Goal: Task Accomplishment & Management: Manage account settings

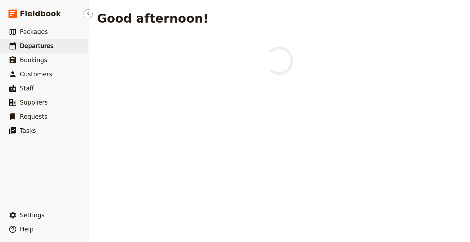
click at [53, 44] on link "​ Departures" at bounding box center [44, 46] width 88 height 14
select select "UPDATED_AT"
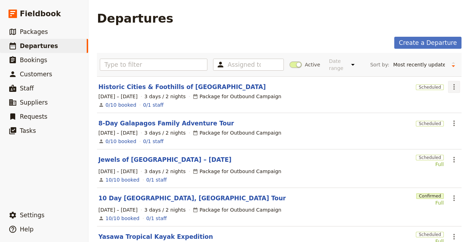
click at [450, 89] on icon "Actions" at bounding box center [454, 87] width 8 height 8
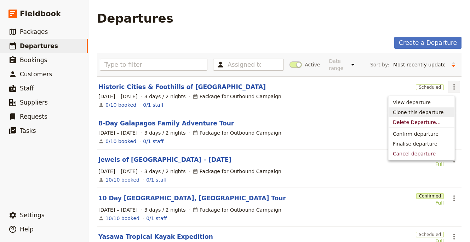
click at [444, 114] on span "Clone this departure" at bounding box center [421, 112] width 57 height 7
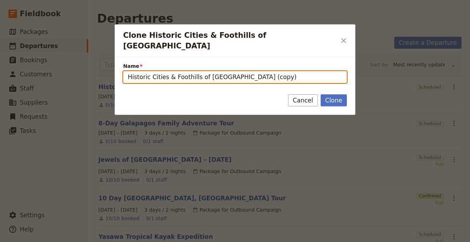
click at [226, 71] on input "Historic Cities & Foothills of Northern Spain (copy)" at bounding box center [235, 77] width 224 height 12
paste input "Chianti Classico"
type input "Chianti Classico"
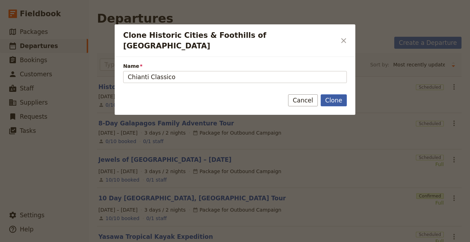
click at [334, 94] on button "Clone" at bounding box center [334, 100] width 26 height 12
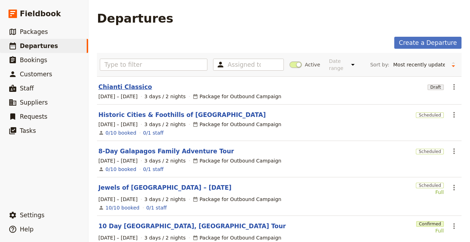
click at [114, 90] on link "Chianti Classico" at bounding box center [124, 87] width 53 height 8
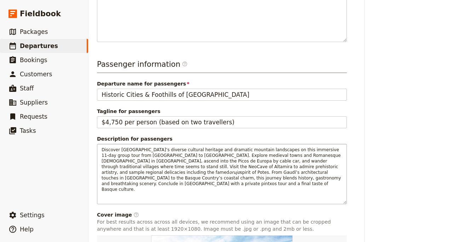
scroll to position [267, 0]
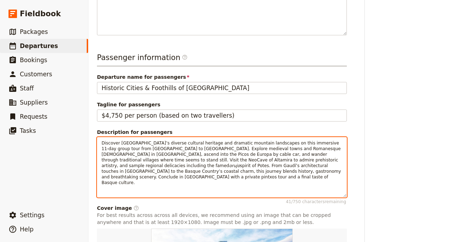
click at [165, 145] on span "Discover [GEOGRAPHIC_DATA]’s diverse cultural heritage and dramatic mountain la…" at bounding box center [222, 155] width 241 height 28
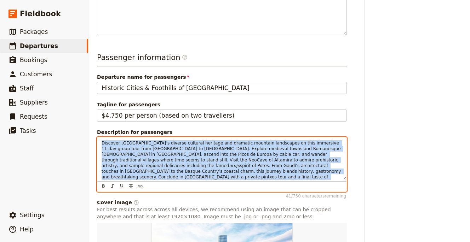
click at [165, 145] on span "Discover [GEOGRAPHIC_DATA]’s diverse cultural heritage and dramatic mountain la…" at bounding box center [222, 155] width 241 height 28
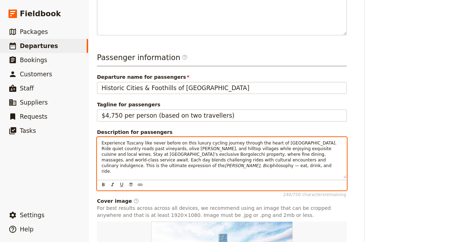
scroll to position [381, 0]
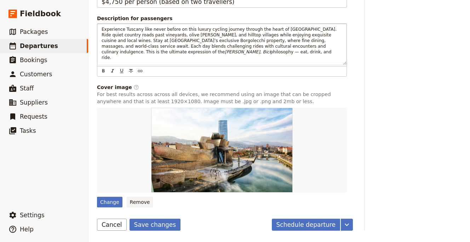
click at [139, 201] on button "Remove" at bounding box center [140, 202] width 27 height 11
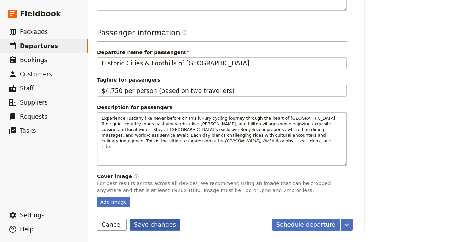
click at [154, 224] on button "Save changes" at bounding box center [155, 225] width 51 height 12
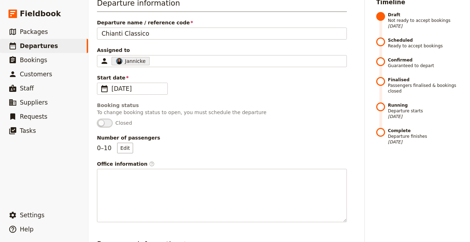
scroll to position [0, 0]
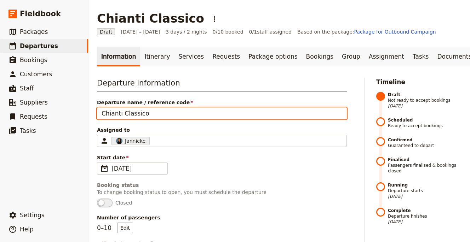
click at [154, 113] on input "Chianti Classico" at bounding box center [222, 114] width 250 height 12
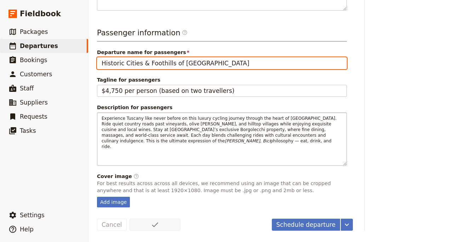
click at [184, 64] on input "Historic Cities & Foothills of [GEOGRAPHIC_DATA]" at bounding box center [222, 63] width 250 height 12
paste input "Chianti Classico"
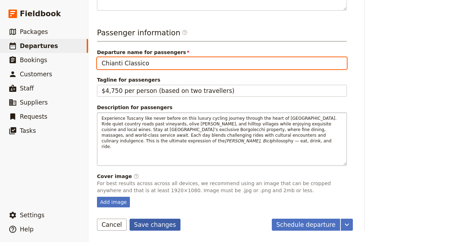
type input "Chianti Classico"
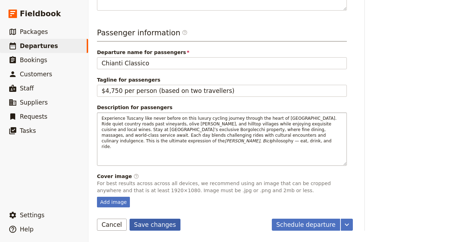
click at [157, 221] on button "Save changes" at bounding box center [155, 225] width 51 height 12
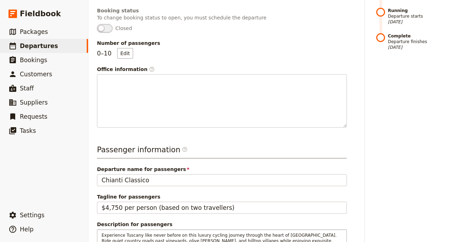
scroll to position [0, 0]
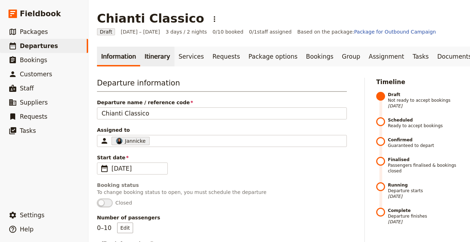
click at [145, 63] on link "Itinerary" at bounding box center [157, 57] width 34 height 20
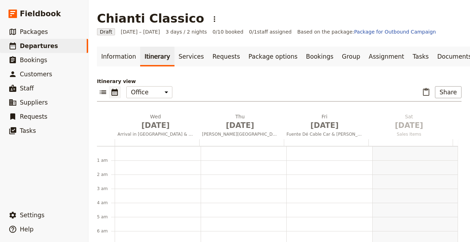
scroll to position [92, 0]
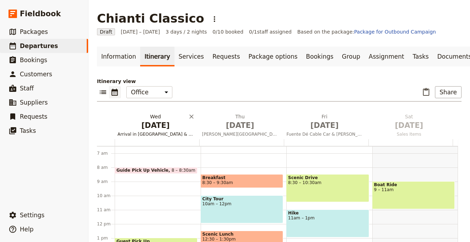
click at [149, 133] on span "Arrival in [GEOGRAPHIC_DATA] & Welcome Dinner" at bounding box center [156, 135] width 82 height 6
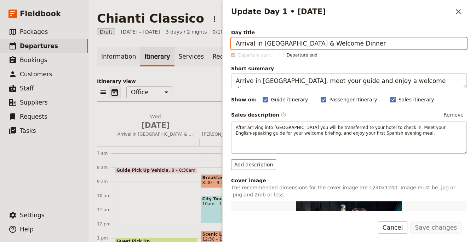
paste input "Florence & Transfer to Borgolecchi"
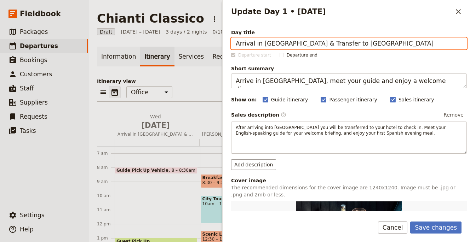
type input "Arrival in Florence & Transfer to Borgolecchi"
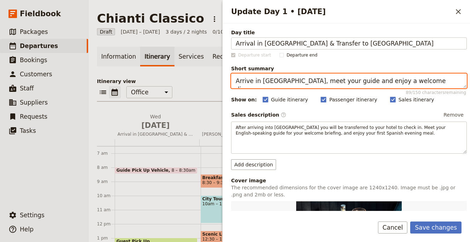
click at [258, 77] on textarea "Arrive in Bilbao, meet your guide and enjoy a welcome dinner." at bounding box center [349, 81] width 236 height 15
paste textarea "Tuscany and settle into Borgolecchi for your welcome dinner and bike fitting"
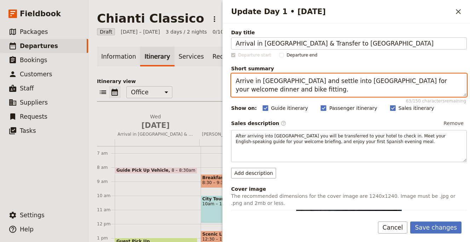
type textarea "Arrive in Tuscany and settle into Borgolecchi for your welcome dinner and bike …"
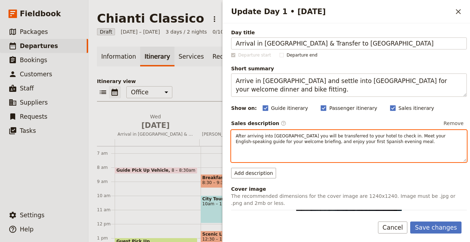
click at [277, 150] on div "After arriving into [GEOGRAPHIC_DATA] you will be transferred to your hotel to …" at bounding box center [348, 146] width 235 height 31
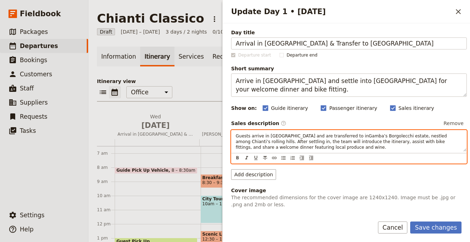
scroll to position [226, 0]
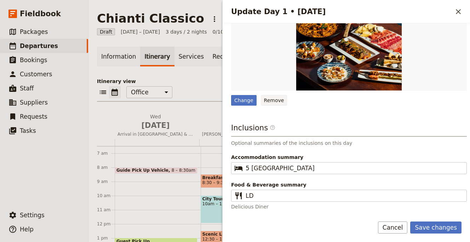
click at [271, 102] on button "Remove" at bounding box center [274, 100] width 27 height 11
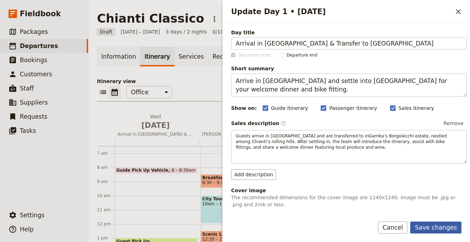
click at [436, 227] on button "Save changes" at bounding box center [435, 228] width 51 height 12
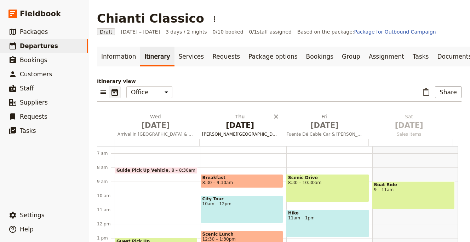
click at [226, 121] on span "[DATE]" at bounding box center [240, 125] width 76 height 11
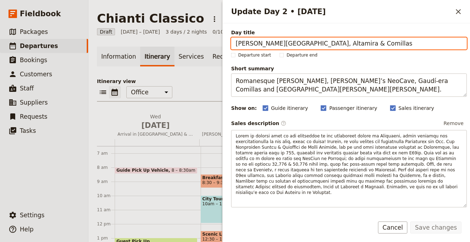
paste input "First Rides in the Chianti Hill"
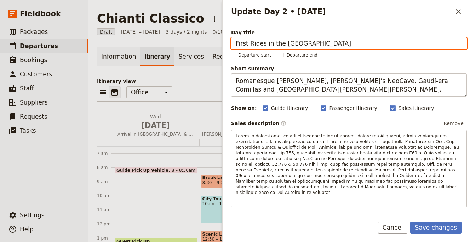
type input "First Rides in the Chianti Hills"
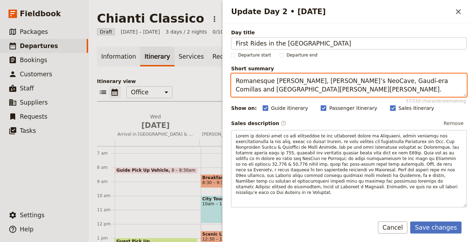
click at [312, 92] on textarea "Romanesque Santillana, Altamira’s NeoCave, Gaudí-era Comillas and San Vicente d…" at bounding box center [349, 85] width 236 height 23
paste textarea "Begin cycling through the vineyards and historic villages of Chianti Classico"
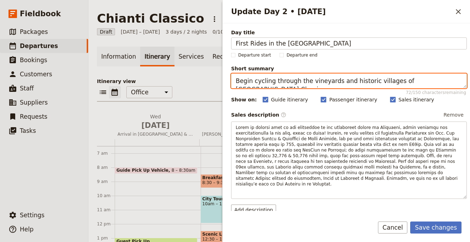
type textarea "Begin cycling through the vineyards and historic villages of Chianti Classico."
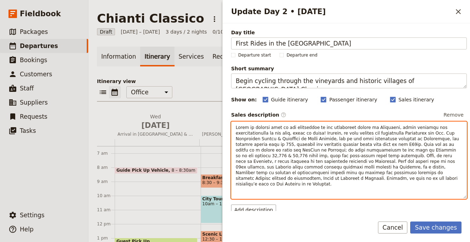
click at [335, 139] on span "Update Day 2 • 1 Jan" at bounding box center [348, 156] width 225 height 62
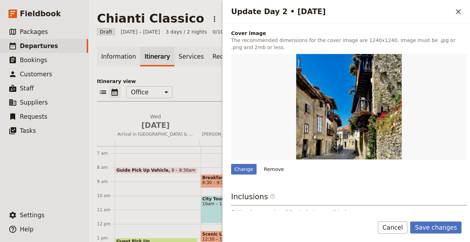
scroll to position [174, 0]
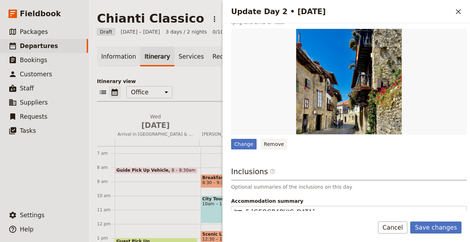
click at [278, 148] on button "Remove" at bounding box center [274, 144] width 27 height 11
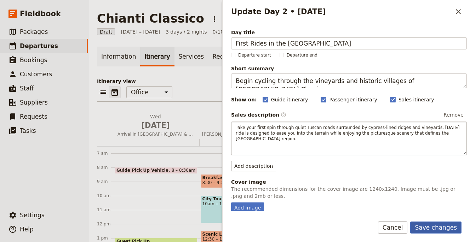
click at [436, 226] on button "Save changes" at bounding box center [435, 228] width 51 height 12
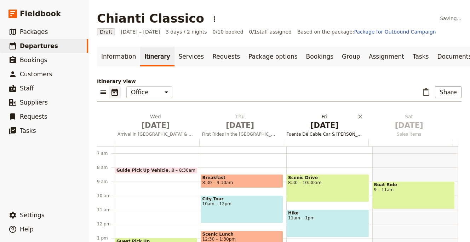
click at [322, 121] on span "[DATE]" at bounding box center [325, 125] width 76 height 11
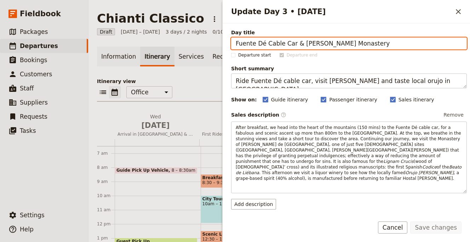
paste input "Climb to Dudda & Local Artisans"
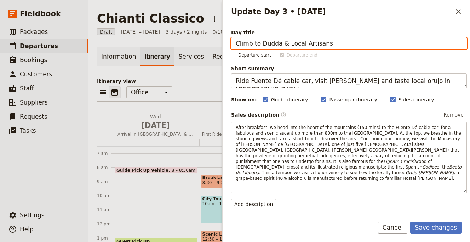
type input "Climb to Dudda & Local Artisans"
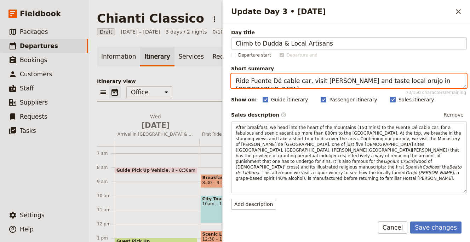
click at [284, 84] on textarea "Ride Fuente Dé cable car, visit Santo Toribio and taste local orujo in Potes." at bounding box center [349, 81] width 236 height 15
paste textarea "Tackle the biggest climbing day and visit local artisans en route"
type textarea "Tackle the biggest climbing day and visit local artisans en route."
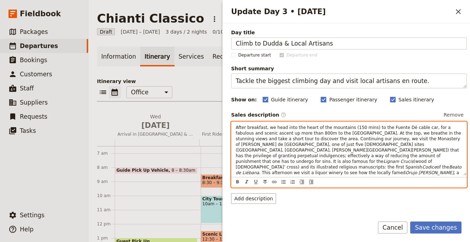
click at [333, 148] on p "After breakfast, we head into the heart of the mountains (150 mins) to the Fuen…" at bounding box center [349, 153] width 226 height 57
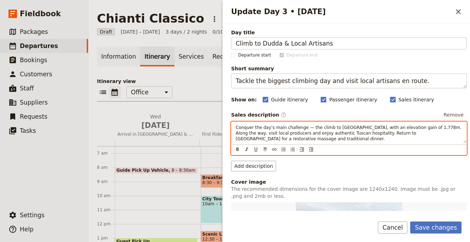
scroll to position [146, 0]
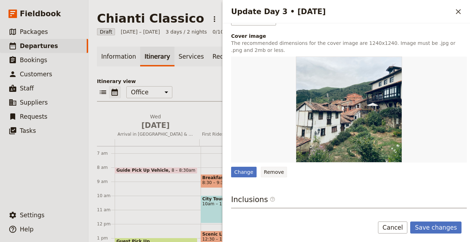
click at [271, 172] on button "Remove" at bounding box center [274, 172] width 27 height 11
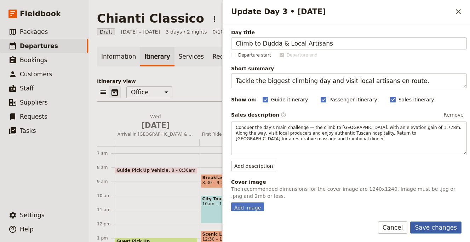
click at [439, 226] on button "Save changes" at bounding box center [435, 228] width 51 height 12
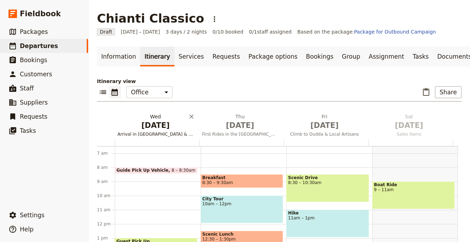
click at [154, 121] on span "[DATE]" at bounding box center [155, 125] width 76 height 11
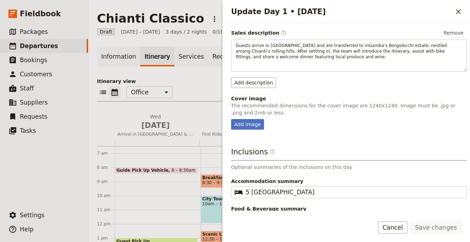
scroll to position [115, 0]
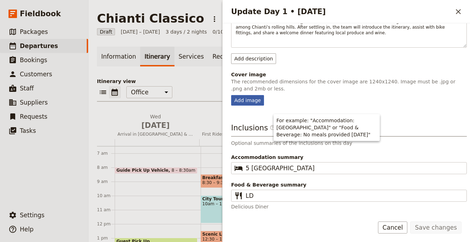
click at [255, 104] on div "Add image" at bounding box center [247, 100] width 33 height 11
click at [231, 95] on input "Add image" at bounding box center [231, 95] width 0 height 0
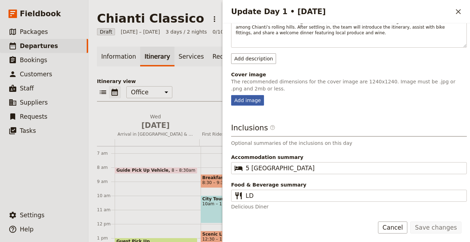
click at [250, 101] on div "Add image" at bounding box center [247, 100] width 33 height 11
click at [231, 95] on input "Add image" at bounding box center [231, 95] width 0 height 0
type input "C:\fakepath\jonathan-korner-pRU-VnBVJMQ-unsplash (1).jpg"
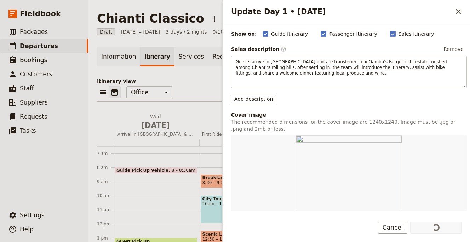
scroll to position [133, 0]
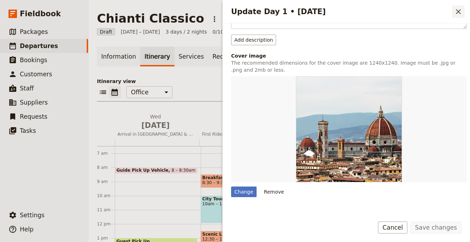
click at [454, 15] on button "​" at bounding box center [458, 12] width 12 height 12
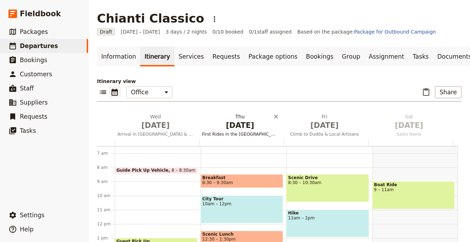
click at [235, 132] on span "First Rides in the Chianti Hills" at bounding box center [240, 135] width 82 height 6
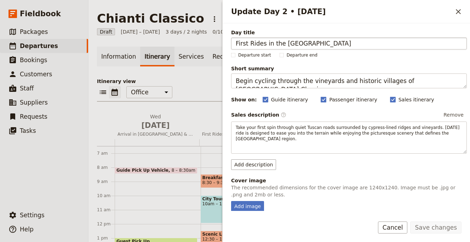
drag, startPoint x: 301, startPoint y: 43, endPoint x: 282, endPoint y: 44, distance: 19.5
click at [282, 44] on input "First Rides in the Chianti Hills" at bounding box center [349, 44] width 236 height 12
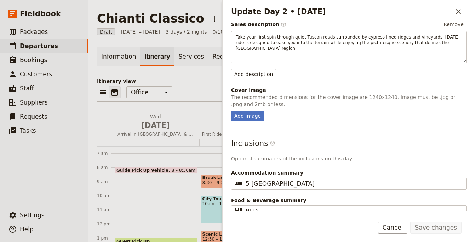
scroll to position [106, 0]
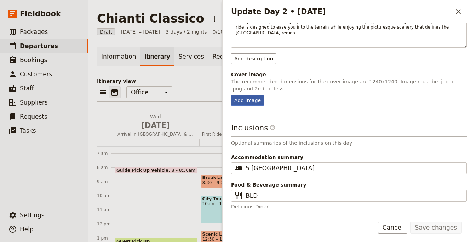
click at [253, 105] on div "Add image" at bounding box center [247, 100] width 33 height 11
click at [231, 95] on input "Add image" at bounding box center [231, 95] width 0 height 0
type input "C:\fakepath\casey-lovegrove-Ngl0d3VA6RM-unsplash (1).jpg"
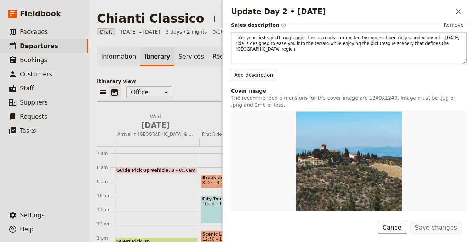
scroll to position [217, 0]
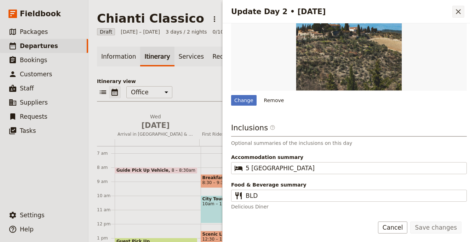
click at [458, 10] on icon "Close drawer" at bounding box center [458, 11] width 8 height 8
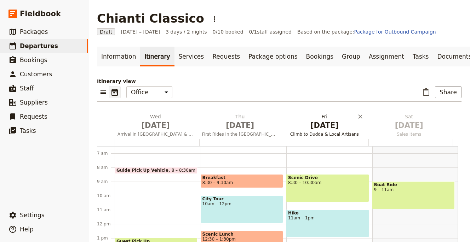
click at [319, 131] on span "[DATE]" at bounding box center [325, 125] width 76 height 11
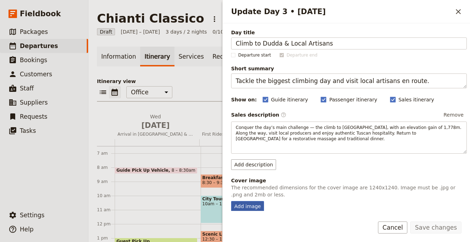
click at [249, 206] on div "Add image" at bounding box center [247, 206] width 33 height 11
click at [231, 201] on input "Add image" at bounding box center [231, 201] width 0 height 0
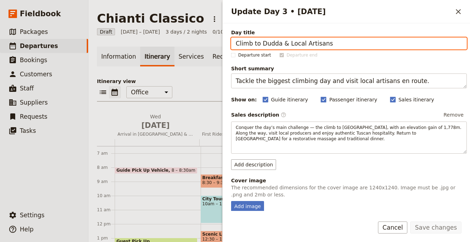
click at [263, 40] on input "Climb to Dudda & Local Artisans" at bounding box center [349, 44] width 236 height 12
click at [263, 41] on input "Climb to Dudda & Local Artisans" at bounding box center [349, 44] width 236 height 12
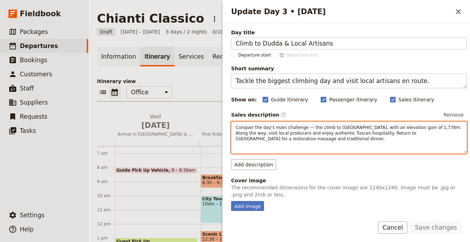
click at [401, 139] on p "Conquer the day’s main challenge — the climb to Dudda, with an elevation gain o…" at bounding box center [349, 133] width 226 height 17
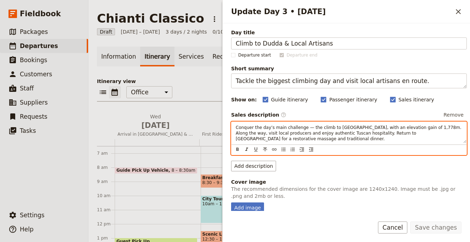
click at [318, 135] on span "Conquer the day’s main challenge — the climb to Dudda, with an elevation gain o…" at bounding box center [349, 133] width 227 height 16
click at [286, 135] on span "Conquer the day’s main challenge — the climb to Dudda, with an elevation gain o…" at bounding box center [349, 133] width 227 height 16
drag, startPoint x: 289, startPoint y: 134, endPoint x: 344, endPoint y: 133, distance: 55.2
click at [344, 133] on span "Conquer the day’s main challenge — the climb to Dudda, with an elevation gain o…" at bounding box center [349, 133] width 227 height 16
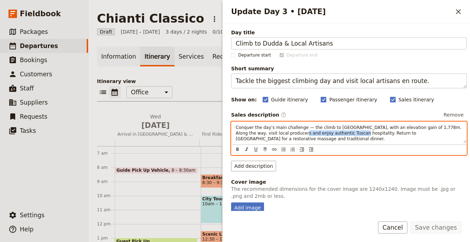
copy span "authentic Tuscan hospitality"
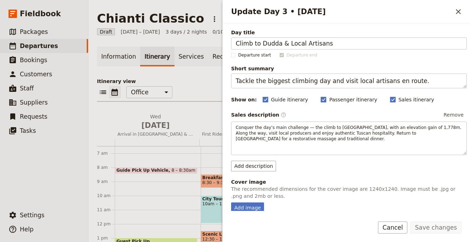
click at [249, 201] on fieldset "Cover image The recommended dimensions for the cover image are 1240x1240. Image…" at bounding box center [349, 196] width 236 height 35
click at [248, 205] on div "Add image" at bounding box center [247, 208] width 33 height 11
click at [231, 203] on input "Add image" at bounding box center [231, 202] width 0 height 0
type input "C:\fakepath\hayffield-l-NZD9i_ZalW4-unsplash (1).jpg"
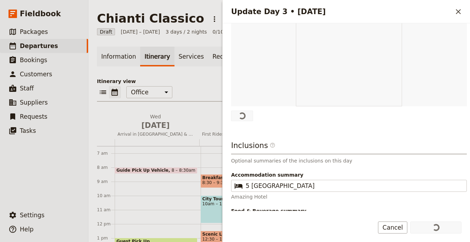
scroll to position [161, 0]
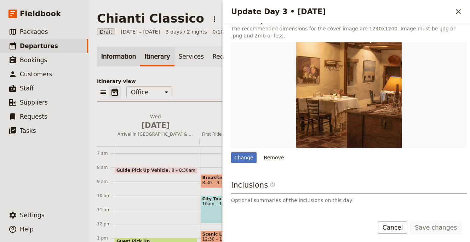
click at [126, 54] on link "Information" at bounding box center [118, 57] width 43 height 20
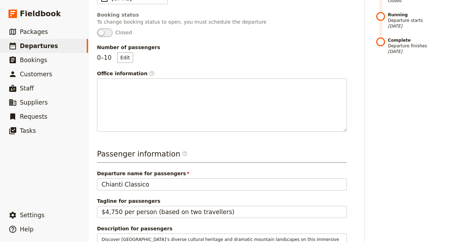
scroll to position [293, 0]
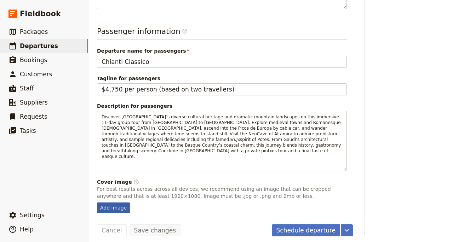
click at [116, 203] on div "Add image" at bounding box center [113, 208] width 33 height 11
click at [97, 202] on input "Add image" at bounding box center [97, 202] width 0 height 0
click at [116, 203] on div "Add image" at bounding box center [113, 208] width 33 height 11
click at [97, 202] on input "Add image" at bounding box center [97, 202] width 0 height 0
click at [112, 203] on div "Add image" at bounding box center [113, 208] width 33 height 11
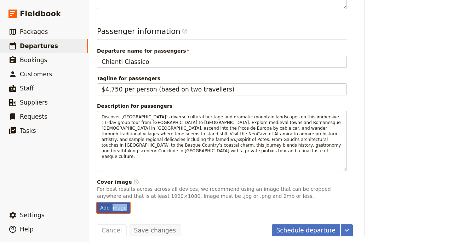
click at [97, 202] on input "Add image" at bounding box center [97, 202] width 0 height 0
type input "C:\fakepath\Lecchi_Homepage-scaled-1.jpg"
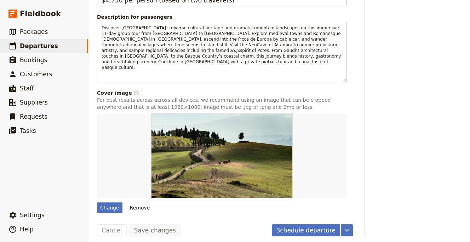
scroll to position [0, 0]
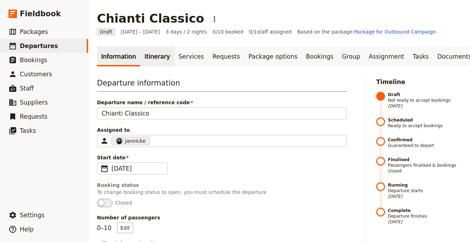
click at [147, 61] on link "Itinerary" at bounding box center [157, 57] width 34 height 20
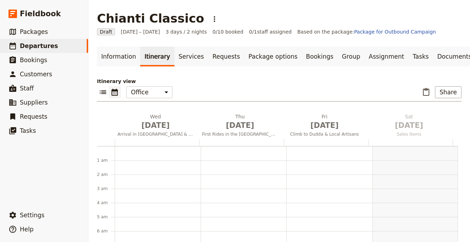
scroll to position [92, 0]
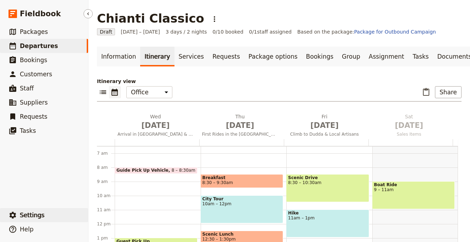
click at [52, 220] on button "​ Settings" at bounding box center [44, 215] width 88 height 14
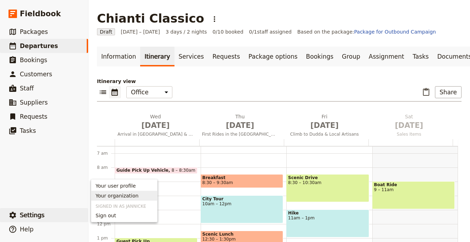
click at [141, 192] on span "Your organization" at bounding box center [124, 195] width 57 height 7
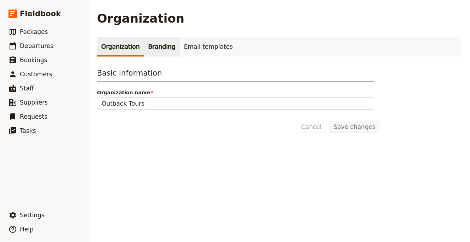
click at [167, 47] on link "Branding" at bounding box center [162, 47] width 36 height 20
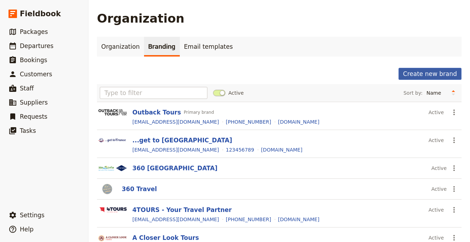
click at [425, 76] on button "Create new brand" at bounding box center [429, 74] width 63 height 12
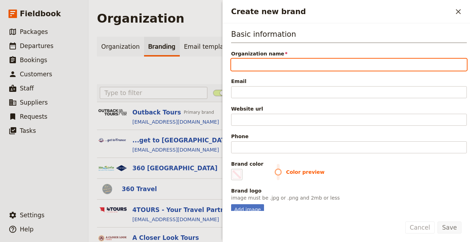
paste input "inGamba Tours"
type input "inGamba Tours"
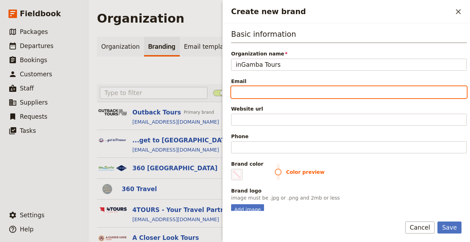
click at [290, 92] on input "Email" at bounding box center [349, 92] width 236 height 12
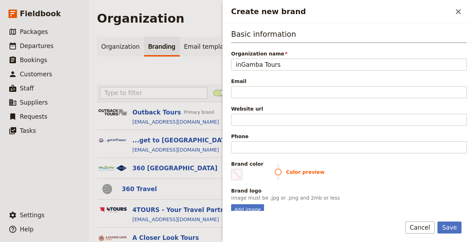
click at [260, 111] on div "Website url" at bounding box center [349, 108] width 236 height 7
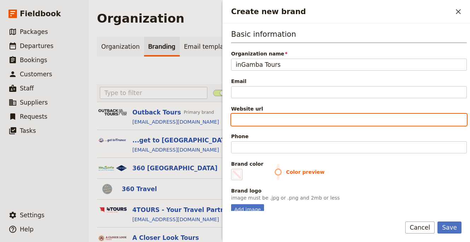
click at [260, 114] on input "Website url" at bounding box center [349, 120] width 236 height 12
paste input "https://ingamba.pro"
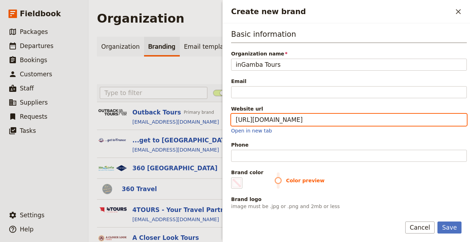
type input "https://ingamba.pro"
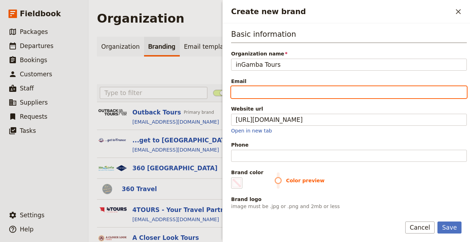
click at [284, 91] on input "Email" at bounding box center [349, 92] width 236 height 12
paste input "info@ingamba.pro"
type input "info@ingamba.pro"
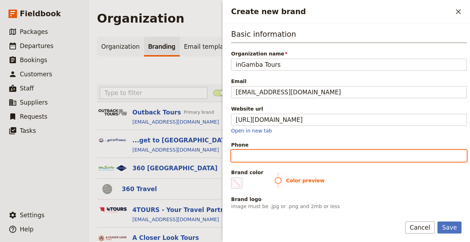
click at [290, 155] on input "Phone" at bounding box center [349, 156] width 236 height 12
paste input "+1 (831) 316-8030"
click at [271, 158] on input "+1 (831) 316-8030" at bounding box center [349, 156] width 236 height 12
click at [259, 156] on input "+1 (831) 3168030" at bounding box center [349, 156] width 236 height 12
click at [246, 157] on input "+1 (8313168030" at bounding box center [349, 156] width 236 height 12
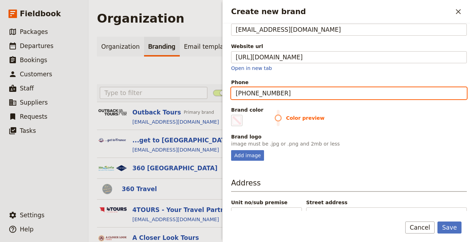
scroll to position [63, 0]
type input "+18313168030"
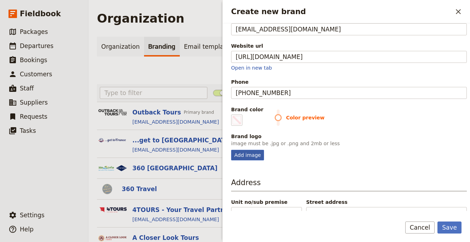
click at [250, 157] on div "Add image" at bounding box center [247, 155] width 33 height 11
click at [231, 150] on input "Add image" at bounding box center [231, 150] width 0 height 0
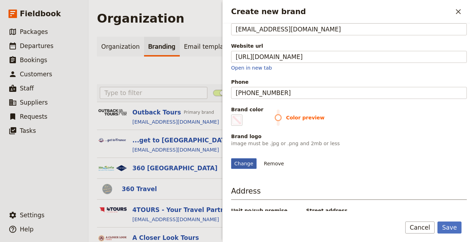
click at [243, 161] on div "Change" at bounding box center [243, 164] width 25 height 11
click at [231, 159] on input "Change" at bounding box center [231, 158] width 0 height 0
type input "C:\fakepath\Screenshot 2025-10-08 at 14.00.49.png"
click at [240, 120] on span "Create new brand" at bounding box center [236, 120] width 8 height 8
click at [233, 115] on input "#000000" at bounding box center [232, 114] width 0 height 0
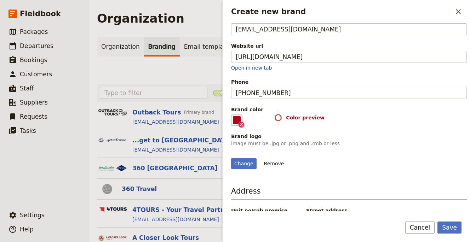
type input "#b30318"
click at [351, 169] on div "Change Remove" at bounding box center [349, 159] width 236 height 19
click at [455, 226] on button "Save" at bounding box center [449, 228] width 24 height 12
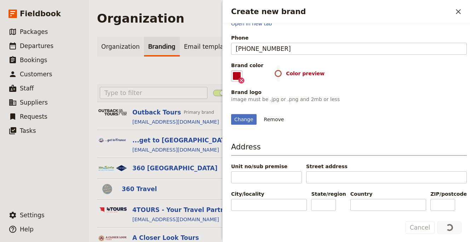
scroll to position [147, 0]
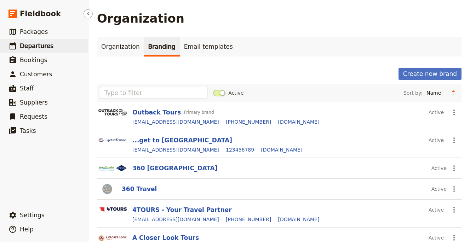
click at [64, 50] on link "​ Departures" at bounding box center [44, 46] width 88 height 14
select select "UPDATED_AT"
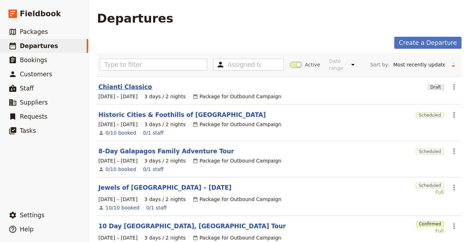
click at [133, 86] on link "Chianti Classico" at bounding box center [124, 87] width 53 height 8
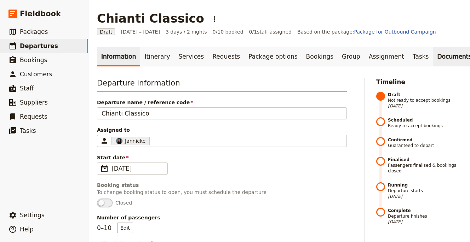
click at [433, 65] on link "Documents" at bounding box center [454, 57] width 43 height 20
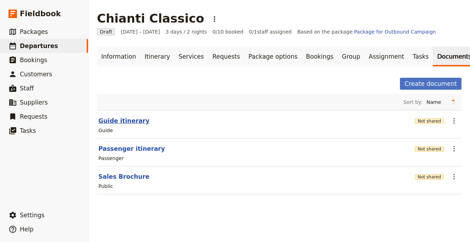
click at [128, 119] on button "Guide itinerary" at bounding box center [123, 121] width 51 height 8
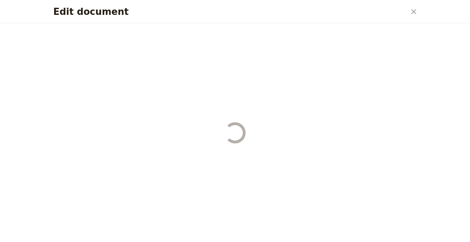
select select "STAFF"
select select "RUN_SHEET"
select select "LARGE"
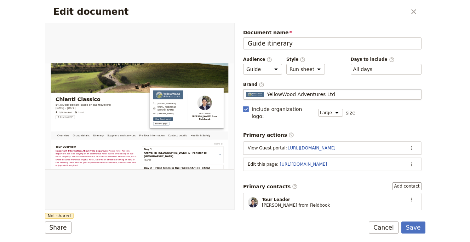
click at [302, 93] on span "YellowWood Adventures Ltd" at bounding box center [301, 94] width 68 height 7
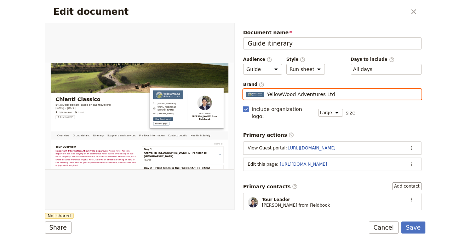
click at [246, 90] on input "YellowWood Adventures Ltd" at bounding box center [246, 89] width 0 height 0
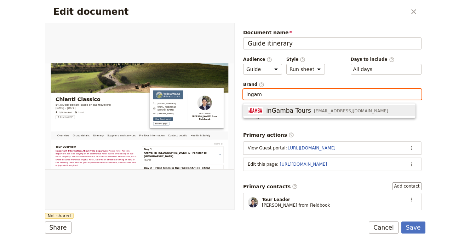
click at [304, 110] on span "inGamba Tours" at bounding box center [288, 111] width 45 height 8
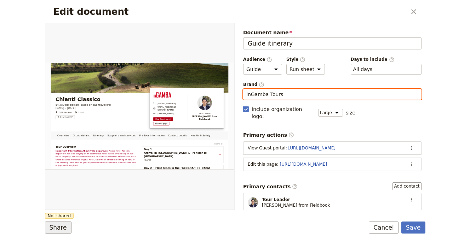
type input "inGamba Tours"
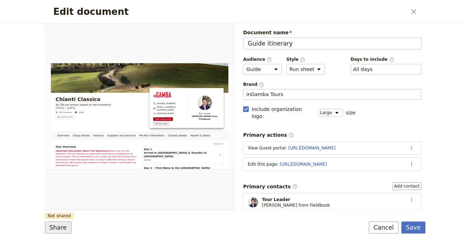
click at [59, 230] on button "Share" at bounding box center [58, 228] width 27 height 12
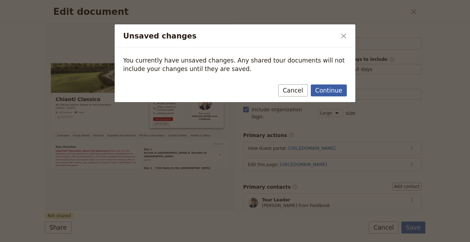
click at [329, 88] on button "Continue" at bounding box center [329, 91] width 36 height 12
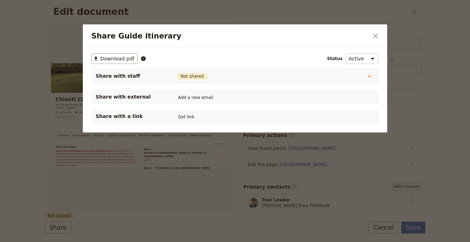
click at [190, 121] on div "Share with a link Get link" at bounding box center [235, 117] width 279 height 8
click at [188, 117] on button "Get link" at bounding box center [186, 117] width 20 height 8
click at [376, 33] on icon "Close dialog" at bounding box center [375, 36] width 8 height 8
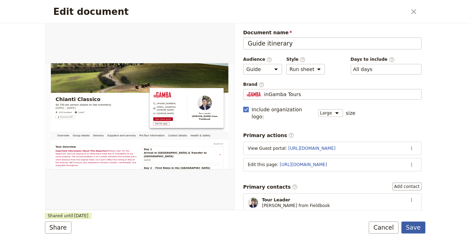
click at [415, 230] on button "Save" at bounding box center [413, 228] width 24 height 12
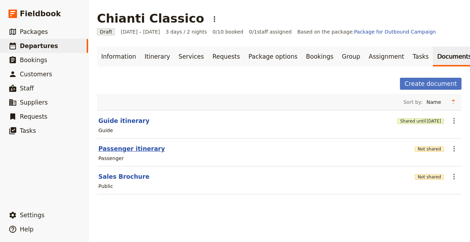
click at [132, 151] on button "Passenger itinerary" at bounding box center [131, 149] width 67 height 8
select select "PASSENGER"
select select "RUN_SHEET"
select select "LARGE"
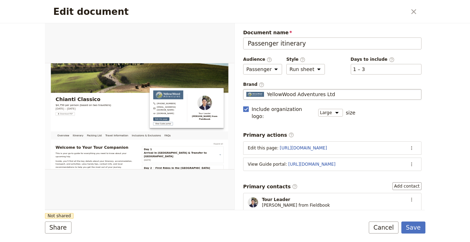
click at [308, 90] on fieldset "YellowWood Adventures Ltd YellowWood Adventures Ltd" at bounding box center [332, 94] width 178 height 11
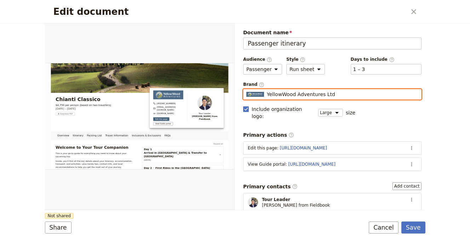
click at [246, 90] on input "YellowWood Adventures Ltd" at bounding box center [246, 89] width 0 height 0
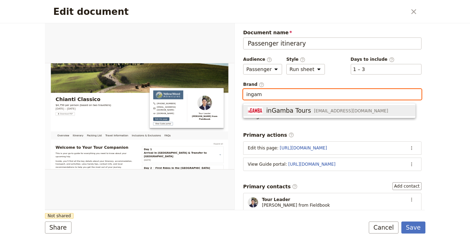
click at [307, 115] on button "inGamba Tours info@ingamba.pro" at bounding box center [329, 110] width 172 height 11
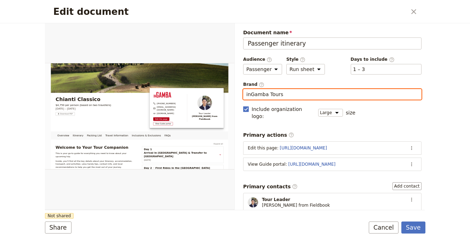
type input "inGamba Tours"
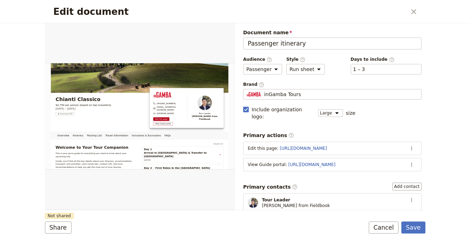
click at [204, 212] on form "Overview Itinerary Packing List Travel Information Inclusions & Exclusions FAQs…" at bounding box center [235, 132] width 380 height 219
click at [60, 228] on button "Share" at bounding box center [58, 228] width 27 height 12
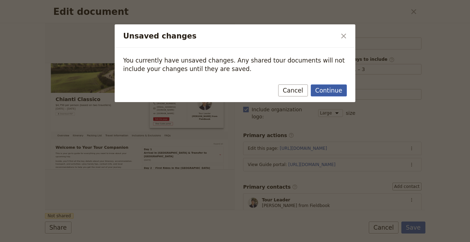
click at [340, 87] on button "Continue" at bounding box center [329, 91] width 36 height 12
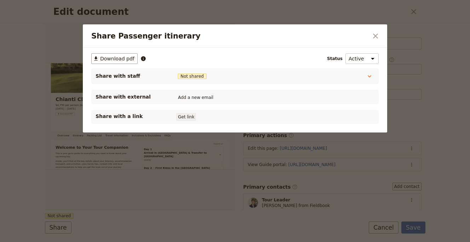
click at [188, 120] on button "Get link" at bounding box center [186, 117] width 20 height 8
click at [377, 36] on icon "Close dialog" at bounding box center [375, 36] width 8 height 8
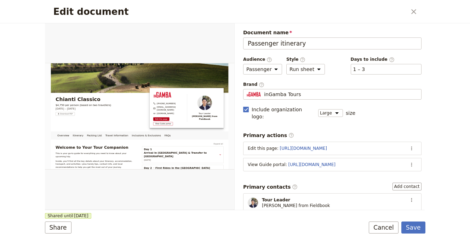
click at [415, 220] on form "Overview Itinerary Packing List Travel Information Inclusions & Exclusions FAQs…" at bounding box center [235, 132] width 380 height 219
click at [409, 224] on button "Save" at bounding box center [413, 228] width 24 height 12
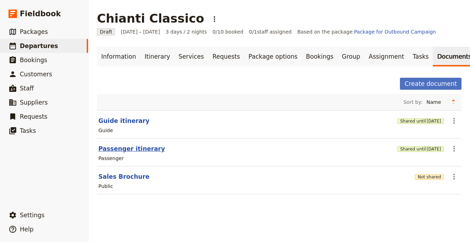
click at [125, 152] on button "Passenger itinerary" at bounding box center [131, 149] width 67 height 8
select select "PASSENGER"
select select "RUN_SHEET"
select select "LARGE"
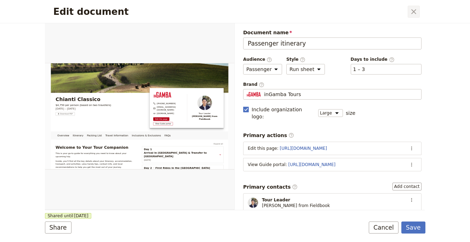
click at [408, 11] on button "​" at bounding box center [414, 12] width 12 height 12
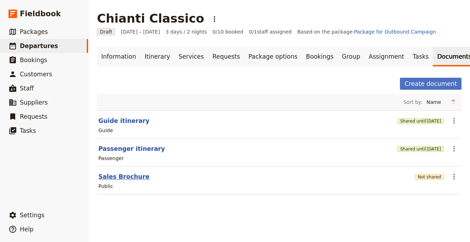
click at [132, 179] on button "Sales Brochure" at bounding box center [123, 177] width 51 height 8
select select "DEFAULT"
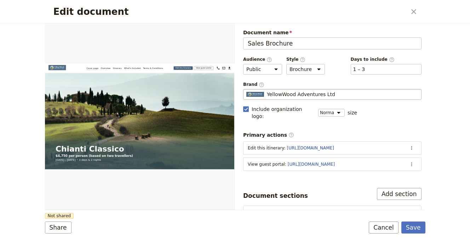
click at [311, 90] on fieldset "YellowWood Adventures Ltd YellowWood Adventures Ltd" at bounding box center [332, 94] width 178 height 11
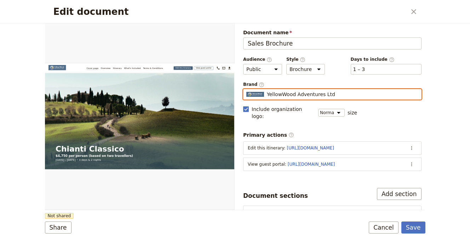
click at [246, 90] on input "YellowWood Adventures Ltd" at bounding box center [246, 89] width 0 height 0
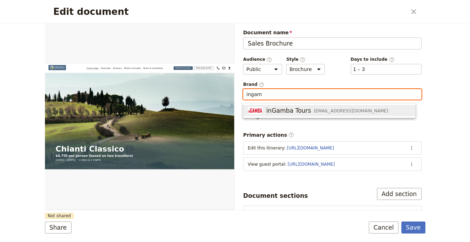
click at [317, 111] on span "info@ingamba.pro" at bounding box center [351, 111] width 74 height 6
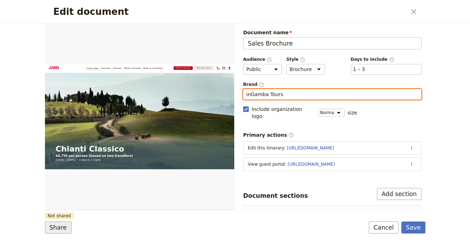
type input "inGamba Tours"
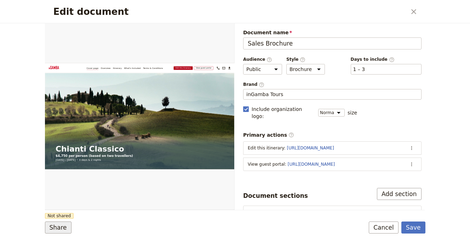
click at [61, 230] on button "Share" at bounding box center [58, 228] width 27 height 12
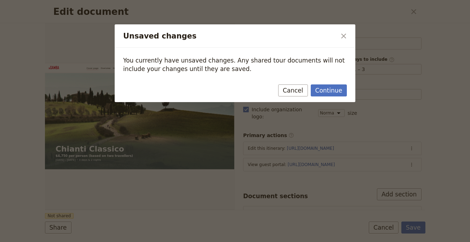
click at [322, 84] on div "Continue Cancel" at bounding box center [235, 92] width 241 height 21
click at [322, 88] on button "Continue" at bounding box center [329, 91] width 36 height 12
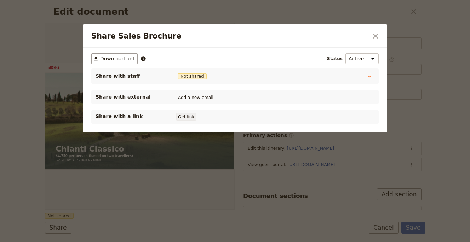
click at [186, 117] on button "Get link" at bounding box center [186, 117] width 20 height 8
click at [370, 30] on button "​" at bounding box center [375, 36] width 12 height 12
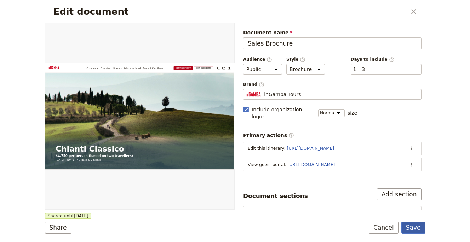
click at [422, 225] on button "Save" at bounding box center [413, 228] width 24 height 12
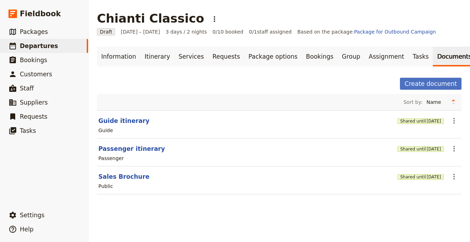
click at [150, 19] on h1 "Chianti Classico" at bounding box center [150, 18] width 107 height 14
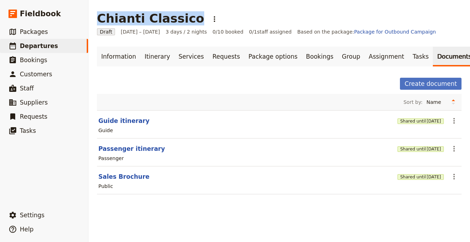
click at [150, 19] on h1 "Chianti Classico" at bounding box center [150, 18] width 107 height 14
copy h1 "Chianti Classico"
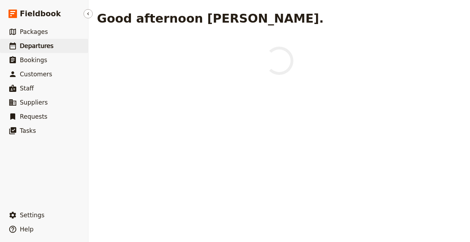
click at [53, 47] on link "​ Departures" at bounding box center [44, 46] width 88 height 14
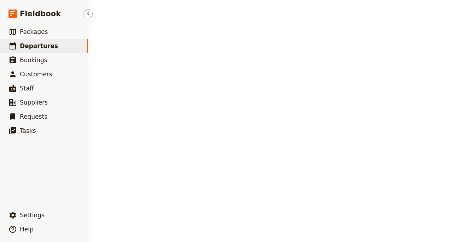
select select "UPDATED_AT"
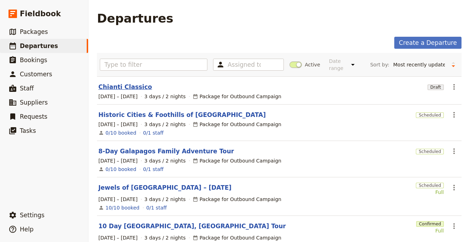
click at [108, 87] on link "Chianti Classico" at bounding box center [124, 87] width 53 height 8
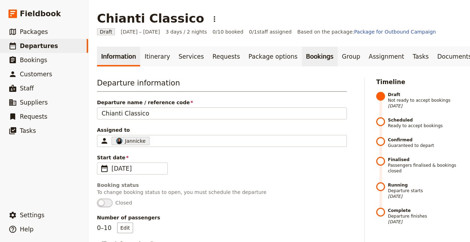
click at [302, 58] on link "Bookings" at bounding box center [320, 57] width 36 height 20
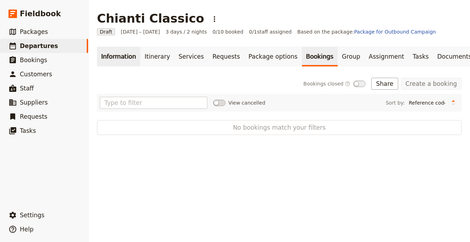
click at [105, 59] on link "Information" at bounding box center [118, 57] width 43 height 20
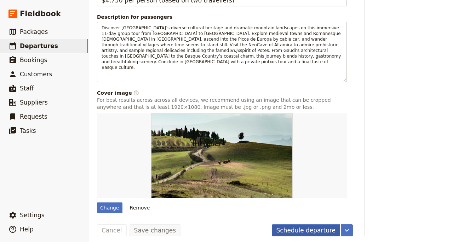
click at [308, 229] on button "Schedule departure" at bounding box center [306, 231] width 69 height 12
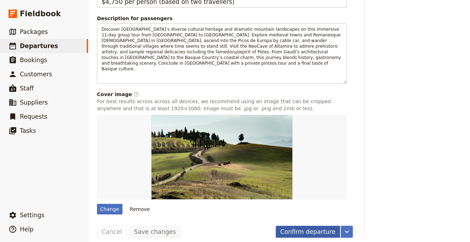
click at [308, 228] on button "Confirm departure" at bounding box center [308, 232] width 64 height 12
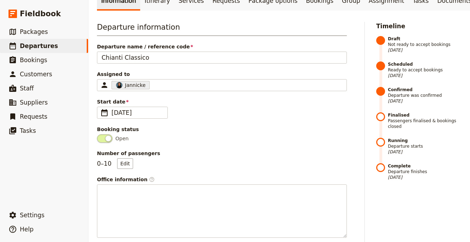
scroll to position [0, 0]
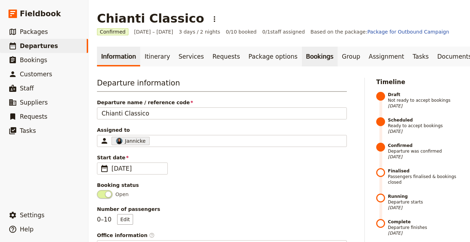
click at [304, 55] on link "Bookings" at bounding box center [320, 57] width 36 height 20
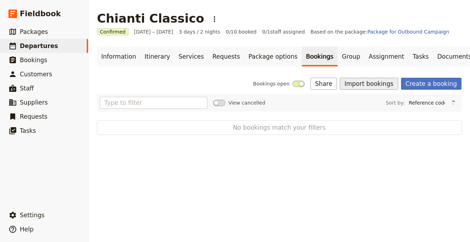
click at [372, 82] on button "Import bookings" at bounding box center [369, 84] width 58 height 12
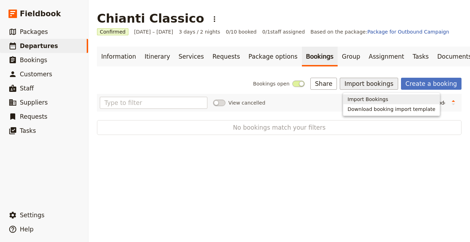
click at [368, 96] on span "Import Bookings" at bounding box center [367, 99] width 41 height 7
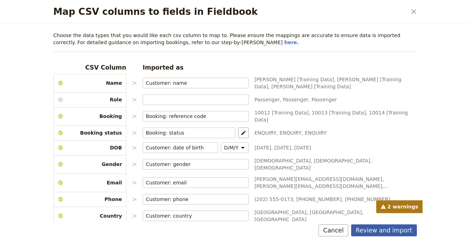
click at [403, 232] on button "Review and import" at bounding box center [384, 231] width 66 height 12
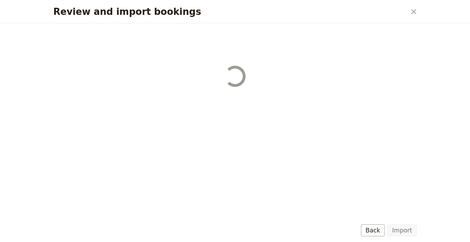
select select "68b002b7cac3c784cf00db27"
select select "68b002b7cac3c784cf00db28"
select select "68b002b7cac3c784cf00db29"
select select "68b002b7cac3c784cf00db2a"
select select "650e1b8d408bbede5b0c6045"
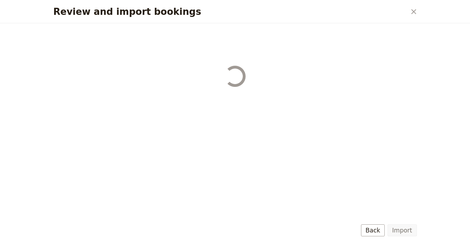
select select "68b002b7cac3c784cf00db2c"
select select "68b002b7cac3c784cf00db2d"
select select "68b002b7cac3c784cf00db2e"
select select "68b002b7cac3c784cf00db2f"
select select "68b002b7cac3c784cf00db30"
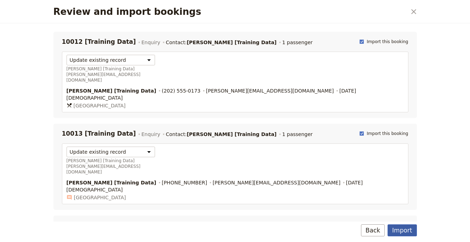
click at [412, 231] on button "Import" at bounding box center [401, 231] width 29 height 12
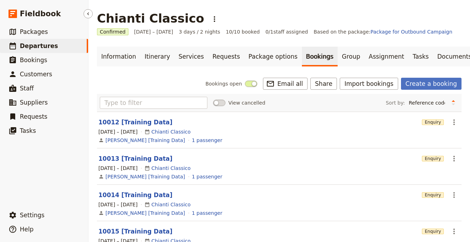
click at [42, 47] on span "Departures" at bounding box center [39, 45] width 38 height 7
select select "UPDATED_AT"
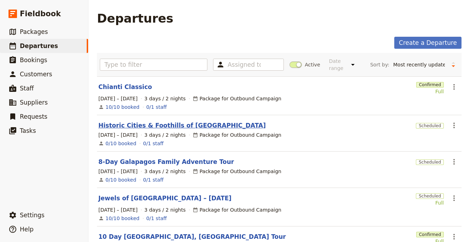
click at [130, 127] on link "Historic Cities & Foothills of [GEOGRAPHIC_DATA]" at bounding box center [181, 125] width 167 height 8
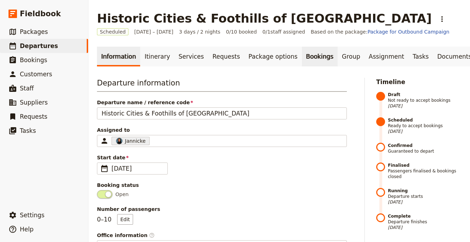
click at [302, 53] on link "Bookings" at bounding box center [320, 57] width 36 height 20
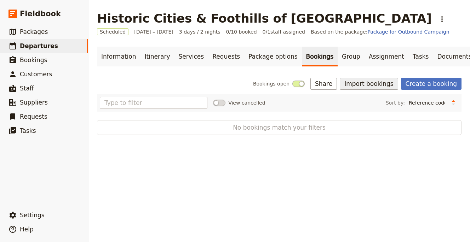
click at [375, 79] on button "Import bookings" at bounding box center [369, 84] width 58 height 12
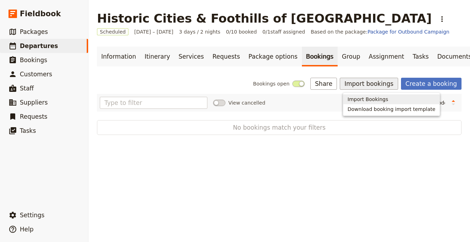
click at [370, 95] on button "Import Bookings" at bounding box center [391, 99] width 96 height 10
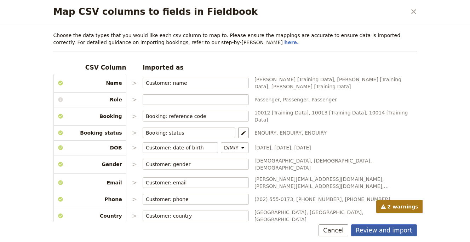
click at [395, 235] on button "Review and import" at bounding box center [384, 231] width 66 height 12
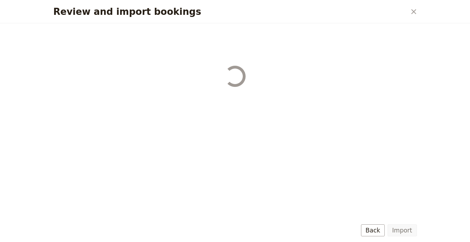
select select "68b002b7cac3c784cf00db27"
select select "68b002b7cac3c784cf00db28"
select select "68b002b7cac3c784cf00db29"
select select "68b002b7cac3c784cf00db2a"
select select "650e1b8d408bbede5b0c6045"
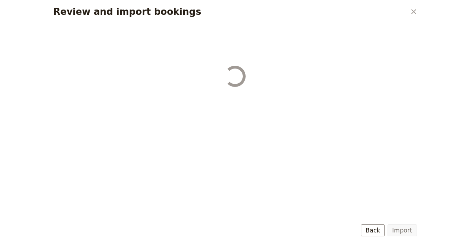
select select "68b002b7cac3c784cf00db2c"
select select "68b002b7cac3c784cf00db2d"
select select "68b002b7cac3c784cf00db2e"
select select "68b002b7cac3c784cf00db2f"
select select "68b002b7cac3c784cf00db30"
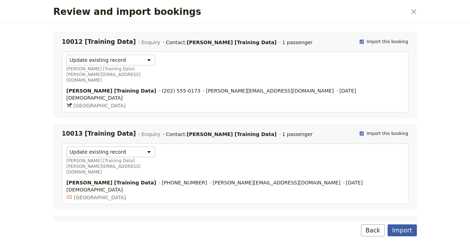
click at [393, 234] on button "Import" at bounding box center [401, 231] width 29 height 12
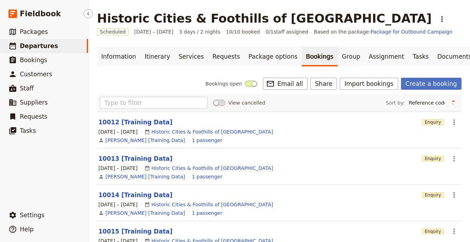
click at [53, 49] on link "​ Departures" at bounding box center [44, 46] width 88 height 14
select select "UPDATED_AT"
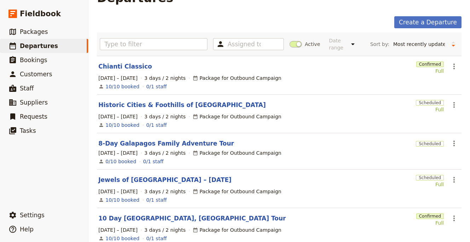
scroll to position [58, 0]
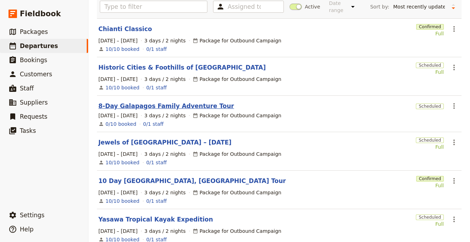
click at [158, 105] on link "8-Day Galapagos Family Adventure Tour" at bounding box center [166, 106] width 136 height 8
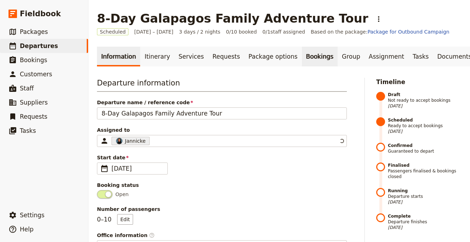
click at [303, 62] on link "Bookings" at bounding box center [320, 57] width 36 height 20
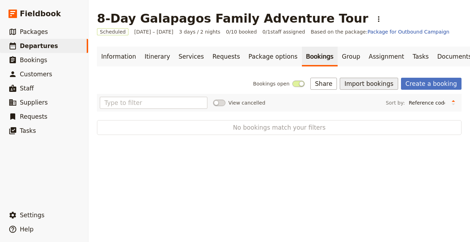
click at [383, 87] on button "Import bookings" at bounding box center [369, 84] width 58 height 12
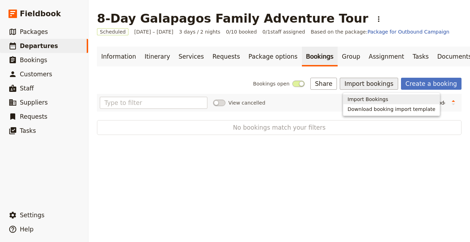
click at [369, 97] on span "Import Bookings" at bounding box center [367, 99] width 41 height 7
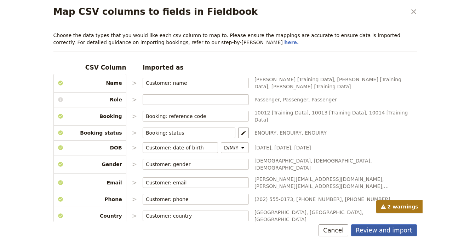
click at [390, 232] on button "Review and import" at bounding box center [384, 231] width 66 height 12
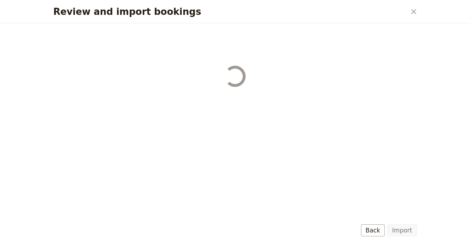
select select "68b002b7cac3c784cf00db27"
select select "68b002b7cac3c784cf00db28"
select select "68b002b7cac3c784cf00db29"
select select "68b002b7cac3c784cf00db2a"
select select "650e1b8d408bbede5b0c6045"
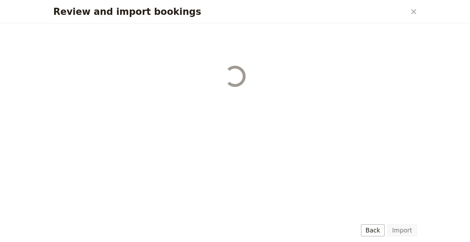
select select "68b002b7cac3c784cf00db2c"
select select "68b002b7cac3c784cf00db2d"
select select "68b002b7cac3c784cf00db2e"
select select "68b002b7cac3c784cf00db2f"
select select "68b002b7cac3c784cf00db30"
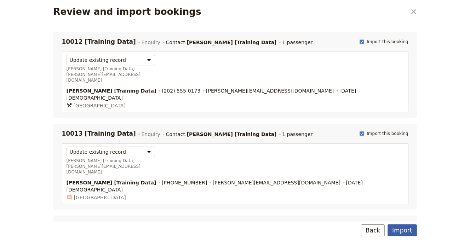
click at [401, 233] on button "Import" at bounding box center [401, 231] width 29 height 12
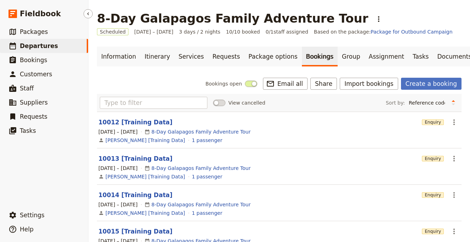
click at [69, 46] on link "​ Departures" at bounding box center [44, 46] width 88 height 14
select select "UPDATED_AT"
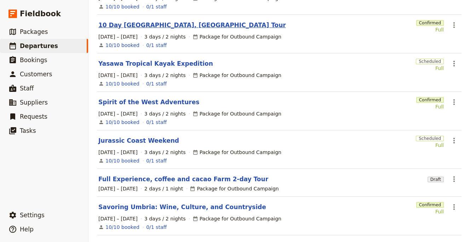
scroll to position [244, 0]
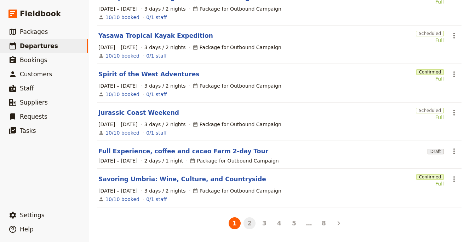
click at [245, 225] on button "2" at bounding box center [249, 224] width 12 height 12
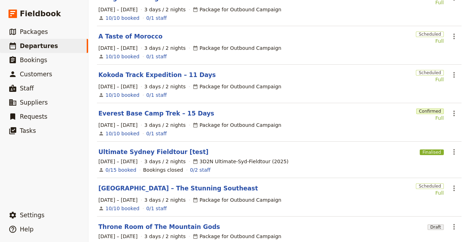
scroll to position [242, 0]
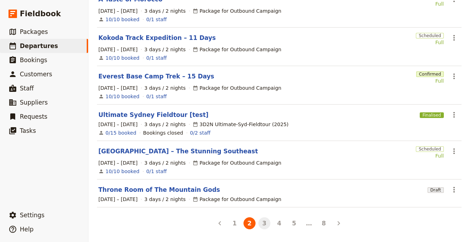
click at [264, 224] on button "3" at bounding box center [264, 224] width 12 height 12
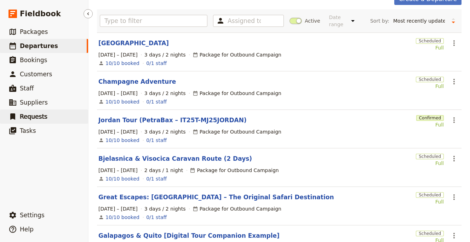
scroll to position [48, 0]
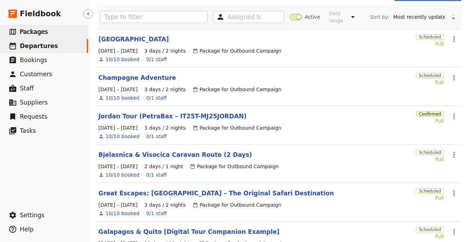
click at [50, 34] on link "​ Packages" at bounding box center [44, 32] width 88 height 14
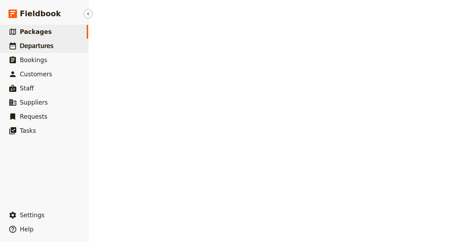
select select "UPDATED_AT"
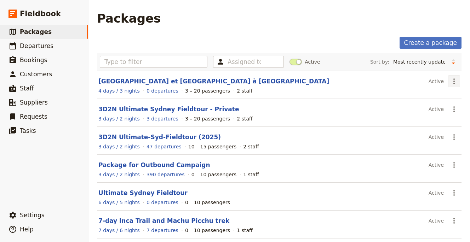
click at [450, 82] on icon "Actions" at bounding box center [454, 81] width 8 height 8
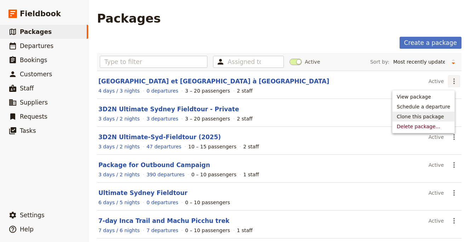
click at [432, 115] on span "Clone this package" at bounding box center [420, 116] width 47 height 7
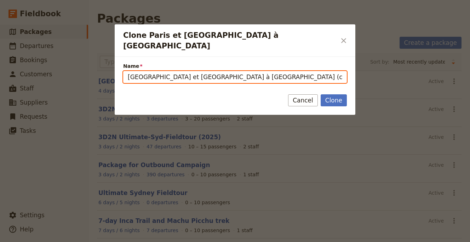
click at [249, 71] on input "Paris et Versailles à Vélo (copy)" at bounding box center [235, 77] width 224 height 12
paste input "Raid Corsica Audax Club [GEOGRAPHIC_DATA]"
type input "Raid Corsica Audax Club [GEOGRAPHIC_DATA]"
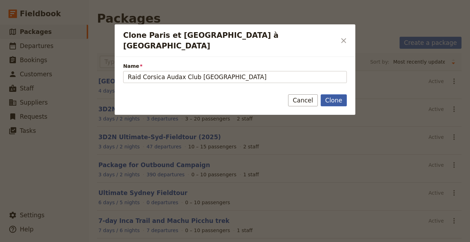
click at [330, 94] on button "Clone" at bounding box center [334, 100] width 26 height 12
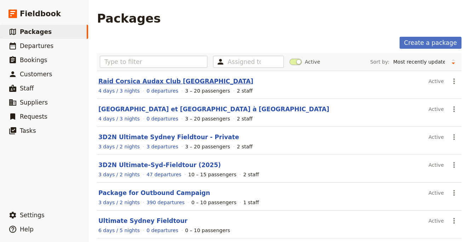
click at [126, 83] on link "Raid Corsica Audax Club [GEOGRAPHIC_DATA]" at bounding box center [175, 81] width 155 height 7
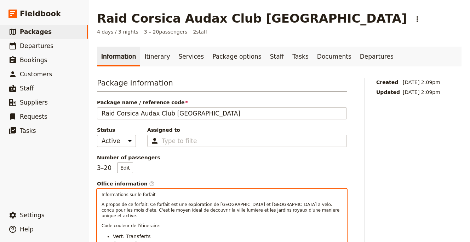
select select "paragraph-small"
click at [191, 213] on span "A propos de ce forfait: Ce forfait est une exploration de Paris et Versailles a…" at bounding box center [221, 210] width 239 height 16
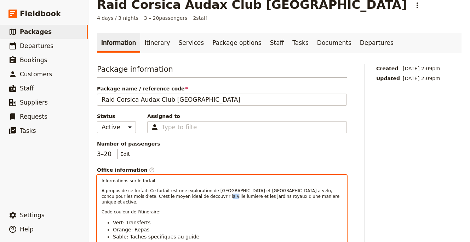
scroll to position [15, 0]
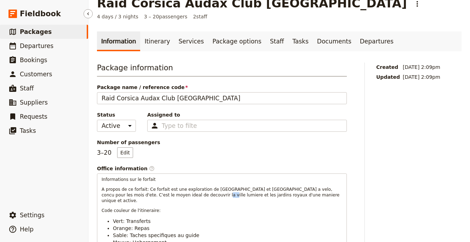
click at [47, 28] on span "Packages" at bounding box center [36, 32] width 32 height 8
select select "UPDATED_AT"
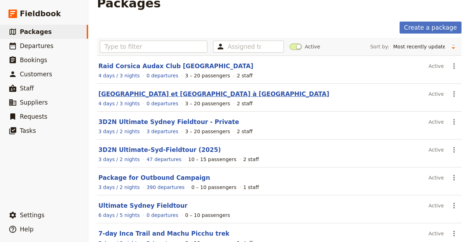
click at [160, 94] on link "Paris et Versailles à Vélo" at bounding box center [213, 94] width 231 height 7
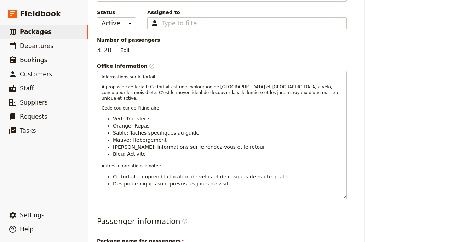
scroll to position [402, 0]
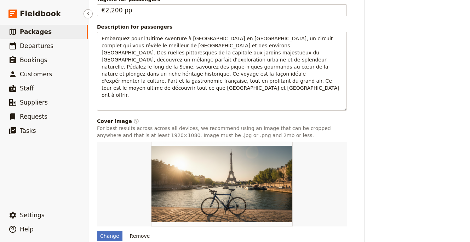
click at [65, 34] on link "​ Packages" at bounding box center [44, 32] width 88 height 14
select select "UPDATED_AT"
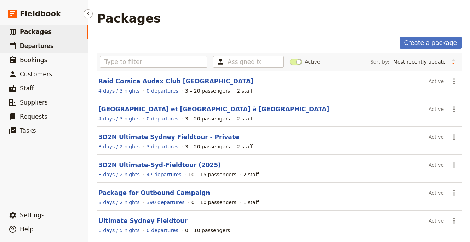
click at [53, 45] on link "​ Departures" at bounding box center [44, 46] width 88 height 14
select select "UPDATED_AT"
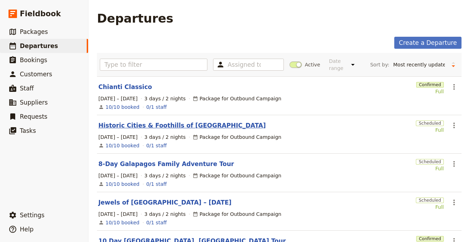
click at [180, 125] on link "Historic Cities & Foothills of [GEOGRAPHIC_DATA]" at bounding box center [181, 125] width 167 height 8
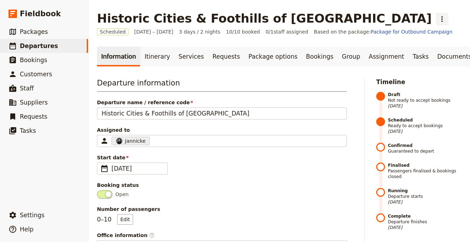
click at [349, 19] on div "Historic Cities & Foothills of Northern Spain ​" at bounding box center [279, 18] width 364 height 14
click at [438, 20] on icon "Actions" at bounding box center [442, 19] width 8 height 8
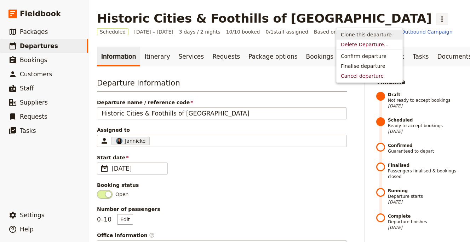
click at [347, 38] on span "Clone this departure" at bounding box center [366, 34] width 51 height 7
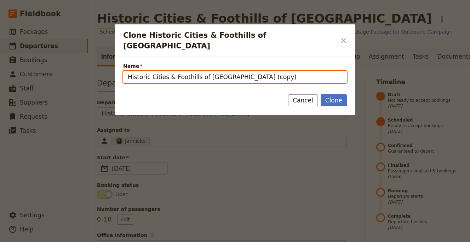
click at [264, 71] on input "Historic Cities & Foothills of Northern Spain (copy)" at bounding box center [235, 77] width 224 height 12
paste input "Raid Corsica Audax Club [GEOGRAPHIC_DATA]"
type input "Raid Corsica Audax Club [GEOGRAPHIC_DATA]"
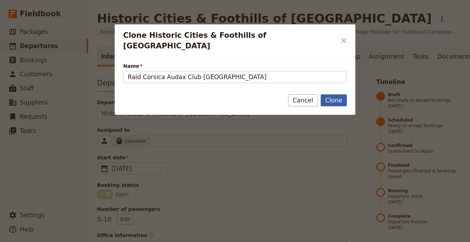
click at [331, 94] on button "Clone" at bounding box center [334, 100] width 26 height 12
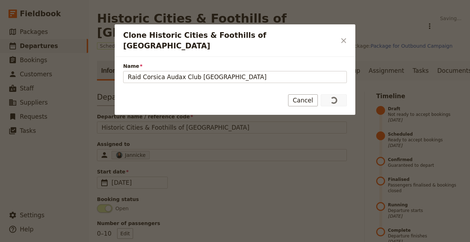
type input "Raid Corsica Audax Club [GEOGRAPHIC_DATA]"
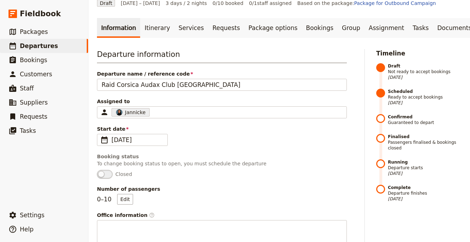
scroll to position [189, 0]
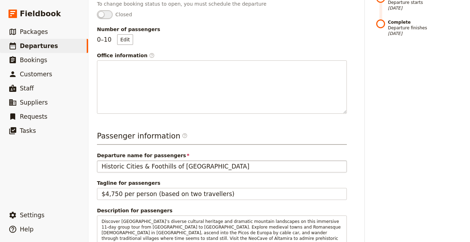
click at [213, 161] on div "Departure name for passengers Historic Cities & Foothills of Northern Spain" at bounding box center [222, 162] width 250 height 21
click at [213, 160] on div "Departure name for passengers Historic Cities & Foothills of Northern Spain" at bounding box center [222, 162] width 250 height 21
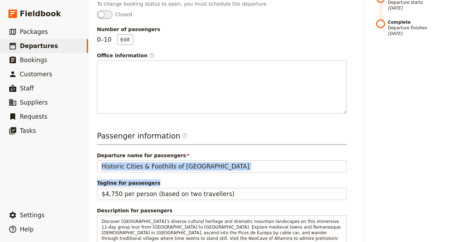
click at [213, 160] on div "Departure name for passengers Historic Cities & Foothills of Northern Spain" at bounding box center [222, 162] width 250 height 21
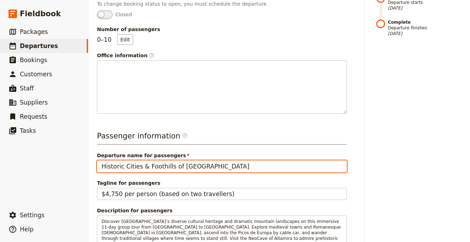
click at [212, 163] on input "Historic Cities & Foothills of [GEOGRAPHIC_DATA]" at bounding box center [222, 167] width 250 height 12
click at [210, 166] on input "Historic Cities & Foothills of [GEOGRAPHIC_DATA]" at bounding box center [222, 167] width 250 height 12
paste input "Raid Corsica Audax Club Parisie"
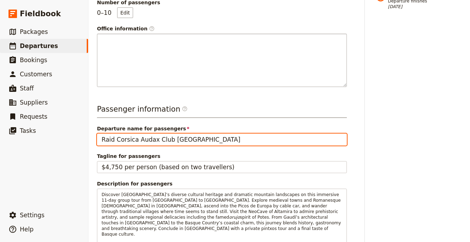
scroll to position [243, 0]
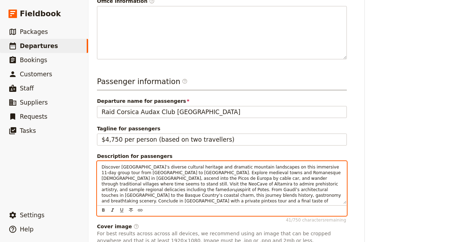
click at [170, 185] on span "Discover [GEOGRAPHIC_DATA]’s diverse cultural heritage and dramatic mountain la…" at bounding box center [222, 179] width 241 height 28
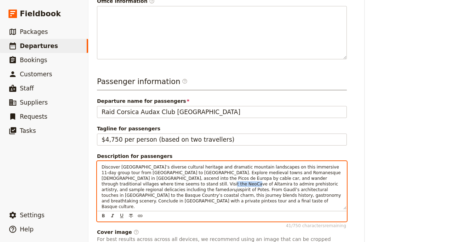
click at [164, 185] on span "Discover [GEOGRAPHIC_DATA]’s diverse cultural heritage and dramatic mountain la…" at bounding box center [222, 179] width 241 height 28
click at [156, 183] on span "Discover [GEOGRAPHIC_DATA]’s diverse cultural heritage and dramatic mountain la…" at bounding box center [222, 179] width 241 height 28
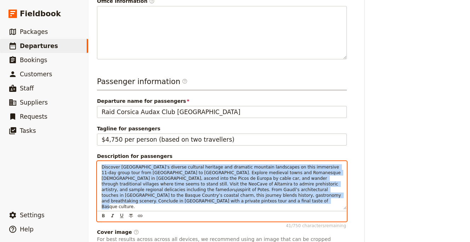
click at [156, 183] on span "Discover [GEOGRAPHIC_DATA]’s diverse cultural heritage and dramatic mountain la…" at bounding box center [222, 179] width 241 height 28
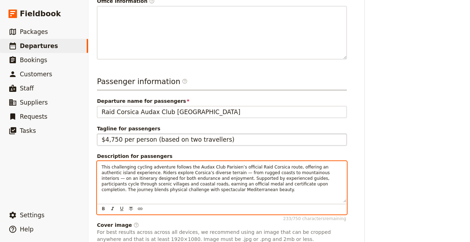
scroll to position [381, 0]
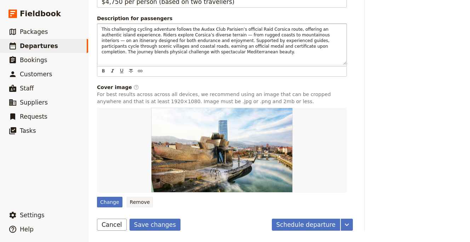
click at [134, 204] on button "Remove" at bounding box center [140, 202] width 27 height 11
type input "Historic Cities & Foothills of [GEOGRAPHIC_DATA]"
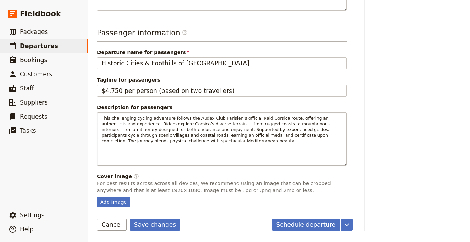
scroll to position [292, 0]
click at [165, 221] on button "Save changes" at bounding box center [155, 225] width 51 height 12
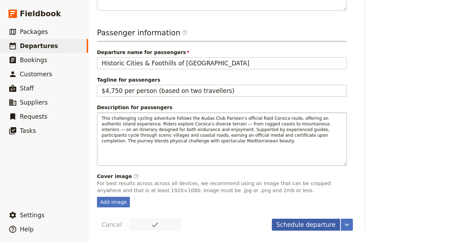
click at [282, 230] on button "Schedule departure" at bounding box center [306, 225] width 69 height 12
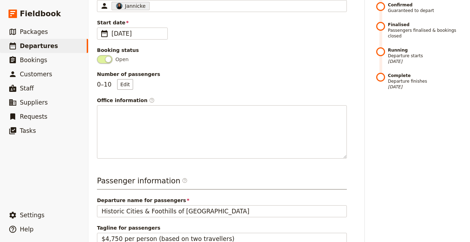
scroll to position [0, 0]
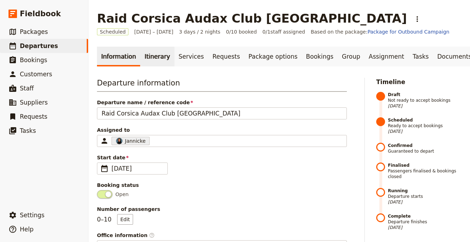
click at [151, 57] on link "Itinerary" at bounding box center [157, 57] width 34 height 20
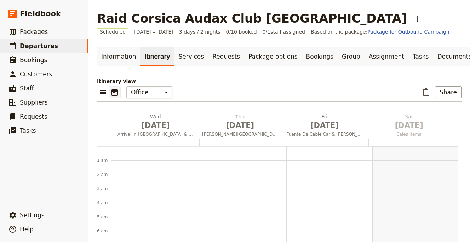
scroll to position [92, 0]
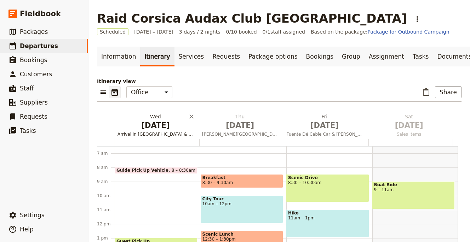
click at [159, 113] on h2 "Wed Dec 31 Arrival in Bilbao & Welcome Dinner" at bounding box center [155, 122] width 76 height 18
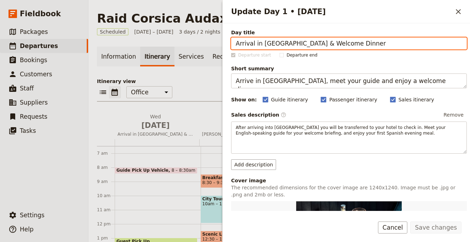
paste input "Ride Around Cap [GEOGRAPHIC_DATA]"
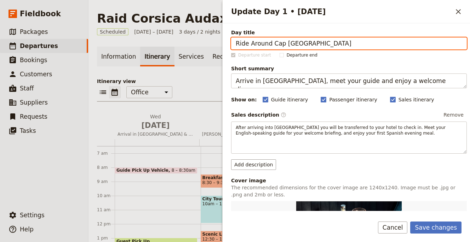
type input "Ride Around Cap [GEOGRAPHIC_DATA]"
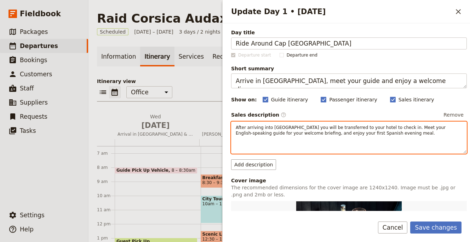
click at [263, 139] on div "After arriving into [GEOGRAPHIC_DATA] you will be transferred to your hotel to …" at bounding box center [348, 137] width 235 height 31
click at [263, 138] on div "After arriving into [GEOGRAPHIC_DATA] you will be transferred to your hotel to …" at bounding box center [348, 137] width 235 height 31
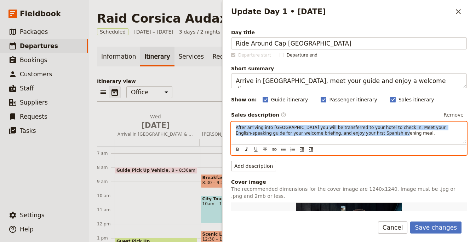
click at [263, 138] on div "After arriving into [GEOGRAPHIC_DATA] you will be transferred to your hotel to …" at bounding box center [348, 132] width 235 height 21
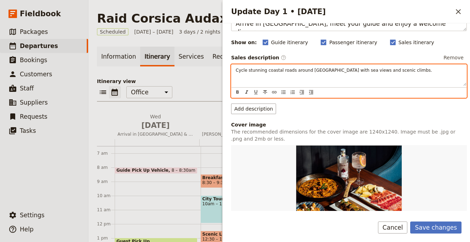
scroll to position [148, 0]
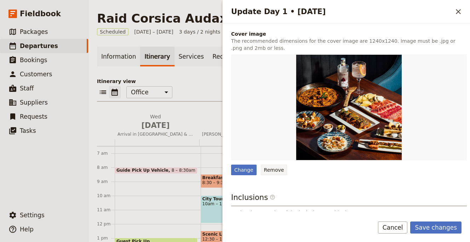
click at [273, 173] on button "Remove" at bounding box center [274, 170] width 27 height 11
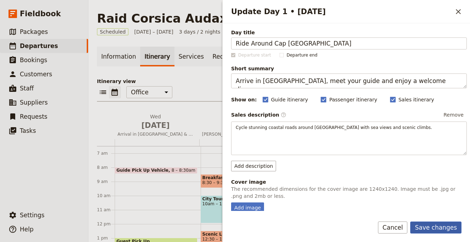
click at [450, 226] on button "Save changes" at bounding box center [435, 228] width 51 height 12
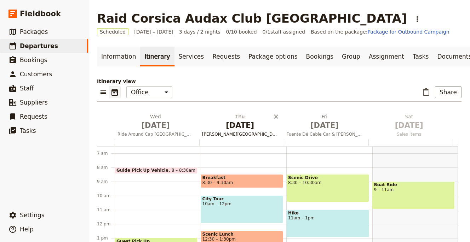
click at [243, 119] on h2 "Thu Jan 1 Santillana del Mar, Altamira & Comillas" at bounding box center [240, 122] width 76 height 18
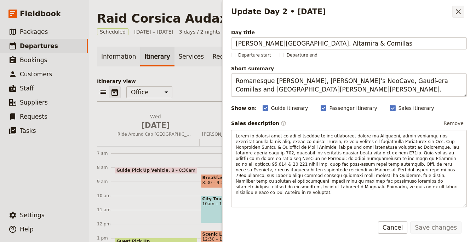
click at [458, 9] on icon "Close drawer" at bounding box center [458, 11] width 8 height 8
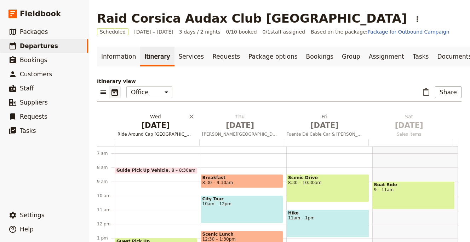
click at [163, 134] on span "Ride Around Cap [GEOGRAPHIC_DATA]" at bounding box center [156, 135] width 82 height 6
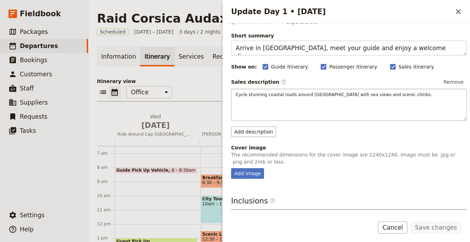
scroll to position [39, 0]
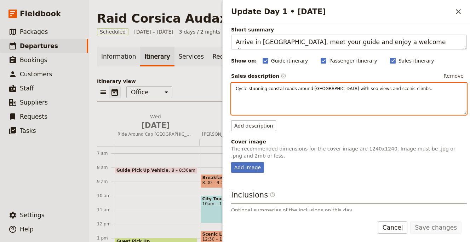
click at [338, 93] on div "Cycle stunning coastal roads around [GEOGRAPHIC_DATA] with sea views and scenic…" at bounding box center [348, 98] width 235 height 31
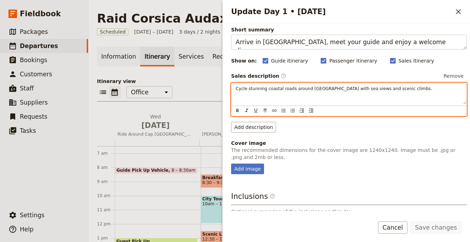
click at [338, 93] on div "Cycle stunning coastal roads around [GEOGRAPHIC_DATA] with sea views and scenic…" at bounding box center [348, 93] width 235 height 21
click at [339, 92] on div "Cycle stunning coastal roads around [GEOGRAPHIC_DATA] with sea views and scenic…" at bounding box center [348, 93] width 235 height 21
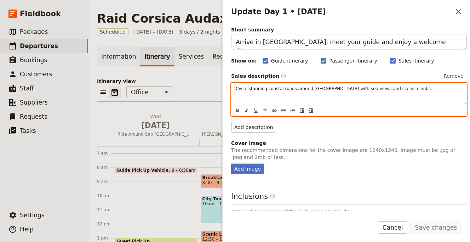
click at [339, 92] on div "Cycle stunning coastal roads around [GEOGRAPHIC_DATA] with sea views and scenic…" at bounding box center [348, 93] width 235 height 21
click at [355, 90] on span "Cycle stunning coastal roads around [GEOGRAPHIC_DATA] with sea views and scenic…" at bounding box center [334, 88] width 196 height 5
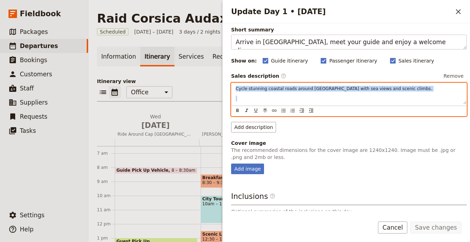
click at [355, 90] on span "Cycle stunning coastal roads around [GEOGRAPHIC_DATA] with sea views and scenic…" at bounding box center [334, 88] width 196 height 5
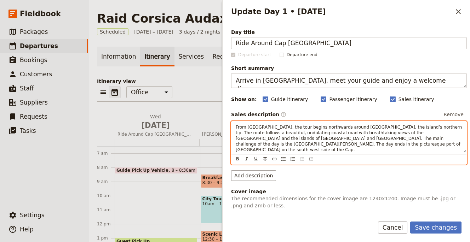
scroll to position [0, 0]
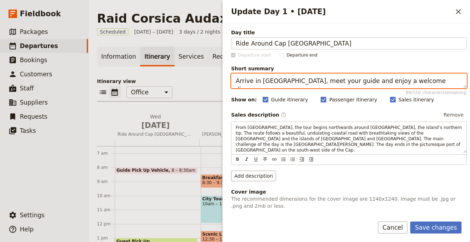
click at [251, 80] on textarea "Arrive in Bilbao, meet your guide and enjoy a welcome dinner." at bounding box center [349, 81] width 236 height 15
paste textarea "Cycle stunning coastal roads around Cap Corse with sea views and scenic climbs"
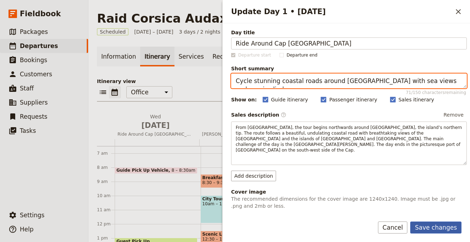
type textarea "Cycle stunning coastal roads around [GEOGRAPHIC_DATA] with sea views and scenic…"
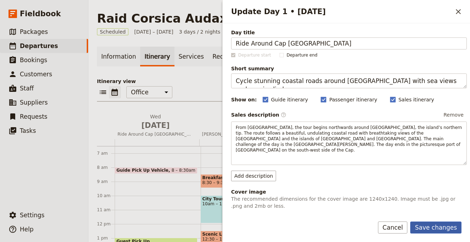
click at [421, 224] on button "Save changes" at bounding box center [435, 228] width 51 height 12
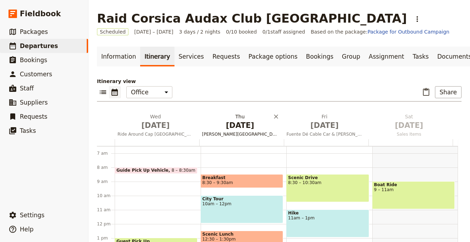
click at [236, 122] on span "[DATE]" at bounding box center [240, 125] width 76 height 11
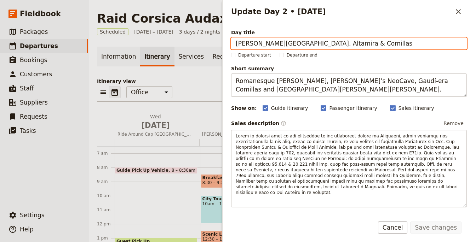
paste input "Across the Desert des Agriates to [GEOGRAPHIC_DATA]"
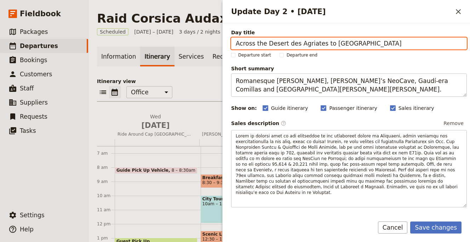
type input "Across the Desert des Agriates to [GEOGRAPHIC_DATA]"
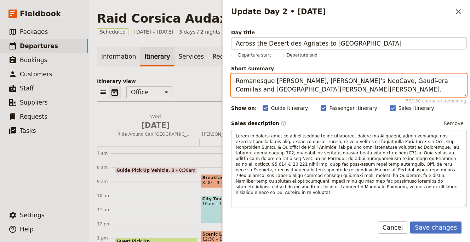
click at [282, 84] on textarea "Romanesque Santillana, Altamira’s NeoCave, Gaudí-era Comillas and San Vicente d…" at bounding box center [349, 85] width 236 height 23
click at [282, 83] on textarea "Romanesque Santillana, Altamira’s NeoCave, Gaudí-era Comillas and San Vicente d…" at bounding box center [349, 85] width 236 height 23
paste textarea "Cross Corsica’s desert landscapes and coastal roads through Calvi to Porto"
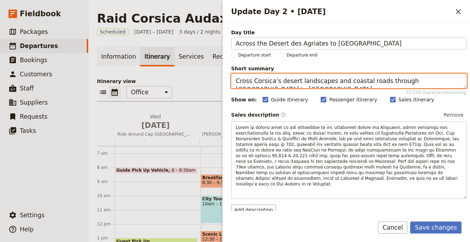
type textarea "Cross Corsica’s desert landscapes and coastal roads through [GEOGRAPHIC_DATA] t…"
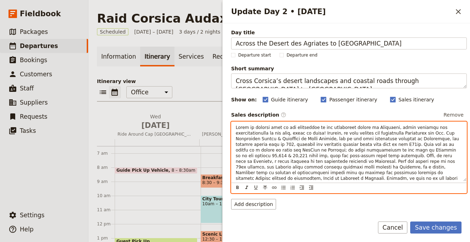
click at [258, 158] on span "Update Day 2 • 1 Jan" at bounding box center [348, 156] width 225 height 62
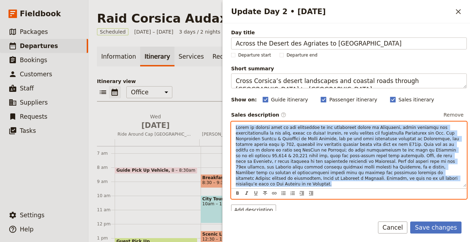
click at [258, 158] on span "Update Day 2 • 1 Jan" at bounding box center [348, 156] width 225 height 62
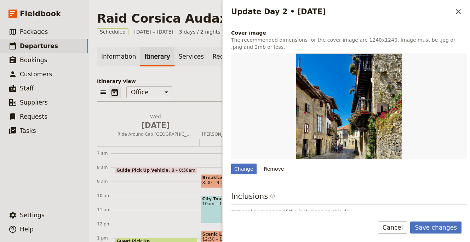
scroll to position [217, 0]
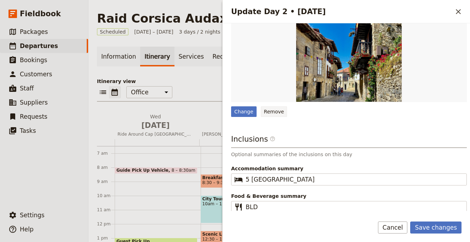
click at [275, 107] on button "Remove" at bounding box center [274, 112] width 27 height 11
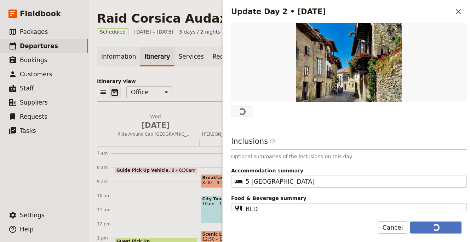
scroll to position [0, 0]
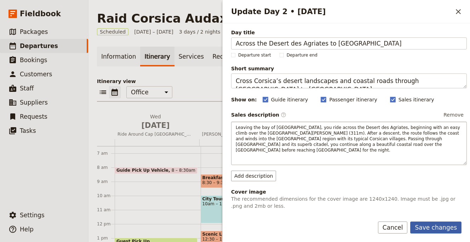
click at [430, 222] on button "Save changes" at bounding box center [435, 228] width 51 height 12
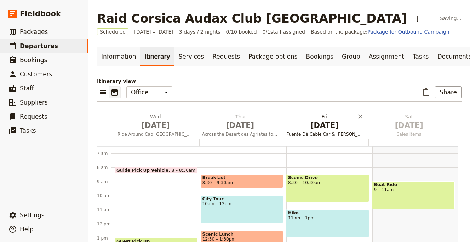
click at [314, 131] on button "Fri Jan 2 Fuente Dé Cable Car & Santo Toribio Monastery" at bounding box center [326, 126] width 85 height 26
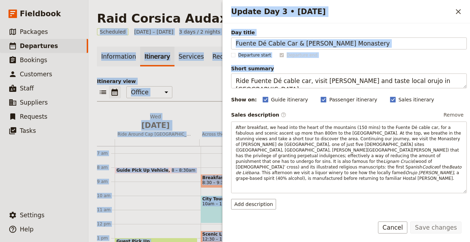
drag, startPoint x: 307, startPoint y: -22, endPoint x: 321, endPoint y: -31, distance: 17.0
click at [321, 0] on html "Fieldbook ​ ​ Fieldbook ​ ​ Packages ​ Departures ​ Bookings ​ Customers ​ Staf…" at bounding box center [235, 121] width 470 height 242
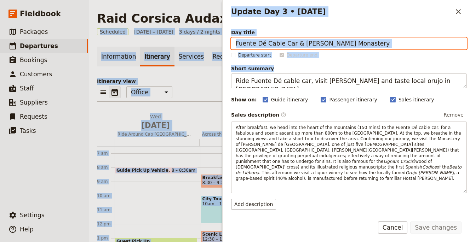
click at [280, 40] on input "Fuente Dé Cable Car & [PERSON_NAME] Monastery" at bounding box center [349, 44] width 236 height 12
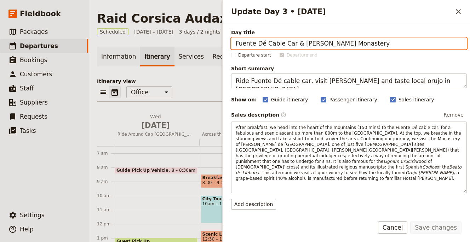
click at [280, 40] on input "Fuente Dé Cable Car & [PERSON_NAME] Monastery" at bounding box center [349, 44] width 236 height 12
paste input "Climb to Piana and Over the Col de Vergio"
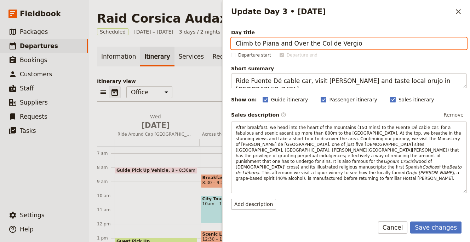
type input "Climb to Piana and Over the Col de Vergio"
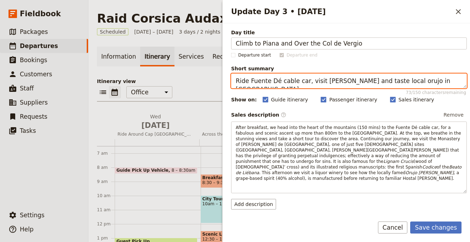
click at [290, 75] on textarea "Ride Fuente Dé cable car, visit Santo Toribio and taste local orujo in Potes." at bounding box center [349, 81] width 236 height 15
paste textarea "through UNESCO Calanches and Corsican forests to the island’s highest pas"
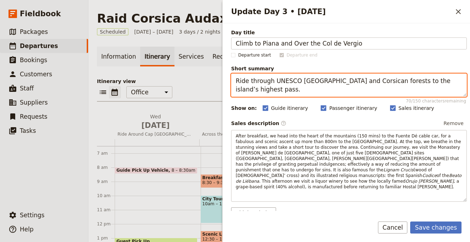
type textarea "Ride through UNESCO [GEOGRAPHIC_DATA] and Corsican forests to the island’s high…"
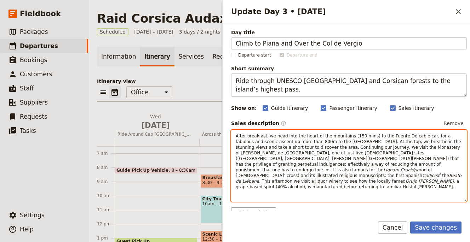
click at [267, 146] on span "After breakfast, we head into the heart of the mountains (150 mins) to the Fuen…" at bounding box center [349, 153] width 227 height 39
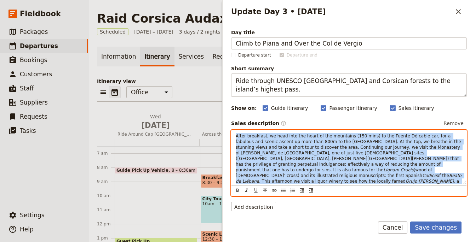
click at [267, 146] on span "After breakfast, we head into the heart of the mountains (150 mins) to the Fuen…" at bounding box center [349, 153] width 227 height 39
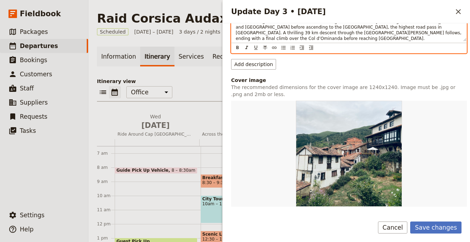
scroll to position [149, 0]
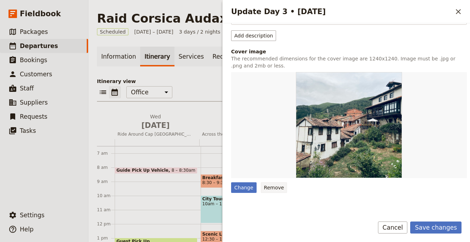
click at [270, 183] on button "Remove" at bounding box center [274, 188] width 27 height 11
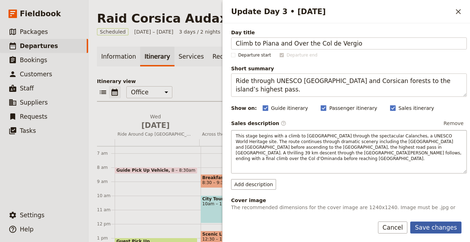
click at [435, 228] on button "Save changes" at bounding box center [435, 228] width 51 height 12
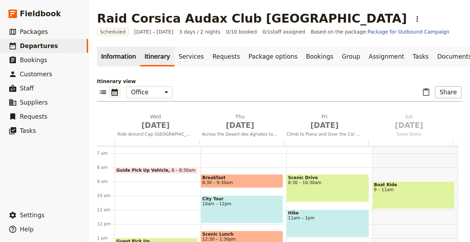
click at [126, 60] on link "Information" at bounding box center [118, 57] width 43 height 20
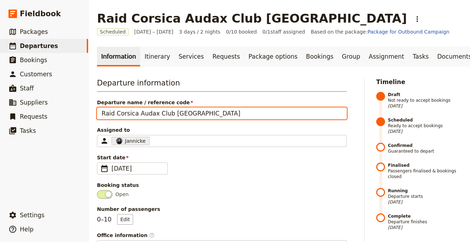
click at [167, 108] on input "Raid Corsica Audax Club [GEOGRAPHIC_DATA]" at bounding box center [222, 114] width 250 height 12
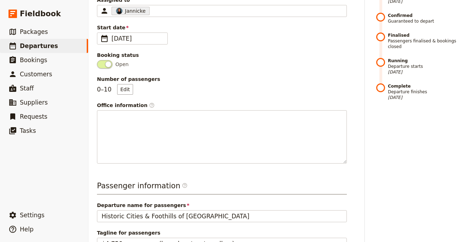
scroll to position [246, 0]
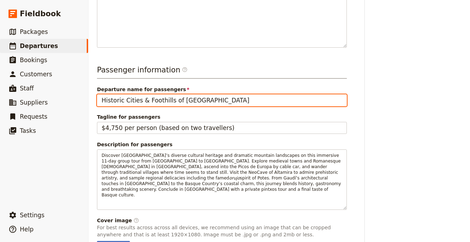
click at [216, 104] on input "Historic Cities & Foothills of [GEOGRAPHIC_DATA]" at bounding box center [222, 100] width 250 height 12
paste input "Raid Corsica Audax Club Parisie"
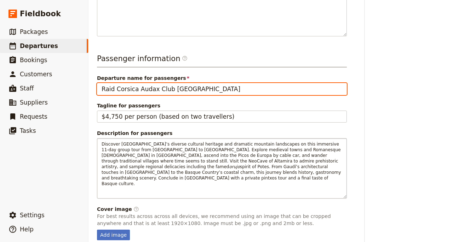
scroll to position [285, 0]
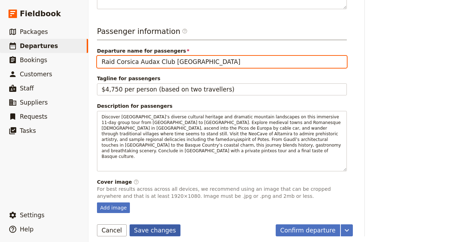
type input "Raid Corsica Audax Club [GEOGRAPHIC_DATA]"
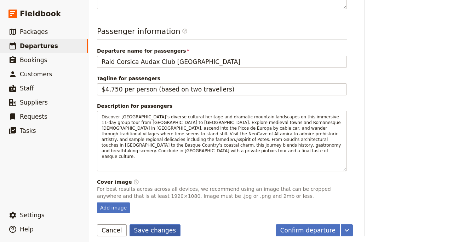
click at [155, 225] on button "Save changes" at bounding box center [155, 231] width 51 height 12
click at [116, 207] on div "Add image" at bounding box center [113, 208] width 33 height 11
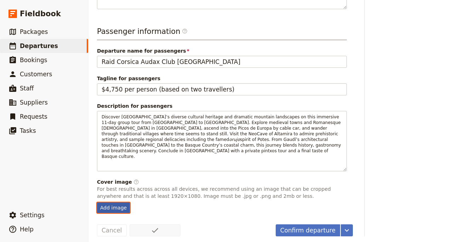
click at [97, 203] on input "Add image" at bounding box center [97, 202] width 0 height 0
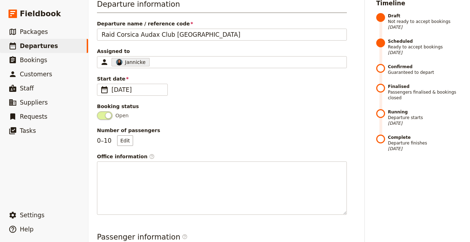
scroll to position [0, 0]
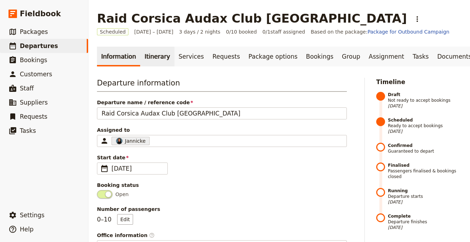
click at [155, 53] on link "Itinerary" at bounding box center [157, 57] width 34 height 20
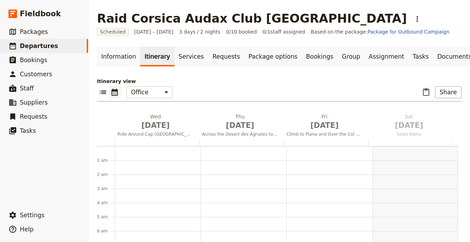
scroll to position [92, 0]
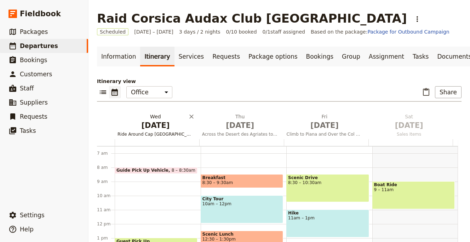
click at [150, 114] on h2 "[DATE] Ride Around Cap [GEOGRAPHIC_DATA]" at bounding box center [155, 122] width 76 height 18
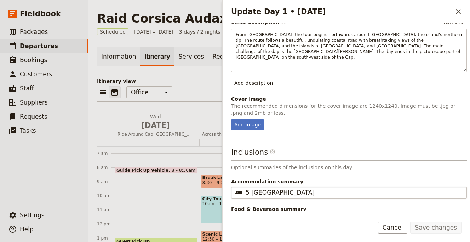
scroll to position [120, 0]
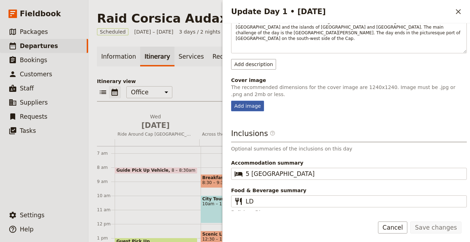
click at [254, 101] on div "Add image" at bounding box center [247, 106] width 33 height 11
click at [231, 100] on input "Add image" at bounding box center [231, 100] width 0 height 0
type input "C:\fakepath\philipp-mandler-QvhsrnPp1dA-unsplash (1).jpg"
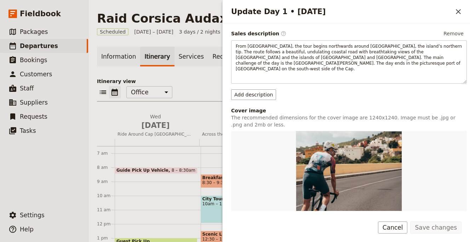
scroll to position [138, 0]
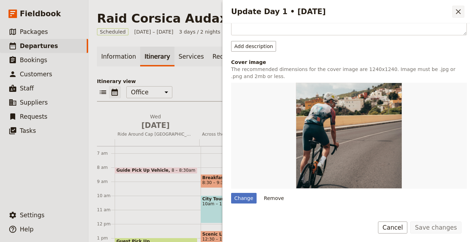
click at [459, 8] on icon "Close drawer" at bounding box center [458, 11] width 8 height 8
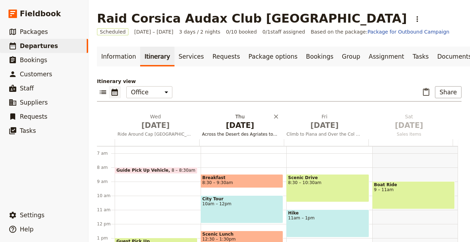
click at [245, 119] on h2 "[DATE] Across the Desert des Agriates to [GEOGRAPHIC_DATA]" at bounding box center [240, 122] width 76 height 18
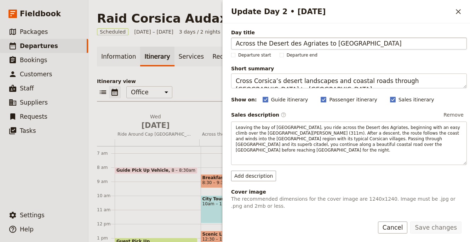
drag, startPoint x: 266, startPoint y: 44, endPoint x: 319, endPoint y: 42, distance: 52.8
click at [319, 42] on input "Across the Desert des Agriates to [GEOGRAPHIC_DATA]" at bounding box center [349, 44] width 236 height 12
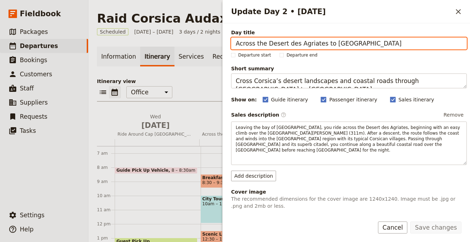
click at [332, 45] on input "Across the Desert des Agriates to [GEOGRAPHIC_DATA]" at bounding box center [349, 44] width 236 height 12
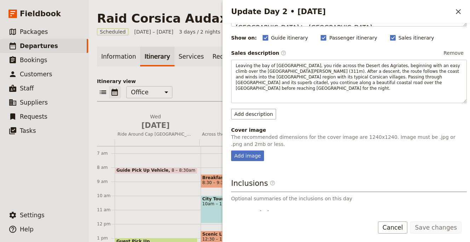
scroll to position [112, 0]
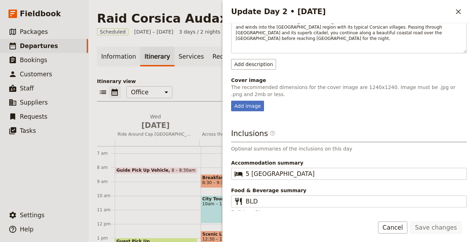
click at [264, 92] on p "The recommended dimensions for the cover image are 1240x1240. Image must be .jp…" at bounding box center [349, 91] width 236 height 14
click at [252, 93] on fieldset "Cover image The recommended dimensions for the cover image are 1240x1240. Image…" at bounding box center [349, 94] width 236 height 35
click at [249, 101] on div "Add image" at bounding box center [247, 106] width 33 height 11
click at [231, 100] on input "Add image" at bounding box center [231, 100] width 0 height 0
click at [248, 103] on div "Add image" at bounding box center [247, 106] width 33 height 11
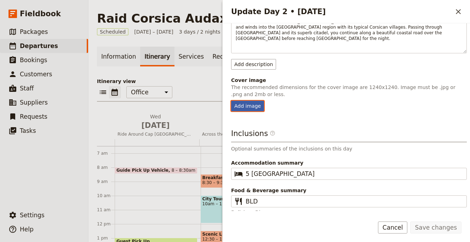
click at [231, 101] on input "Add image" at bounding box center [231, 100] width 0 height 0
type input "C:\fakepath\jure-tufekcic-9ilgRkQzDBA-unsplash (1).jpg"
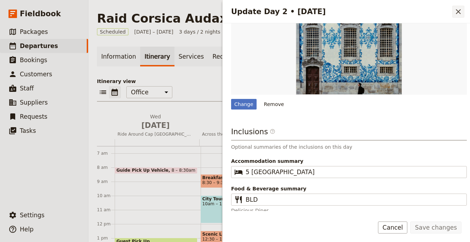
scroll to position [222, 0]
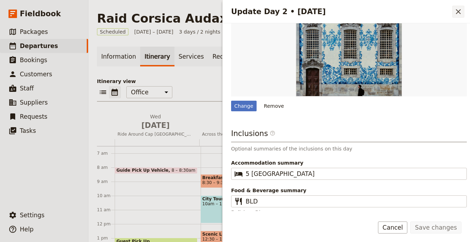
click at [455, 16] on button "​" at bounding box center [458, 12] width 12 height 12
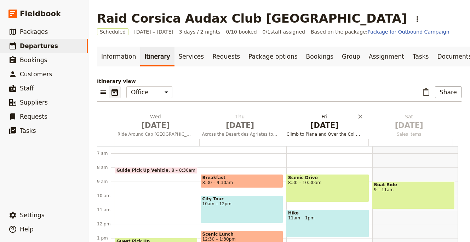
click at [326, 135] on span "Climb to Piana and Over the Col de Vergio" at bounding box center [325, 135] width 82 height 6
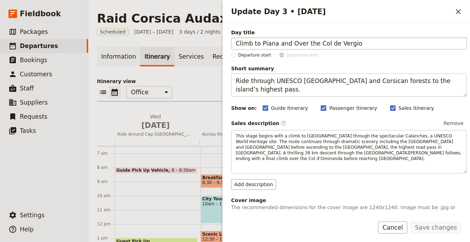
click at [265, 42] on input "Climb to Piana and Over the Col de Vergio" at bounding box center [349, 44] width 236 height 12
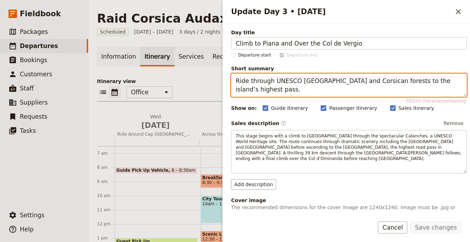
drag, startPoint x: 326, startPoint y: 80, endPoint x: 273, endPoint y: 81, distance: 53.4
click at [272, 82] on textarea "Ride through UNESCO [GEOGRAPHIC_DATA] and Corsican forests to the island’s high…" at bounding box center [349, 85] width 236 height 23
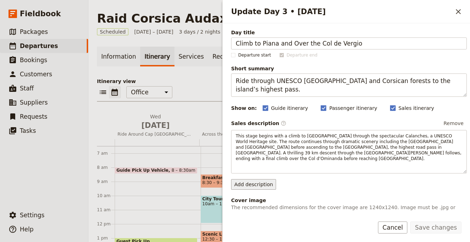
click at [245, 179] on button "Add description" at bounding box center [253, 184] width 45 height 11
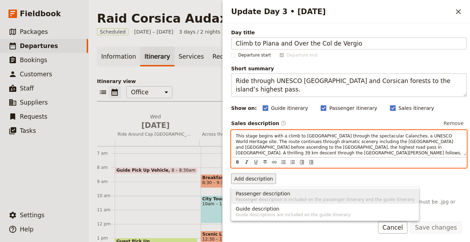
click at [289, 166] on div "This stage begins with a climb to Piana through the spectacular Calanches, a UN…" at bounding box center [349, 149] width 236 height 38
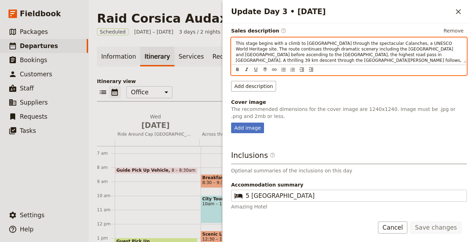
scroll to position [129, 0]
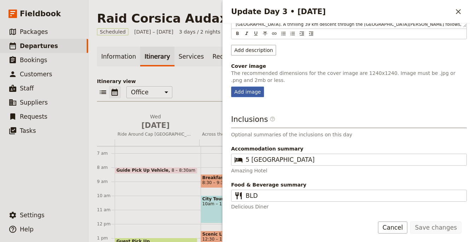
click at [245, 91] on div "Add image" at bounding box center [247, 92] width 33 height 11
click at [231, 87] on input "Add image" at bounding box center [231, 86] width 0 height 0
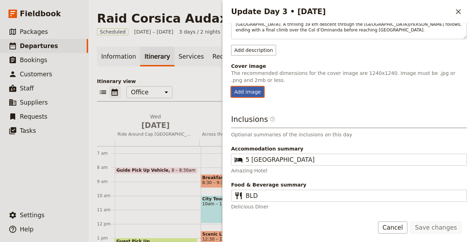
type input "C:\fakepath\artists-eyes-FkzOEiVxHi8-unsplash (1).jpg"
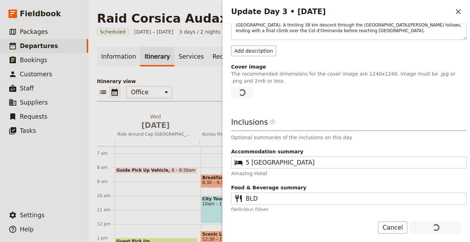
scroll to position [131, 0]
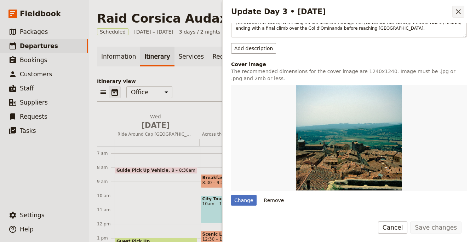
click at [456, 13] on icon "Close drawer" at bounding box center [458, 11] width 8 height 8
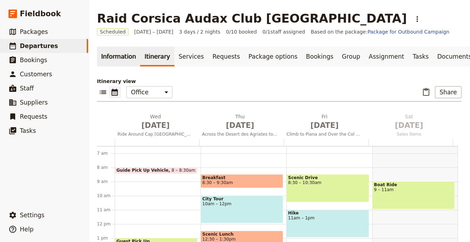
click at [127, 61] on link "Information" at bounding box center [118, 57] width 43 height 20
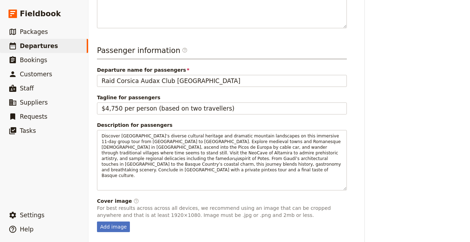
scroll to position [285, 0]
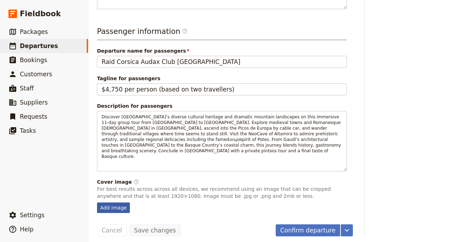
click at [117, 206] on div "Add image" at bounding box center [113, 208] width 33 height 11
click at [97, 203] on input "Add image" at bounding box center [97, 202] width 0 height 0
click at [117, 206] on div "Add image" at bounding box center [113, 208] width 33 height 11
click at [97, 203] on input "Add image" at bounding box center [97, 202] width 0 height 0
type input "C:\fakepath\ludwig-mauren-e8SUiKwBvKs-unsplash (1).jpg"
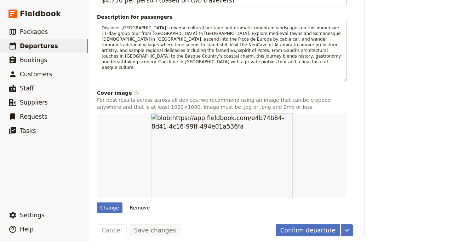
scroll to position [0, 0]
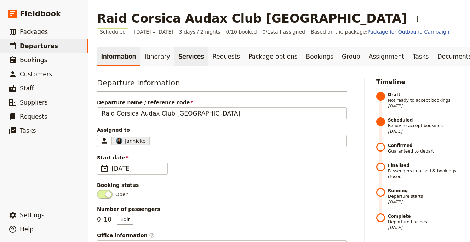
click at [178, 54] on link "Services" at bounding box center [191, 57] width 34 height 20
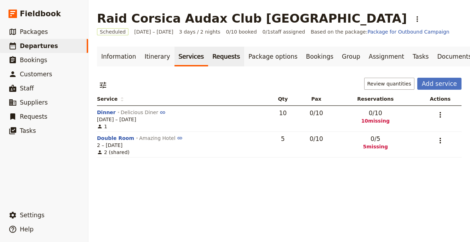
click at [215, 58] on link "Requests" at bounding box center [226, 57] width 36 height 20
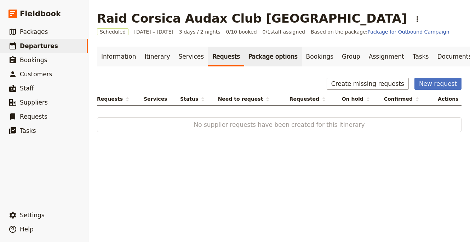
click at [251, 57] on link "Package options" at bounding box center [272, 57] width 57 height 20
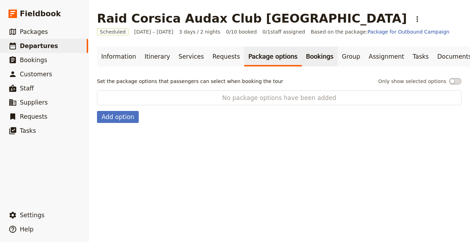
click at [307, 63] on link "Bookings" at bounding box center [320, 57] width 36 height 20
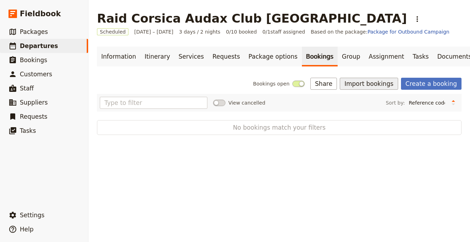
click at [389, 84] on button "Import bookings" at bounding box center [369, 84] width 58 height 12
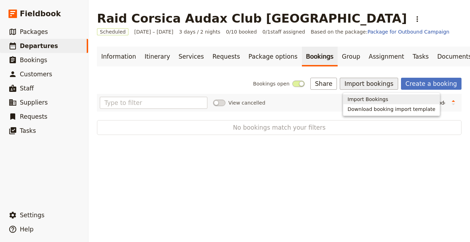
click at [384, 95] on button "Import Bookings" at bounding box center [391, 99] width 96 height 10
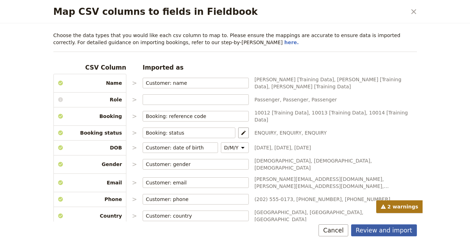
click at [406, 232] on button "Review and import" at bounding box center [384, 231] width 66 height 12
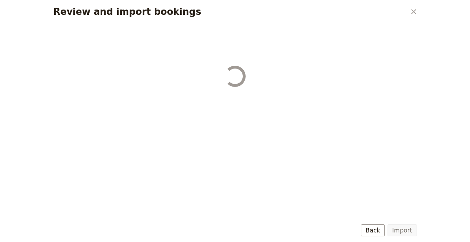
select select "68b002b7cac3c784cf00db27"
select select "68b002b7cac3c784cf00db28"
select select "68b002b7cac3c784cf00db29"
select select "68b002b7cac3c784cf00db2a"
select select "650e1b8d408bbede5b0c6045"
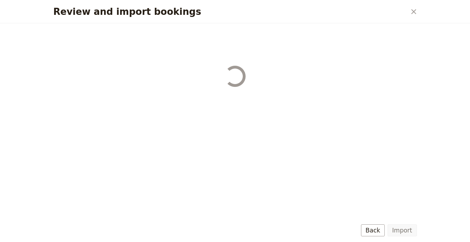
select select "68b002b7cac3c784cf00db2c"
select select "68b002b7cac3c784cf00db2d"
select select "68b002b7cac3c784cf00db2e"
select select "68b002b7cac3c784cf00db2f"
select select "68b002b7cac3c784cf00db30"
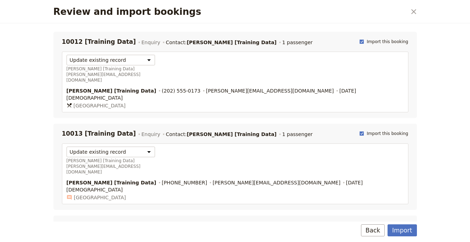
click at [406, 232] on button "Import" at bounding box center [401, 231] width 29 height 12
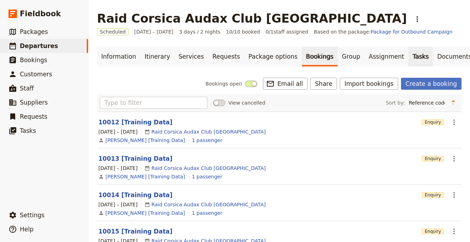
click at [408, 51] on link "Tasks" at bounding box center [420, 57] width 25 height 20
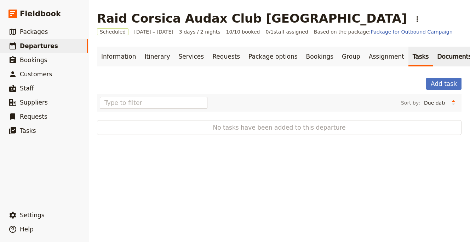
click at [433, 59] on link "Documents" at bounding box center [454, 57] width 43 height 20
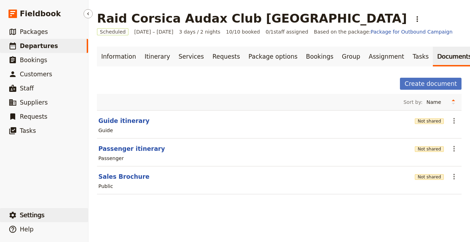
click at [35, 214] on span "Settings" at bounding box center [32, 215] width 25 height 7
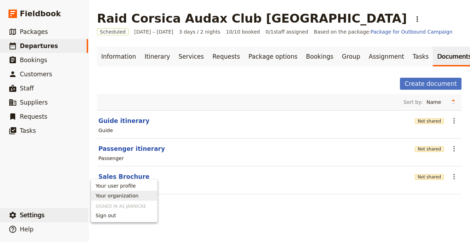
click at [98, 196] on span "Your organization" at bounding box center [117, 195] width 43 height 7
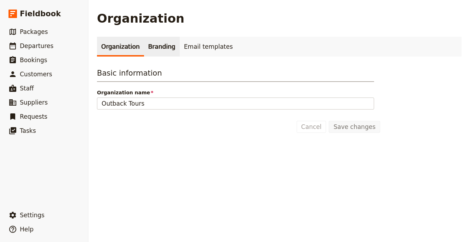
click at [165, 48] on link "Branding" at bounding box center [162, 47] width 36 height 20
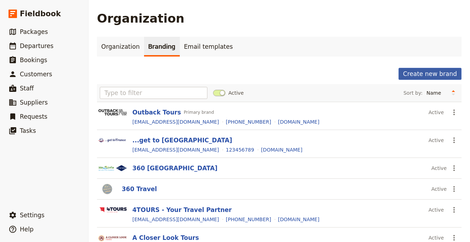
click at [421, 75] on button "Create new brand" at bounding box center [429, 74] width 63 height 12
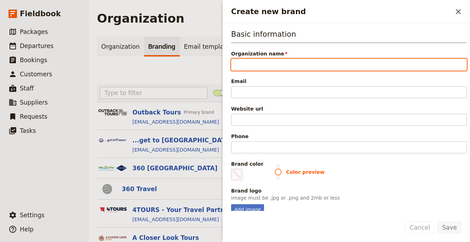
paste input "Europe Active"
type input "Europe Active"
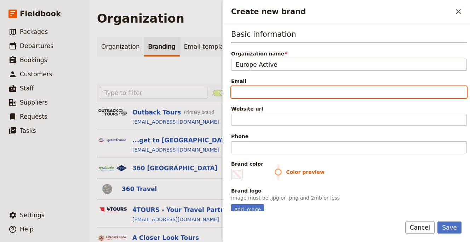
click at [276, 88] on input "Email" at bounding box center [349, 92] width 236 height 12
paste input "[EMAIL_ADDRESS][DOMAIN_NAME]"
type input "[EMAIL_ADDRESS][DOMAIN_NAME]"
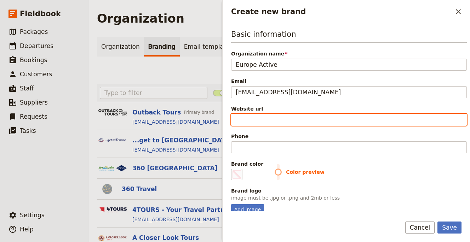
click at [270, 120] on input "Website url" at bounding box center [349, 120] width 236 height 12
paste input "https://cycling.europe-active.com"
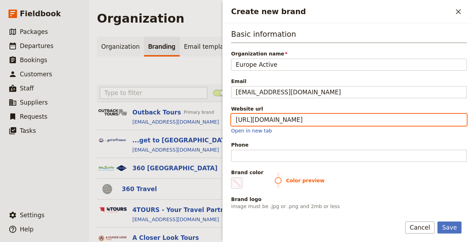
type input "https://cycling.europe-active.com"
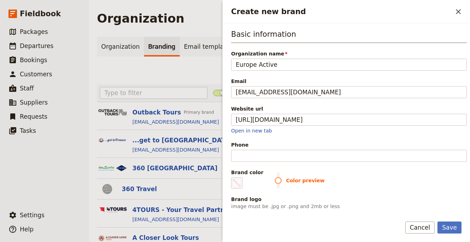
click at [265, 146] on div "Phone" at bounding box center [349, 145] width 236 height 7
click at [265, 150] on input "Phone" at bounding box center [349, 156] width 236 height 12
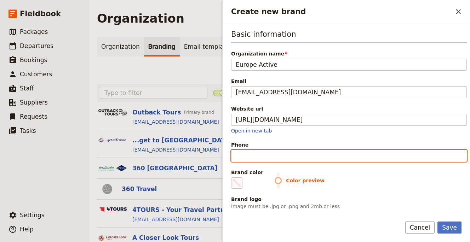
click at [264, 150] on input "Phone" at bounding box center [349, 156] width 236 height 12
paste input "https://cycling.europe-active.com"
type input "https://cycling.europe-active.com"
paste input "+33 (0)4 95 25 68 51"
click at [270, 156] on input "+33 (0)4 95 25 68 51" at bounding box center [349, 156] width 236 height 12
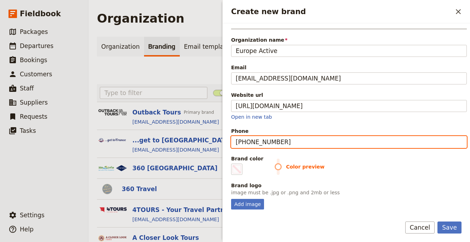
scroll to position [44, 0]
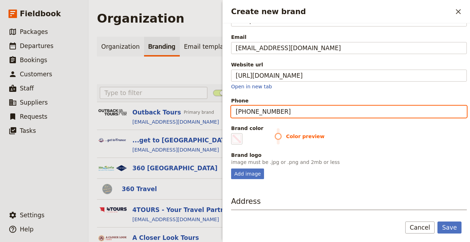
type input "[PHONE_NUMBER]"
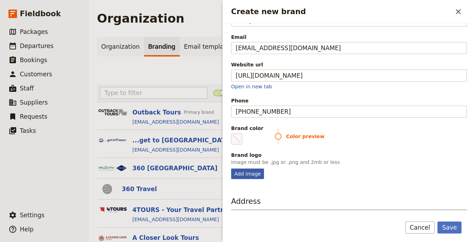
click at [243, 172] on div "Add image" at bounding box center [247, 174] width 33 height 11
click at [231, 169] on input "Add image" at bounding box center [231, 168] width 0 height 0
type input "C:\fakepath\14032_europe-active-cycling.png"
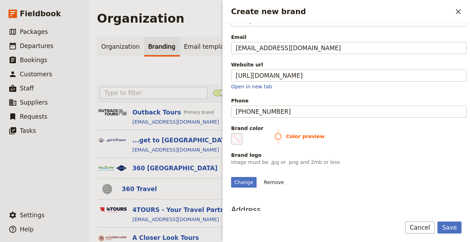
click at [236, 143] on span "Create new brand" at bounding box center [236, 139] width 8 height 8
click at [233, 133] on input "#000000" at bounding box center [232, 133] width 0 height 0
type input "#22bcee"
click at [404, 162] on p "image must be .jpg or .png and 2mb or less" at bounding box center [349, 162] width 236 height 7
click at [443, 225] on button "Save" at bounding box center [449, 228] width 24 height 12
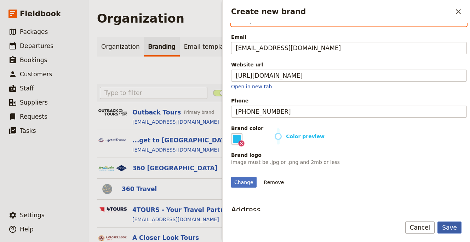
scroll to position [35, 0]
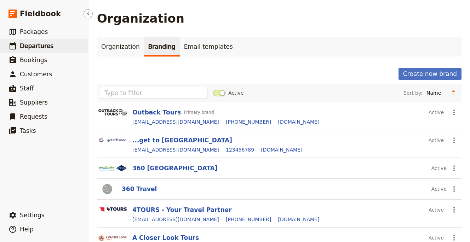
click at [49, 50] on span "Departures" at bounding box center [37, 46] width 34 height 8
select select "UPDATED_AT"
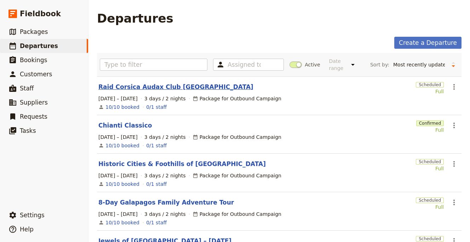
click at [164, 89] on link "Raid Corsica Audax Club [GEOGRAPHIC_DATA]" at bounding box center [175, 87] width 155 height 8
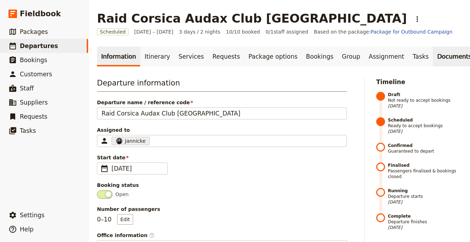
click at [438, 57] on link "Documents" at bounding box center [454, 57] width 43 height 20
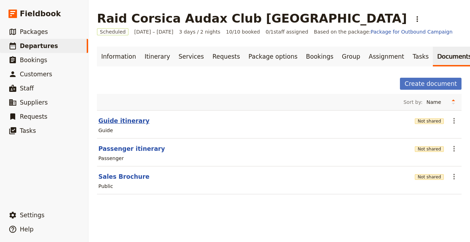
click at [126, 123] on button "Guide itinerary" at bounding box center [123, 121] width 51 height 8
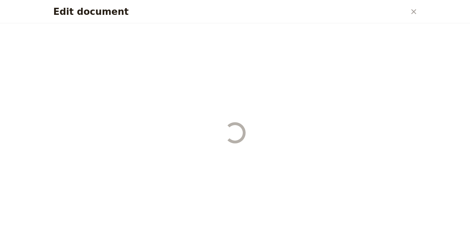
select select "STAFF"
select select "RUN_SHEET"
select select "LARGE"
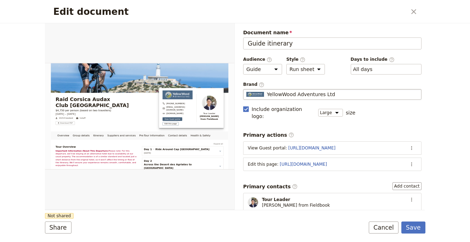
click at [287, 96] on span "YellowWood Adventures Ltd" at bounding box center [301, 94] width 68 height 7
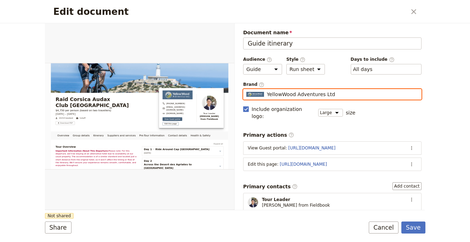
click at [246, 90] on input "YellowWood Adventures Ltd" at bounding box center [246, 89] width 0 height 0
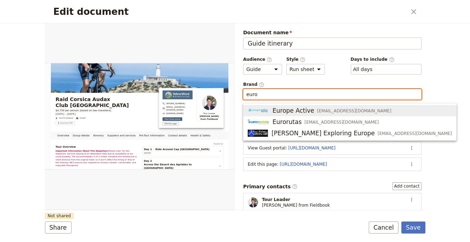
click at [300, 112] on span "Europe Active" at bounding box center [293, 111] width 42 height 8
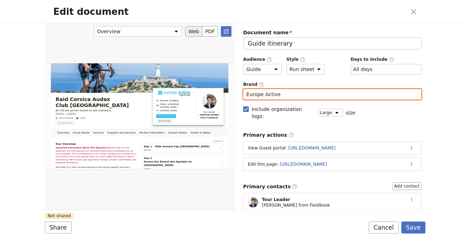
type input "Europe Active"
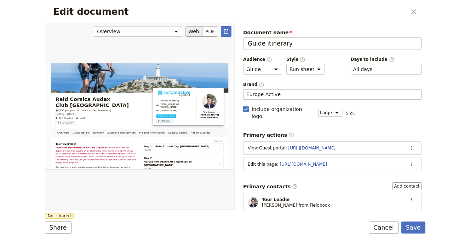
click at [227, 180] on div "Edit document" at bounding box center [139, 116] width 189 height 187
click at [63, 223] on button "Share" at bounding box center [58, 228] width 27 height 12
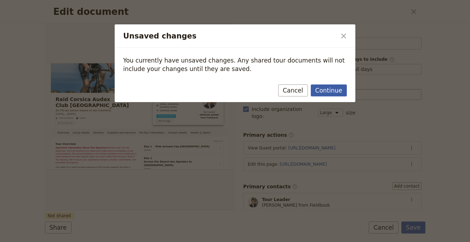
click at [322, 91] on button "Continue" at bounding box center [329, 91] width 36 height 12
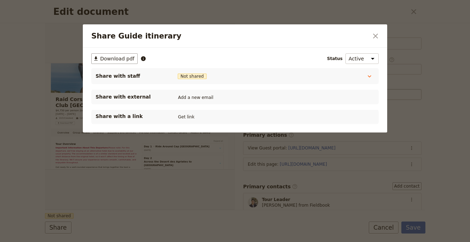
click at [188, 121] on div "Share with a link Get link" at bounding box center [235, 117] width 279 height 8
click at [187, 116] on button "Get link" at bounding box center [186, 117] width 20 height 8
click at [381, 34] on div "Share Guide itinerary ​" at bounding box center [235, 35] width 304 height 23
click at [380, 35] on button "​" at bounding box center [375, 36] width 12 height 12
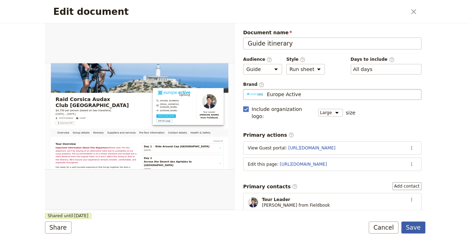
click at [411, 227] on button "Save" at bounding box center [413, 228] width 24 height 12
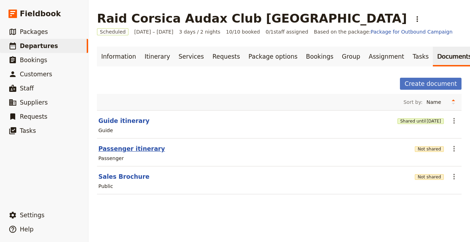
click at [128, 152] on button "Passenger itinerary" at bounding box center [131, 149] width 67 height 8
select select "PASSENGER"
select select "RUN_SHEET"
select select "LARGE"
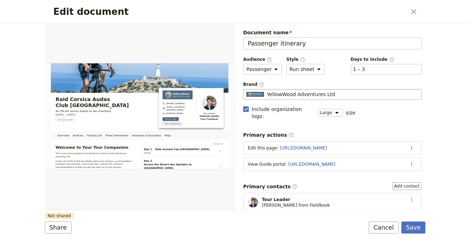
click at [311, 93] on span "YellowWood Adventures Ltd" at bounding box center [301, 94] width 68 height 7
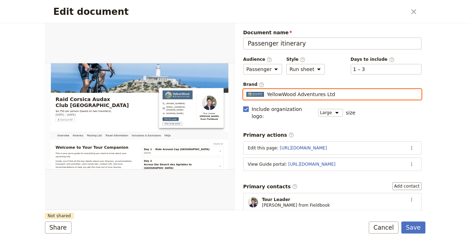
click at [246, 90] on input "YellowWood Adventures Ltd" at bounding box center [246, 89] width 0 height 0
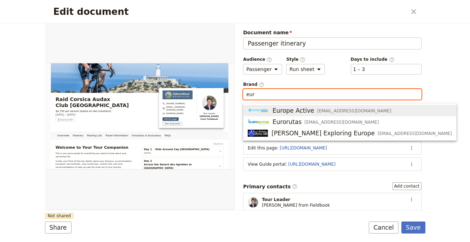
click at [311, 113] on div "Europe Active info@europe-active.com" at bounding box center [320, 111] width 144 height 8
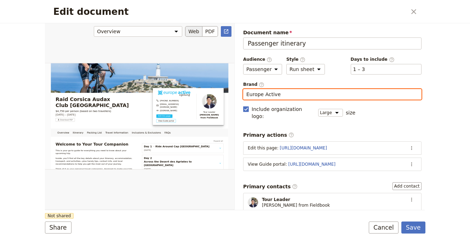
type input "Europe Active"
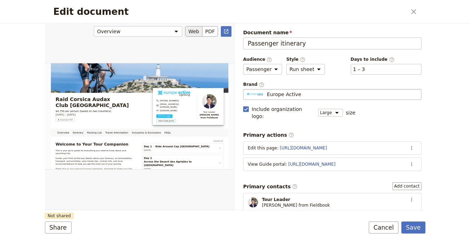
click at [170, 205] on div "Edit document" at bounding box center [139, 116] width 189 height 187
click at [65, 226] on button "Share" at bounding box center [58, 228] width 27 height 12
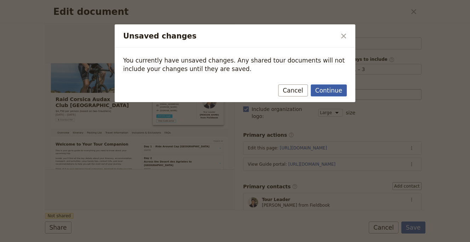
click at [327, 94] on button "Continue" at bounding box center [329, 91] width 36 height 12
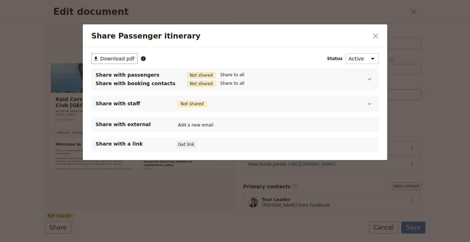
click at [188, 147] on button "Get link" at bounding box center [186, 145] width 20 height 8
click at [375, 37] on icon "Close dialog" at bounding box center [375, 36] width 8 height 8
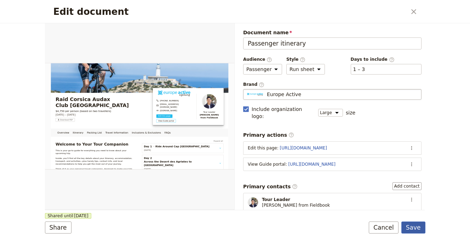
click at [412, 230] on button "Save" at bounding box center [413, 228] width 24 height 12
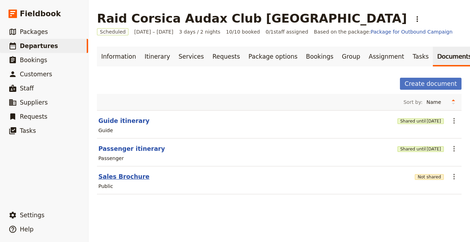
click at [128, 173] on button "Sales Brochure" at bounding box center [123, 177] width 51 height 8
select select "DEFAULT"
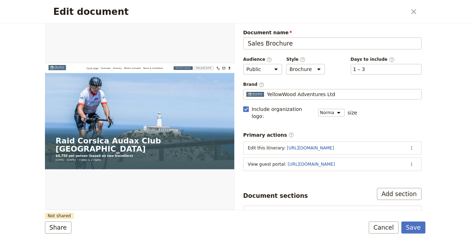
click at [288, 102] on div "Document name Sales Brochure Preview Audience ​ Public Passenger Guide Style ​ …" at bounding box center [332, 179] width 178 height 300
click at [291, 100] on div "Document name Sales Brochure Preview Audience ​ Public Passenger Guide Style ​ …" at bounding box center [332, 179] width 178 height 300
click at [292, 100] on div "Document name Sales Brochure Preview Audience ​ Public Passenger Guide Style ​ …" at bounding box center [332, 179] width 178 height 300
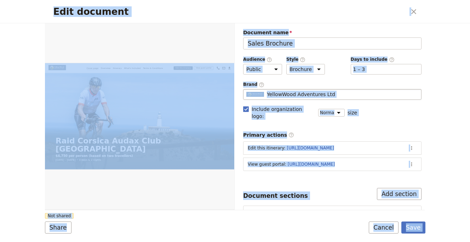
click at [294, 98] on span "YellowWood Adventures Ltd" at bounding box center [301, 94] width 68 height 7
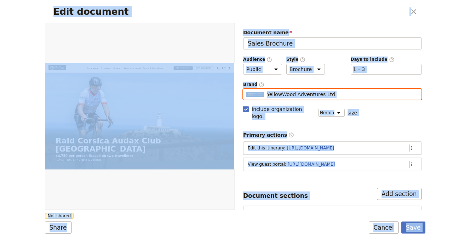
click at [246, 90] on input "YellowWood Adventures Ltd" at bounding box center [246, 89] width 0 height 0
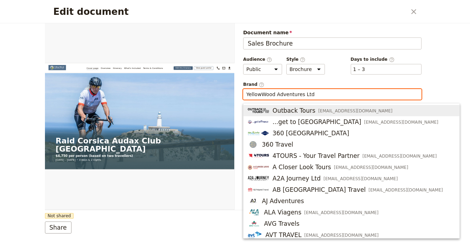
click at [298, 96] on input "YellowWood Adventures Ltd" at bounding box center [332, 94] width 172 height 7
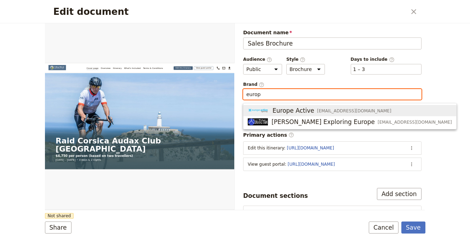
click at [305, 108] on span "Europe Active" at bounding box center [293, 111] width 42 height 8
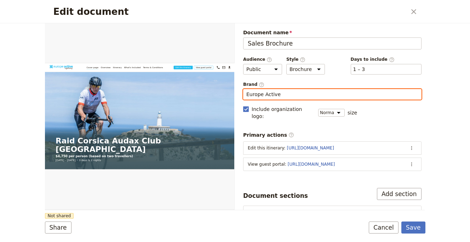
type input "Europe Active"
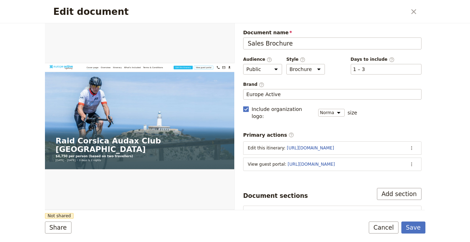
click at [183, 219] on form "Web PDF ​ Document name Sales Brochure Preview Audience ​ Public Passenger Guid…" at bounding box center [235, 132] width 380 height 219
click at [51, 227] on button "Share" at bounding box center [58, 228] width 27 height 12
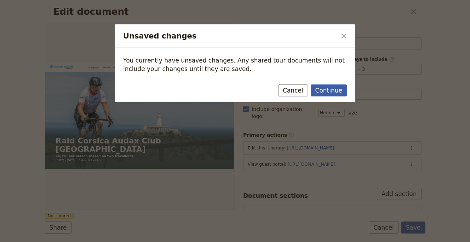
click at [335, 93] on button "Continue" at bounding box center [329, 91] width 36 height 12
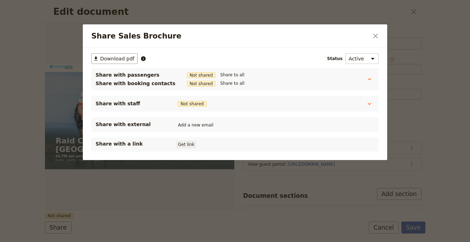
click at [184, 147] on button "Get link" at bounding box center [186, 145] width 20 height 8
click at [374, 34] on icon "Close dialog" at bounding box center [375, 36] width 8 height 8
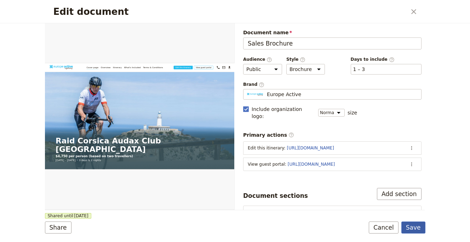
click at [408, 224] on button "Save" at bounding box center [413, 228] width 24 height 12
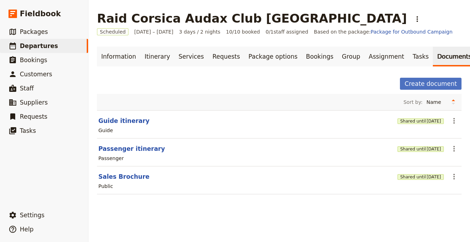
click at [121, 182] on div "Public" at bounding box center [279, 186] width 363 height 8
click at [122, 177] on button "Sales Brochure" at bounding box center [123, 177] width 51 height 8
select select "DEFAULT"
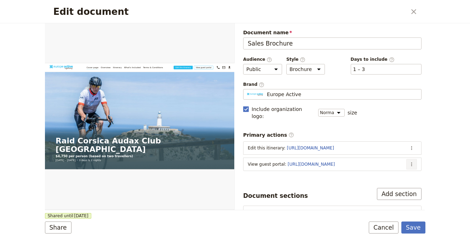
click at [406, 159] on button "​" at bounding box center [411, 164] width 11 height 11
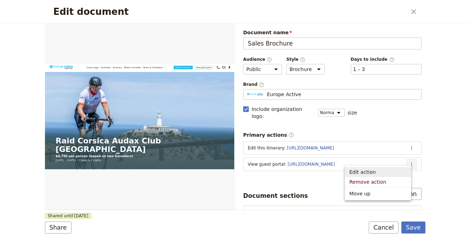
click at [387, 174] on span "Edit action" at bounding box center [377, 172] width 57 height 7
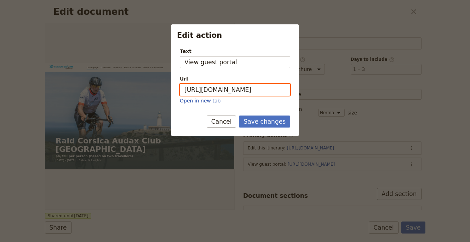
click at [254, 89] on input "https://trips.fieldbook.com/d/Uxqva3TfyTadkVNB1gwFL" at bounding box center [235, 90] width 110 height 12
paste input "661oNLDMzq8nAv2qkMtQJ"
type input "https://trips.fieldbook.com/d/661oNLDMzq8nAv2qkMtQJ"
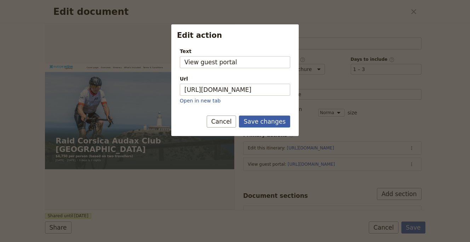
click at [263, 122] on button "Save changes" at bounding box center [264, 122] width 51 height 12
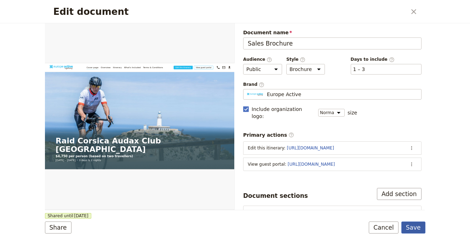
click at [409, 227] on button "Save" at bounding box center [413, 228] width 24 height 12
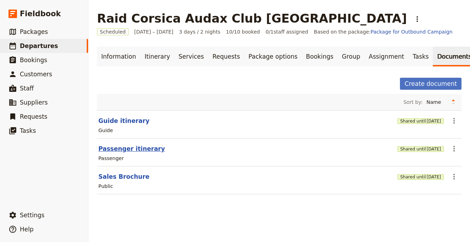
click at [125, 146] on button "Passenger itinerary" at bounding box center [131, 149] width 67 height 8
select select "PASSENGER"
select select "RUN_SHEET"
select select "LARGE"
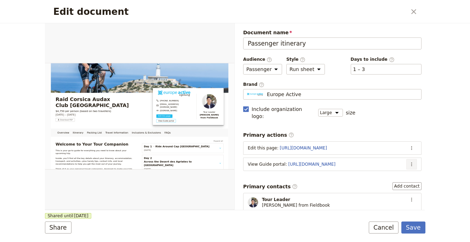
click at [409, 162] on icon "Actions" at bounding box center [412, 165] width 6 height 6
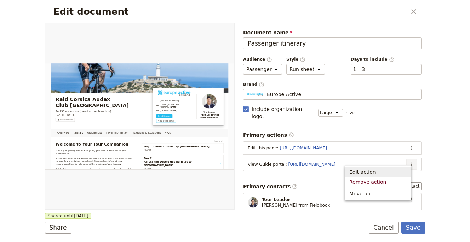
click at [391, 172] on span "Edit action" at bounding box center [377, 172] width 57 height 7
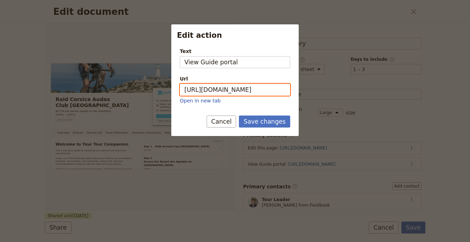
click at [243, 91] on input "https://trips.fieldbook.com/d/ADv65WdlQhJLvz1tWZOh4" at bounding box center [235, 90] width 110 height 12
paste input "https://trips.fieldbook.com/d/GixWeVWHII3UHHF31aVF-"
paste input "com/d/GixWeVWHII3UHHF31aVF-"
type input "https://trips.fieldbook.com/d/GixWeVWHII3UHHF31aVF-"
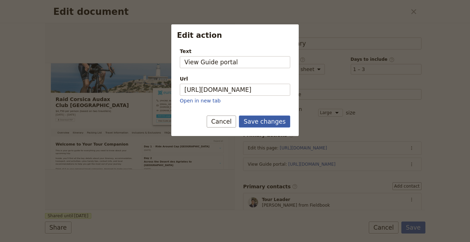
click at [254, 117] on button "Save changes" at bounding box center [264, 122] width 51 height 12
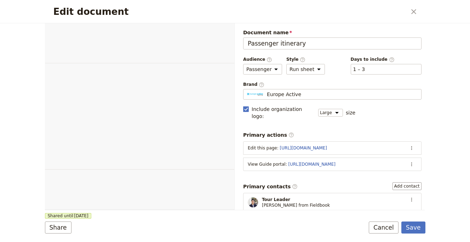
select select "PASSENGER"
select select "RUN_SHEET"
select select "LARGE"
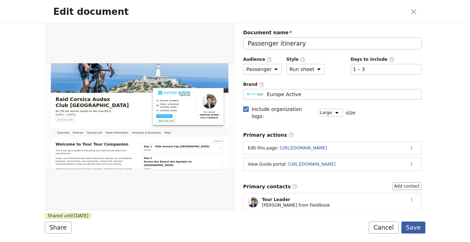
click at [411, 226] on button "Save" at bounding box center [413, 228] width 24 height 12
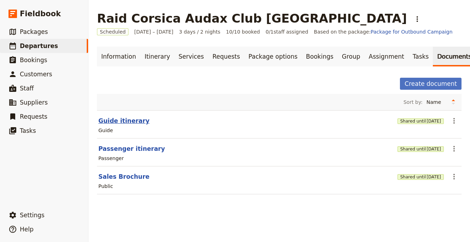
click at [134, 121] on button "Guide itinerary" at bounding box center [123, 121] width 51 height 8
select select "STAFF"
select select "RUN_SHEET"
select select "LARGE"
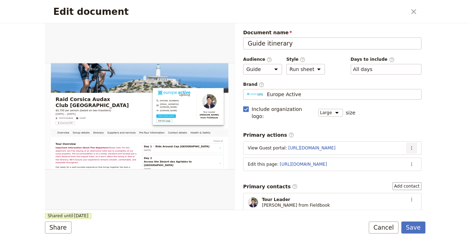
click at [409, 145] on icon "Actions" at bounding box center [412, 148] width 6 height 6
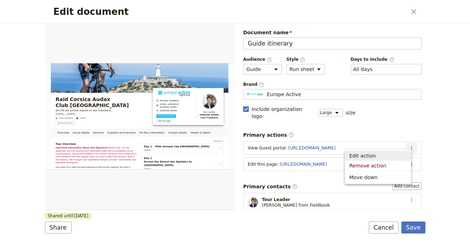
click at [395, 154] on span "Edit action" at bounding box center [377, 156] width 57 height 7
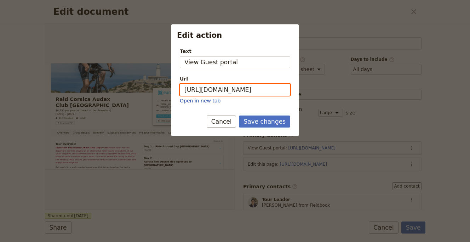
click at [250, 95] on input "[URL][DOMAIN_NAME]" at bounding box center [235, 90] width 110 height 12
paste input "[URL][DOMAIN_NAME]"
paste input "Edit action"
type input "[URL][DOMAIN_NAME]"
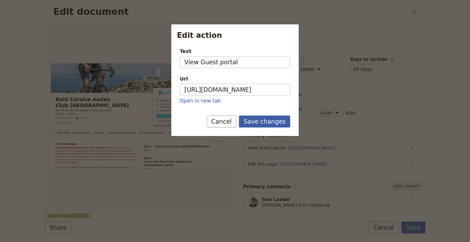
click at [279, 118] on button "Save changes" at bounding box center [264, 122] width 51 height 12
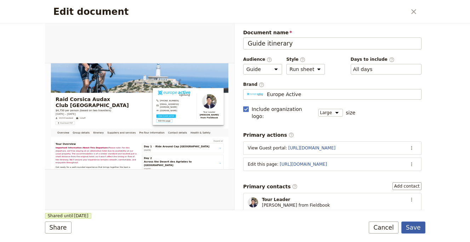
click at [418, 222] on button "Save" at bounding box center [413, 228] width 24 height 12
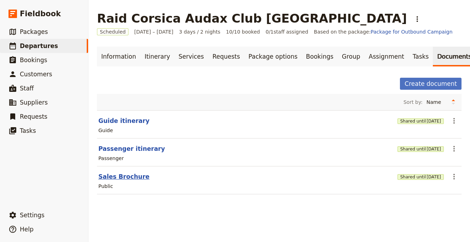
click at [139, 178] on button "Sales Brochure" at bounding box center [123, 177] width 51 height 8
select select "DEFAULT"
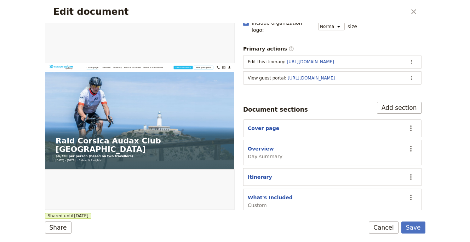
scroll to position [115, 0]
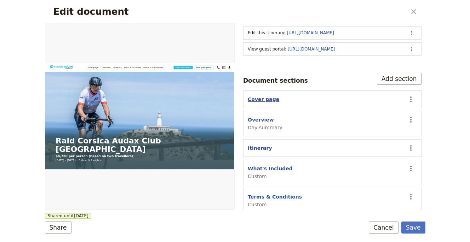
click at [266, 96] on button "Cover page" at bounding box center [263, 99] width 31 height 7
click at [267, 116] on button "Overview" at bounding box center [261, 119] width 26 height 7
select select "DAY_SUMMARY"
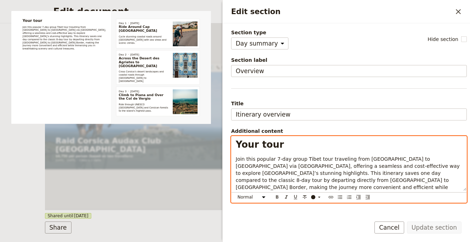
click at [341, 182] on span "Join this popular 7-day group Tibet tour traveling from [GEOGRAPHIC_DATA] to [G…" at bounding box center [348, 176] width 225 height 41
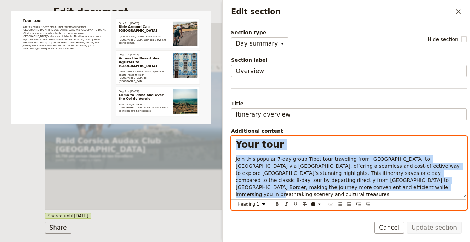
select select "paragraph"
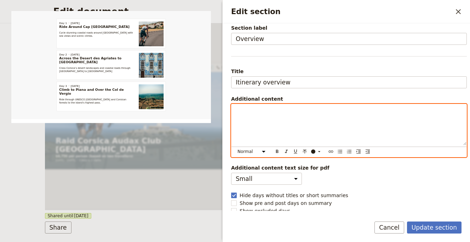
scroll to position [36, 0]
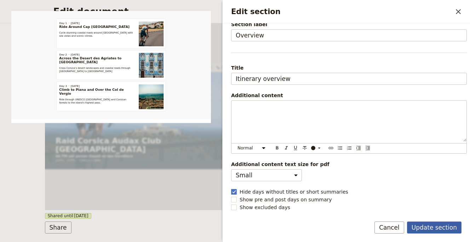
click at [444, 229] on button "Update section" at bounding box center [434, 228] width 54 height 12
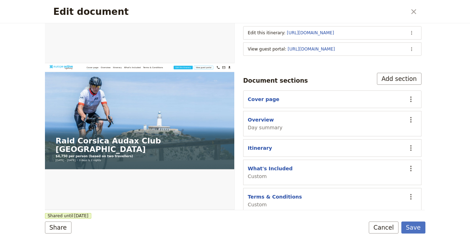
click at [425, 234] on form "Web PDF ​ Document name Sales Brochure Preview Audience ​ Public Passenger Guid…" at bounding box center [235, 132] width 380 height 219
click at [420, 230] on button "Save" at bounding box center [413, 228] width 24 height 12
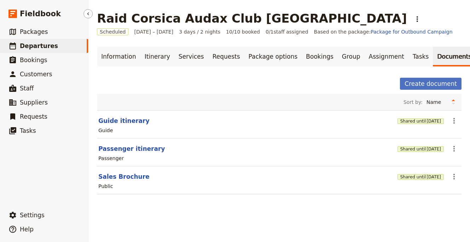
click at [64, 42] on link "​ Departures" at bounding box center [44, 46] width 88 height 14
select select "UPDATED_AT"
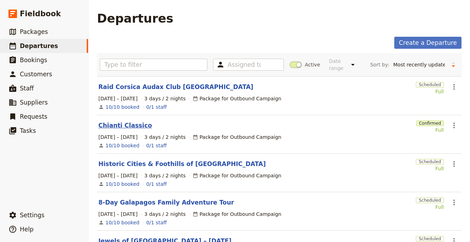
click at [135, 128] on link "Chianti Classico" at bounding box center [124, 125] width 53 height 8
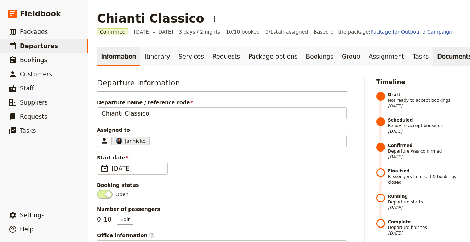
click at [437, 62] on link "Documents" at bounding box center [454, 57] width 43 height 20
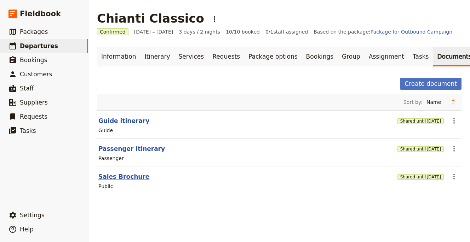
click at [137, 173] on button "Sales Brochure" at bounding box center [123, 177] width 51 height 8
select select "DEFAULT"
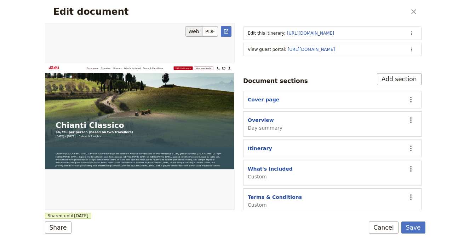
scroll to position [205, 0]
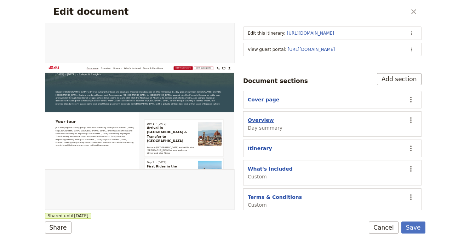
click at [265, 117] on button "Overview" at bounding box center [261, 120] width 26 height 7
select select "DAY_SUMMARY"
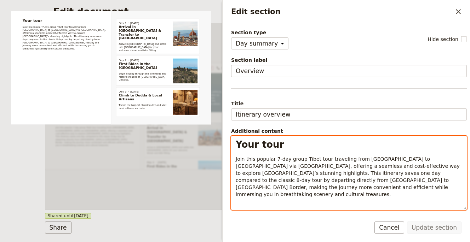
click at [305, 165] on span "Join this popular 7-day group Tibet tour traveling from [GEOGRAPHIC_DATA] to [G…" at bounding box center [348, 176] width 225 height 41
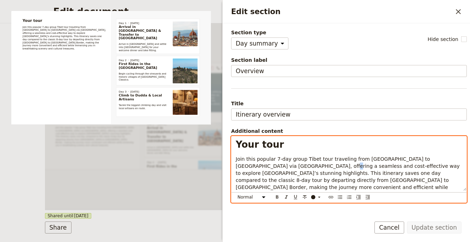
click at [305, 165] on span "Join this popular 7-day group Tibet tour traveling from [GEOGRAPHIC_DATA] to [G…" at bounding box center [348, 176] width 225 height 41
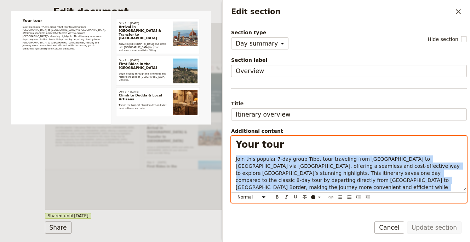
click at [305, 165] on span "Join this popular 7-day group Tibet tour traveling from [GEOGRAPHIC_DATA] to [G…" at bounding box center [348, 176] width 225 height 41
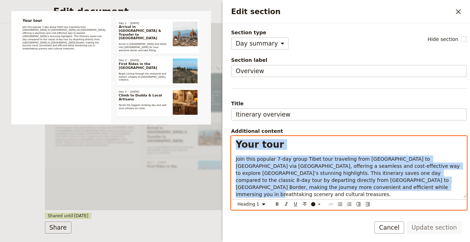
select select "paragraph"
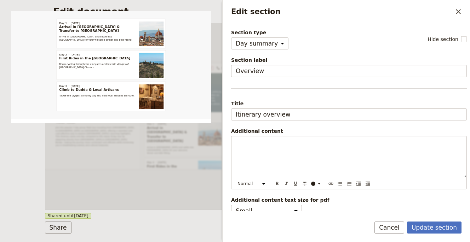
click at [427, 220] on form "Section type Cover page Day summary Itinerary Custom Hide section Section label…" at bounding box center [346, 132] width 247 height 219
click at [427, 224] on button "Update section" at bounding box center [434, 228] width 54 height 12
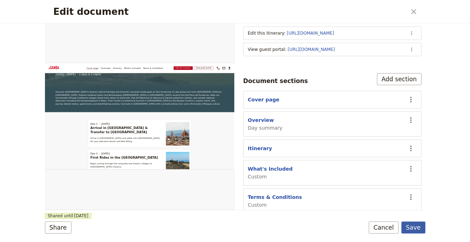
click at [422, 226] on button "Save" at bounding box center [413, 228] width 24 height 12
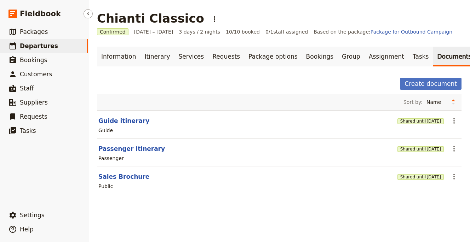
click at [68, 44] on link "​ Departures" at bounding box center [44, 46] width 88 height 14
select select "UPDATED_AT"
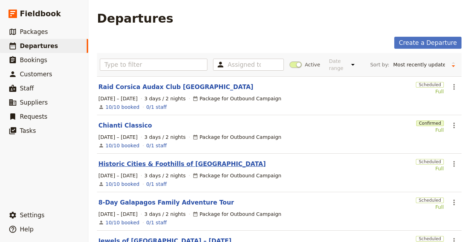
click at [158, 162] on link "Historic Cities & Foothills of [GEOGRAPHIC_DATA]" at bounding box center [181, 164] width 167 height 8
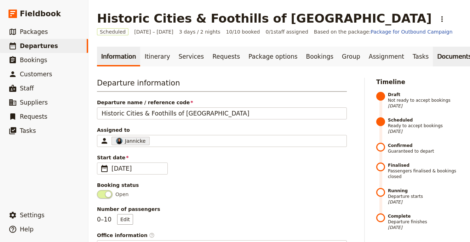
click at [433, 55] on link "Documents" at bounding box center [454, 57] width 43 height 20
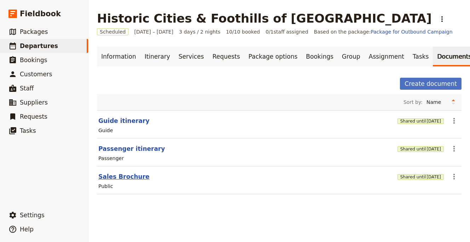
click at [133, 175] on button "Sales Brochure" at bounding box center [123, 177] width 51 height 8
select select "DEFAULT"
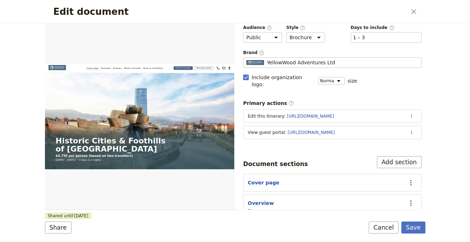
scroll to position [115, 0]
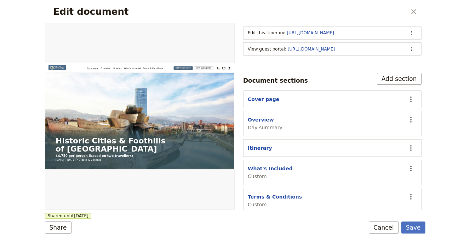
click at [260, 116] on button "Overview" at bounding box center [261, 119] width 26 height 7
select select "DAY_SUMMARY"
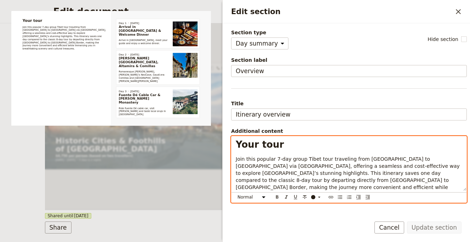
click at [333, 180] on span "Join this popular 7-day group Tibet tour traveling from [GEOGRAPHIC_DATA] to [G…" at bounding box center [348, 176] width 225 height 41
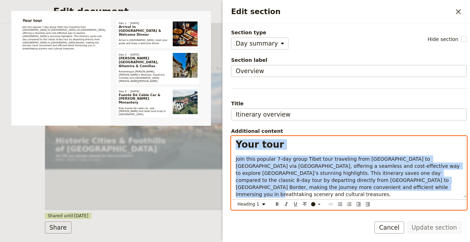
select select "paragraph"
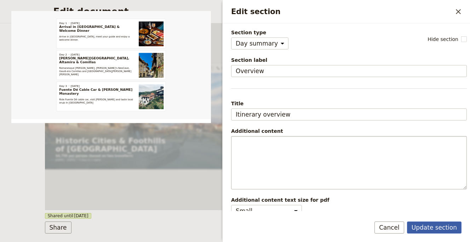
click at [430, 223] on button "Update section" at bounding box center [434, 228] width 54 height 12
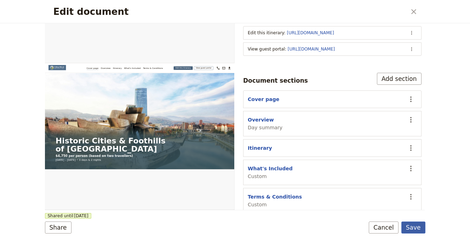
click at [418, 226] on button "Save" at bounding box center [413, 228] width 24 height 12
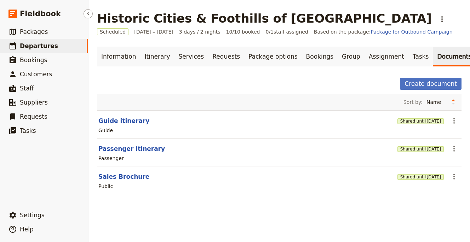
click at [63, 49] on link "​ Departures" at bounding box center [44, 46] width 88 height 14
select select "UPDATED_AT"
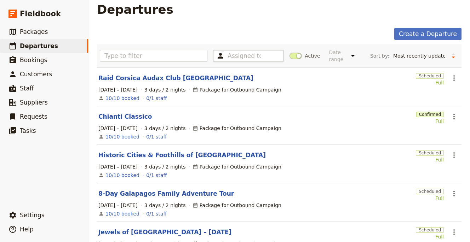
scroll to position [8, 0]
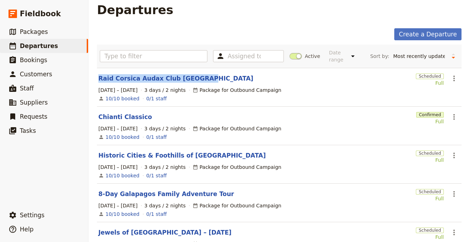
drag, startPoint x: 194, startPoint y: 79, endPoint x: 93, endPoint y: 75, distance: 100.2
click at [93, 75] on main "Departures Create a Departure Assigned to Active Date range This week Next week…" at bounding box center [278, 235] width 381 height 487
copy link "Raid Corsica Audax Club [GEOGRAPHIC_DATA]"
click at [34, 216] on span "Settings" at bounding box center [32, 215] width 25 height 7
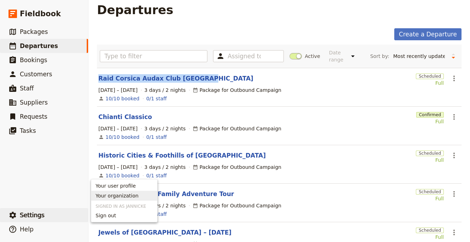
click at [124, 199] on span "Your organization" at bounding box center [117, 195] width 43 height 7
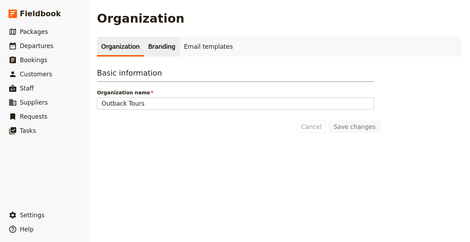
click at [153, 44] on link "Branding" at bounding box center [162, 47] width 36 height 20
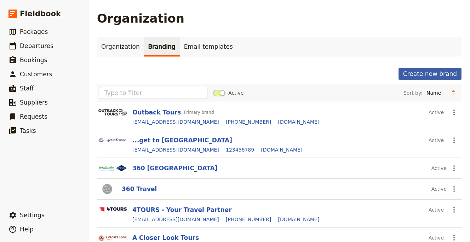
click at [431, 74] on button "Create new brand" at bounding box center [429, 74] width 63 height 12
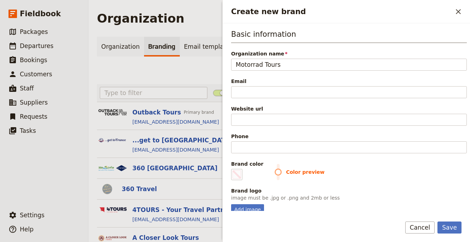
type input "Motorrad Tours"
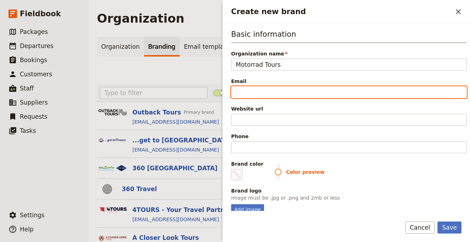
click at [307, 97] on input "Email" at bounding box center [349, 92] width 236 height 12
paste input "[EMAIL_ADDRESS][DOMAIN_NAME]"
type input "[EMAIL_ADDRESS][DOMAIN_NAME]"
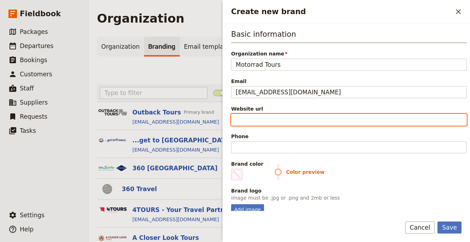
click at [283, 122] on input "Website url" at bounding box center [349, 120] width 236 height 12
paste input "[URL][DOMAIN_NAME]"
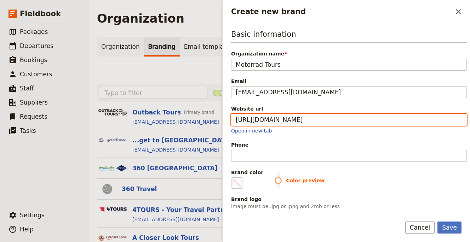
type input "[URL][DOMAIN_NAME]"
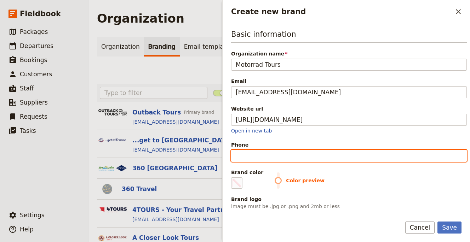
click at [254, 153] on input "Phone" at bounding box center [349, 156] width 236 height 12
paste input "+44 (0)1526 347 847"
click at [282, 155] on input "+44 (0)1526 347 847" at bounding box center [349, 156] width 236 height 12
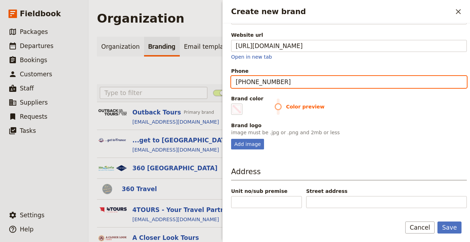
scroll to position [74, 0]
type input "[PHONE_NUMBER]"
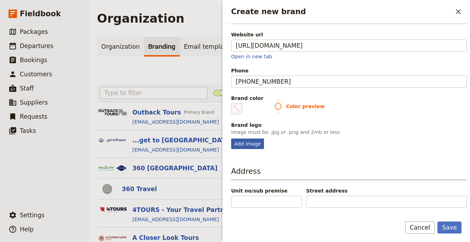
click at [242, 141] on div "Add image" at bounding box center [247, 144] width 33 height 11
click at [231, 139] on input "Add image" at bounding box center [231, 138] width 0 height 0
click at [249, 144] on div "Add image" at bounding box center [247, 144] width 33 height 11
click at [231, 139] on input "Add image" at bounding box center [231, 138] width 0 height 0
type input "C:\fakepath\2color-logo-with-clear-background.png"
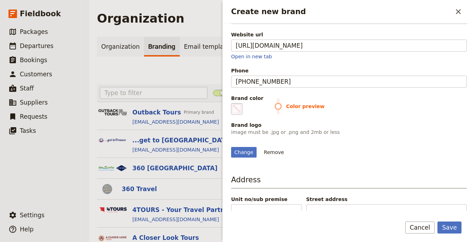
drag, startPoint x: 240, startPoint y: 106, endPoint x: 233, endPoint y: 107, distance: 7.2
click at [240, 106] on span "Create new brand" at bounding box center [236, 109] width 8 height 8
click at [233, 103] on input "#000000" at bounding box center [232, 103] width 0 height 0
type input "#324a8e"
click at [396, 150] on div "Change Remove" at bounding box center [349, 148] width 236 height 19
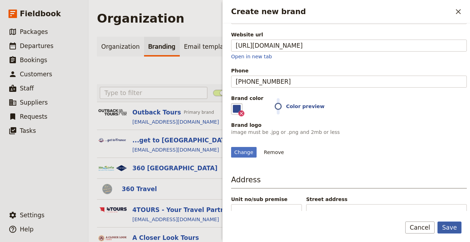
click at [450, 226] on button "Save" at bounding box center [449, 228] width 24 height 12
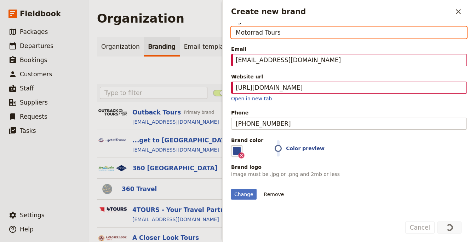
scroll to position [158, 0]
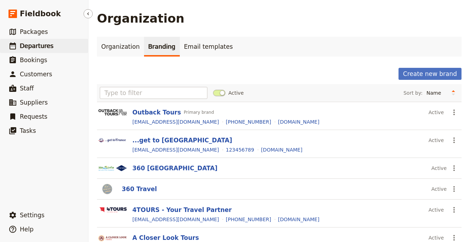
click at [30, 42] on span "Departures" at bounding box center [37, 46] width 34 height 8
select select "UPDATED_AT"
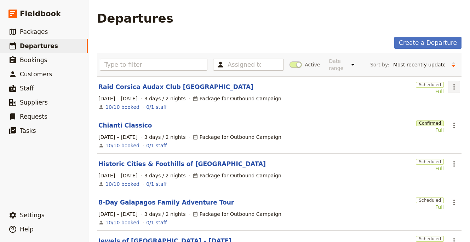
click at [450, 90] on icon "Actions" at bounding box center [454, 87] width 8 height 8
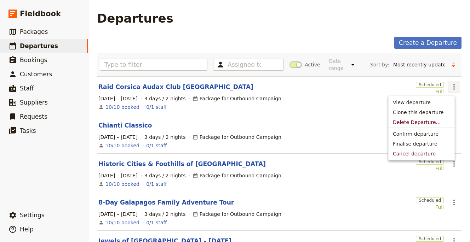
click at [450, 90] on icon "Actions" at bounding box center [454, 87] width 8 height 8
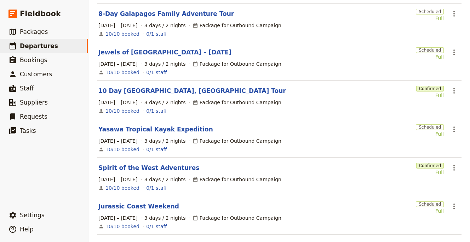
scroll to position [244, 0]
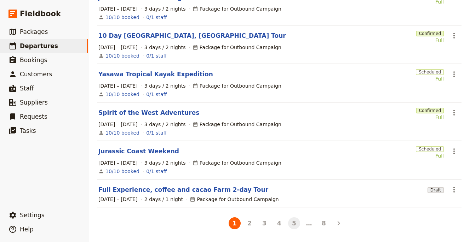
click at [296, 222] on button "5" at bounding box center [294, 224] width 12 height 12
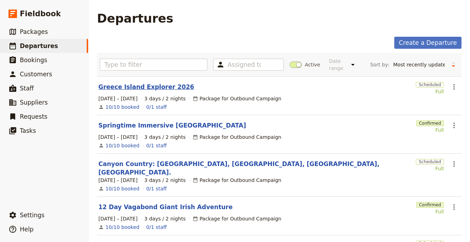
click at [162, 87] on link "Greece Island Explorer 2026" at bounding box center [146, 87] width 96 height 8
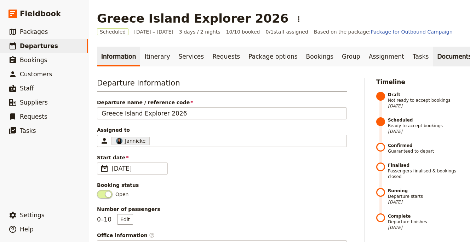
click at [433, 61] on link "Documents" at bounding box center [454, 57] width 43 height 20
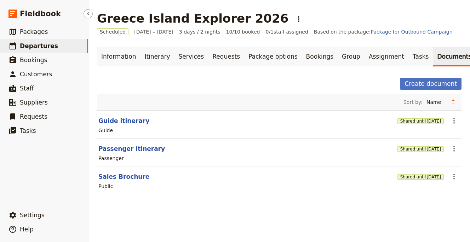
click at [84, 182] on ul "​ Packages ​ Departures ​ Bookings ​ Customers ​ Staff ​ Suppliers ​ Requests ​…" at bounding box center [44, 115] width 88 height 181
click at [120, 177] on button "Sales Brochure" at bounding box center [123, 177] width 51 height 8
select select "DEFAULT"
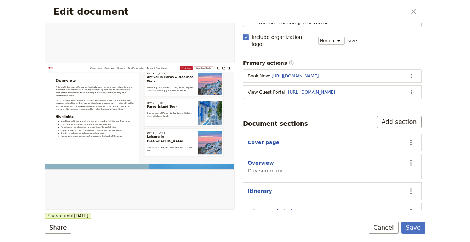
scroll to position [115, 0]
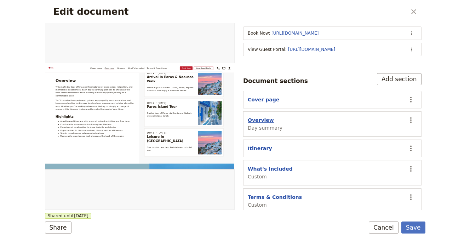
click at [269, 117] on button "Overview" at bounding box center [261, 120] width 26 height 7
select select "DAY_SUMMARY"
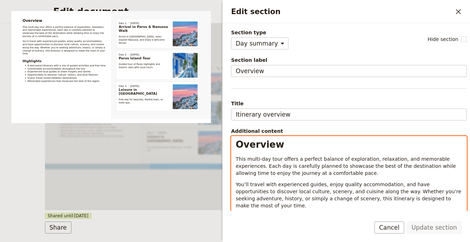
click at [352, 189] on span "You’ll travel with experienced guides, enjoy quality accommodation, and have op…" at bounding box center [349, 195] width 227 height 27
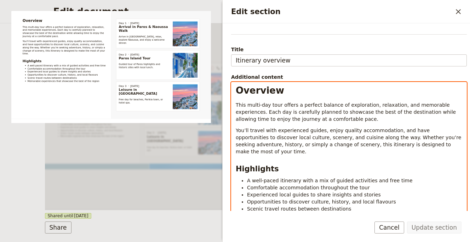
scroll to position [138, 0]
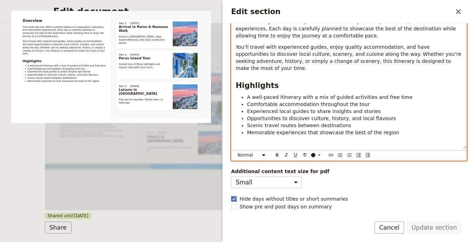
select select "h1"
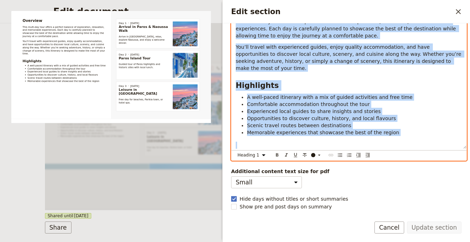
copy div "Overview This multi-day tour offers a perfect balance of exploration, relaxatio…"
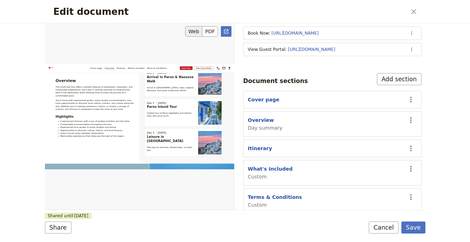
scroll to position [185, 0]
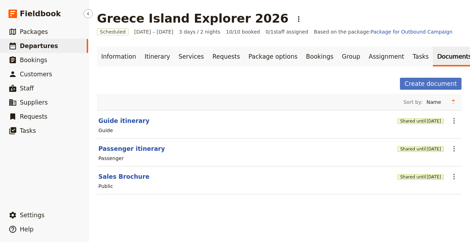
click at [50, 42] on span "Departures" at bounding box center [39, 45] width 38 height 7
select select "UPDATED_AT"
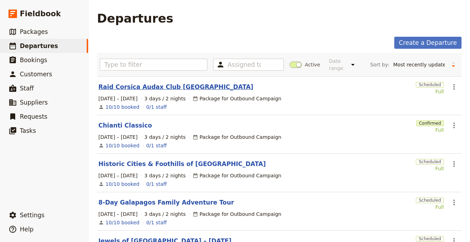
click at [135, 88] on link "Raid Corsica Audax Club [GEOGRAPHIC_DATA]" at bounding box center [175, 87] width 155 height 8
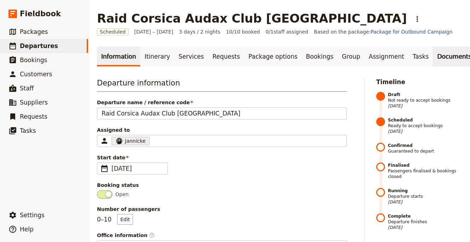
click at [433, 57] on link "Documents" at bounding box center [454, 57] width 43 height 20
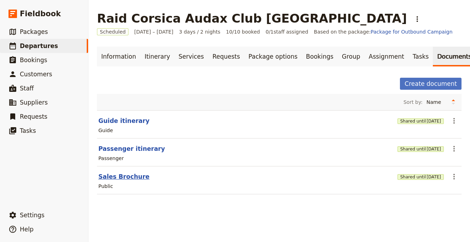
click at [117, 175] on button "Sales Brochure" at bounding box center [123, 177] width 51 height 8
select select "DEFAULT"
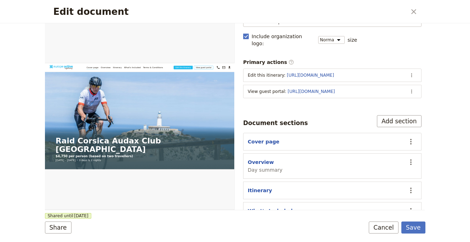
scroll to position [74, 0]
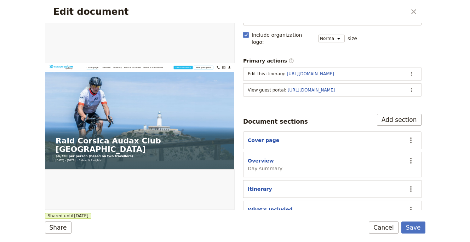
click at [263, 157] on button "Overview" at bounding box center [261, 160] width 26 height 7
select select "DAY_SUMMARY"
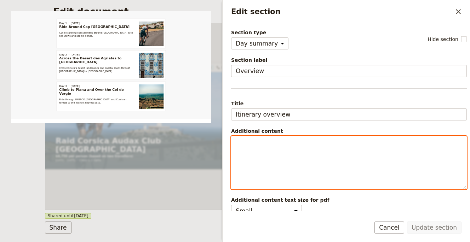
click at [263, 153] on div "Edit section" at bounding box center [348, 163] width 235 height 53
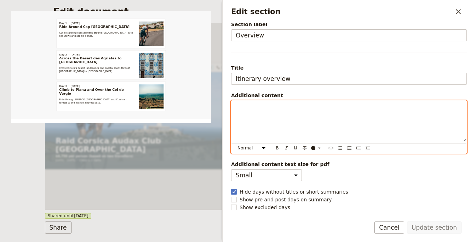
scroll to position [68, 0]
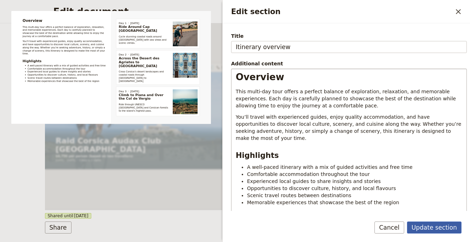
click at [430, 226] on button "Update section" at bounding box center [434, 228] width 54 height 12
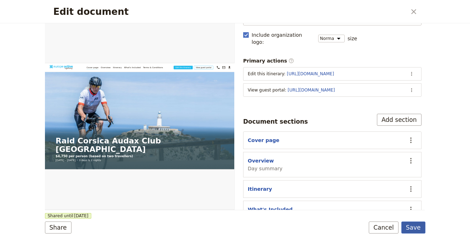
click at [419, 226] on button "Save" at bounding box center [413, 228] width 24 height 12
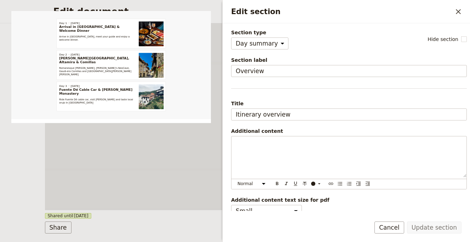
select select "DAY_SUMMARY"
select select "DEFAULT"
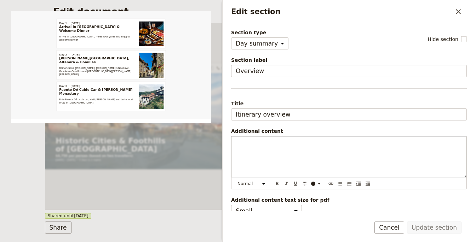
scroll to position [68, 0]
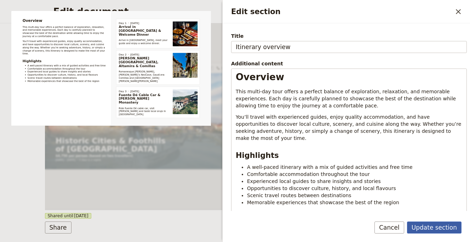
click at [445, 229] on button "Update section" at bounding box center [434, 228] width 54 height 12
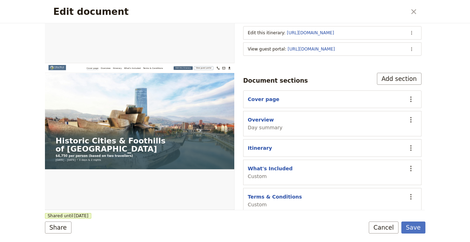
click at [426, 228] on div "Edit document ​ Web PDF ​ Document name Sales Brochure Preview Audience ​ Publi…" at bounding box center [235, 121] width 470 height 242
click at [420, 228] on button "Save" at bounding box center [413, 228] width 24 height 12
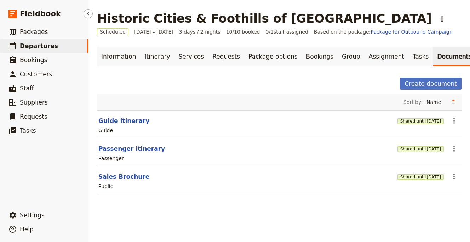
click at [77, 51] on link "​ Departures" at bounding box center [44, 46] width 88 height 14
select select "UPDATED_AT"
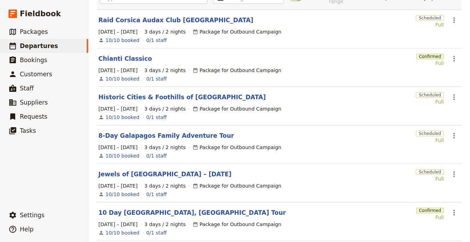
scroll to position [96, 0]
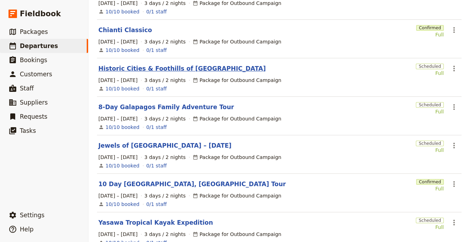
click at [151, 67] on link "Historic Cities & Foothills of [GEOGRAPHIC_DATA]" at bounding box center [181, 68] width 167 height 8
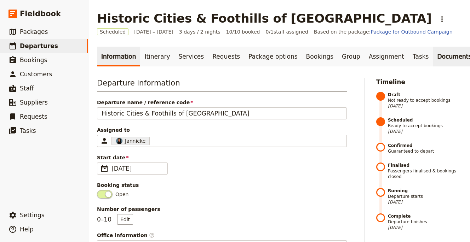
click at [433, 56] on link "Documents" at bounding box center [454, 57] width 43 height 20
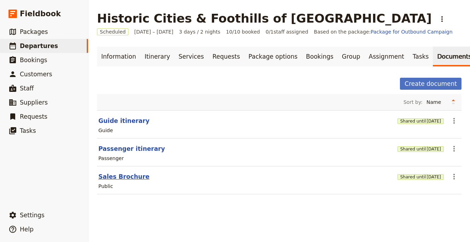
click at [113, 173] on button "Sales Brochure" at bounding box center [123, 177] width 51 height 8
select select "DEFAULT"
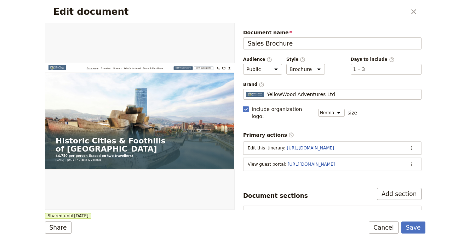
scroll to position [115, 0]
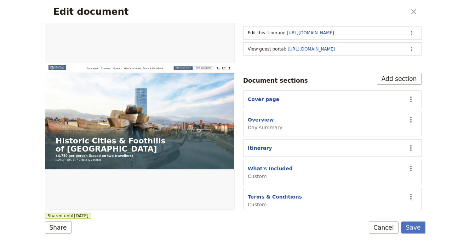
click at [267, 116] on button "Overview" at bounding box center [261, 119] width 26 height 7
select select "DAY_SUMMARY"
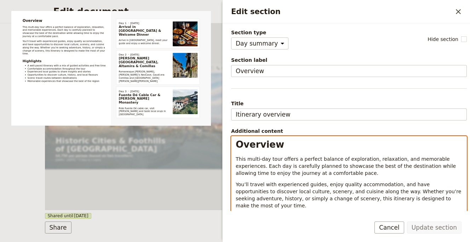
click at [283, 168] on span "This multi-day tour offers a perfect balance of exploration, relaxation, and me…" at bounding box center [347, 166] width 222 height 20
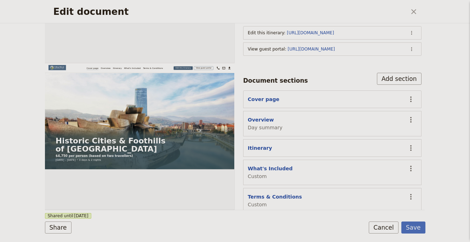
scroll to position [0, 0]
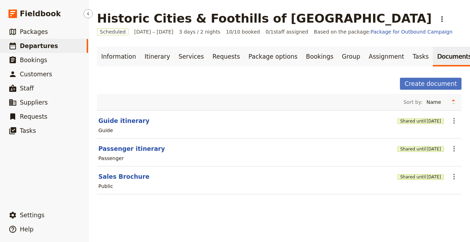
click at [73, 45] on link "​ Departures" at bounding box center [44, 46] width 88 height 14
select select "UPDATED_AT"
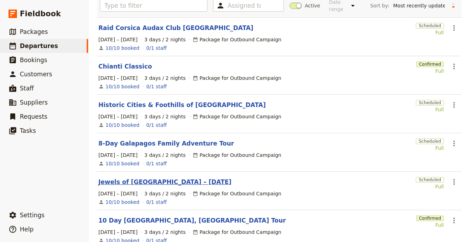
scroll to position [61, 0]
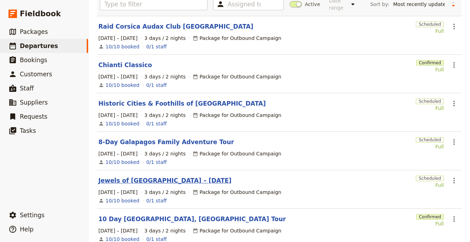
click at [176, 183] on link "Jewels of [GEOGRAPHIC_DATA] – [DATE]" at bounding box center [164, 181] width 133 height 8
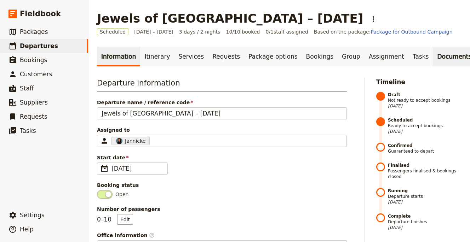
click at [433, 58] on link "Documents" at bounding box center [454, 57] width 43 height 20
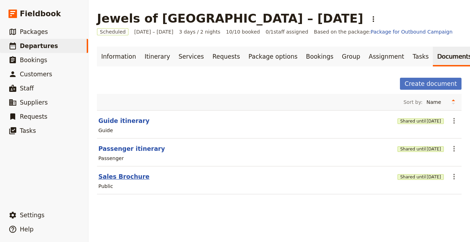
click at [132, 178] on button "Sales Brochure" at bounding box center [123, 177] width 51 height 8
select select "DEFAULT"
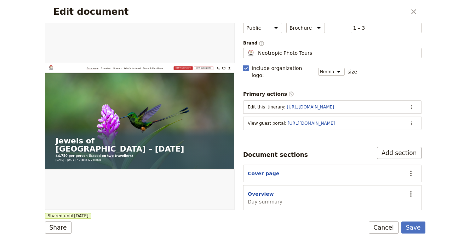
scroll to position [60, 0]
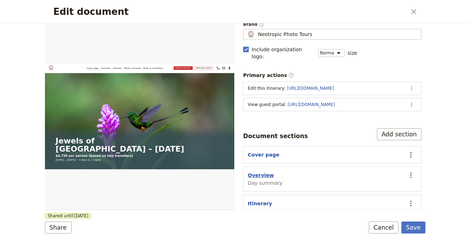
click at [262, 172] on button "Overview" at bounding box center [261, 175] width 26 height 7
select select "DAY_SUMMARY"
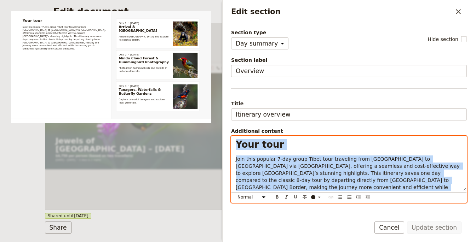
drag, startPoint x: 391, startPoint y: 200, endPoint x: 231, endPoint y: 124, distance: 177.6
click at [231, 124] on div "Section type Cover page Day summary Itinerary Custom Hide section Section label…" at bounding box center [349, 120] width 236 height 182
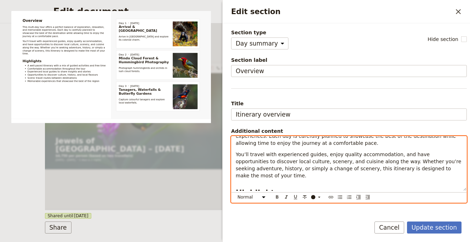
scroll to position [0, 0]
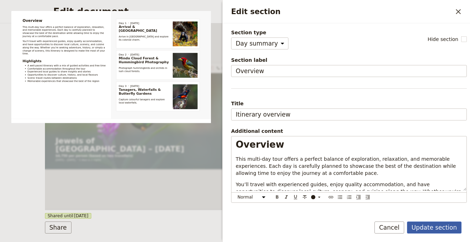
click at [437, 221] on form "Section type Cover page Day summary Itinerary Custom Hide section Section label…" at bounding box center [346, 132] width 247 height 219
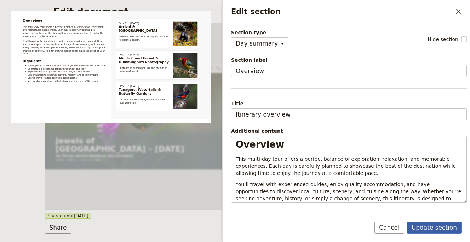
click at [440, 229] on button "Update section" at bounding box center [434, 228] width 54 height 12
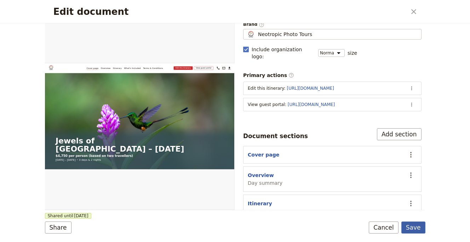
click at [417, 227] on button "Save" at bounding box center [413, 228] width 24 height 12
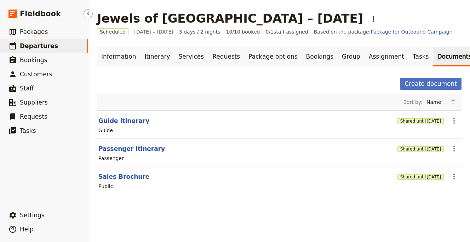
click at [42, 44] on span "Departures" at bounding box center [39, 45] width 38 height 7
select select "UPDATED_AT"
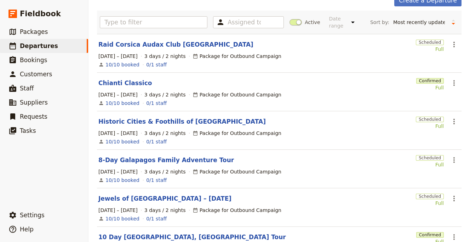
scroll to position [122, 0]
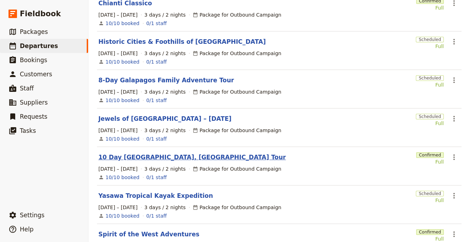
click at [164, 156] on link "10 Day [GEOGRAPHIC_DATA], [GEOGRAPHIC_DATA] Tour" at bounding box center [192, 157] width 188 height 8
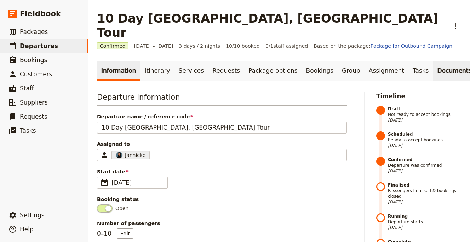
click at [433, 64] on link "Documents" at bounding box center [454, 71] width 43 height 20
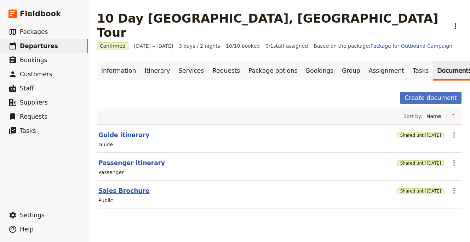
click at [119, 187] on button "Sales Brochure" at bounding box center [123, 191] width 51 height 8
select select "DEFAULT"
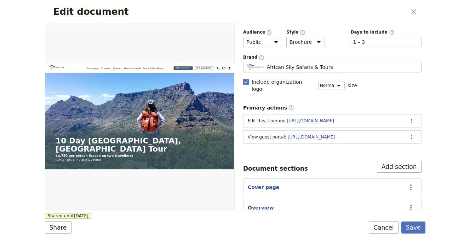
scroll to position [67, 0]
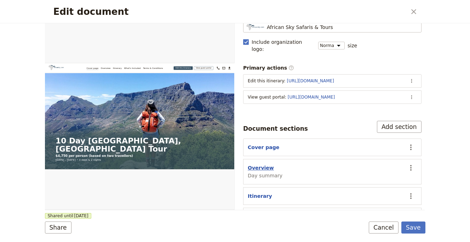
click at [261, 165] on button "Overview" at bounding box center [261, 168] width 26 height 7
select select "DAY_SUMMARY"
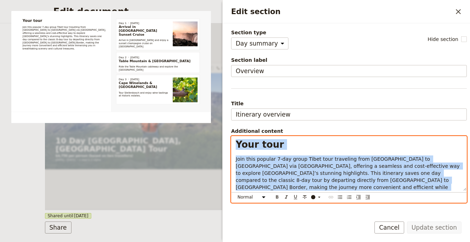
drag, startPoint x: 418, startPoint y: 189, endPoint x: 229, endPoint y: 138, distance: 196.1
click at [229, 138] on div "Section type Cover page Day summary Itinerary Custom Hide section Section label…" at bounding box center [346, 117] width 247 height 188
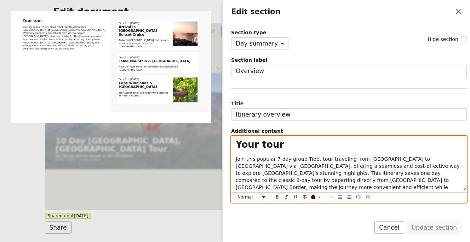
scroll to position [88, 0]
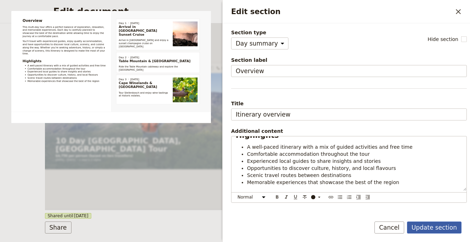
click at [445, 227] on button "Update section" at bounding box center [434, 228] width 54 height 12
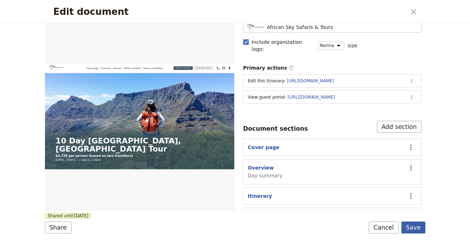
click at [420, 226] on button "Save" at bounding box center [413, 228] width 24 height 12
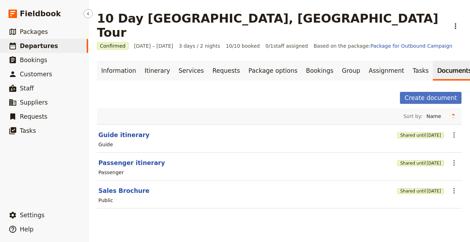
click at [23, 49] on span "Departures" at bounding box center [39, 45] width 38 height 7
select select "UPDATED_AT"
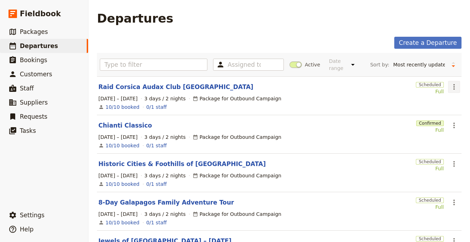
click at [450, 90] on icon "Actions" at bounding box center [454, 87] width 8 height 8
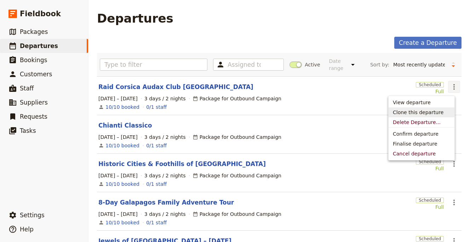
click at [431, 112] on span "Clone this departure" at bounding box center [418, 112] width 51 height 7
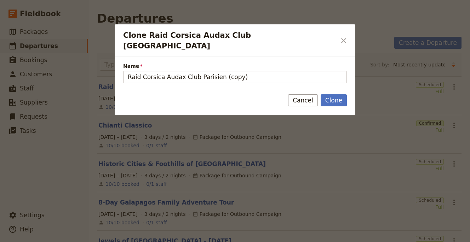
click at [244, 78] on form "Name Raid Corsica Audax Club Parisien (copy) Clone Cancel" at bounding box center [235, 86] width 241 height 58
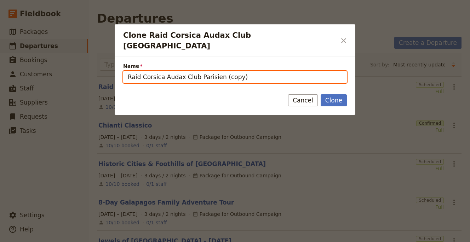
click at [250, 71] on input "Raid Corsica Audax Club Parisien (copy)" at bounding box center [235, 77] width 224 height 12
paste input "Lakes and Mountains: [GEOGRAPHIC_DATA]"
type input "Lakes and Mountains: [GEOGRAPHIC_DATA]"
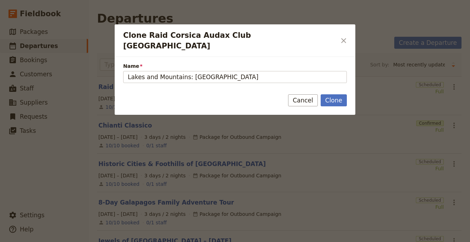
click at [348, 94] on div "Clone Cancel" at bounding box center [235, 104] width 241 height 21
click at [342, 94] on button "Clone" at bounding box center [334, 100] width 26 height 12
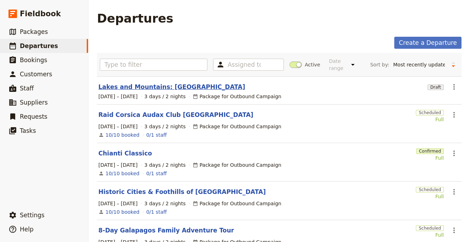
click at [136, 85] on link "Lakes and Mountains: [GEOGRAPHIC_DATA]" at bounding box center [171, 87] width 147 height 8
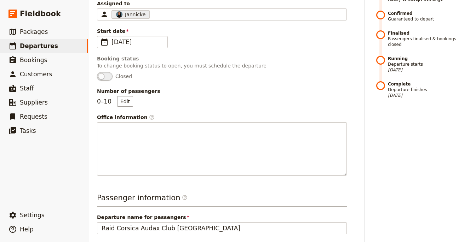
scroll to position [230, 0]
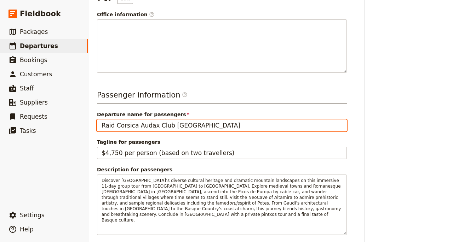
click at [145, 122] on input "Raid Corsica Audax Club [GEOGRAPHIC_DATA]" at bounding box center [222, 126] width 250 height 12
paste input "Lakes and Mountains: [GEOGRAPHIC_DATA]"
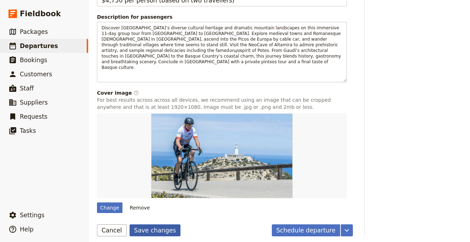
type input "Lakes and Mountains: [GEOGRAPHIC_DATA]"
click at [164, 230] on button "Save changes" at bounding box center [155, 231] width 51 height 12
click at [139, 204] on button "Remove" at bounding box center [140, 208] width 27 height 11
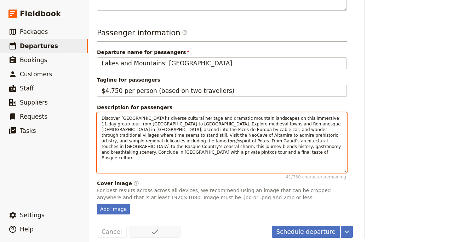
click at [174, 140] on span "spirit of Potes. From Gaudí’s architectural touches in [GEOGRAPHIC_DATA] to the…" at bounding box center [222, 150] width 241 height 22
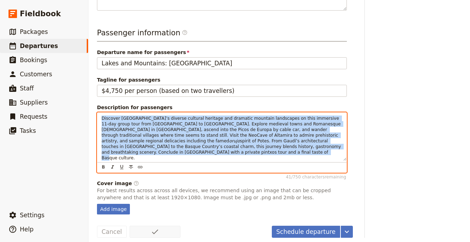
click at [174, 140] on span "spirit of Potes. From Gaudí’s architectural touches in [GEOGRAPHIC_DATA] to the…" at bounding box center [222, 150] width 241 height 22
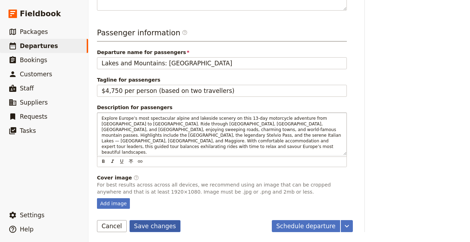
click at [164, 227] on button "Save changes" at bounding box center [155, 226] width 51 height 12
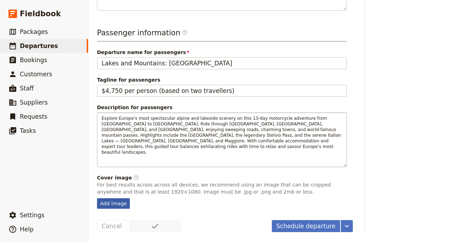
click at [110, 205] on div "Add image" at bounding box center [113, 203] width 33 height 11
click at [97, 198] on input "Add image" at bounding box center [97, 198] width 0 height 0
type input "C:\fakepath\Featured-Lakes-and-Mountains-[GEOGRAPHIC_DATA]jpg"
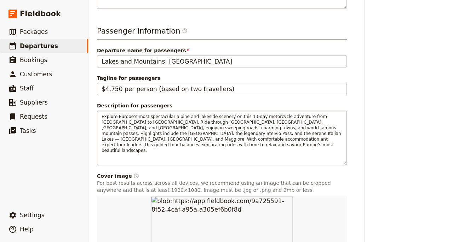
scroll to position [381, 0]
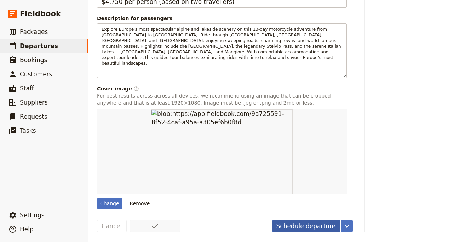
click at [292, 229] on button "Schedule departure" at bounding box center [306, 226] width 69 height 12
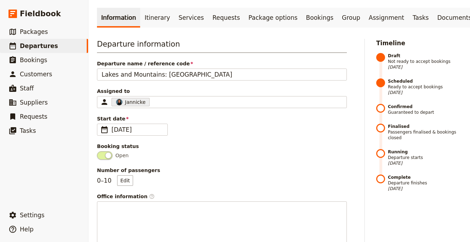
scroll to position [0, 0]
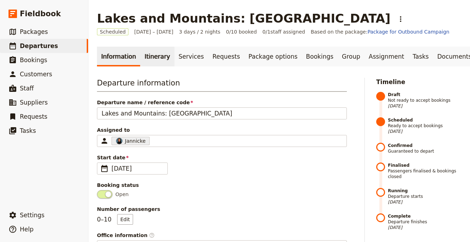
click at [140, 52] on link "Itinerary" at bounding box center [157, 57] width 34 height 20
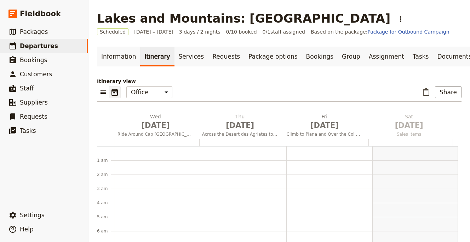
scroll to position [92, 0]
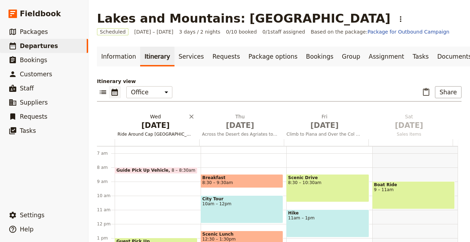
click at [138, 118] on h2 "[DATE] Ride Around Cap [GEOGRAPHIC_DATA]" at bounding box center [155, 122] width 76 height 18
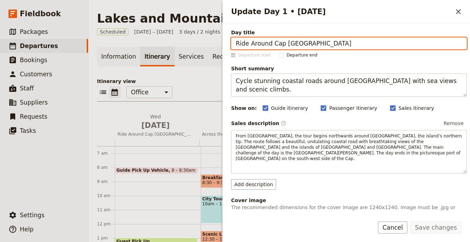
paste input "from [GEOGRAPHIC_DATA] to the [GEOGRAPHIC_DATA]"
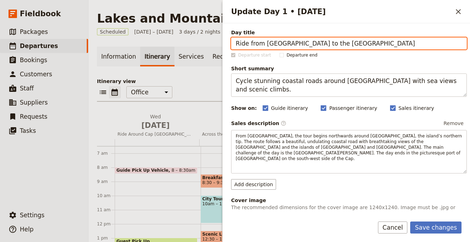
type input "Ride from [GEOGRAPHIC_DATA] to the [GEOGRAPHIC_DATA]"
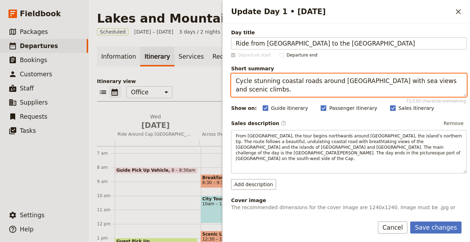
click at [268, 89] on textarea "Cycle stunning coastal roads around [GEOGRAPHIC_DATA] with sea views and scenic…" at bounding box center [349, 85] width 236 height 23
paste textarea "[PERSON_NAME] from the [GEOGRAPHIC_DATA] to [GEOGRAPHIC_DATA] and ride scenic r…"
type textarea "Cross from the [GEOGRAPHIC_DATA] to [GEOGRAPHIC_DATA] and ride scenic roads int…"
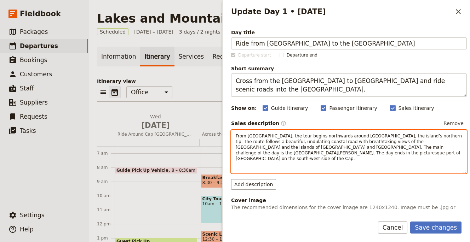
click at [289, 144] on p "From [GEOGRAPHIC_DATA], the tour begins northwards around [GEOGRAPHIC_DATA], th…" at bounding box center [349, 147] width 226 height 28
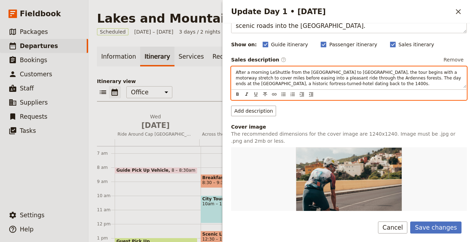
scroll to position [205, 0]
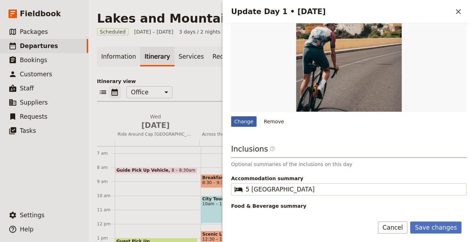
click at [250, 123] on div "Change" at bounding box center [243, 121] width 25 height 11
click at [231, 116] on input "Change" at bounding box center [231, 116] width 0 height 0
type input "C:\fakepath\arctic-and-midnights-sun.jpg"
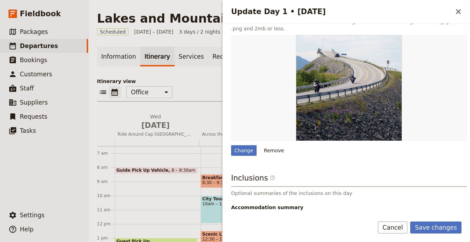
scroll to position [201, 0]
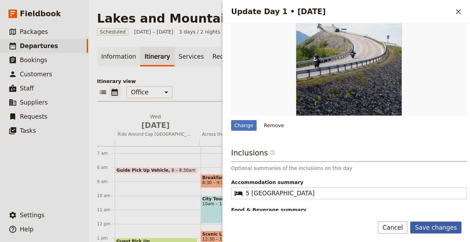
click at [437, 222] on button "Save changes" at bounding box center [435, 228] width 51 height 12
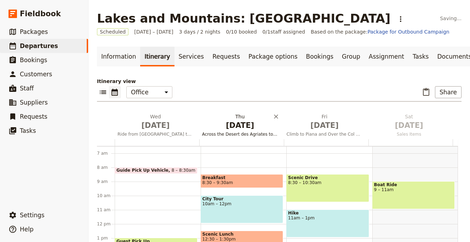
click at [239, 136] on span "Across the Desert des Agriates to [GEOGRAPHIC_DATA]" at bounding box center [240, 135] width 82 height 6
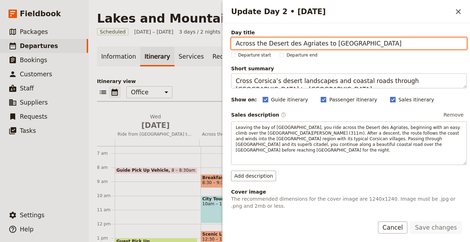
paste input "[GEOGRAPHIC_DATA] to [GEOGRAPHIC_DATA]"
type input "Across the [GEOGRAPHIC_DATA] to [GEOGRAPHIC_DATA]"
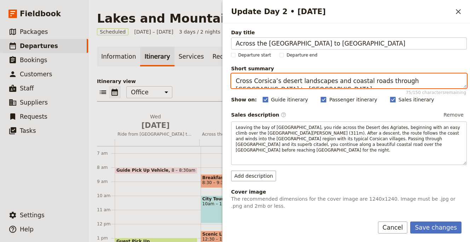
click at [313, 81] on textarea "Cross Corsica’s desert landscapes and coastal roads through [GEOGRAPHIC_DATA] t…" at bounding box center [349, 81] width 236 height 15
click at [314, 81] on textarea "Cross Corsica’s desert landscapes and coastal roads through [GEOGRAPHIC_DATA] t…" at bounding box center [349, 81] width 236 height 15
paste textarea "Ride twisting roads through the [GEOGRAPHIC_DATA] to charming [GEOGRAPHIC_DATA]"
type textarea "Ride twisting roads through the [GEOGRAPHIC_DATA] to charming [GEOGRAPHIC_DATA]."
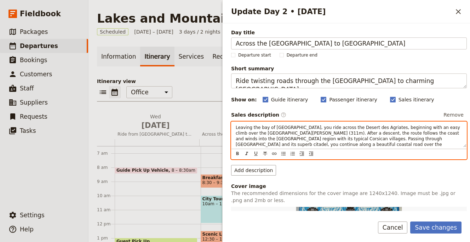
click at [316, 156] on div "Leaving the bay of [GEOGRAPHIC_DATA], you ride across the Desert des Agriates, …" at bounding box center [349, 141] width 236 height 38
click at [316, 155] on div "​ ​ ​ ​ ​ ​ ​ ​ ​" at bounding box center [348, 154] width 235 height 10
click at [320, 139] on span "Leaving the bay of [GEOGRAPHIC_DATA], you ride across the Desert des Agriates, …" at bounding box center [349, 139] width 226 height 28
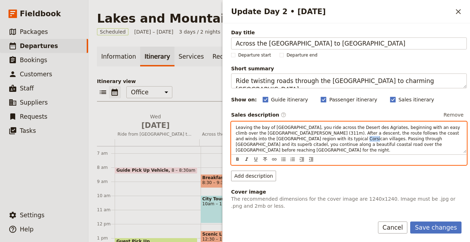
click at [320, 139] on span "Leaving the bay of [GEOGRAPHIC_DATA], you ride across the Desert des Agriates, …" at bounding box center [349, 139] width 226 height 28
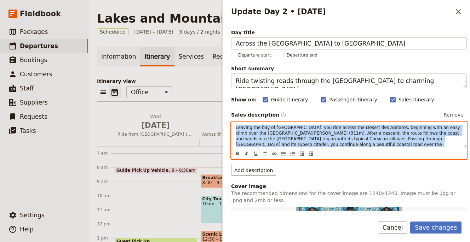
click at [320, 139] on span "Leaving the bay of [GEOGRAPHIC_DATA], you ride across the Desert des Agriates, …" at bounding box center [349, 139] width 226 height 28
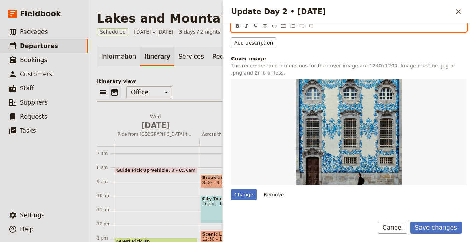
scroll to position [127, 0]
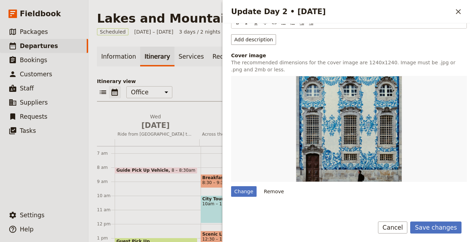
click at [233, 198] on div "Day title Across the [GEOGRAPHIC_DATA] to [GEOGRAPHIC_DATA] Departure start Dep…" at bounding box center [349, 101] width 236 height 399
click at [235, 194] on div "Change" at bounding box center [243, 191] width 25 height 11
click at [231, 186] on input "Change" at bounding box center [231, 186] width 0 height 0
type input "C:\fakepath\53482827509_2996865366_b.jpg"
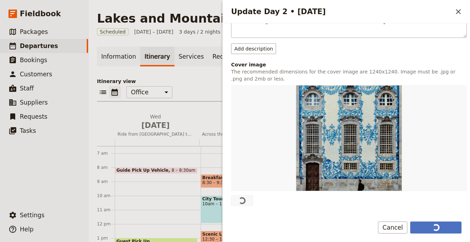
scroll to position [153, 0]
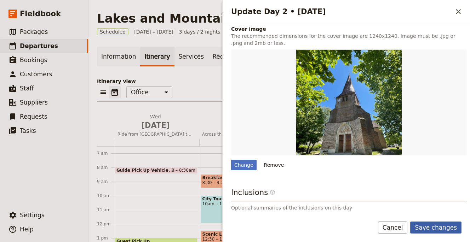
click at [436, 228] on button "Save changes" at bounding box center [435, 228] width 51 height 12
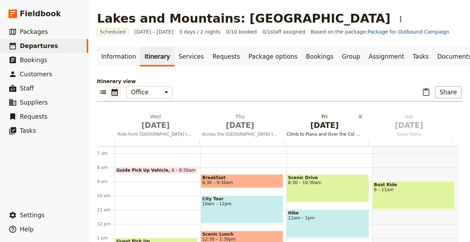
click at [332, 131] on span "[DATE]" at bounding box center [325, 125] width 76 height 11
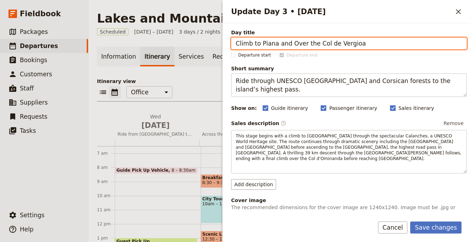
paste input "Through Germany’s Black Forest"
paste input "Update Day 3 • 2 Jan"
type input "Through Germany’s Black Forest"
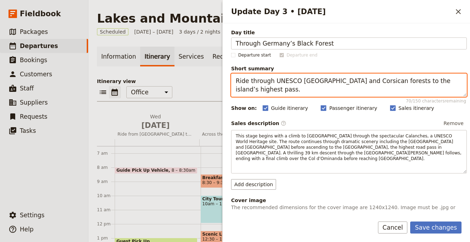
click at [327, 90] on textarea "Ride through UNESCO [GEOGRAPHIC_DATA] and Corsican forests to the island’s high…" at bounding box center [349, 85] width 236 height 23
paste textarea "Journey through the heart of the Black Forest on the famed B500 road"
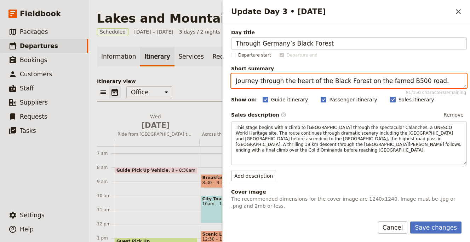
type textarea "Journey through the heart of the Black Forest on the famed B500 road."
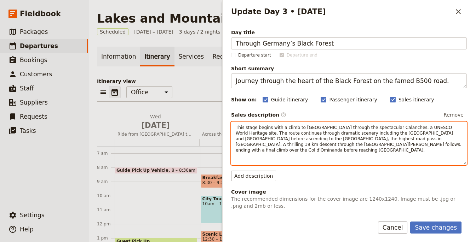
click at [288, 127] on span "This stage begins with a climb to [GEOGRAPHIC_DATA] through the spectacular Cal…" at bounding box center [349, 139] width 227 height 28
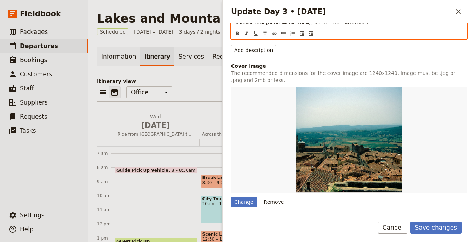
scroll to position [151, 0]
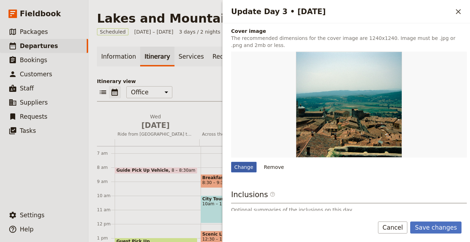
click at [244, 172] on div "Change" at bounding box center [243, 167] width 25 height 11
click at [231, 162] on input "Change" at bounding box center [231, 162] width 0 height 0
type input "C:\fakepath\53482828199_e20e05fc2d_b.jpg"
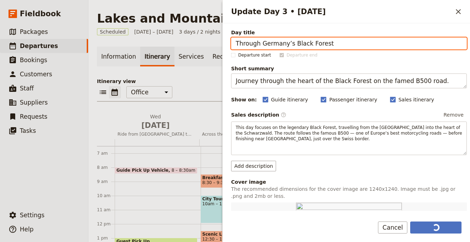
scroll to position [134, 0]
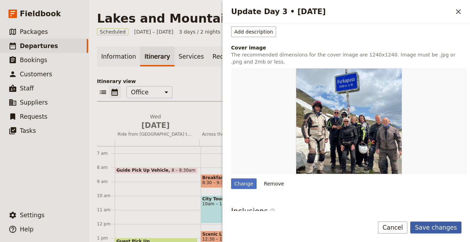
click at [444, 227] on button "Save changes" at bounding box center [435, 228] width 51 height 12
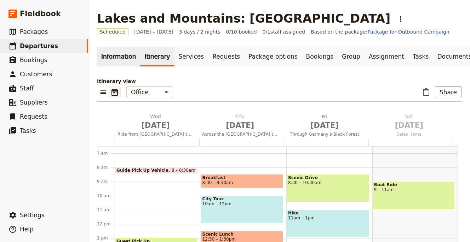
click at [122, 53] on link "Information" at bounding box center [118, 57] width 43 height 20
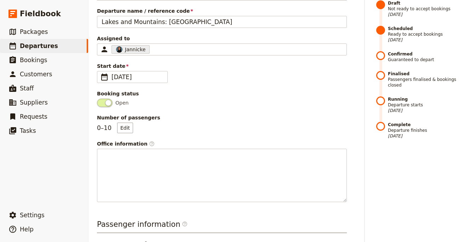
scroll to position [62, 0]
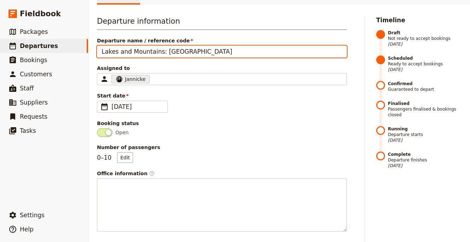
click at [190, 49] on input "Lakes and Mountains: [GEOGRAPHIC_DATA]" at bounding box center [222, 52] width 250 height 12
click at [203, 52] on input "Lakes and Mountains: [GEOGRAPHIC_DATA] (motorbike)" at bounding box center [222, 52] width 250 height 12
type input "Lakes and Mountains: [GEOGRAPHIC_DATA] (motorbike, [GEOGRAPHIC_DATA])"
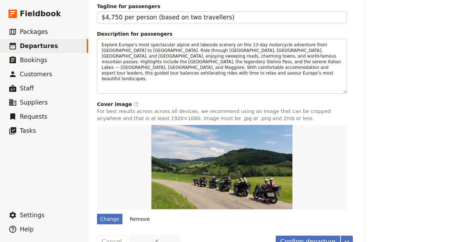
scroll to position [373, 0]
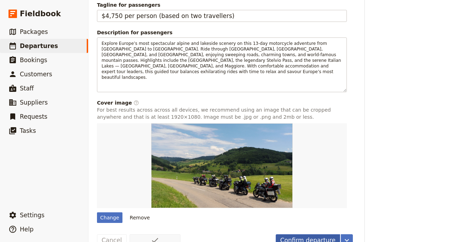
click at [294, 235] on button "Confirm departure" at bounding box center [308, 241] width 64 height 12
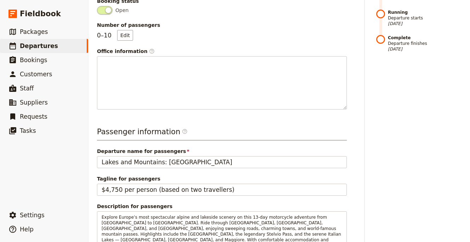
scroll to position [0, 0]
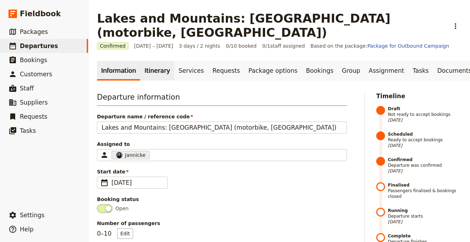
click at [160, 63] on link "Itinerary" at bounding box center [157, 71] width 34 height 20
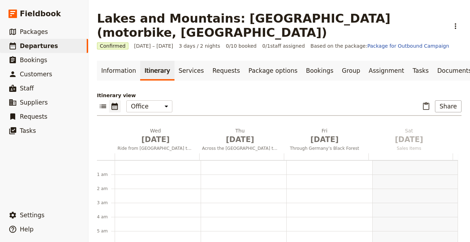
scroll to position [92, 0]
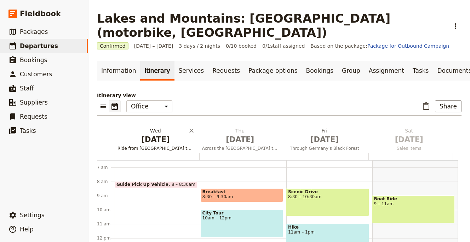
click at [161, 134] on span "[DATE]" at bounding box center [155, 139] width 76 height 11
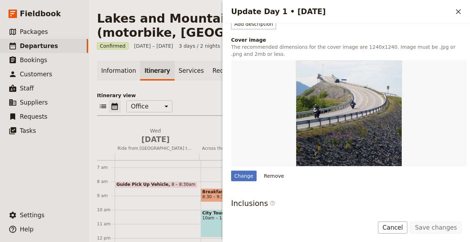
scroll to position [217, 0]
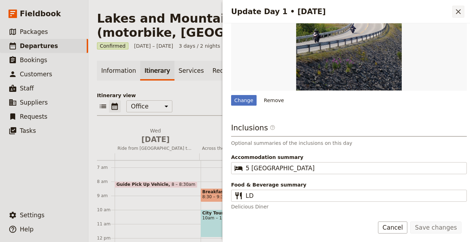
click at [460, 11] on icon "Close drawer" at bounding box center [458, 11] width 8 height 8
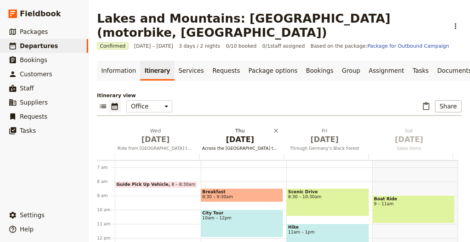
click at [223, 134] on span "[DATE]" at bounding box center [240, 139] width 76 height 11
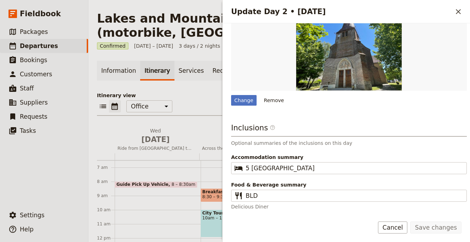
click at [456, 10] on icon "Close drawer" at bounding box center [458, 11] width 8 height 8
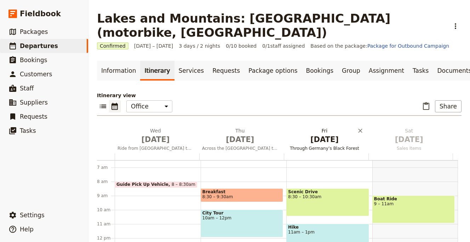
click at [315, 134] on span "Jan 2" at bounding box center [325, 139] width 76 height 11
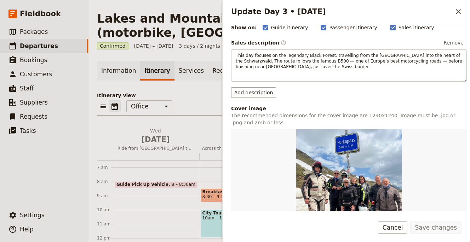
scroll to position [225, 0]
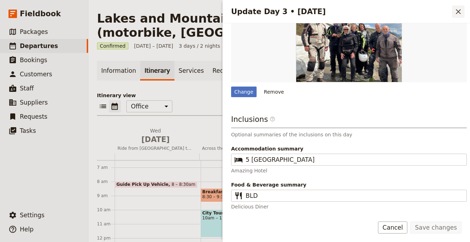
click at [462, 8] on icon "Close drawer" at bounding box center [458, 11] width 8 height 8
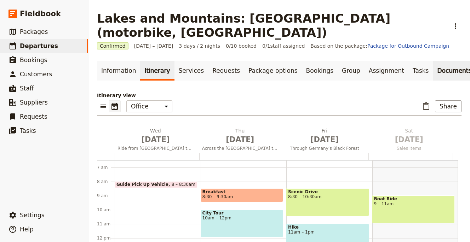
click at [433, 61] on link "Documents" at bounding box center [454, 71] width 43 height 20
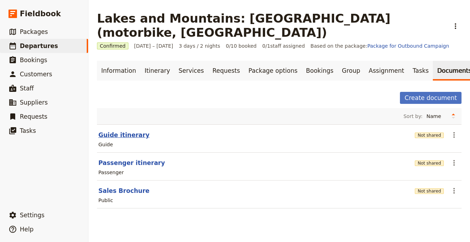
click at [130, 131] on button "Guide itinerary" at bounding box center [123, 135] width 51 height 8
select select "STAFF"
select select "RUN_SHEET"
select select "LARGE"
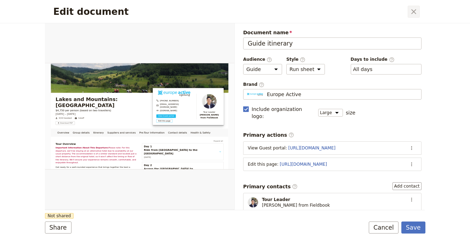
click at [411, 13] on icon "Close dialog" at bounding box center [413, 11] width 8 height 8
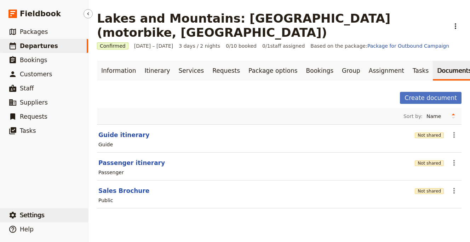
click at [52, 217] on button "​ Settings" at bounding box center [44, 215] width 88 height 14
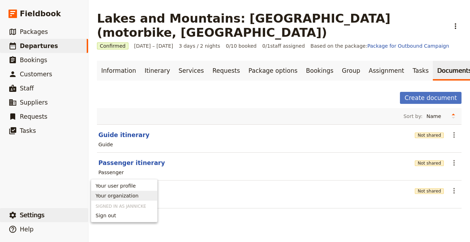
click at [130, 199] on span "Your organization" at bounding box center [117, 195] width 43 height 7
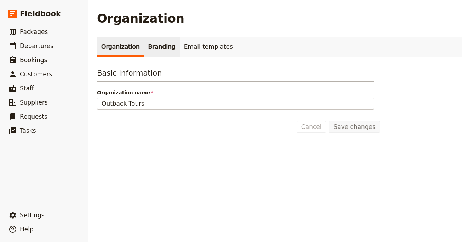
click at [159, 45] on link "Branding" at bounding box center [162, 47] width 36 height 20
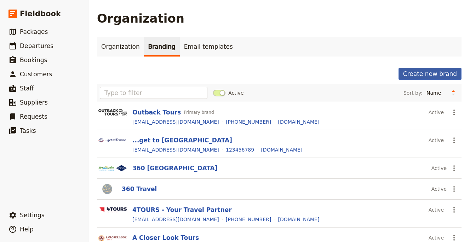
click at [437, 73] on button "Create new brand" at bounding box center [429, 74] width 63 height 12
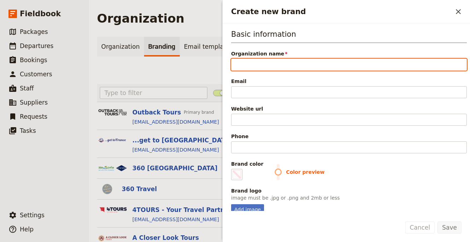
paste input "Motorrad Tours"
type input "Motorrad Tours"
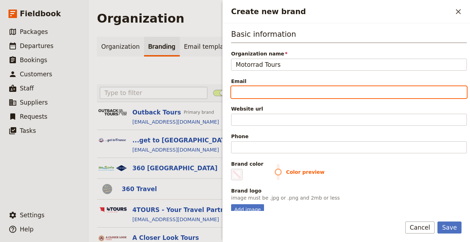
click at [262, 92] on input "Email" at bounding box center [349, 92] width 236 height 12
paste input "[EMAIL_ADDRESS][DOMAIN_NAME]"
type input "[EMAIL_ADDRESS][DOMAIN_NAME]"
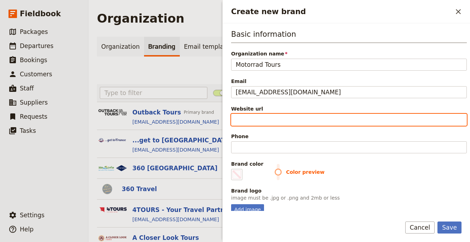
click at [283, 124] on input "Website url" at bounding box center [349, 120] width 236 height 12
paste input "https://motorrad-tours.com"
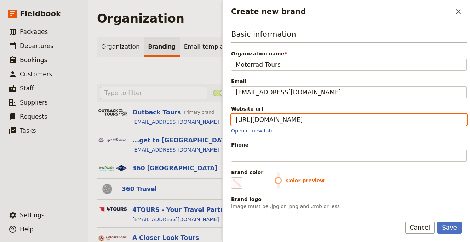
type input "https://motorrad-tours.com"
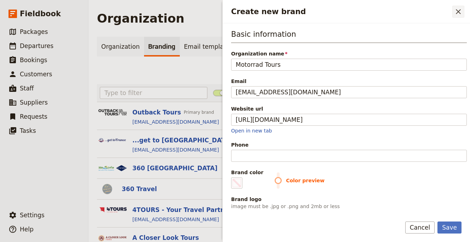
drag, startPoint x: 462, startPoint y: 13, endPoint x: 453, endPoint y: 13, distance: 8.8
click at [462, 13] on icon "Close drawer" at bounding box center [458, 11] width 8 height 8
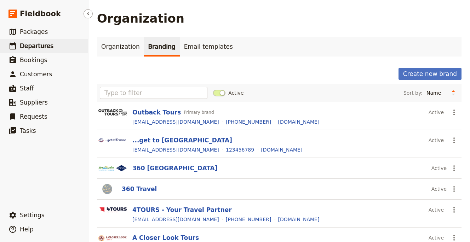
click at [37, 48] on span "Departures" at bounding box center [37, 45] width 34 height 7
select select "UPDATED_AT"
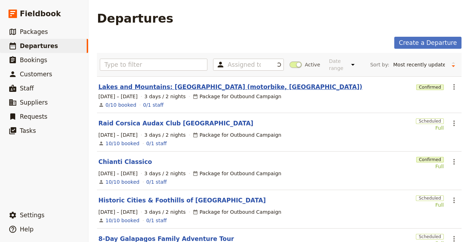
click at [159, 83] on link "Lakes and Mountains: [GEOGRAPHIC_DATA] (motorbike, [GEOGRAPHIC_DATA])" at bounding box center [230, 87] width 264 height 8
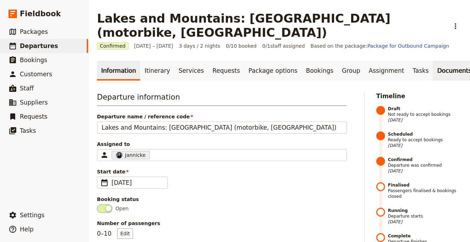
click at [440, 61] on link "Documents" at bounding box center [454, 71] width 43 height 20
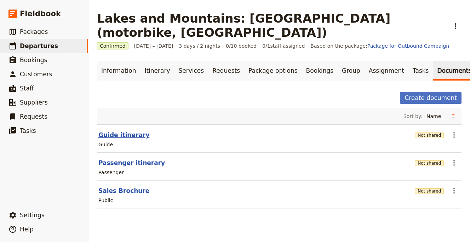
click at [112, 131] on button "Guide itinerary" at bounding box center [123, 135] width 51 height 8
select select "STAFF"
select select "RUN_SHEET"
select select "LARGE"
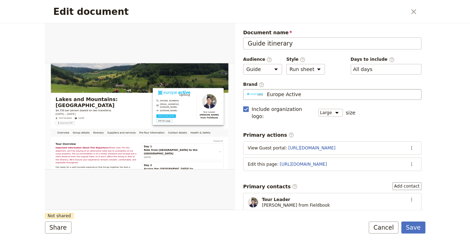
click at [303, 99] on fieldset "Europe Active Europe Active" at bounding box center [332, 94] width 178 height 11
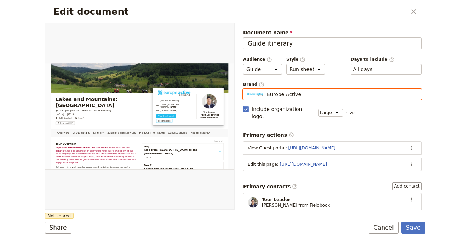
click at [246, 90] on input "Europe Active" at bounding box center [246, 89] width 0 height 0
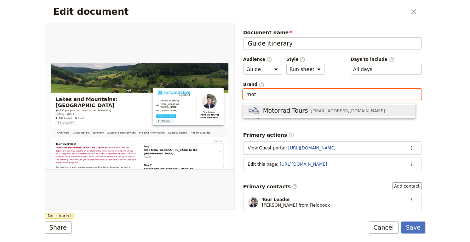
click at [304, 109] on span "Motorrad Tours" at bounding box center [285, 111] width 45 height 8
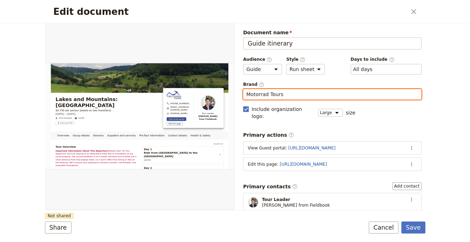
type input "Motorrad Tours"
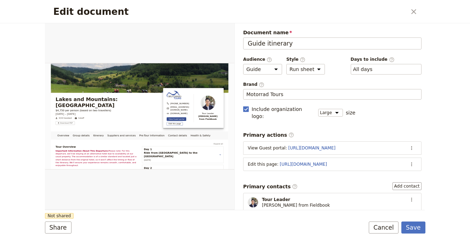
click at [127, 213] on form "Overview Group details Itinerary Suppliers and services Pre-Tour Information Co…" at bounding box center [235, 132] width 380 height 219
click at [64, 222] on button "Share" at bounding box center [58, 228] width 27 height 12
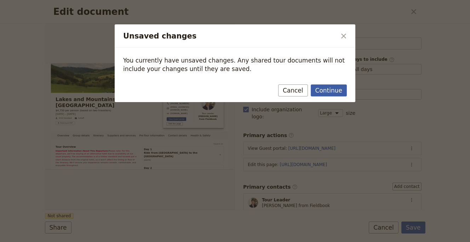
click at [335, 87] on button "Continue" at bounding box center [329, 91] width 36 height 12
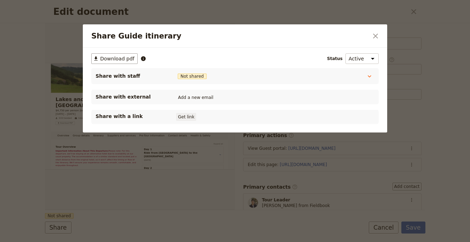
click at [193, 117] on button "Get link" at bounding box center [186, 117] width 20 height 8
click at [375, 32] on icon "Close dialog" at bounding box center [375, 36] width 8 height 8
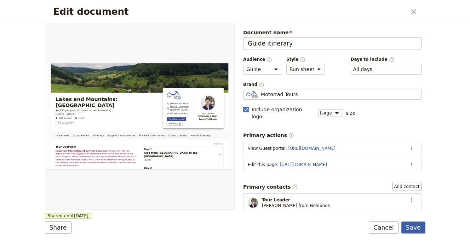
click at [411, 228] on button "Save" at bounding box center [413, 228] width 24 height 12
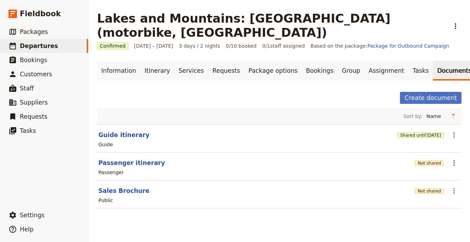
click at [123, 168] on div "Passenger" at bounding box center [279, 172] width 363 height 8
click at [128, 159] on button "Passenger itinerary" at bounding box center [131, 163] width 67 height 8
select select "PASSENGER"
select select "RUN_SHEET"
select select "LARGE"
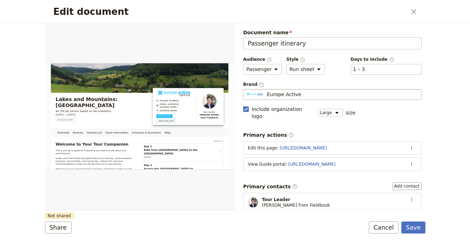
click at [391, 92] on div "Europe Active" at bounding box center [332, 94] width 172 height 7
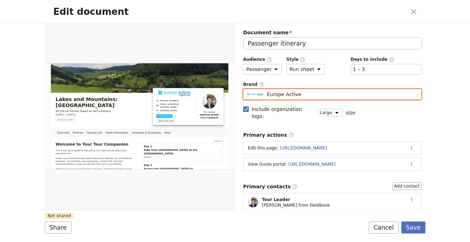
click at [246, 90] on input "Europe Active" at bounding box center [246, 89] width 0 height 0
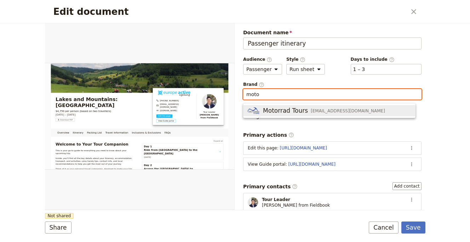
click at [349, 106] on button "Motorrad Tours info@motorrad-tours.com" at bounding box center [329, 110] width 172 height 11
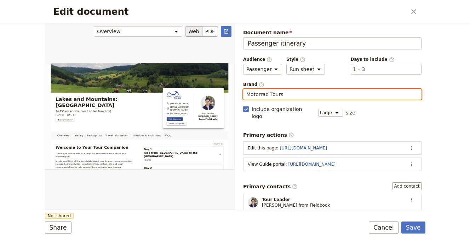
type input "Motorrad Tours"
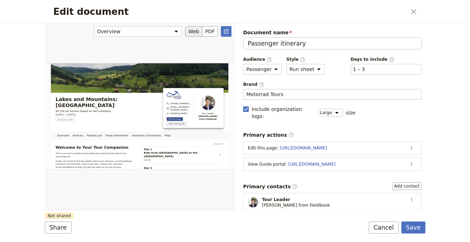
click at [218, 182] on div "Edit document" at bounding box center [139, 116] width 189 height 187
click at [57, 227] on button "Share" at bounding box center [58, 228] width 27 height 12
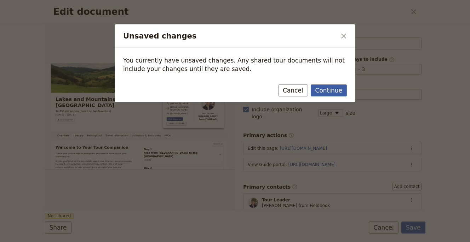
click at [343, 87] on button "Continue" at bounding box center [329, 91] width 36 height 12
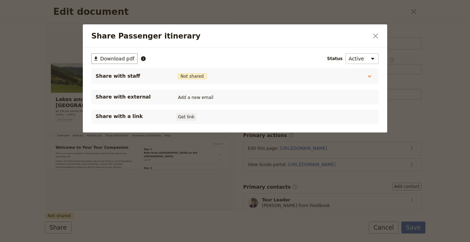
click at [186, 119] on button "Get link" at bounding box center [186, 117] width 20 height 8
click at [378, 35] on icon "Close dialog" at bounding box center [375, 36] width 8 height 8
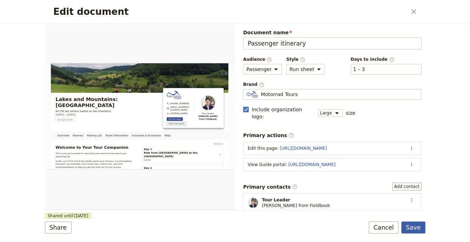
click at [419, 229] on button "Save" at bounding box center [413, 228] width 24 height 12
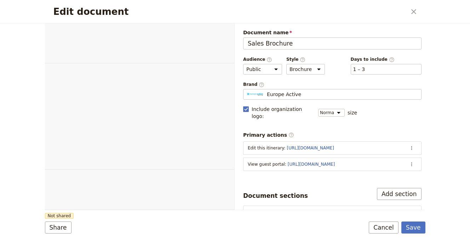
select select "DEFAULT"
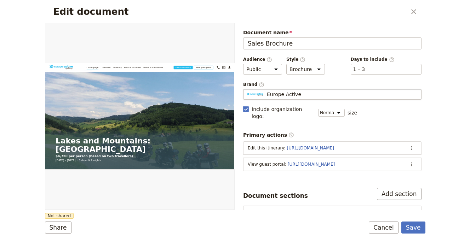
click at [306, 95] on div "Europe Active" at bounding box center [332, 94] width 172 height 7
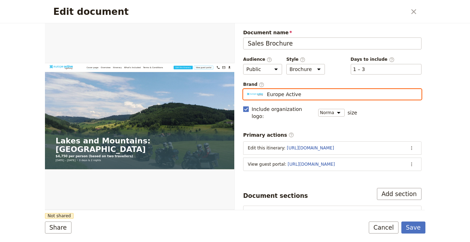
click at [246, 90] on input "Europe Active" at bounding box center [246, 89] width 0 height 0
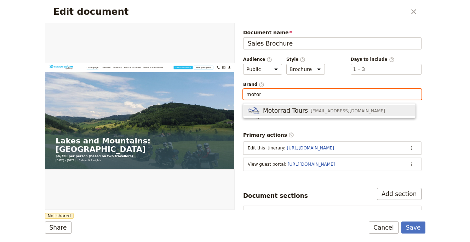
click at [313, 114] on div "Motorrad Tours info@motorrad-tours.com" at bounding box center [316, 111] width 137 height 8
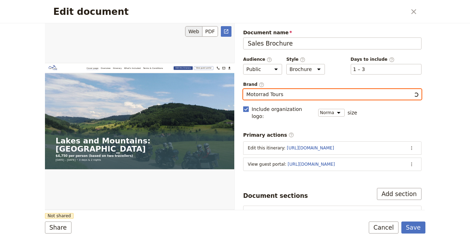
type input "Motorrad Tours"
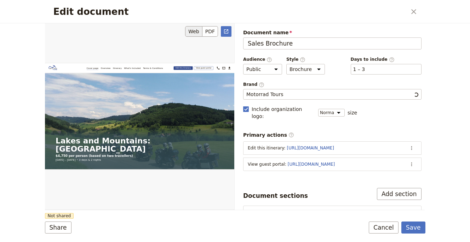
click at [155, 191] on div "Edit document" at bounding box center [139, 116] width 189 height 187
click at [58, 229] on button "Share" at bounding box center [58, 228] width 27 height 12
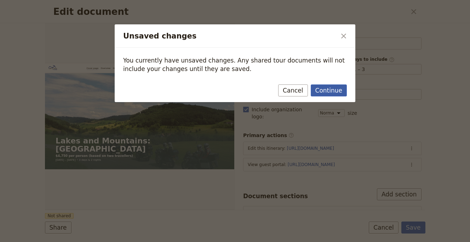
click at [334, 88] on button "Continue" at bounding box center [329, 91] width 36 height 12
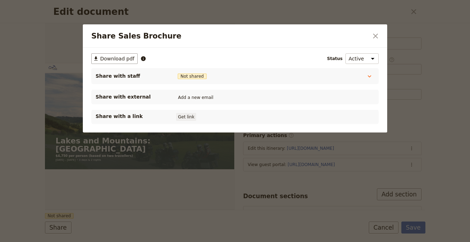
click at [191, 117] on button "Get link" at bounding box center [186, 117] width 20 height 8
click at [380, 38] on button "​" at bounding box center [375, 36] width 12 height 12
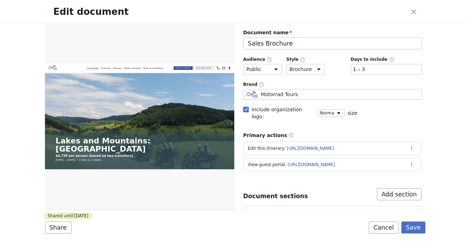
click at [440, 126] on div "Edit document ​ Web PDF ​ Document name Sales Brochure Preview Audience ​ Publi…" at bounding box center [235, 121] width 470 height 242
click at [419, 230] on button "Save" at bounding box center [413, 228] width 24 height 12
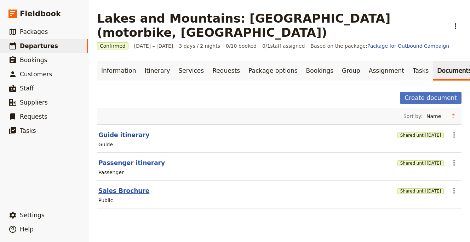
click at [120, 187] on button "Sales Brochure" at bounding box center [123, 191] width 51 height 8
select select "DEFAULT"
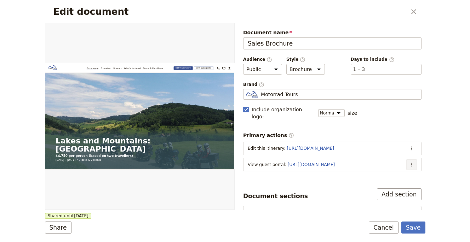
click at [409, 162] on icon "Actions" at bounding box center [412, 165] width 6 height 6
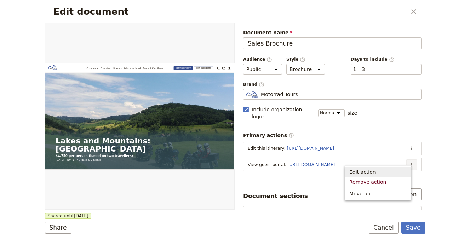
click at [364, 172] on span "Edit action" at bounding box center [362, 172] width 27 height 7
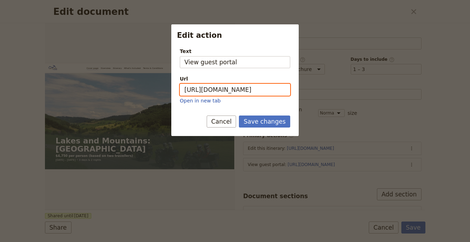
click at [241, 88] on input "https://trips.fieldbook.com/d/661oNLDMzq8nAv2qkMtQJ" at bounding box center [235, 90] width 110 height 12
paste input "Mucb_F5t9qa09DLPc15cP"
type input "https://trips.fieldbook.com/d/Mucb_F5t9qa09DLPc15cP"
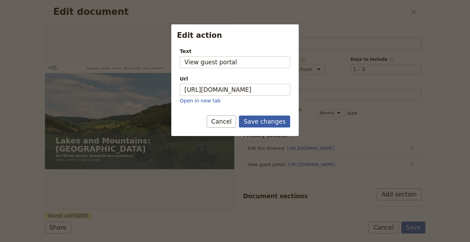
click at [261, 119] on button "Save changes" at bounding box center [264, 122] width 51 height 12
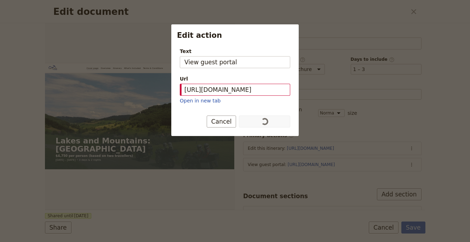
scroll to position [0, 0]
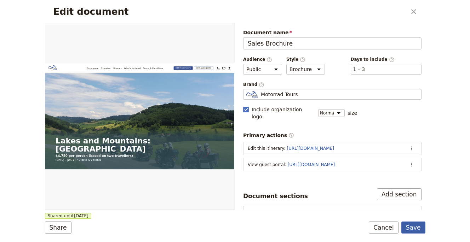
click at [408, 226] on button "Save" at bounding box center [413, 228] width 24 height 12
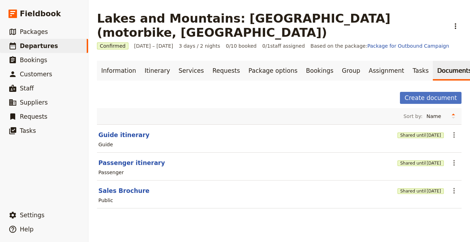
click at [127, 168] on div "Passenger" at bounding box center [279, 172] width 363 height 8
click at [130, 159] on button "Passenger itinerary" at bounding box center [131, 163] width 67 height 8
select select "PASSENGER"
select select "RUN_SHEET"
select select "LARGE"
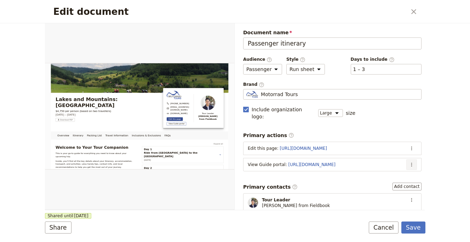
click at [409, 162] on icon "Actions" at bounding box center [412, 165] width 6 height 6
click at [385, 169] on span "Edit action" at bounding box center [377, 172] width 57 height 7
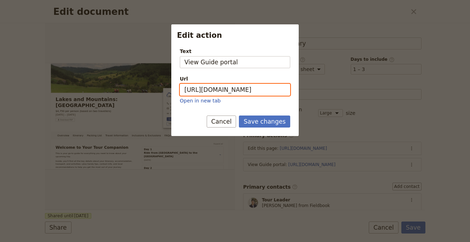
click at [258, 90] on input "https://trips.fieldbook.com/d/GixWeVWHII3UHHF31aVF-" at bounding box center [235, 90] width 110 height 12
paste input "Lo4JFU9eNgh7lD_YH3M3I"
type input "https://trips.fieldbook.com/d/Lo4JFU9eNgh7lD_YH3M3I"
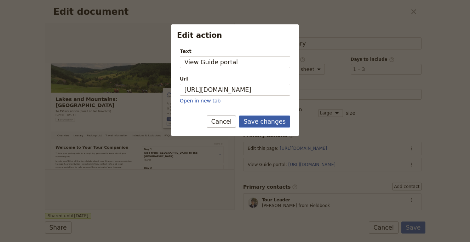
click at [265, 122] on button "Save changes" at bounding box center [264, 122] width 51 height 12
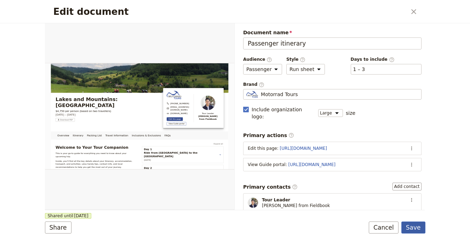
click at [415, 223] on button "Save" at bounding box center [413, 228] width 24 height 12
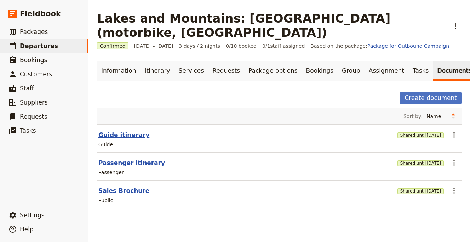
click at [109, 131] on button "Guide itinerary" at bounding box center [123, 135] width 51 height 8
select select "STAFF"
select select "RUN_SHEET"
select select "LARGE"
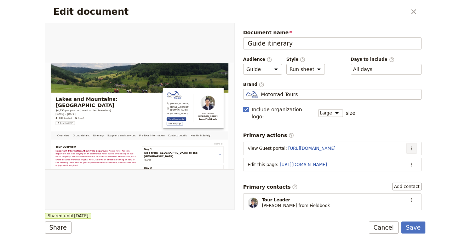
click at [409, 146] on icon "Actions" at bounding box center [412, 149] width 6 height 6
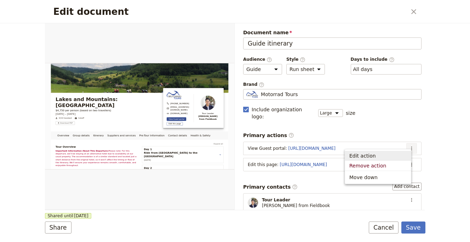
click at [391, 157] on span "Edit action" at bounding box center [377, 156] width 57 height 7
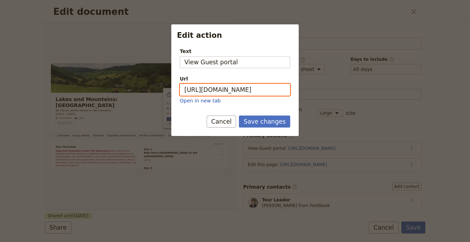
click at [243, 92] on input "https://trips.fieldbook.com/d/661oNLDMzq8nAv2qkMtQJ" at bounding box center [235, 90] width 110 height 12
paste input "Mucb_F5t9qa09DLPc15cP"
type input "https://trips.fieldbook.com/d/Mucb_F5t9qa09DLPc15cP"
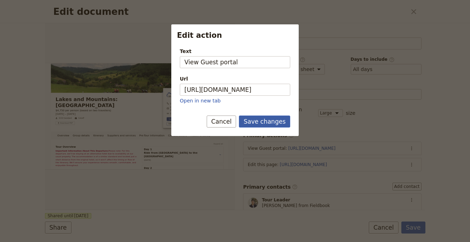
click at [260, 117] on button "Save changes" at bounding box center [264, 122] width 51 height 12
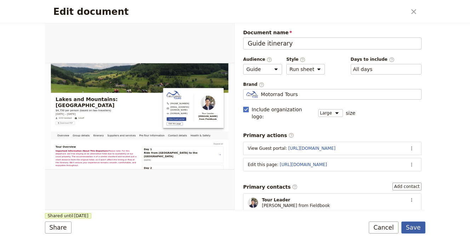
click at [414, 224] on button "Save" at bounding box center [413, 228] width 24 height 12
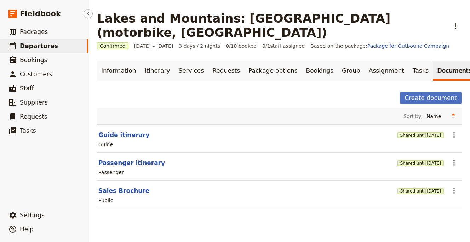
click at [44, 48] on span "Departures" at bounding box center [39, 45] width 38 height 7
select select "UPDATED_AT"
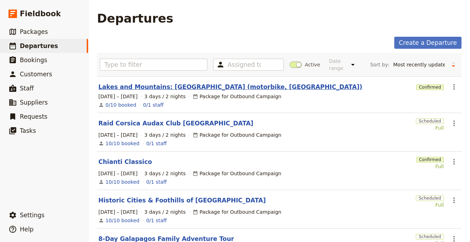
click at [183, 89] on link "Lakes and Mountains: [GEOGRAPHIC_DATA] (motorbike, [GEOGRAPHIC_DATA])" at bounding box center [230, 87] width 264 height 8
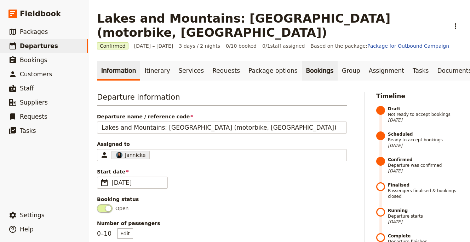
click at [302, 61] on link "Bookings" at bounding box center [320, 71] width 36 height 20
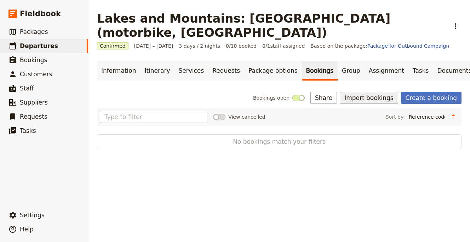
click at [366, 92] on button "Import bookings" at bounding box center [369, 98] width 58 height 12
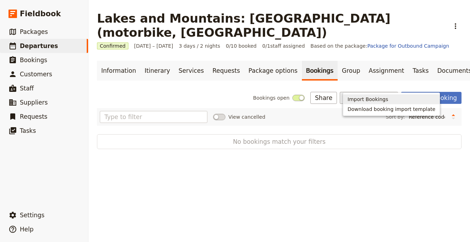
click at [352, 100] on span "Import Bookings" at bounding box center [367, 99] width 41 height 7
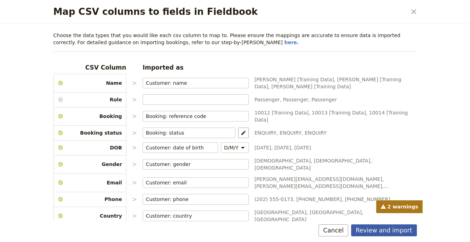
click at [390, 233] on button "Review and import" at bounding box center [384, 231] width 66 height 12
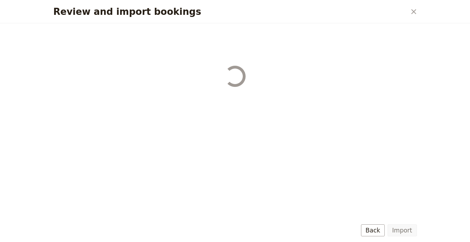
select select "68b002b7cac3c784cf00db27"
select select "68b002b7cac3c784cf00db28"
select select "68b002b7cac3c784cf00db29"
select select "68b002b7cac3c784cf00db2a"
select select "650e1b8d408bbede5b0c6045"
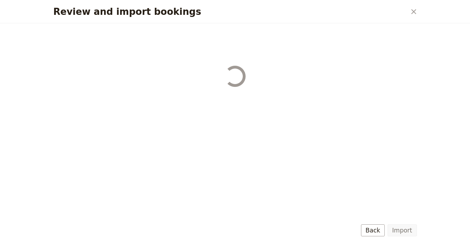
select select "68b002b7cac3c784cf00db2c"
select select "68b002b7cac3c784cf00db2d"
select select "68b002b7cac3c784cf00db2e"
select select "68b002b7cac3c784cf00db2f"
select select "68b002b7cac3c784cf00db30"
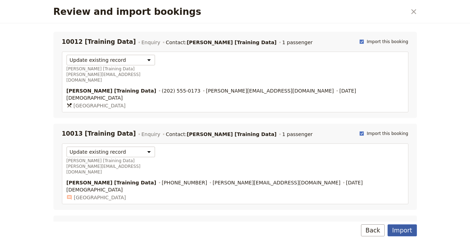
click at [409, 227] on button "Import" at bounding box center [401, 231] width 29 height 12
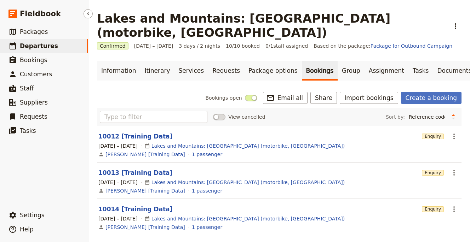
click at [35, 48] on span "Departures" at bounding box center [39, 45] width 38 height 7
select select "UPDATED_AT"
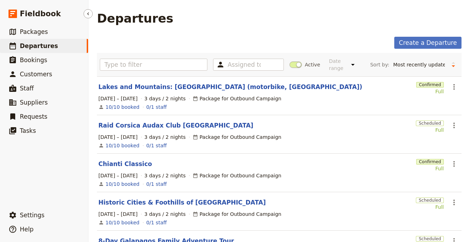
click at [37, 46] on span "Departures" at bounding box center [39, 45] width 38 height 7
click at [450, 87] on icon "Actions" at bounding box center [454, 87] width 8 height 8
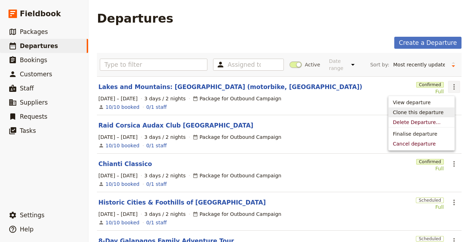
click at [424, 110] on span "Clone this departure" at bounding box center [418, 112] width 51 height 7
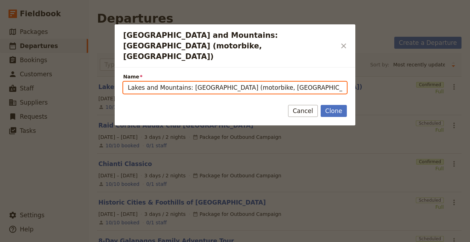
click at [290, 82] on input "Lakes and Mountains: [GEOGRAPHIC_DATA] (motorbike, [GEOGRAPHIC_DATA]) (copy)" at bounding box center [235, 88] width 224 height 12
click at [290, 82] on input "Lakes and Mountains: Italy (motorbike, italy) (copy)" at bounding box center [235, 88] width 224 height 12
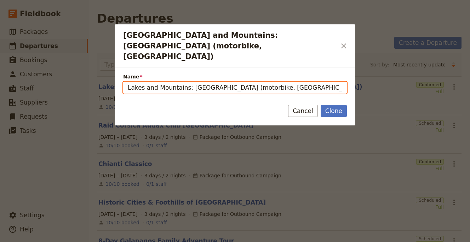
paste input "Bohemian Bites and Delights | [GEOGRAPHIC_DATA]"
type input "Bohemian Bites and Delights | [GEOGRAPHIC_DATA]"
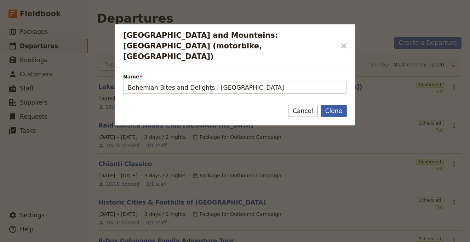
click at [325, 105] on button "Clone" at bounding box center [334, 111] width 26 height 12
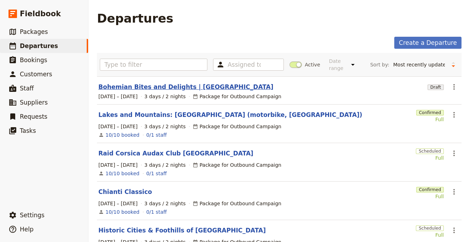
click at [127, 86] on link "Bohemian Bites and Delights | [GEOGRAPHIC_DATA]" at bounding box center [185, 87] width 175 height 8
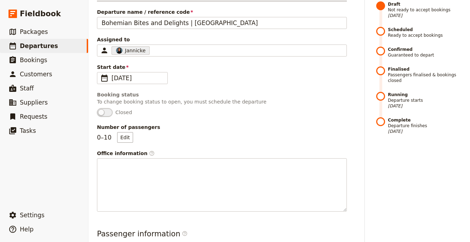
scroll to position [225, 0]
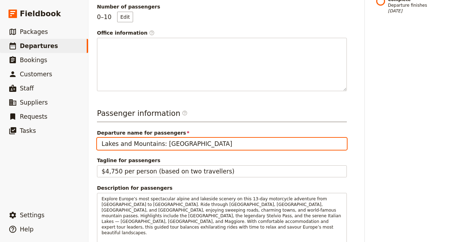
click at [205, 138] on input "Lakes and Mountains: Italy" at bounding box center [222, 144] width 250 height 12
paste input "Bohemian Bites and Delights | [GEOGRAPHIC_DATA]"
type input "Bohemian Bites and Delights | [GEOGRAPHIC_DATA]"
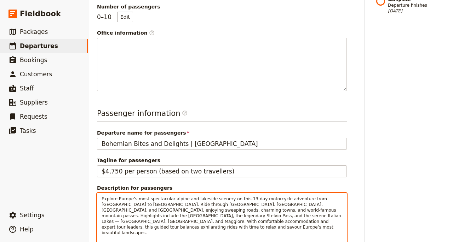
click at [198, 197] on span "Explore Europe’s most spectacular alpine and lakeside scenery on this 13-day mo…" at bounding box center [222, 216] width 241 height 39
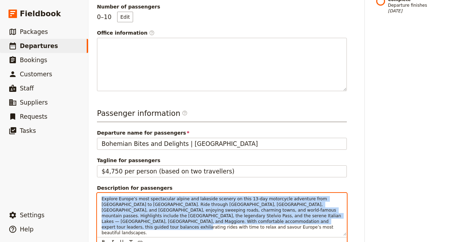
click at [198, 197] on span "Explore Europe’s most spectacular alpine and lakeside scenery on this 13-day mo…" at bounding box center [222, 216] width 241 height 39
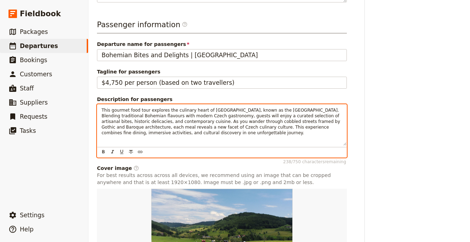
scroll to position [367, 0]
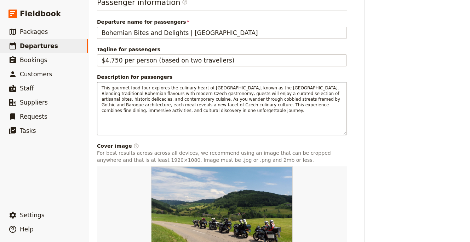
scroll to position [274, 0]
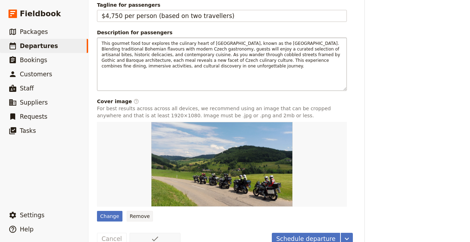
click at [131, 211] on button "Remove" at bounding box center [140, 216] width 27 height 11
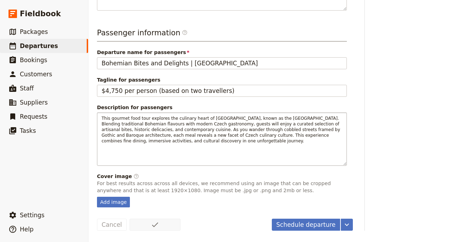
scroll to position [292, 0]
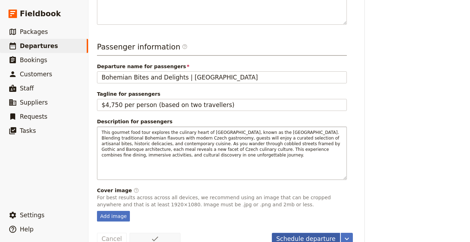
click at [304, 233] on button "Schedule departure" at bounding box center [306, 239] width 69 height 12
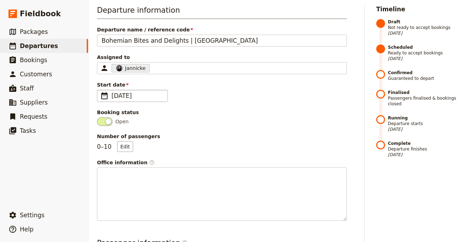
scroll to position [0, 0]
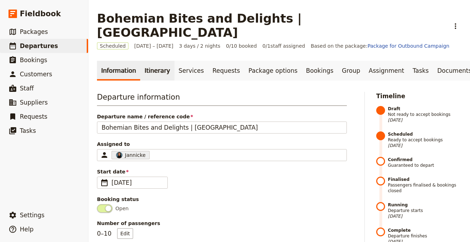
click at [141, 61] on link "Itinerary" at bounding box center [157, 71] width 34 height 20
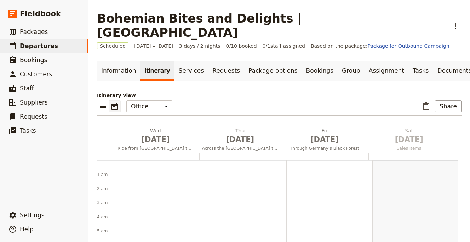
scroll to position [92, 0]
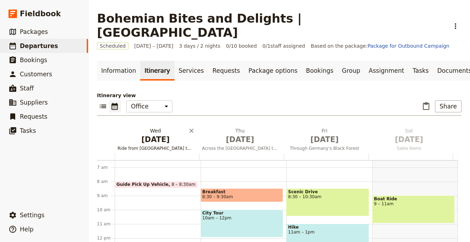
click at [139, 134] on span "[DATE]" at bounding box center [155, 139] width 76 height 11
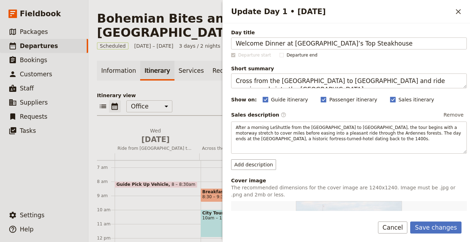
type input "Welcome Dinner at [GEOGRAPHIC_DATA]’s Top Steakhouse"
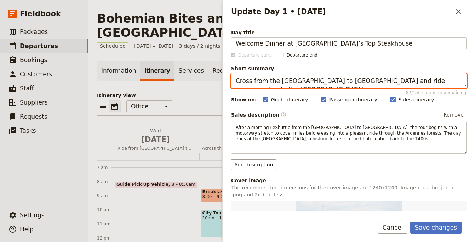
click at [276, 77] on textarea "Cross from the UK to France and ride scenic roads into the Ardennes." at bounding box center [349, 81] width 236 height 15
paste textarea "Enjoy a welcome drink and signature beef tasting menu"
type textarea "Enjoy a welcome drink and signature beef tasting menu."
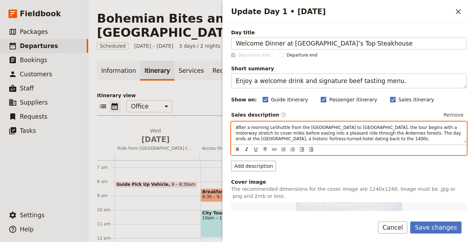
click at [295, 140] on span "After a morning LeShuttle from the UK to Calais, the tour begins with a motorwa…" at bounding box center [349, 133] width 226 height 16
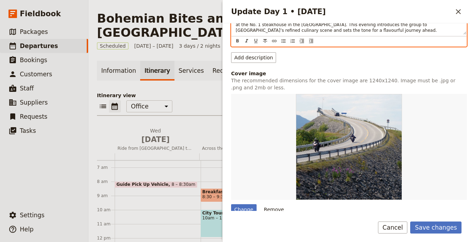
scroll to position [172, 0]
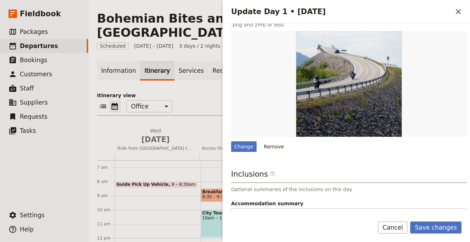
click at [279, 145] on button "Remove" at bounding box center [274, 147] width 27 height 11
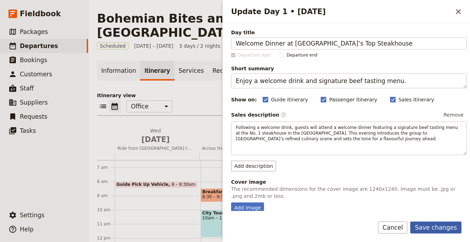
click at [449, 229] on button "Save changes" at bounding box center [435, 228] width 51 height 12
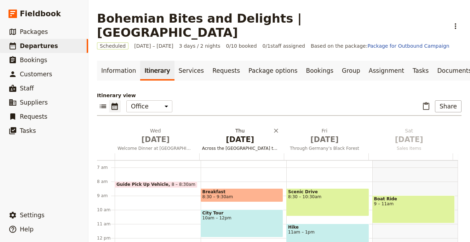
click at [260, 134] on span "[DATE]" at bounding box center [240, 139] width 76 height 11
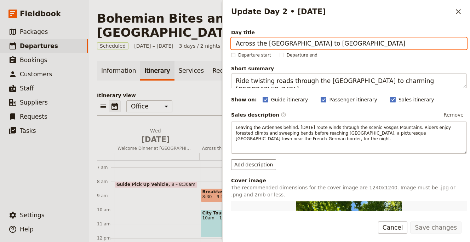
paste input "Culinary Adventures & City Explorations"
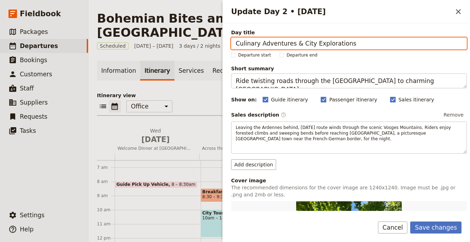
type input "Culinary Adventures & City Explorations"
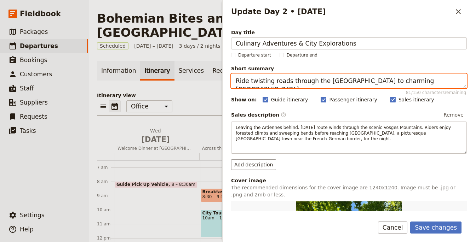
click at [357, 80] on textarea "Ride twisting roads through the Vosges Mountains to charming Obernai." at bounding box center [349, 81] width 236 height 15
paste textarea "Cook, cruise, and explore Prague in style"
type textarea "Cook, cruise, and explore [GEOGRAPHIC_DATA] in style."
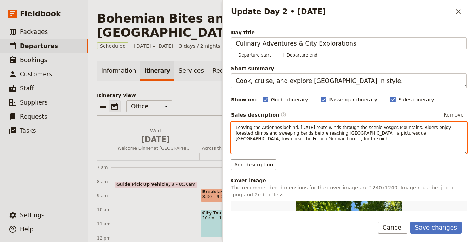
click at [326, 149] on div "Leaving the Ardennes behind, today’s route winds through the scenic Vosges Moun…" at bounding box center [349, 138] width 236 height 32
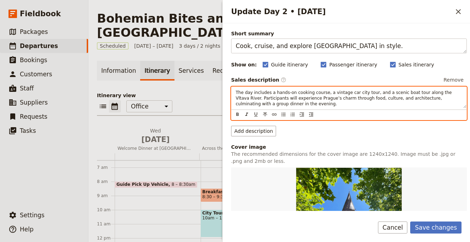
scroll to position [129, 0]
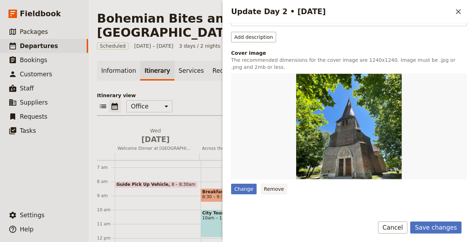
click at [275, 194] on div "Day title Culinary Adventures & City Explorations Departure start Departure end…" at bounding box center [349, 99] width 236 height 399
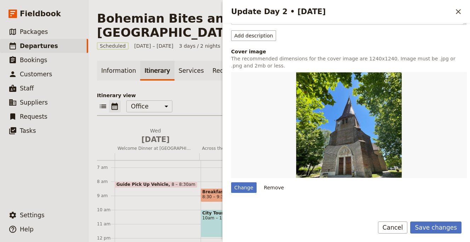
click at [282, 190] on button "Remove" at bounding box center [274, 188] width 27 height 11
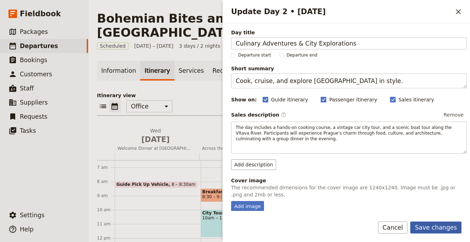
click at [447, 230] on button "Save changes" at bounding box center [435, 228] width 51 height 12
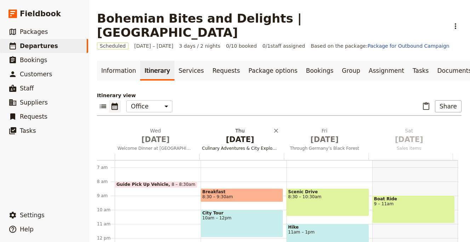
click at [232, 134] on span "[DATE]" at bounding box center [240, 139] width 76 height 11
click at [321, 146] on span "Through Germany’s Black Forest" at bounding box center [325, 149] width 82 height 6
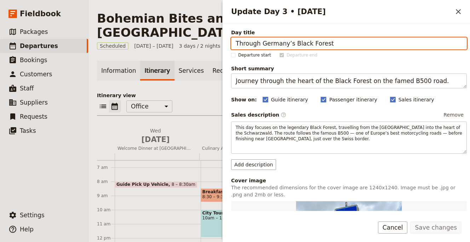
paste input "astings Tour & Alchemy Museum"
type input "Tastings Tour & [GEOGRAPHIC_DATA]"
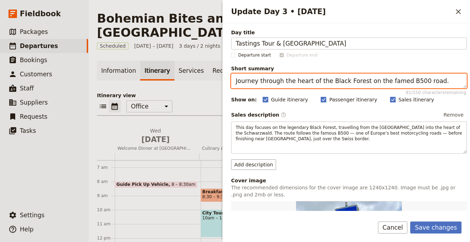
click at [309, 82] on textarea "Journey through the heart of the Black Forest on the famed B500 road." at bounding box center [349, 81] width 236 height 15
paste textarea "Sample local treats and explore Prague’s mysteries"
type textarea "Sample local treats and explore Prague’s mysteries."
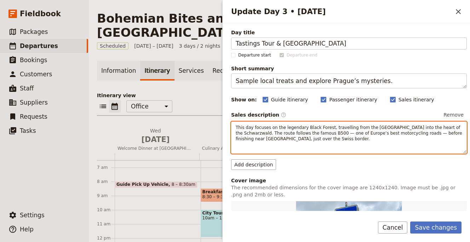
click at [332, 132] on span "This day focuses on the legendary Black Forest, travelling from the Vosges into…" at bounding box center [350, 133] width 228 height 16
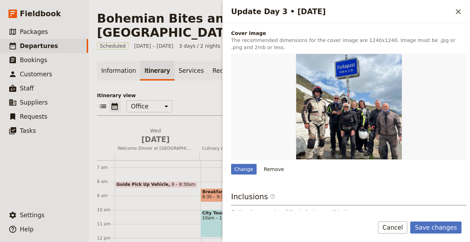
scroll to position [165, 0]
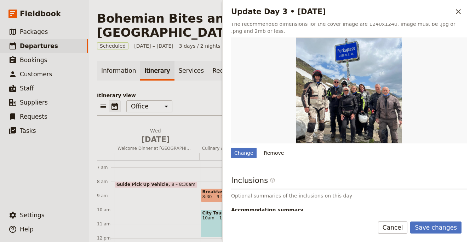
click at [276, 153] on button "Remove" at bounding box center [274, 153] width 27 height 11
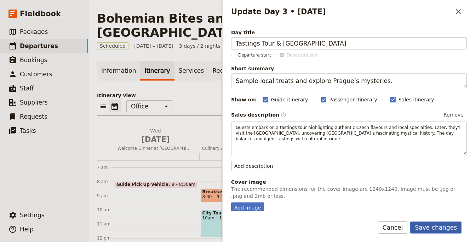
click at [441, 230] on button "Save changes" at bounding box center [435, 228] width 51 height 12
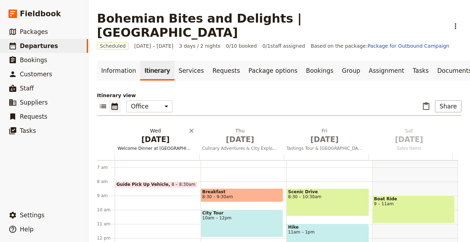
click at [132, 134] on span "[DATE]" at bounding box center [155, 139] width 76 height 11
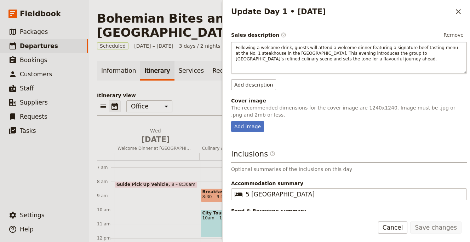
scroll to position [106, 0]
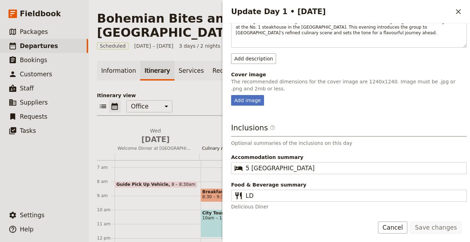
click at [213, 134] on span "[DATE]" at bounding box center [240, 139] width 76 height 11
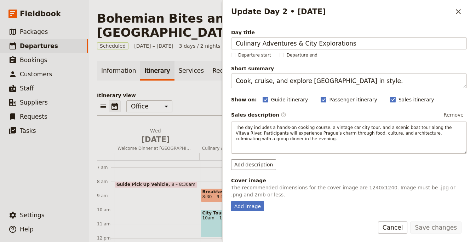
click at [207, 100] on div "​ ​ Office Guide Passenger Sales ​ Share" at bounding box center [279, 108] width 364 height 16
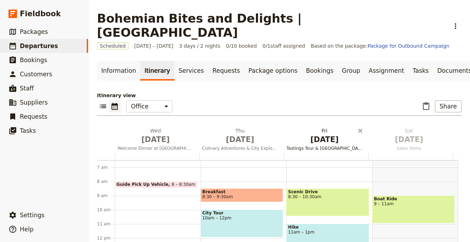
click at [311, 134] on span "[DATE]" at bounding box center [325, 139] width 76 height 11
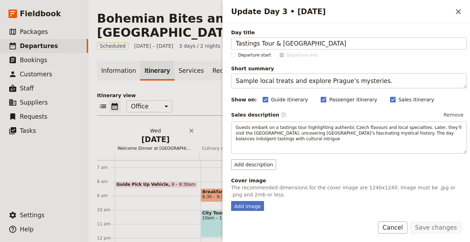
click at [146, 134] on span "[DATE]" at bounding box center [155, 139] width 76 height 11
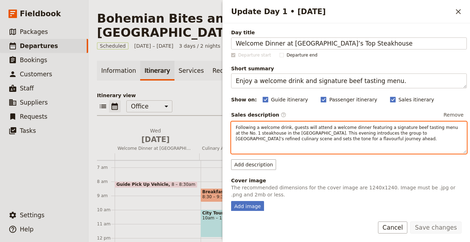
click at [289, 134] on span "Following a welcome drink, guests will attend a welcome dinner featuring a sign…" at bounding box center [348, 133] width 224 height 16
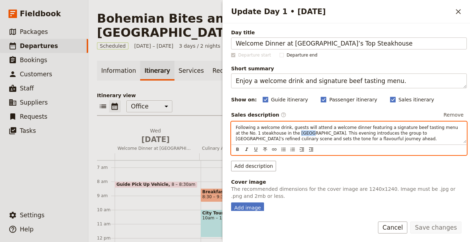
click at [290, 134] on span "Following a welcome drink, guests will attend a welcome dinner featuring a sign…" at bounding box center [348, 133] width 224 height 16
copy span "Czech"
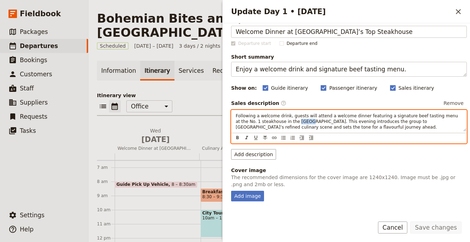
scroll to position [15, 0]
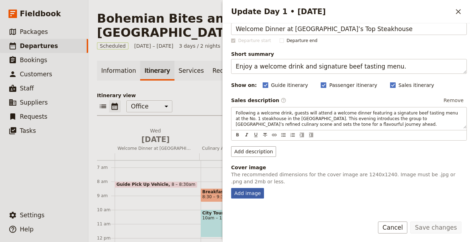
click at [246, 195] on div "Add image" at bounding box center [247, 193] width 33 height 11
click at [231, 188] on input "Add image" at bounding box center [231, 188] width 0 height 0
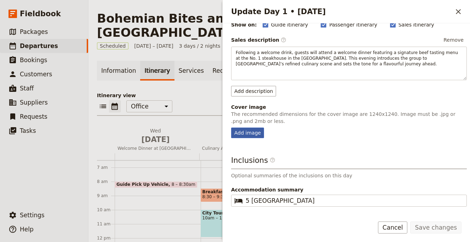
click at [244, 137] on div "Add image" at bounding box center [247, 133] width 33 height 11
click at [231, 128] on input "Add image" at bounding box center [231, 127] width 0 height 0
type input "C:\fakepath\sergey-kotenev-cEJGctX_DgI-unsplash (1).jpg"
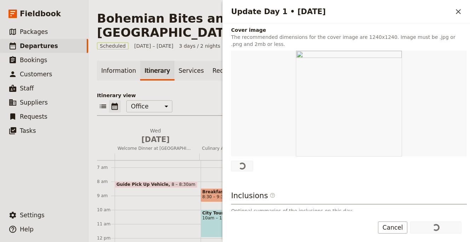
scroll to position [202, 0]
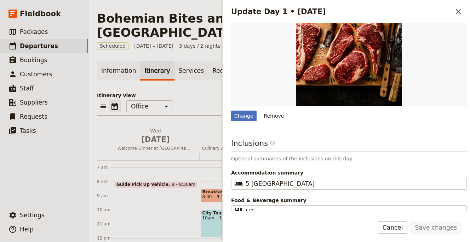
drag, startPoint x: 454, startPoint y: 11, endPoint x: 449, endPoint y: 12, distance: 5.4
click at [454, 11] on icon "Close drawer" at bounding box center [458, 11] width 8 height 8
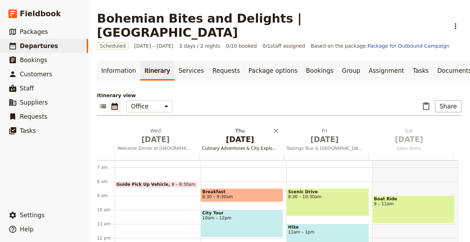
click at [248, 127] on h2 "Thu Jan 1 Culinary Adventures & City Explorations" at bounding box center [240, 136] width 76 height 18
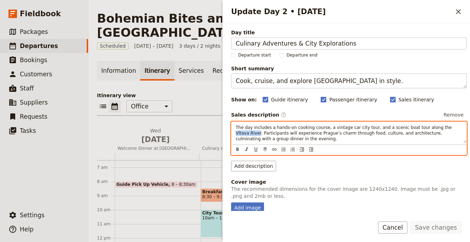
drag, startPoint x: 444, startPoint y: 131, endPoint x: 234, endPoint y: 117, distance: 209.9
click at [246, 132] on span "The day includes a hands-on cooking course, a vintage car city tour, and a scen…" at bounding box center [344, 133] width 217 height 16
copy span "Vltava River"
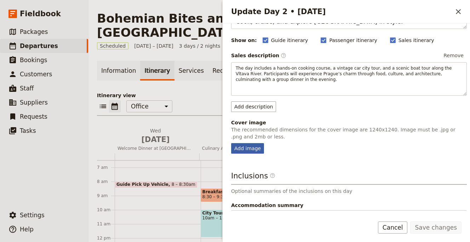
click at [249, 151] on div "Add image" at bounding box center [247, 148] width 33 height 11
click at [231, 143] on input "Add image" at bounding box center [231, 143] width 0 height 0
type input "C:\fakepath\jan-baborak-IyXFlnqB-XQ-unsplash (1).jpg"
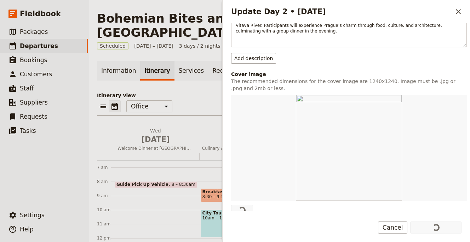
scroll to position [197, 0]
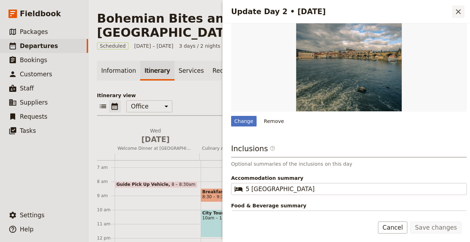
click at [459, 14] on icon "Close drawer" at bounding box center [458, 11] width 8 height 8
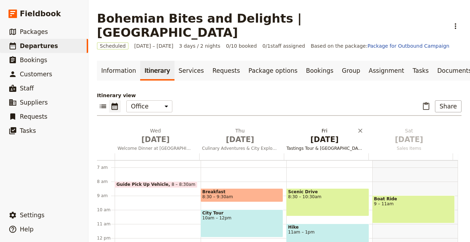
click at [333, 146] on span "Tastings Tour & Alchemy Museum" at bounding box center [325, 149] width 82 height 6
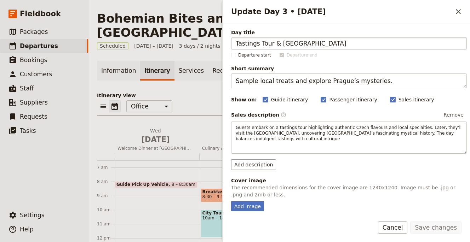
click at [261, 41] on input "Tastings Tour & Alchemy Museum" at bounding box center [349, 44] width 236 height 12
click at [263, 42] on input "Tastings Tour & Alchemy Museum" at bounding box center [349, 44] width 236 height 12
drag, startPoint x: 274, startPoint y: 44, endPoint x: 237, endPoint y: 43, distance: 36.4
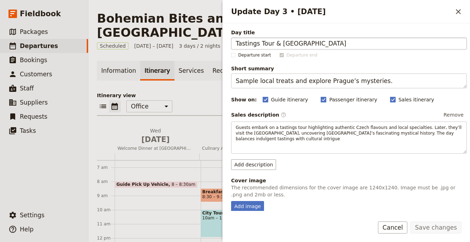
click at [237, 43] on input "Tastings Tour & Alchemy Museum" at bounding box center [349, 44] width 236 height 12
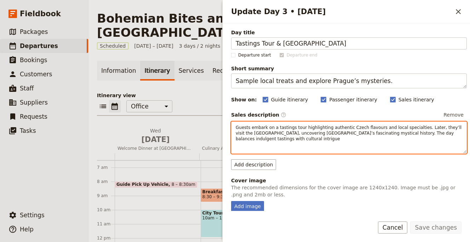
click at [345, 128] on span "Guests embark on a tastings tour highlighting authentic Czech flavours and loca…" at bounding box center [349, 133] width 227 height 16
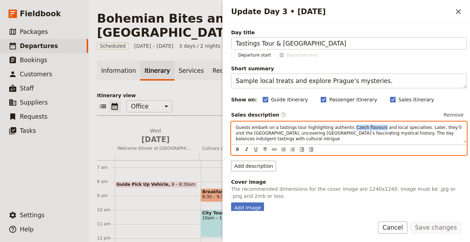
drag, startPoint x: 348, startPoint y: 128, endPoint x: 377, endPoint y: 126, distance: 29.4
click at [377, 126] on span "Guests embark on a tastings tour highlighting authentic Czech flavours and loca…" at bounding box center [349, 133] width 227 height 16
copy span "Czech flavours"
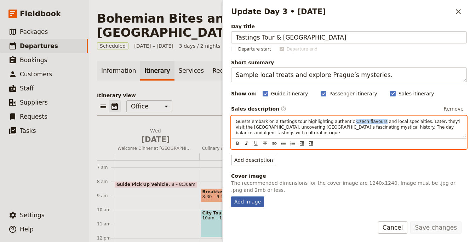
scroll to position [16, 0]
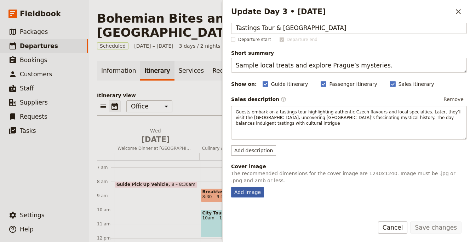
click at [251, 195] on div "Add image" at bounding box center [247, 192] width 33 height 11
click at [231, 187] on input "Add image" at bounding box center [231, 187] width 0 height 0
type input "C:\fakepath\lipetskaya-zemlya-7ByNEuVFPcA-unsplash (1).jpg"
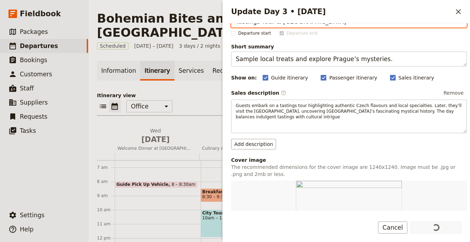
scroll to position [26, 0]
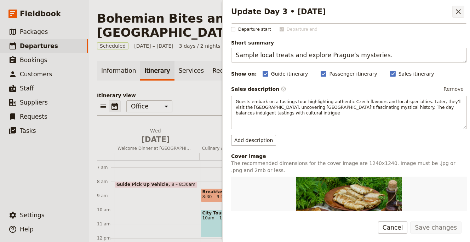
click at [456, 14] on icon "Close drawer" at bounding box center [458, 11] width 8 height 8
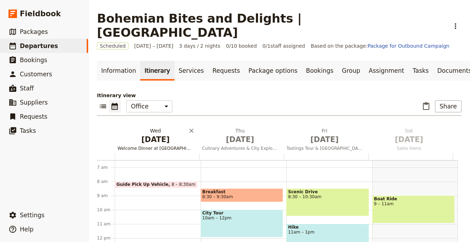
click at [151, 146] on span "Welcome Dinner at Prague’s Top Steakhouse" at bounding box center [156, 149] width 82 height 6
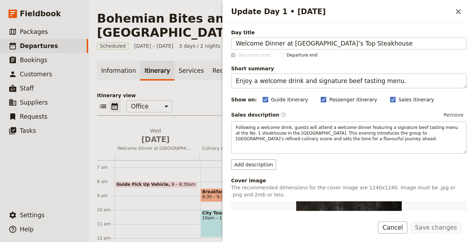
scroll to position [153, 0]
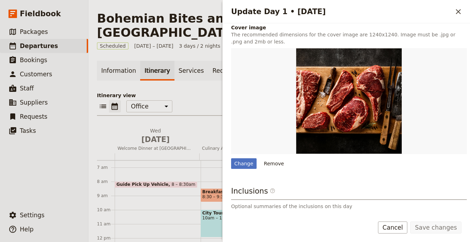
click at [454, 9] on icon "Close drawer" at bounding box center [458, 11] width 8 height 8
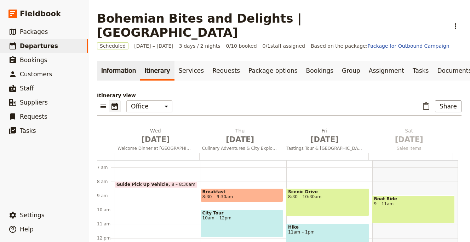
click at [116, 63] on link "Information" at bounding box center [118, 71] width 43 height 20
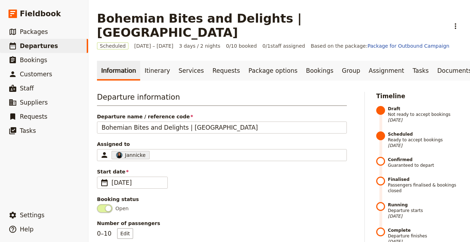
scroll to position [283, 0]
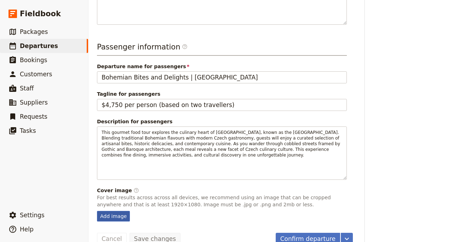
click at [123, 211] on div "Add image" at bounding box center [113, 216] width 33 height 11
click at [97, 211] on input "Add image" at bounding box center [97, 211] width 0 height 0
type input "C:\fakepath\william-zhang-6En4WYsNYXM-unsplash.jpg"
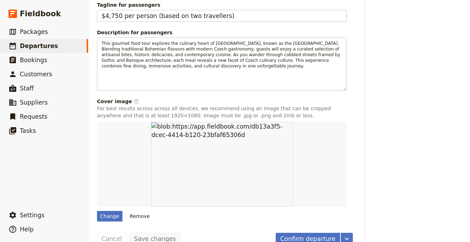
scroll to position [0, 0]
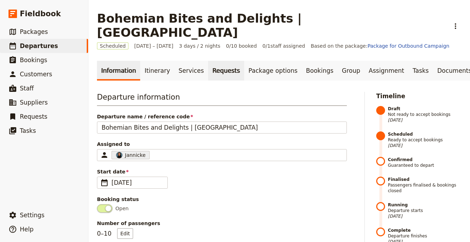
click at [209, 61] on link "Requests" at bounding box center [226, 71] width 36 height 20
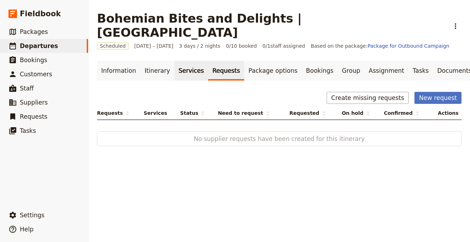
click at [185, 61] on link "Services" at bounding box center [191, 71] width 34 height 20
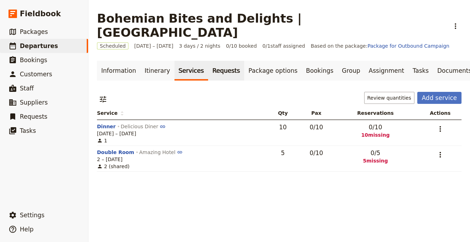
click at [211, 61] on link "Requests" at bounding box center [226, 71] width 36 height 20
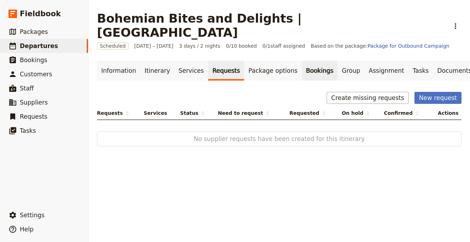
click at [302, 61] on link "Bookings" at bounding box center [320, 71] width 36 height 20
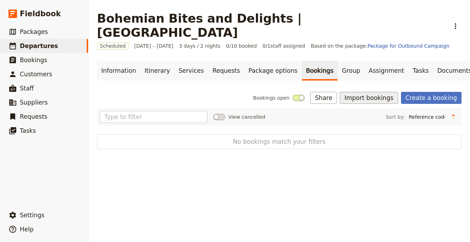
click at [358, 92] on button "Import bookings" at bounding box center [369, 98] width 58 height 12
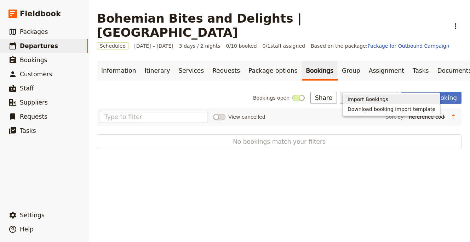
click at [365, 100] on span "Import Bookings" at bounding box center [367, 99] width 41 height 7
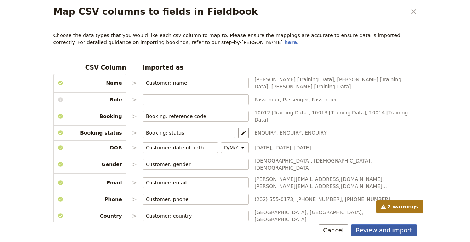
click at [384, 231] on button "Review and import" at bounding box center [384, 231] width 66 height 12
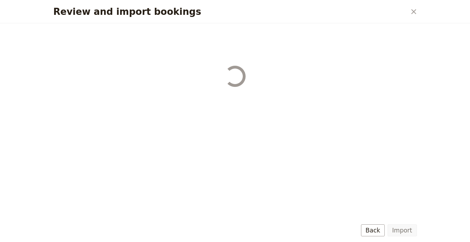
select select "68b002b7cac3c784cf00db27"
select select "68b002b7cac3c784cf00db28"
select select "68b002b7cac3c784cf00db29"
select select "68b002b7cac3c784cf00db2a"
select select "650e1b8d408bbede5b0c6045"
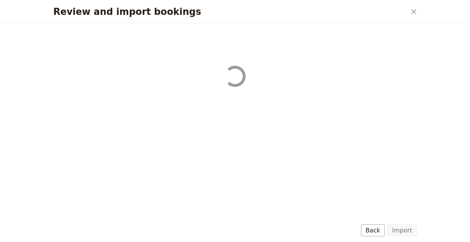
select select "68b002b7cac3c784cf00db2c"
select select "68b002b7cac3c784cf00db2d"
select select "68b002b7cac3c784cf00db2e"
select select "68b002b7cac3c784cf00db2f"
select select "68b002b7cac3c784cf00db30"
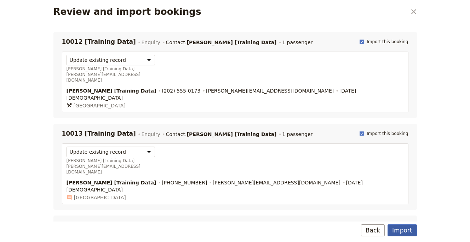
click at [391, 231] on button "Import" at bounding box center [401, 231] width 29 height 12
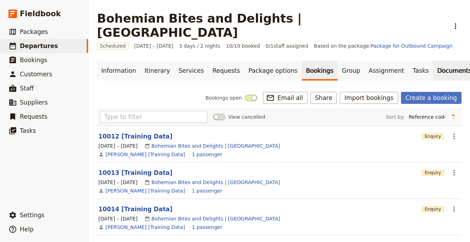
click at [433, 61] on link "Documents" at bounding box center [454, 71] width 43 height 20
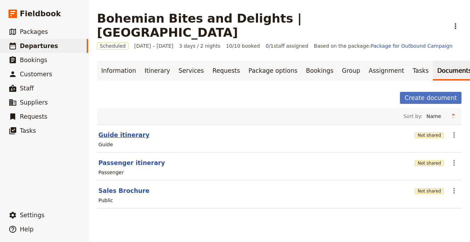
click at [109, 131] on button "Guide itinerary" at bounding box center [123, 135] width 51 height 8
select select "STAFF"
select select "RUN_SHEET"
select select "LARGE"
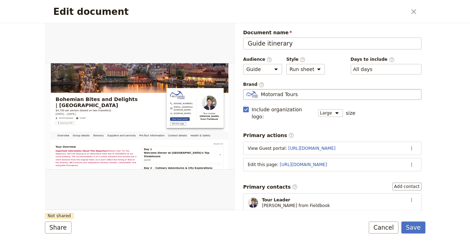
click at [289, 96] on span "Motorrad Tours" at bounding box center [279, 94] width 37 height 7
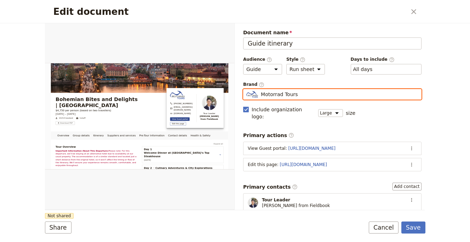
click at [246, 90] on input "Motorrad Tours" at bounding box center [246, 89] width 0 height 0
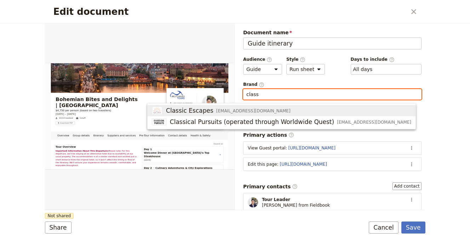
type input "class"
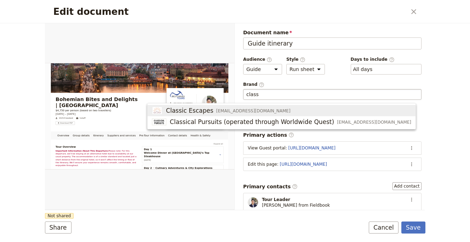
click at [398, 13] on h2 "Edit document" at bounding box center [229, 11] width 353 height 11
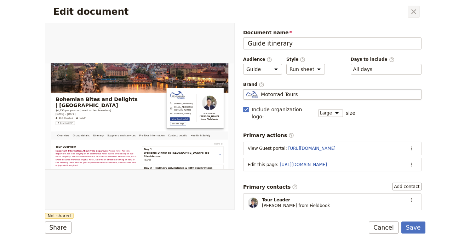
click at [411, 13] on icon "Close dialog" at bounding box center [413, 11] width 8 height 8
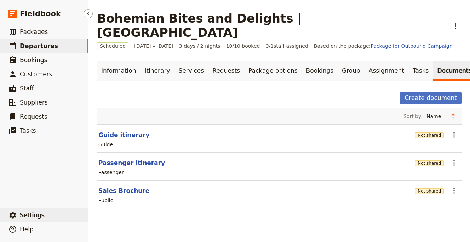
click at [40, 219] on span "Settings" at bounding box center [32, 215] width 25 height 8
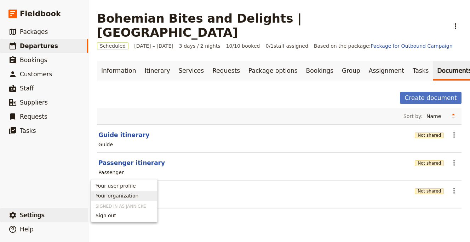
click at [112, 191] on link "Your organization" at bounding box center [124, 196] width 66 height 10
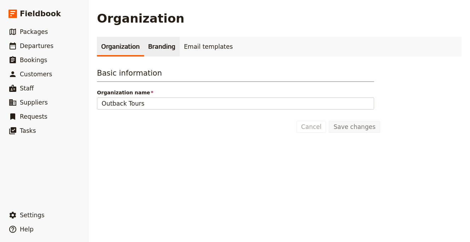
click at [154, 43] on link "Branding" at bounding box center [162, 47] width 36 height 20
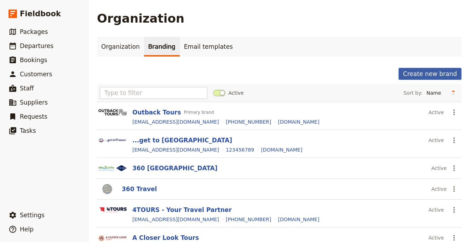
click at [421, 71] on button "Create new brand" at bounding box center [429, 74] width 63 height 12
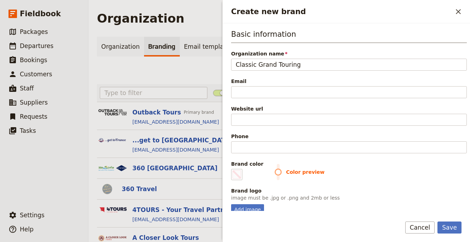
type input "Classic Grand Touring"
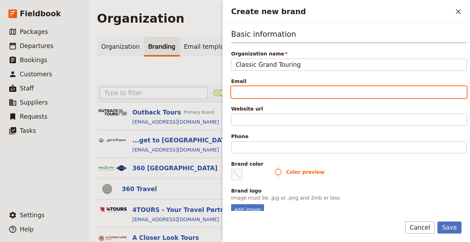
paste input "info@classicgt.co.uk"
type input "info@classicgt.co.uk"
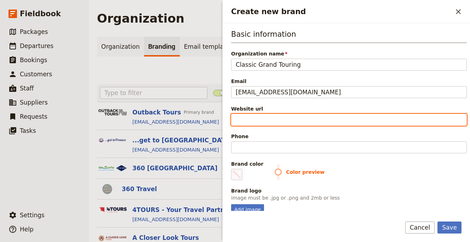
click at [245, 116] on input "Website url" at bounding box center [349, 120] width 236 height 12
paste input "https://classicgt.co.uk"
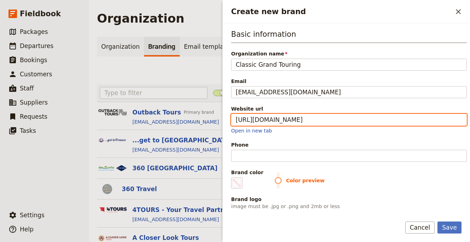
type input "https://classicgt.co.uk"
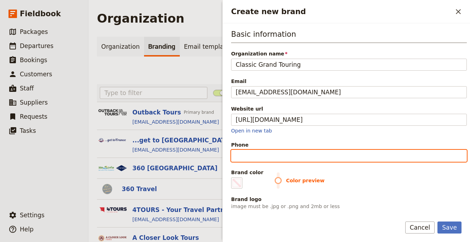
click at [268, 152] on input "Phone" at bounding box center [349, 156] width 236 height 12
paste input "https://classicgt.co.uk"
type input "https://classicgt.co.uk"
paste input "+44 (0)1235 797900"
click at [271, 156] on input "+44 (0)1235 797900" at bounding box center [349, 156] width 236 height 12
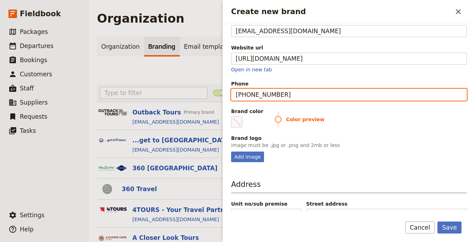
scroll to position [92, 0]
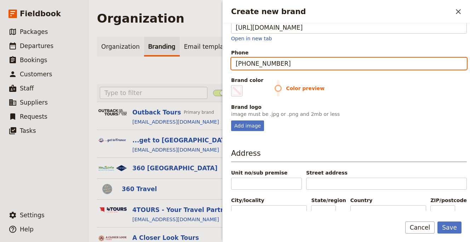
type input "+4401235797900"
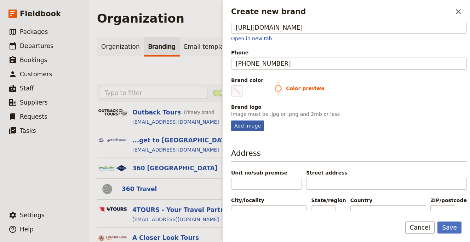
click at [248, 126] on div "Add image" at bounding box center [247, 126] width 33 height 11
click at [231, 121] on input "Add image" at bounding box center [231, 120] width 0 height 0
type input "C:\fakepath\Screenshot 2025-10-08 at 15.03.48.png"
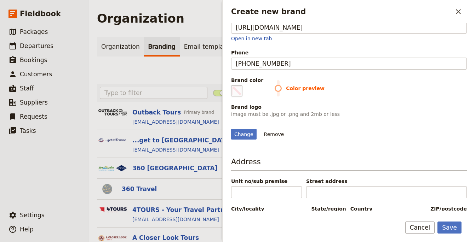
click at [236, 88] on span "Create new brand" at bounding box center [236, 91] width 8 height 8
click at [233, 85] on input "#000000" at bounding box center [232, 85] width 0 height 0
type input "#4565ac"
click at [401, 126] on div "Change Remove" at bounding box center [349, 130] width 236 height 19
click at [452, 231] on button "Save" at bounding box center [449, 228] width 24 height 12
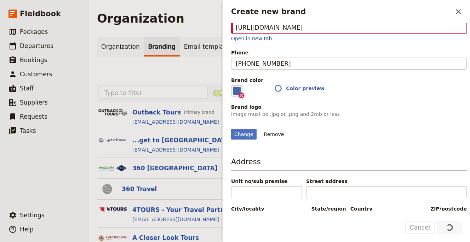
scroll to position [0, 0]
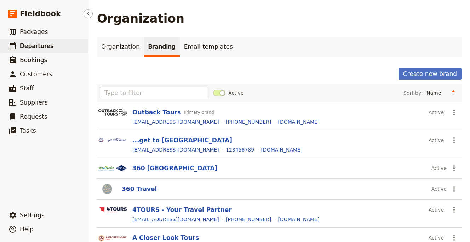
click at [38, 50] on span "Departures" at bounding box center [37, 46] width 34 height 8
select select "UPDATED_AT"
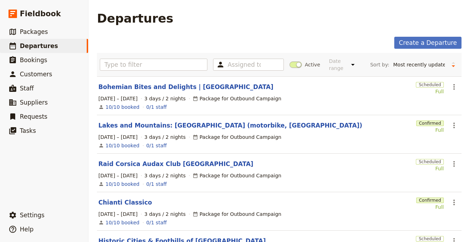
click at [116, 92] on section "Bohemian Bites and Delights | Prague Scheduled Full ​ 31 Dec 2025 – 2 Jan 2026 …" at bounding box center [279, 95] width 364 height 39
click at [123, 89] on link "Bohemian Bites and Delights | Prague" at bounding box center [185, 87] width 175 height 8
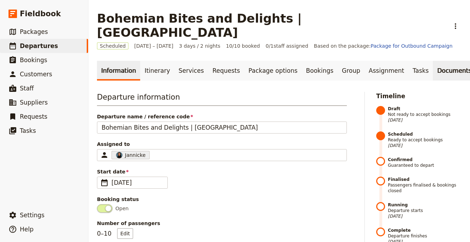
click at [433, 65] on link "Documents" at bounding box center [454, 71] width 43 height 20
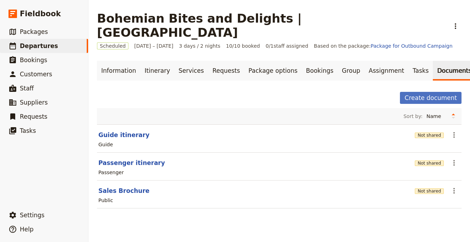
click at [142, 131] on header "Guide itinerary" at bounding box center [254, 135] width 313 height 8
click at [128, 131] on button "Guide itinerary" at bounding box center [123, 135] width 51 height 8
select select "STAFF"
select select "RUN_SHEET"
select select "LARGE"
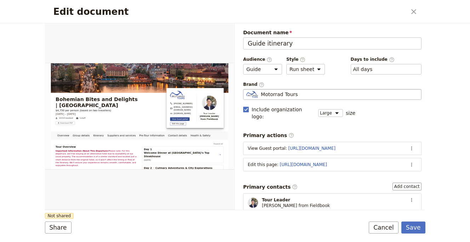
click at [269, 94] on span "Motorrad Tours" at bounding box center [279, 94] width 37 height 7
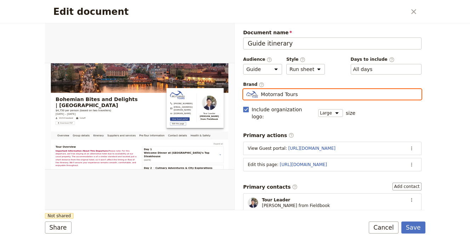
click at [246, 90] on input "Motorrad Tours" at bounding box center [246, 89] width 0 height 0
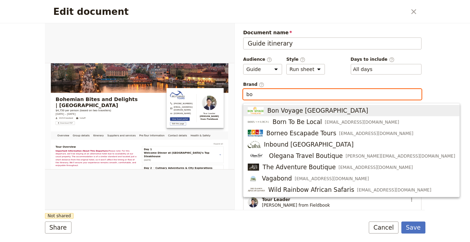
type input "b"
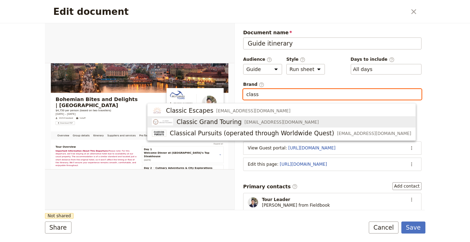
click at [242, 121] on span "Classic Grand Touring" at bounding box center [209, 122] width 65 height 8
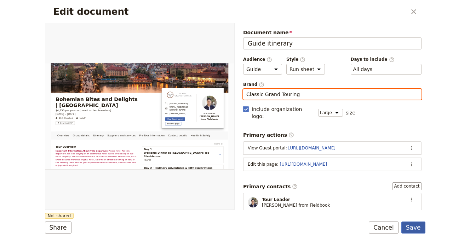
type input "Classic Grand Touring"
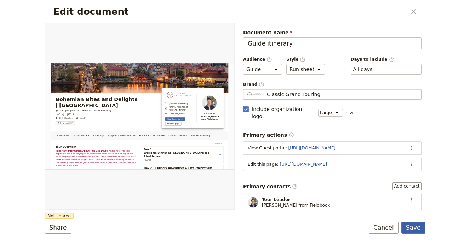
click at [409, 224] on button "Save" at bounding box center [413, 228] width 24 height 12
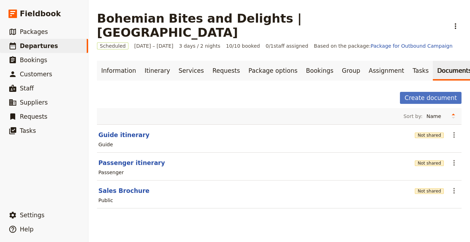
click at [138, 126] on section "Guide itinerary Not shared ​ Guide" at bounding box center [279, 139] width 364 height 28
click at [131, 131] on button "Guide itinerary" at bounding box center [123, 135] width 51 height 8
select select "STAFF"
select select "RUN_SHEET"
select select "LARGE"
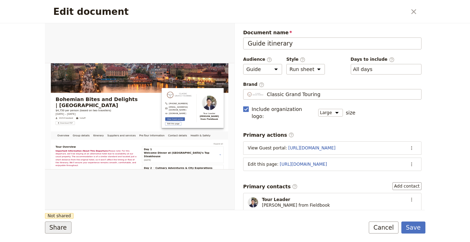
click at [61, 229] on button "Share" at bounding box center [58, 228] width 27 height 12
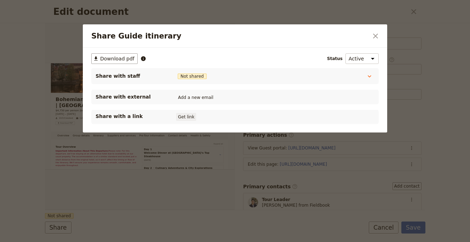
click at [188, 120] on button "Get link" at bounding box center [186, 117] width 20 height 8
click at [380, 38] on button "​" at bounding box center [375, 36] width 12 height 12
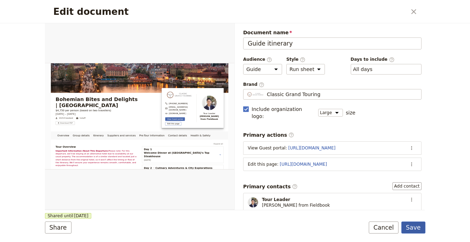
click at [414, 227] on button "Save" at bounding box center [413, 228] width 24 height 12
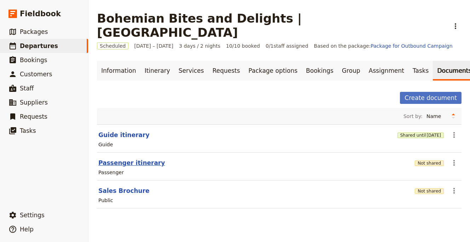
click at [125, 159] on button "Passenger itinerary" at bounding box center [131, 163] width 67 height 8
select select "PASSENGER"
select select "RUN_SHEET"
select select "LARGE"
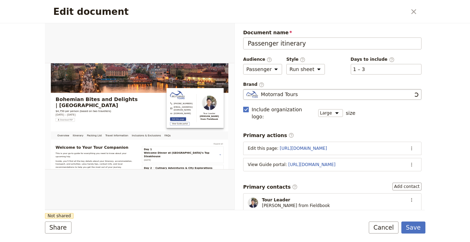
click at [340, 94] on div "Motorrad Tours" at bounding box center [329, 94] width 166 height 7
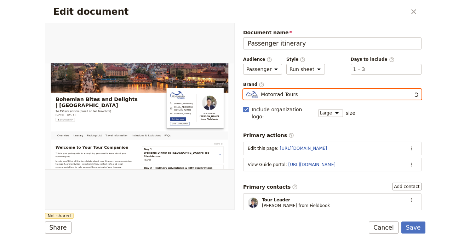
click at [246, 90] on input "Motorrad Tours" at bounding box center [246, 89] width 0 height 0
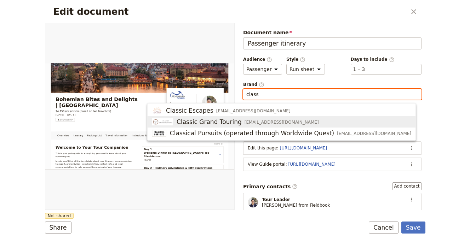
click at [335, 121] on span "Classic Grand Touring info@classicgt.co.uk" at bounding box center [281, 122] width 259 height 8
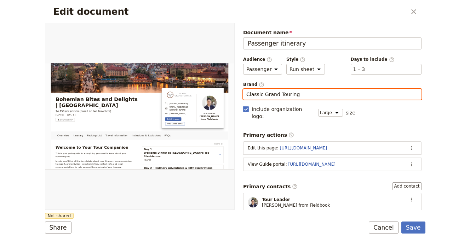
type input "Classic Grand Touring"
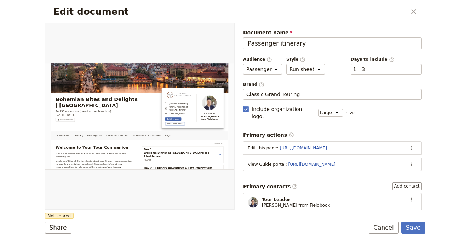
click at [121, 222] on div "Share Not shared Save Cancel" at bounding box center [235, 228] width 380 height 12
click at [53, 230] on button "Share" at bounding box center [58, 228] width 27 height 12
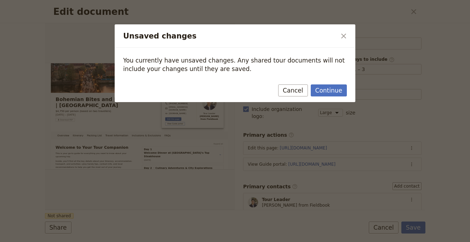
click at [356, 87] on div at bounding box center [235, 121] width 470 height 242
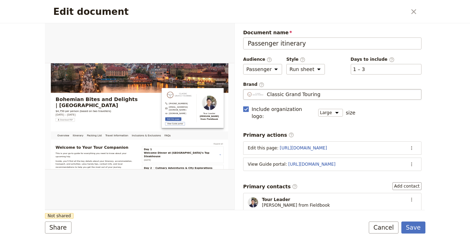
click at [339, 92] on div "Classic Grand Touring" at bounding box center [332, 94] width 172 height 7
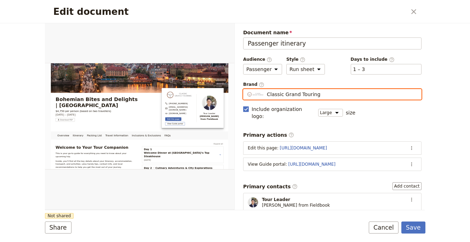
click at [246, 90] on input "Classic Grand Touring" at bounding box center [246, 89] width 0 height 0
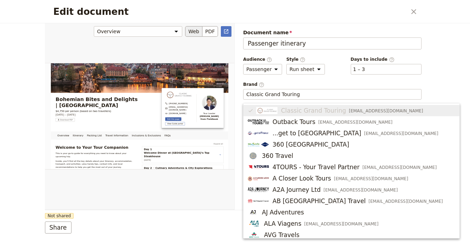
click at [192, 105] on div "Edit document" at bounding box center [139, 116] width 189 height 187
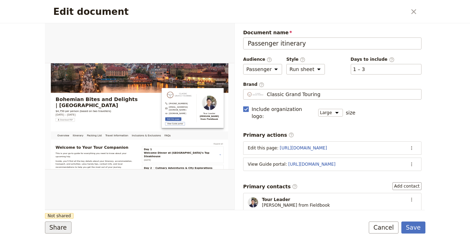
click at [52, 229] on button "Share" at bounding box center [58, 228] width 27 height 12
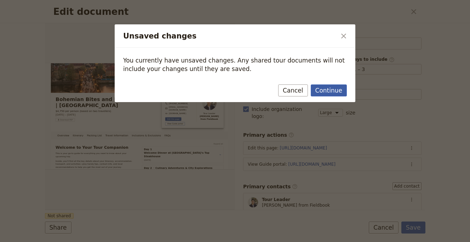
click at [343, 87] on button "Continue" at bounding box center [329, 91] width 36 height 12
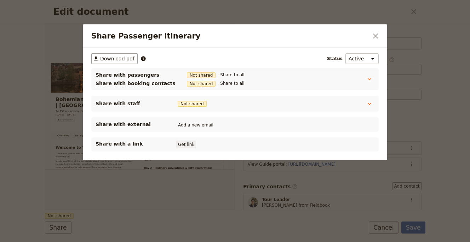
click at [184, 142] on button "Get link" at bounding box center [186, 145] width 20 height 8
click at [373, 34] on icon "Close dialog" at bounding box center [375, 36] width 8 height 8
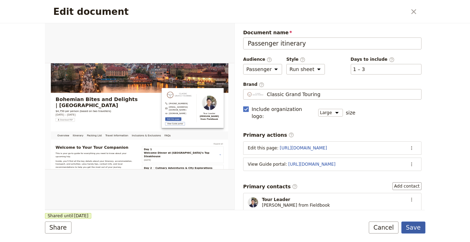
click at [423, 229] on button "Save" at bounding box center [413, 228] width 24 height 12
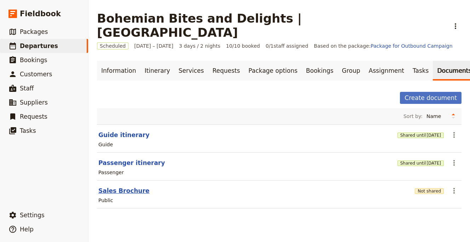
click at [109, 187] on button "Sales Brochure" at bounding box center [123, 191] width 51 height 8
select select "DEFAULT"
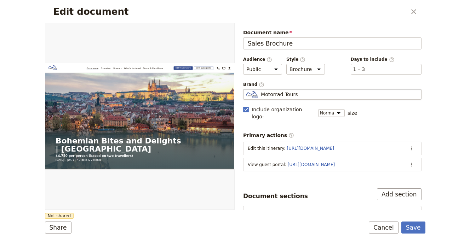
click at [301, 93] on div "Motorrad Tours" at bounding box center [332, 94] width 172 height 7
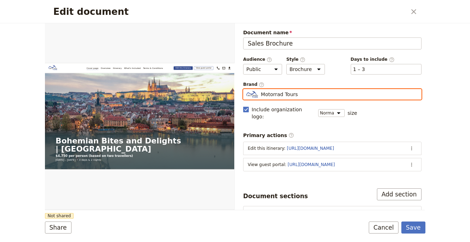
click at [246, 90] on input "Motorrad Tours" at bounding box center [246, 89] width 0 height 0
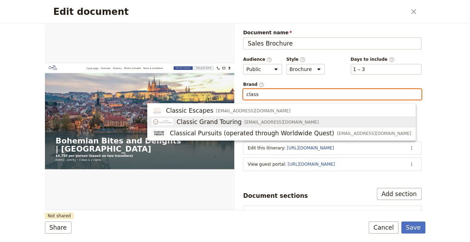
click at [290, 124] on span "info@classicgt.co.uk" at bounding box center [281, 123] width 74 height 6
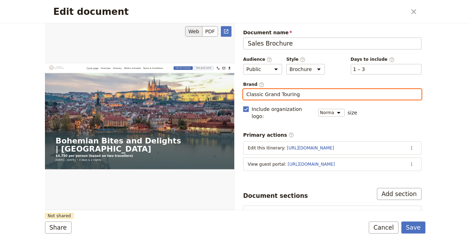
type input "Classic Grand Touring"
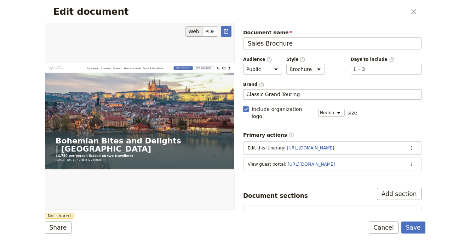
click at [156, 197] on div "Edit document" at bounding box center [139, 116] width 189 height 187
click at [50, 228] on button "Share" at bounding box center [58, 228] width 27 height 12
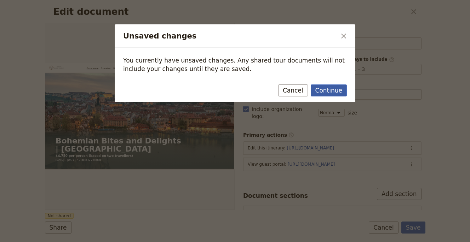
click at [330, 90] on button "Continue" at bounding box center [329, 91] width 36 height 12
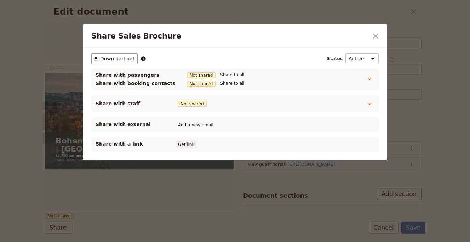
click at [184, 147] on button "Get link" at bounding box center [186, 145] width 20 height 8
click at [376, 37] on icon "Close dialog" at bounding box center [375, 36] width 5 height 5
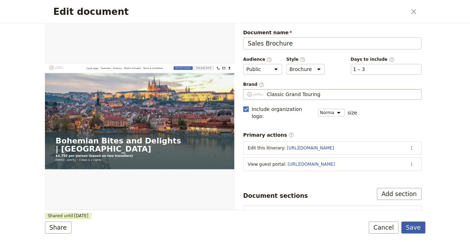
click at [414, 227] on button "Save" at bounding box center [413, 228] width 24 height 12
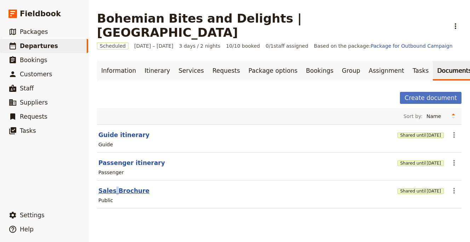
click at [116, 187] on button "Sales Brochure" at bounding box center [123, 191] width 51 height 8
select select "DEFAULT"
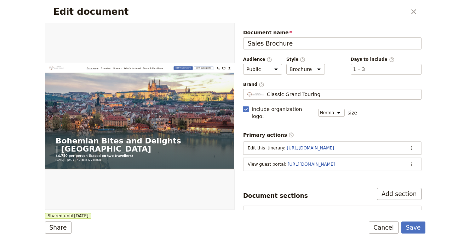
click at [426, 230] on div "Edit document ​ Web PDF ​ Document name Sales Brochure Preview Audience ​ Publi…" at bounding box center [235, 121] width 470 height 242
click at [40, 230] on div "Edit document ​ Web PDF ​ Document name Sales Brochure Preview Audience ​ Publi…" at bounding box center [235, 121] width 470 height 242
click at [48, 228] on button "Share" at bounding box center [58, 228] width 27 height 12
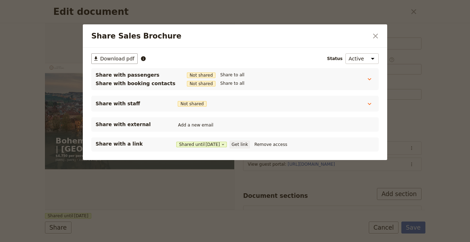
click at [242, 142] on button "Get link" at bounding box center [240, 145] width 20 height 8
click at [376, 37] on icon "Close dialog" at bounding box center [375, 36] width 5 height 5
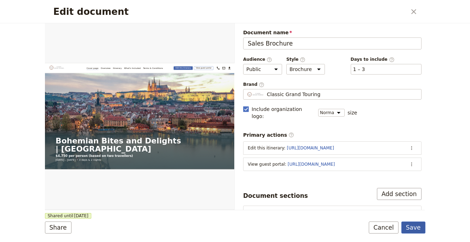
click at [414, 225] on button "Save" at bounding box center [413, 228] width 24 height 12
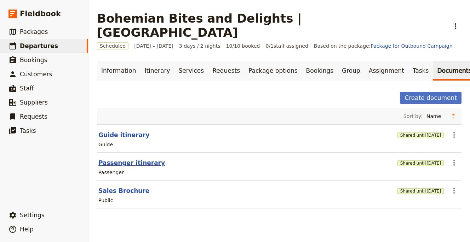
click at [149, 159] on button "Passenger itinerary" at bounding box center [131, 163] width 67 height 8
select select "PASSENGER"
select select "RUN_SHEET"
select select "LARGE"
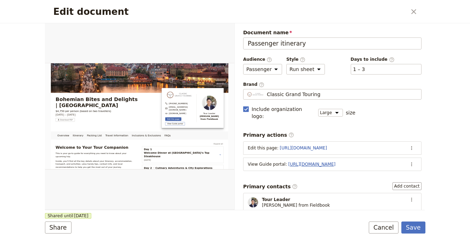
click at [331, 162] on link "https://trips.fieldbook.com/d/Lo4JFU9eNgh7lD_YH3M3I" at bounding box center [311, 164] width 47 height 5
click at [409, 162] on icon "Actions" at bounding box center [412, 165] width 6 height 6
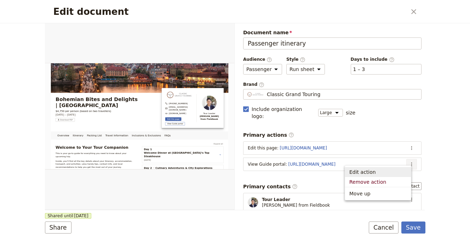
click at [382, 169] on span "Edit action" at bounding box center [377, 172] width 57 height 7
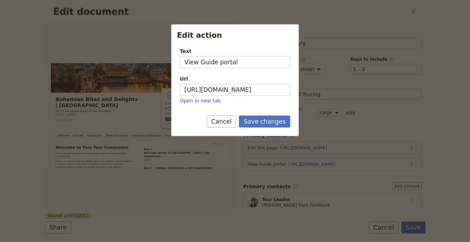
click at [265, 96] on div "Url https://trips.fieldbook.com/d/Lo4JFU9eNgh7lD_YH3M3I Open in new tab" at bounding box center [235, 89] width 110 height 29
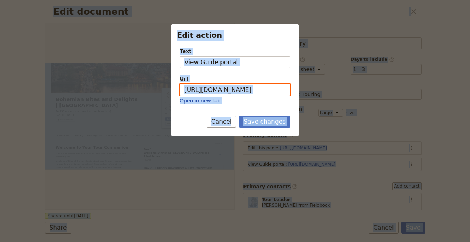
click at [266, 90] on input "https://trips.fieldbook.com/d/Lo4JFU9eNgh7lD_YH3M3I" at bounding box center [235, 90] width 110 height 12
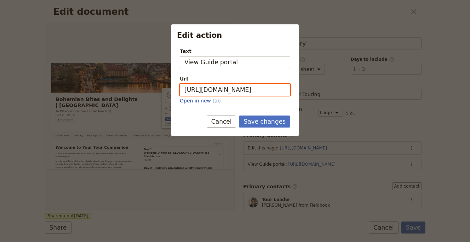
paste input "NSR1gwVbR_usYXThWkg_Q"
type input "[URL][DOMAIN_NAME]"
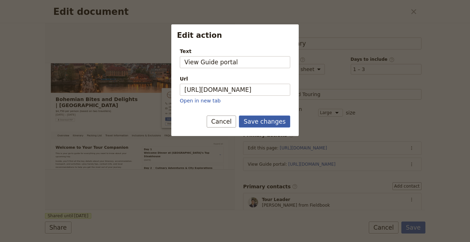
click at [271, 118] on button "Save changes" at bounding box center [264, 122] width 51 height 12
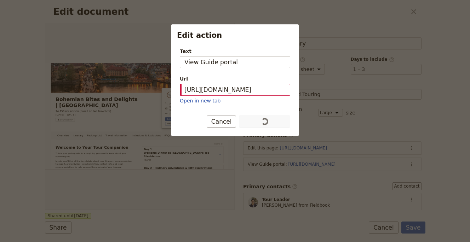
scroll to position [0, 0]
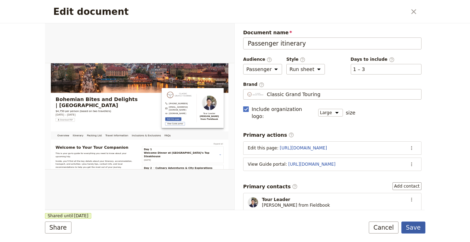
click at [422, 230] on button "Save" at bounding box center [413, 228] width 24 height 12
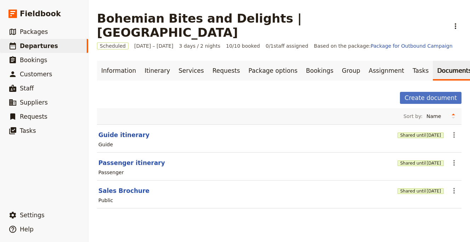
click at [113, 140] on div "Guide" at bounding box center [279, 144] width 363 height 8
click at [115, 131] on button "Guide itinerary" at bounding box center [123, 135] width 51 height 8
select select "STAFF"
select select "RUN_SHEET"
select select "LARGE"
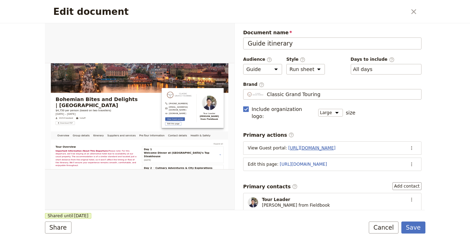
click at [305, 146] on link "https://trips.fieldbook.com/d/Mucb_F5t9qa09DLPc15cP" at bounding box center [311, 148] width 47 height 5
click at [409, 145] on icon "Actions" at bounding box center [412, 148] width 6 height 6
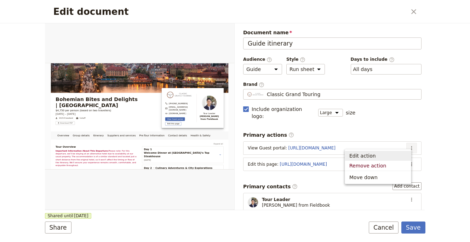
click at [398, 155] on span "Edit action" at bounding box center [377, 156] width 57 height 7
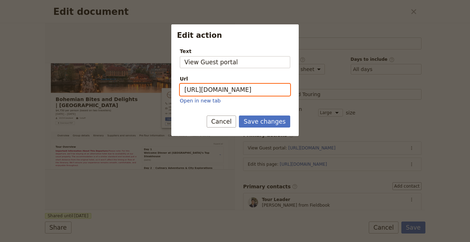
click at [229, 90] on input "https://trips.fieldbook.com/d/Mucb_F5t9qa09DLPc15cP" at bounding box center [235, 90] width 110 height 12
paste input "bCRPETI_-PW7NL7TFhEsA"
type input "[URL][DOMAIN_NAME]"
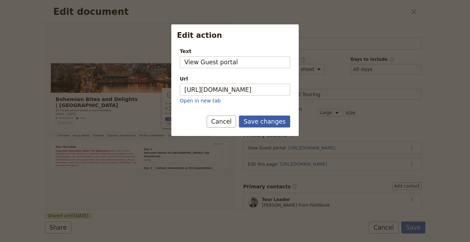
click at [271, 127] on button "Save changes" at bounding box center [264, 122] width 51 height 12
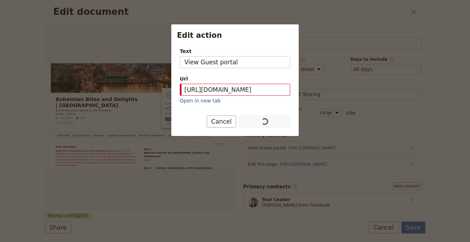
scroll to position [0, 0]
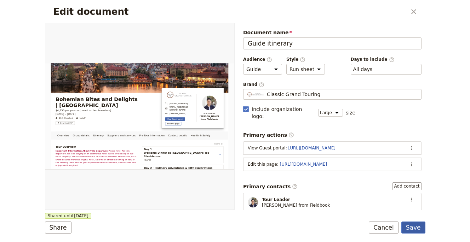
click at [418, 227] on button "Save" at bounding box center [413, 228] width 24 height 12
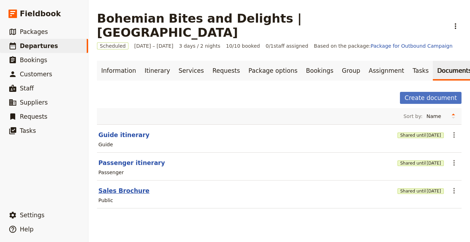
click at [125, 187] on button "Sales Brochure" at bounding box center [123, 191] width 51 height 8
select select "DEFAULT"
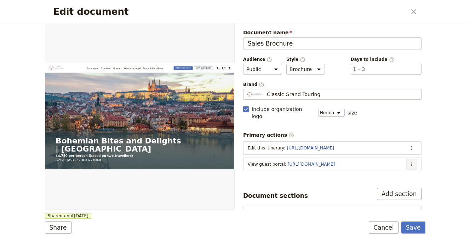
click at [409, 162] on icon "Actions" at bounding box center [412, 165] width 6 height 6
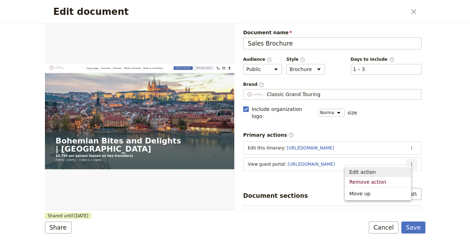
click at [386, 169] on span "Edit action" at bounding box center [377, 172] width 57 height 7
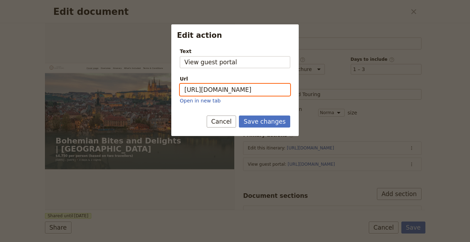
click at [247, 87] on input "https://trips.fieldbook.com/d/Mucb_F5t9qa09DLPc15cP" at bounding box center [235, 90] width 110 height 12
paste input "bCRPETI_-PW7NL7TFhEsA"
type input "[URL][DOMAIN_NAME]"
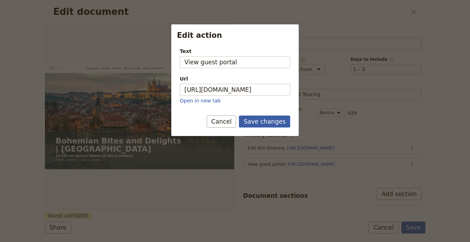
click at [270, 120] on button "Save changes" at bounding box center [264, 122] width 51 height 12
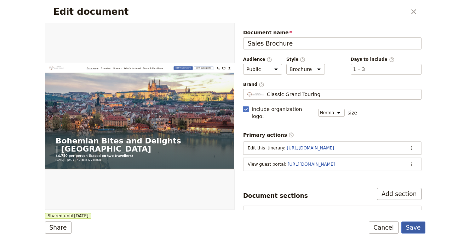
click at [406, 231] on button "Save" at bounding box center [413, 228] width 24 height 12
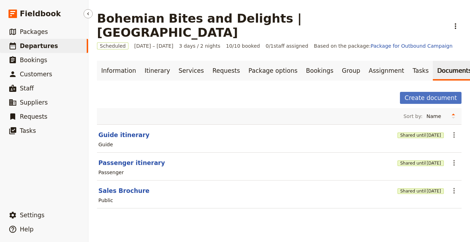
click at [32, 49] on span "Departures" at bounding box center [39, 45] width 38 height 7
select select "UPDATED_AT"
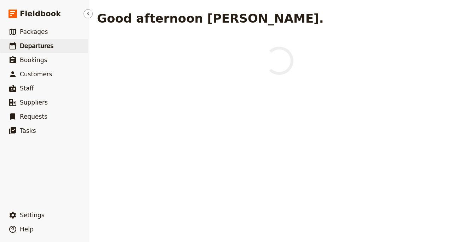
click at [45, 47] on span "Departures" at bounding box center [37, 45] width 34 height 7
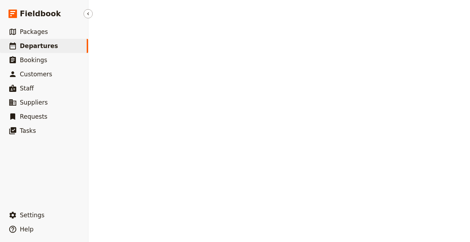
select select "UPDATED_AT"
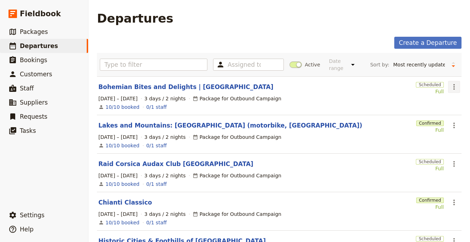
click at [452, 88] on icon "Actions" at bounding box center [454, 87] width 8 height 8
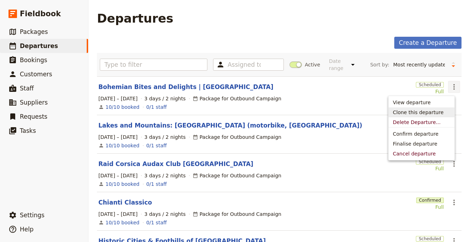
click at [436, 111] on span "Clone this departure" at bounding box center [418, 112] width 51 height 7
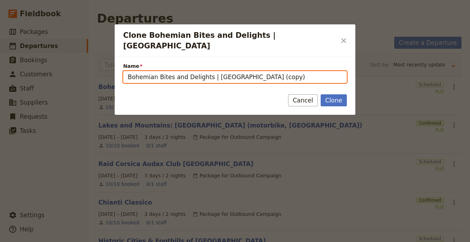
click at [249, 71] on input "Bohemian Bites and Delights | [GEOGRAPHIC_DATA] (copy)" at bounding box center [235, 77] width 224 height 12
click at [248, 71] on input "Bohemian Bites and Delights | [GEOGRAPHIC_DATA] (copy)" at bounding box center [235, 77] width 224 height 12
paste input "Netherlands – Spring Tulip Bike and Barge Tour"
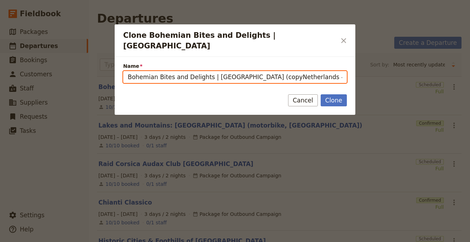
scroll to position [0, 29]
paste input "Clone Bohemian Bites and Delights | Prague"
type input "Netherlands – Spring Tulip Bike and Barge Tour"
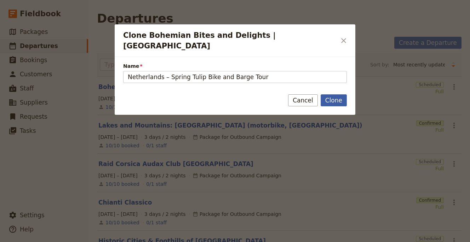
click at [331, 94] on button "Clone" at bounding box center [334, 100] width 26 height 12
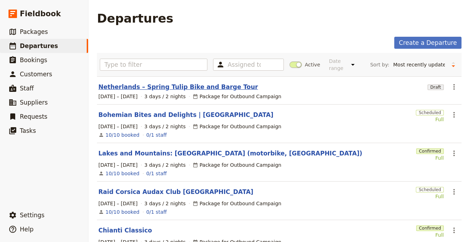
click at [182, 86] on link "Netherlands – Spring Tulip Bike and Barge Tour" at bounding box center [178, 87] width 160 height 8
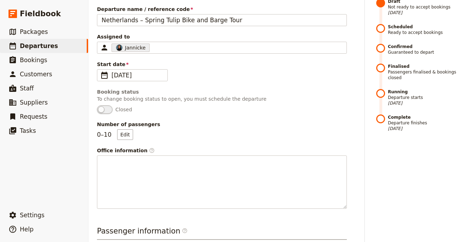
scroll to position [224, 0]
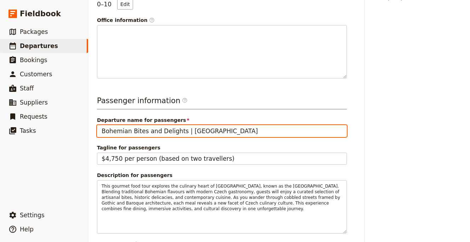
click at [177, 127] on input "Bohemian Bites and Delights | [GEOGRAPHIC_DATA]" at bounding box center [222, 131] width 250 height 12
paste input "Netherlands – Spring Tulip Bike and Barge Tour"
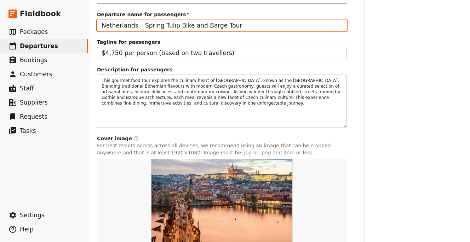
scroll to position [381, 0]
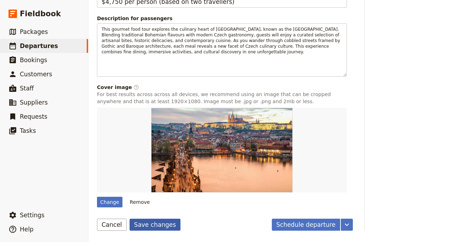
type input "Netherlands – Spring Tulip Bike and Barge Tour"
click at [154, 223] on button "Save changes" at bounding box center [155, 225] width 51 height 12
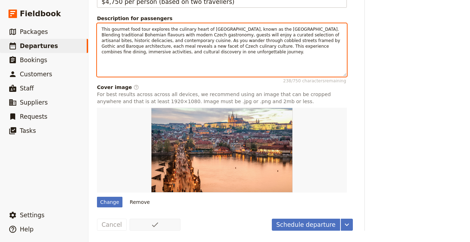
click at [210, 44] on span "This gourmet food tour explores the culinary heart of [GEOGRAPHIC_DATA], known …" at bounding box center [222, 41] width 240 height 28
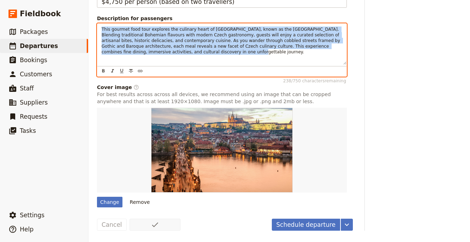
click at [210, 44] on span "This gourmet food tour explores the culinary heart of [GEOGRAPHIC_DATA], known …" at bounding box center [222, 41] width 240 height 28
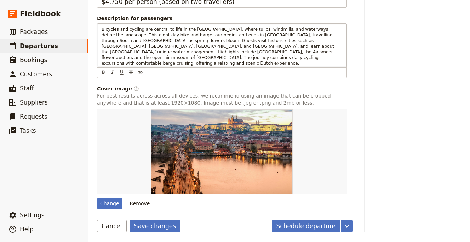
click at [168, 228] on button "Save changes" at bounding box center [155, 226] width 51 height 12
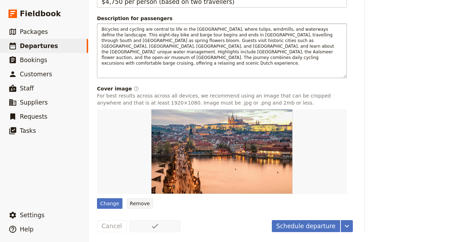
click at [142, 204] on button "Remove" at bounding box center [140, 203] width 27 height 11
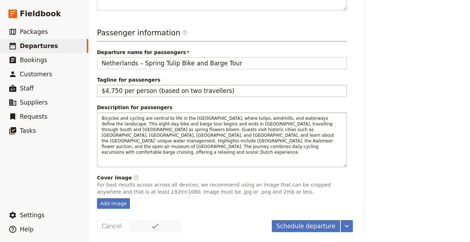
scroll to position [0, 0]
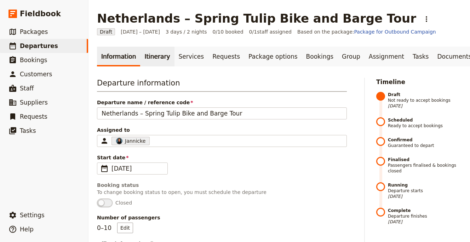
click at [155, 55] on link "Itinerary" at bounding box center [157, 57] width 34 height 20
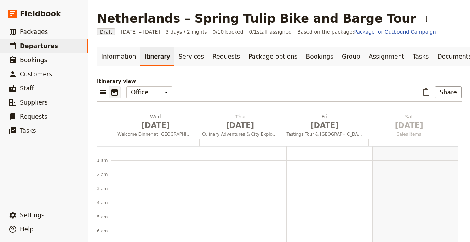
scroll to position [92, 0]
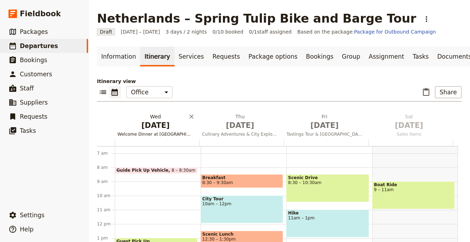
click at [143, 127] on span "[DATE]" at bounding box center [155, 125] width 76 height 11
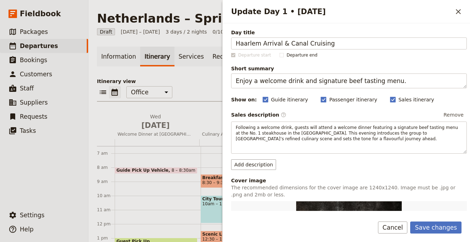
type input "Haarlem Arrival & Canal Cruising"
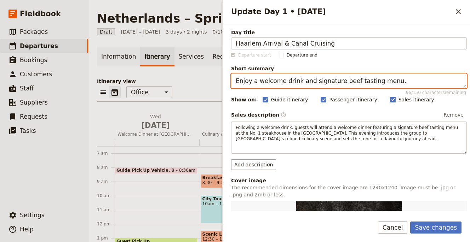
click at [266, 80] on textarea "Enjoy a welcome drink and signature beef tasting menu." at bounding box center [349, 81] width 236 height 15
paste textarea "Board the barge and explore [GEOGRAPHIC_DATA]’s charming centre"
type textarea "Board the barge and explore [GEOGRAPHIC_DATA]’s charming centre."
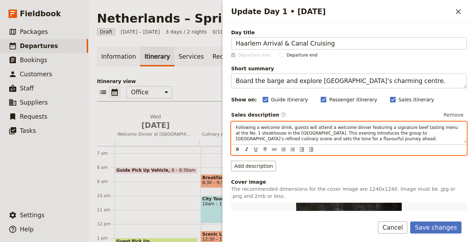
click at [266, 127] on span "Following a welcome drink, guests will attend a welcome dinner featuring a sign…" at bounding box center [348, 133] width 224 height 16
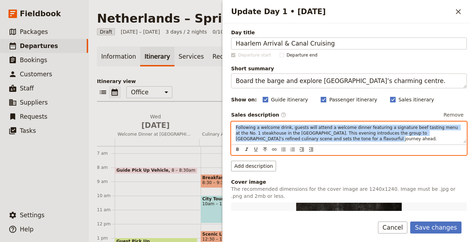
click at [266, 127] on span "Following a welcome drink, guests will attend a welcome dinner featuring a sign…" at bounding box center [348, 133] width 224 height 16
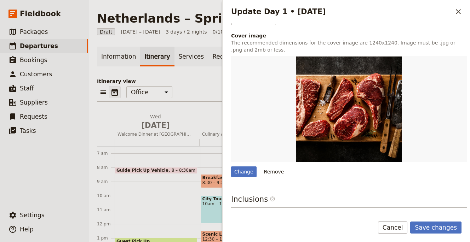
scroll to position [194, 0]
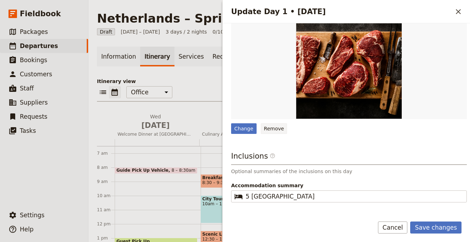
click at [277, 126] on button "Remove" at bounding box center [274, 128] width 27 height 11
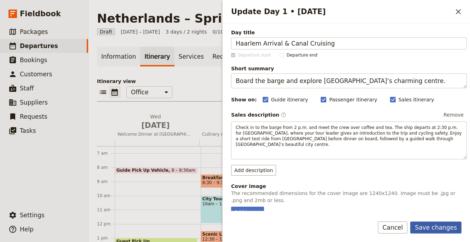
click at [432, 226] on button "Save changes" at bounding box center [435, 228] width 51 height 12
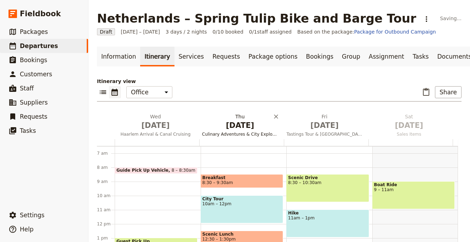
click at [241, 128] on span "[DATE]" at bounding box center [240, 125] width 76 height 11
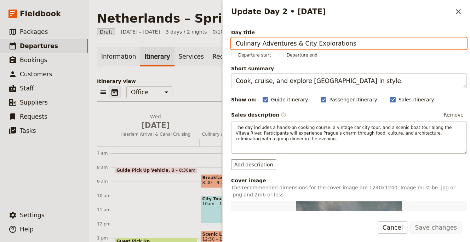
paste input "[GEOGRAPHIC_DATA] & [GEOGRAPHIC_DATA]"
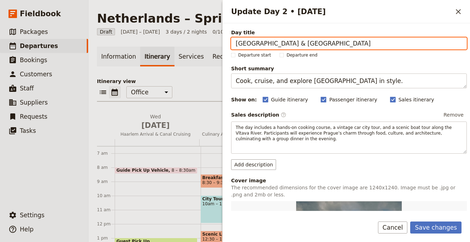
type input "[GEOGRAPHIC_DATA] & [GEOGRAPHIC_DATA]"
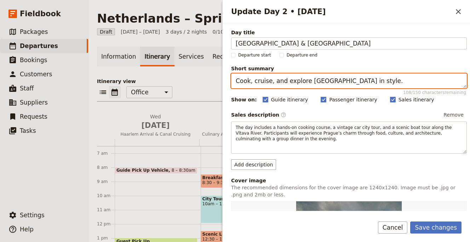
click at [274, 79] on textarea "Cook, cruise, and explore [GEOGRAPHIC_DATA] in style." at bounding box center [349, 81] width 236 height 15
paste textarea "Visit the world-famous [GEOGRAPHIC_DATA] and cycle among tulip fields"
type textarea "Visit the world-famous [GEOGRAPHIC_DATA] and cycle among tulip fields."
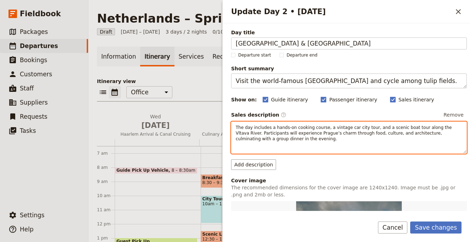
click at [264, 136] on p "The day includes a hands-on cooking course, a vintage car city tour, and a scen…" at bounding box center [349, 133] width 226 height 17
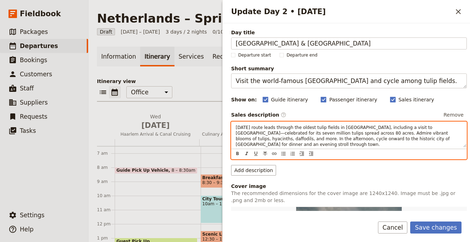
scroll to position [145, 0]
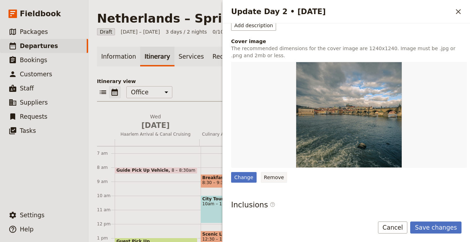
click at [272, 178] on button "Remove" at bounding box center [274, 177] width 27 height 11
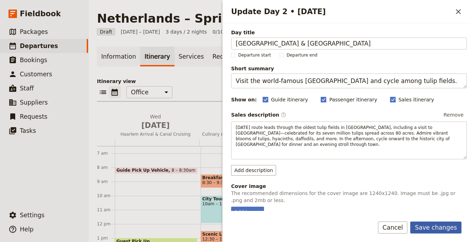
click at [446, 229] on button "Save changes" at bounding box center [435, 228] width 51 height 12
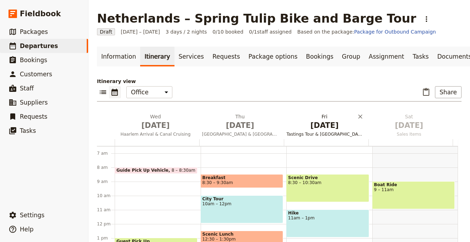
click at [304, 115] on h2 "[DATE] Tastings Tour & [GEOGRAPHIC_DATA]" at bounding box center [325, 122] width 76 height 18
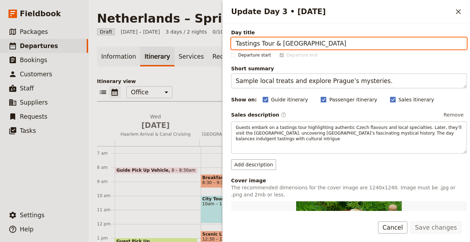
paste input "Cheese Tasting in [GEOGRAPHIC_DATA]"
type input "Cheese Tasting in [GEOGRAPHIC_DATA]"
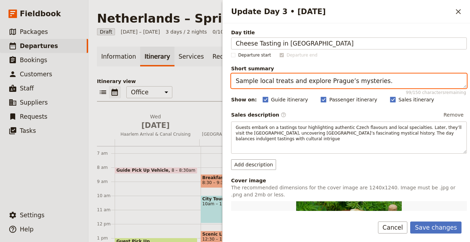
click at [301, 79] on textarea "Sample local treats and explore Prague’s mysteries." at bounding box center [349, 81] width 236 height 15
paste textarea "Cycle through the Green Heart to Gouda for cheese and culture"
type textarea "Cycle through the Green Heart to Gouda for cheese and culture."
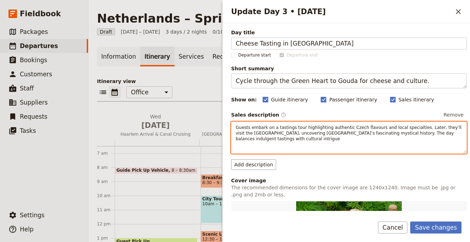
click at [305, 139] on p "Guests embark on a tastings tour highlighting authentic Czech flavours and loca…" at bounding box center [349, 133] width 226 height 17
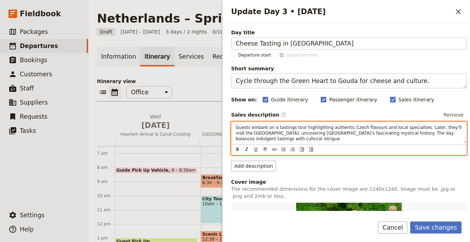
click at [305, 138] on p "Guests embark on a tastings tour highlighting authentic Czech flavours and loca…" at bounding box center [349, 133] width 226 height 17
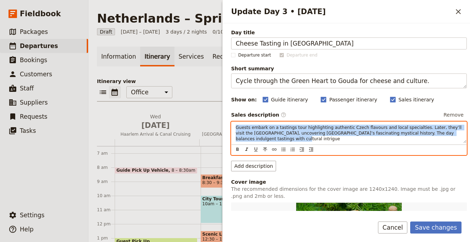
click at [305, 138] on p "Guests embark on a tastings tour highlighting authentic Czech flavours and loca…" at bounding box center [349, 133] width 226 height 17
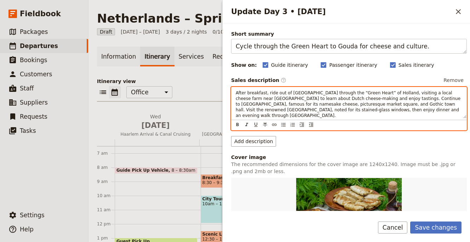
scroll to position [137, 0]
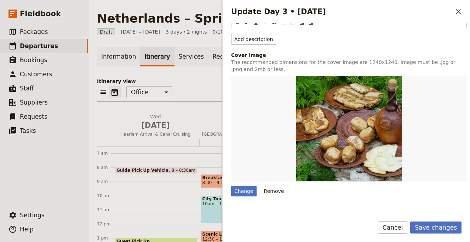
click at [273, 188] on button "Remove" at bounding box center [274, 191] width 27 height 11
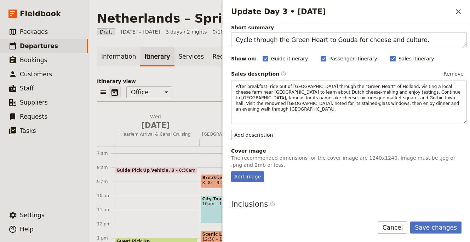
scroll to position [120, 0]
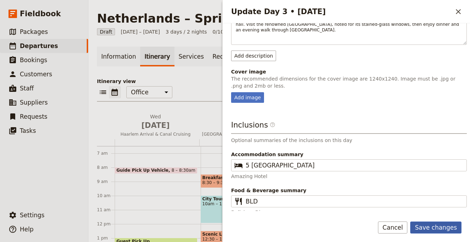
click at [419, 225] on button "Save changes" at bounding box center [435, 228] width 51 height 12
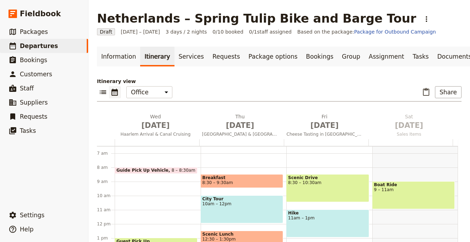
click at [121, 40] on main "Netherlands – Spring Tulip Bike and Barge Tour ​ Draft 31 Dec 2025 – 2 Jan 2026…" at bounding box center [278, 165] width 381 height 330
click at [123, 53] on link "Information" at bounding box center [118, 57] width 43 height 20
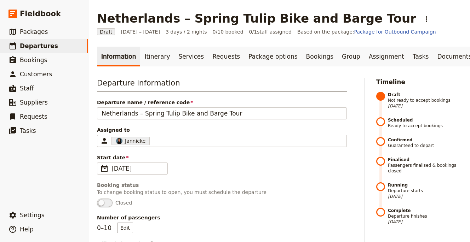
click at [131, 21] on h1 "Netherlands – Spring Tulip Bike and Barge Tour" at bounding box center [256, 18] width 319 height 14
copy h1 "Netherlands"
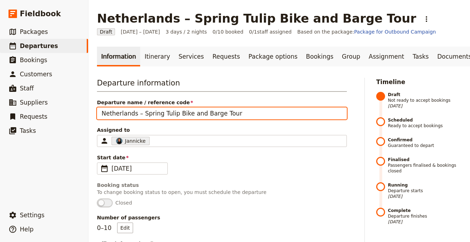
drag, startPoint x: 257, startPoint y: 119, endPoint x: 199, endPoint y: 114, distance: 57.9
click at [199, 114] on input "Netherlands – Spring Tulip Bike and Barge Tour" at bounding box center [222, 114] width 250 height 12
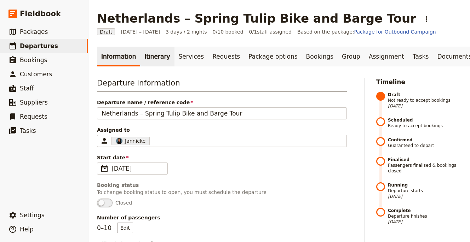
click at [151, 58] on link "Itinerary" at bounding box center [157, 57] width 34 height 20
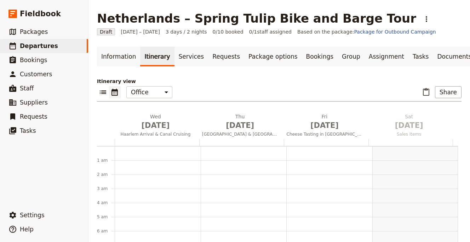
scroll to position [92, 0]
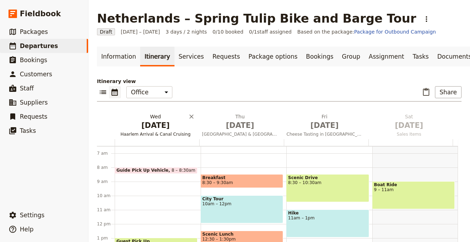
click at [152, 129] on span "Dec 31" at bounding box center [155, 125] width 76 height 11
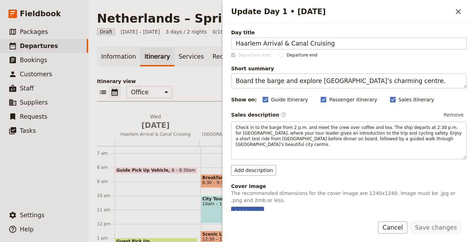
click at [249, 207] on div "Add image" at bounding box center [247, 212] width 33 height 11
click at [231, 207] on input "Add image" at bounding box center [231, 207] width 0 height 0
click at [104, 52] on link "Information" at bounding box center [118, 57] width 43 height 20
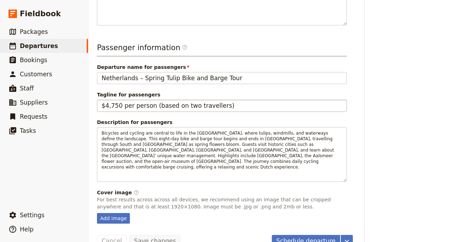
scroll to position [292, 0]
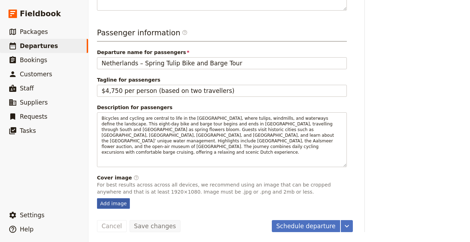
click at [114, 206] on div "Add image" at bounding box center [113, 203] width 33 height 11
click at [97, 198] on input "Add image" at bounding box center [97, 198] width 0 height 0
type input "C:\fakepath\adrien-olichon-QRtym77B6xk-unsplash (1).jpg"
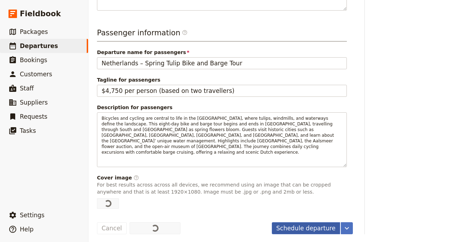
click at [301, 223] on button "Schedule departure" at bounding box center [306, 229] width 69 height 12
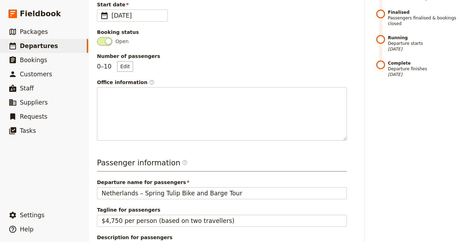
scroll to position [0, 0]
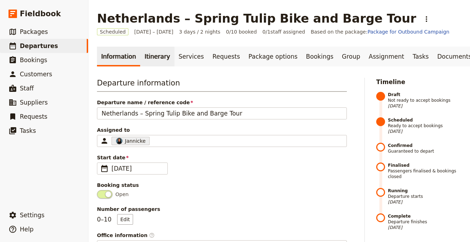
click at [153, 64] on link "Itinerary" at bounding box center [157, 57] width 34 height 20
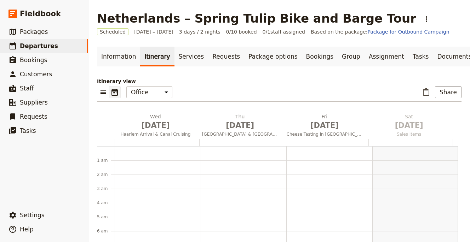
scroll to position [92, 0]
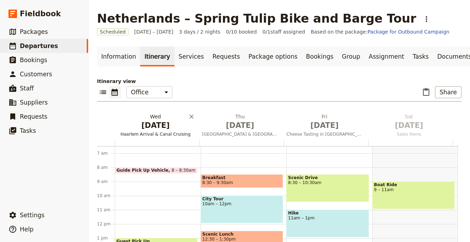
click at [150, 126] on span "Dec 31" at bounding box center [155, 125] width 76 height 11
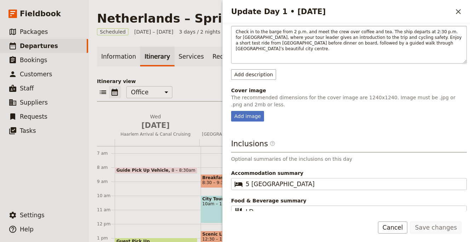
scroll to position [99, 0]
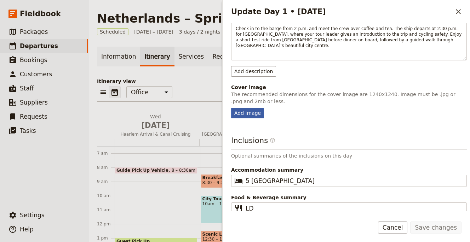
click at [252, 111] on div "Add image" at bounding box center [247, 113] width 33 height 11
click at [231, 108] on input "Add image" at bounding box center [231, 108] width 0 height 0
type input "C:\fakepath\likesisyphos-B8vc4YHgt7w-unsplash (1).jpg"
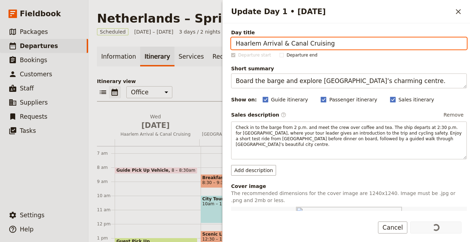
scroll to position [150, 0]
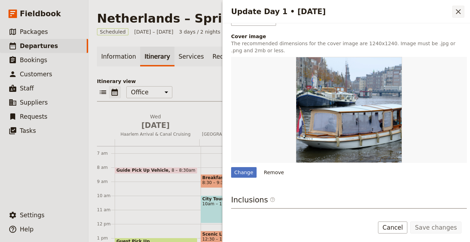
click at [452, 13] on button "​" at bounding box center [458, 12] width 12 height 12
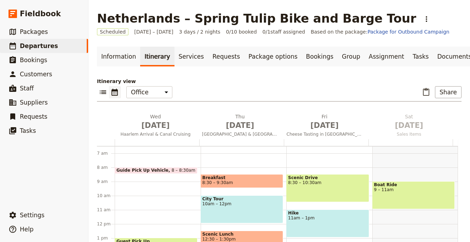
click at [228, 139] on div at bounding box center [241, 142] width 85 height 7
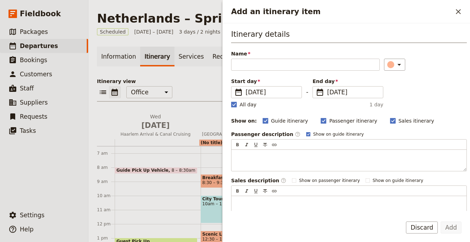
click at [240, 122] on div "Show on:" at bounding box center [244, 120] width 26 height 7
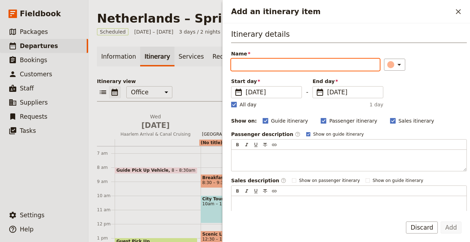
click at [219, 124] on span "Jan 1" at bounding box center [240, 125] width 76 height 11
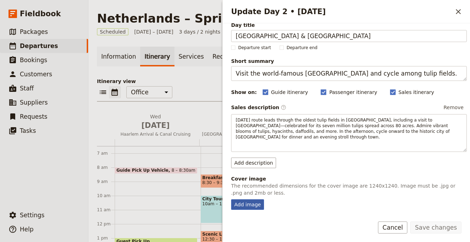
scroll to position [8, 0]
click at [248, 202] on div "Add image" at bounding box center [247, 204] width 33 height 11
click at [231, 199] on input "Add image" at bounding box center [231, 199] width 0 height 0
type input "C:\fakepath\kaptured-by-kasia-gM4brEHLOU8-unsplash (1).jpg"
click at [456, 11] on icon "Close drawer" at bounding box center [458, 11] width 8 height 8
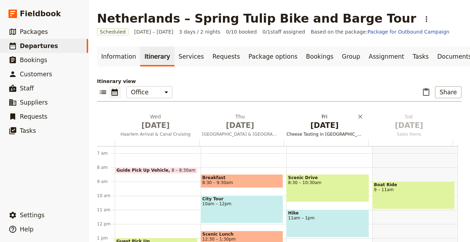
click at [328, 128] on span "Jan 2" at bounding box center [325, 125] width 76 height 11
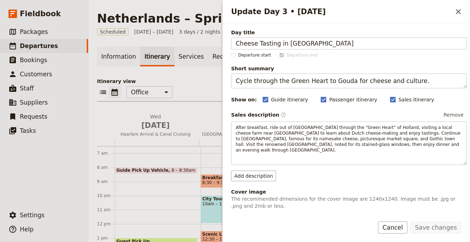
scroll to position [73, 0]
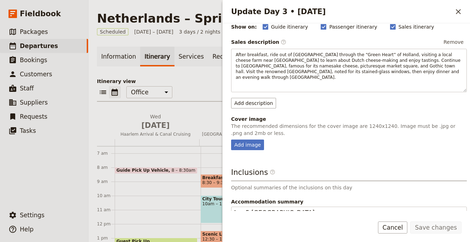
click at [245, 133] on fieldset "Cover image The recommended dimensions for the cover image are 1240x1240. Image…" at bounding box center [349, 133] width 236 height 35
click at [244, 140] on div "Add image" at bounding box center [247, 145] width 33 height 11
click at [231, 139] on input "Add image" at bounding box center [231, 139] width 0 height 0
type input "C:\fakepath\stephanie-leblanc-NZH0p2_2kMo-unsplash (1).jpg"
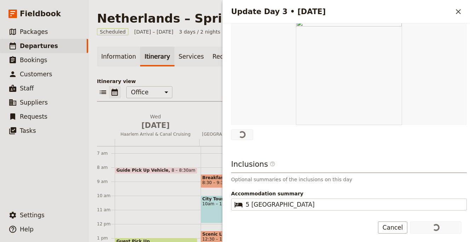
scroll to position [190, 0]
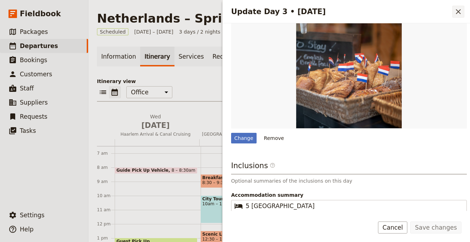
click at [459, 14] on icon "Close drawer" at bounding box center [458, 11] width 8 height 8
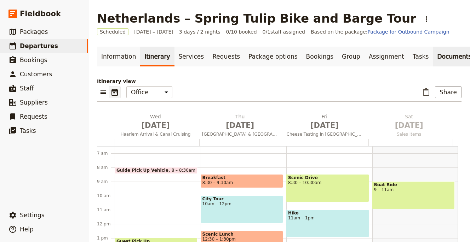
click at [433, 57] on link "Documents" at bounding box center [454, 57] width 43 height 20
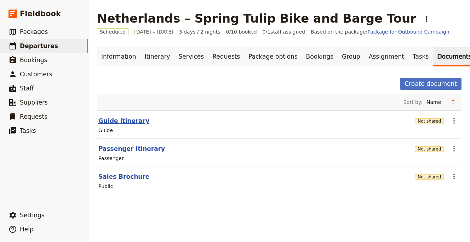
click at [125, 121] on button "Guide itinerary" at bounding box center [123, 121] width 51 height 8
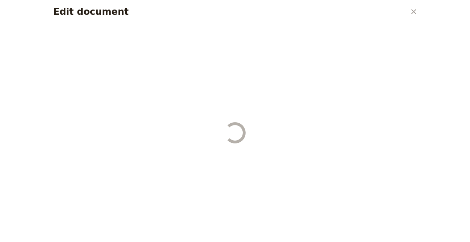
select select "STAFF"
select select "RUN_SHEET"
select select "LARGE"
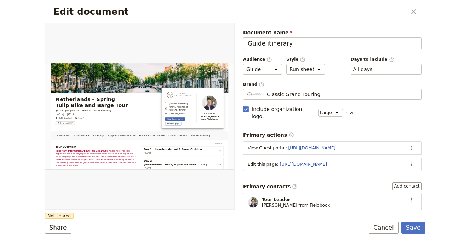
click at [411, 17] on button "​" at bounding box center [414, 12] width 12 height 12
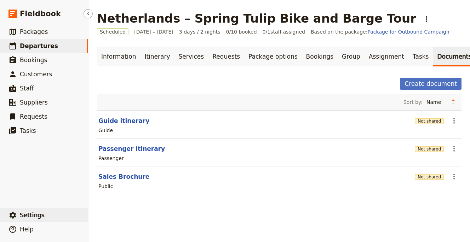
click at [48, 208] on div "​ Settings ​ Help" at bounding box center [44, 221] width 88 height 31
click at [142, 96] on div "Sort by: Name Most recently updated Most recently created" at bounding box center [279, 102] width 364 height 16
click at [133, 116] on section "Guide itinerary Not shared ​ Guide" at bounding box center [279, 124] width 364 height 28
click at [133, 125] on button "Guide itinerary" at bounding box center [123, 121] width 51 height 8
select select "STAFF"
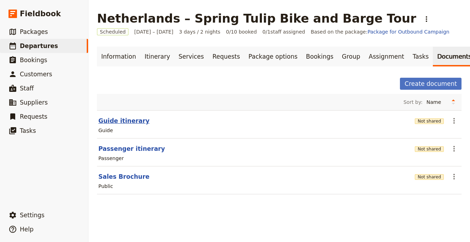
select select "RUN_SHEET"
select select "LARGE"
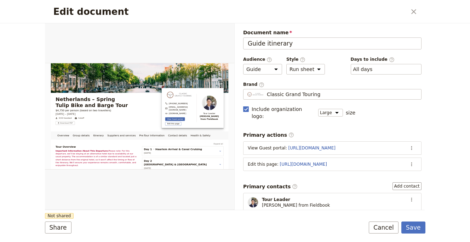
click at [303, 87] on span "Brand ​" at bounding box center [332, 85] width 178 height 6
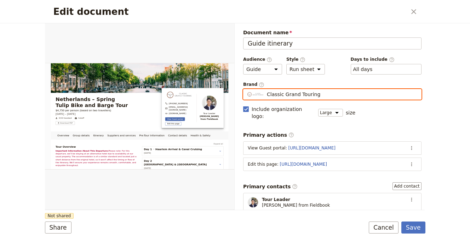
click at [246, 89] on input "Classic Grand Touring" at bounding box center [246, 89] width 0 height 0
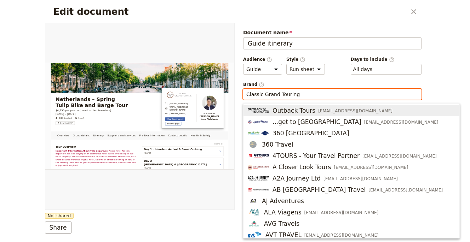
click at [303, 91] on input "Classic Grand Touring" at bounding box center [332, 94] width 172 height 7
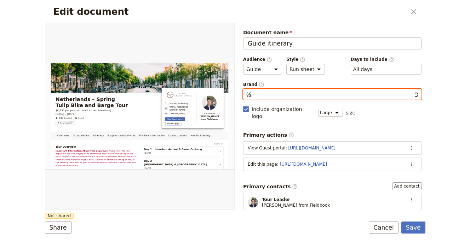
type input "Classic Grand Touring"
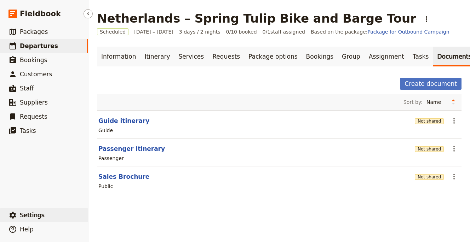
click at [51, 213] on button "​ Settings" at bounding box center [44, 215] width 88 height 14
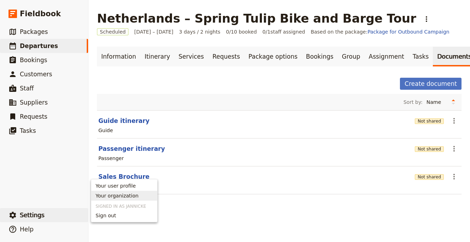
click at [108, 194] on span "Your organization" at bounding box center [117, 195] width 43 height 7
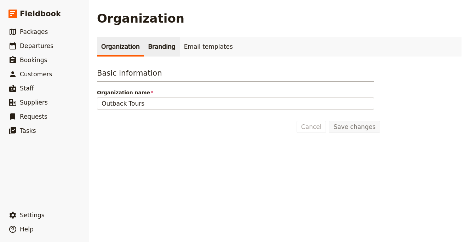
click at [150, 54] on link "Branding" at bounding box center [162, 47] width 36 height 20
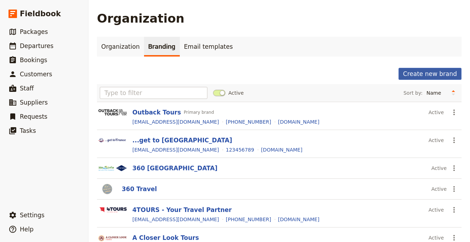
click at [421, 76] on button "Create new brand" at bounding box center [429, 74] width 63 height 12
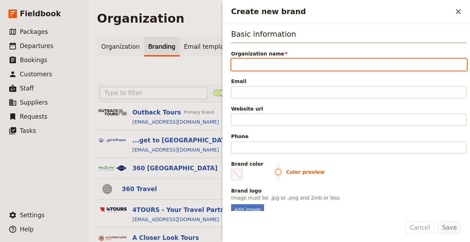
paste input "Bicycle Adventures"
type input "Bicycle Adventures"
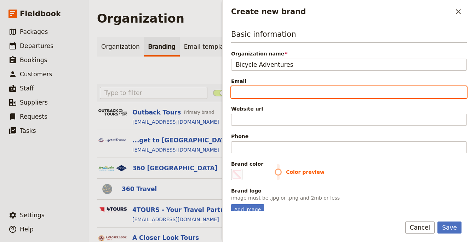
click at [306, 88] on input "Email" at bounding box center [349, 92] width 236 height 12
paste input "[EMAIL_ADDRESS][DOMAIN_NAME]"
type input "[EMAIL_ADDRESS][DOMAIN_NAME]"
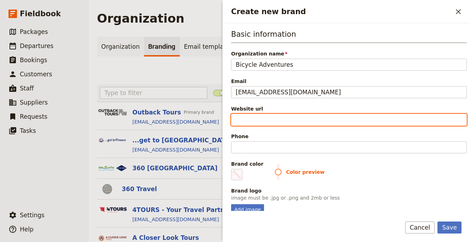
click at [276, 116] on input "Website url" at bounding box center [349, 120] width 236 height 12
paste input "https://bicycleadventures.com"
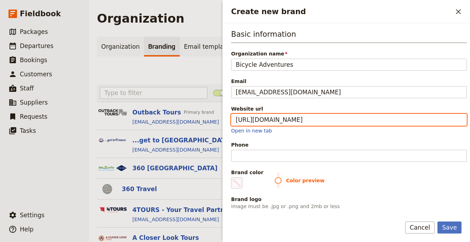
type input "https://bicycleadventures.com"
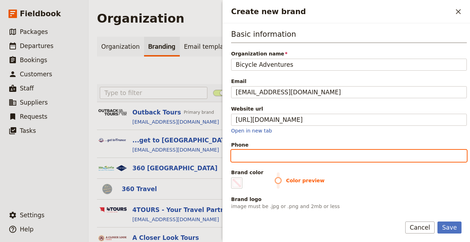
click at [260, 158] on input "Phone" at bounding box center [349, 156] width 236 height 12
paste input "+1 (800) 443-6060"
click at [274, 156] on input "+1 (800) 443-6060" at bounding box center [349, 156] width 236 height 12
click at [260, 158] on input "+1 (800) 4436060" at bounding box center [349, 156] width 236 height 12
click at [244, 159] on input "+1 (8004436060" at bounding box center [349, 156] width 236 height 12
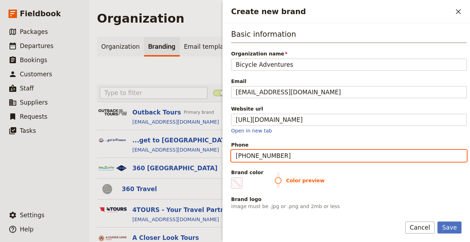
type input "[PHONE_NUMBER]"
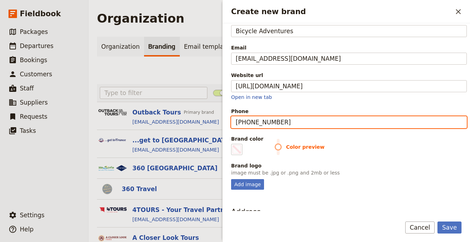
scroll to position [68, 0]
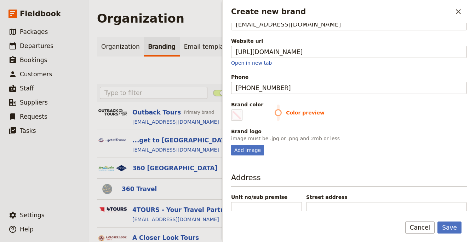
click at [246, 126] on div "Basic information Organization name Bicycle Adventures Email marketing@bicyclea…" at bounding box center [349, 58] width 236 height 195
click at [237, 119] on span "Create new brand" at bounding box center [236, 115] width 8 height 8
click at [233, 110] on input "#000000" at bounding box center [232, 109] width 0 height 0
click at [339, 104] on div "Brand color #000000 Color preview" at bounding box center [349, 111] width 236 height 20
click at [244, 152] on div "Add image" at bounding box center [247, 150] width 33 height 11
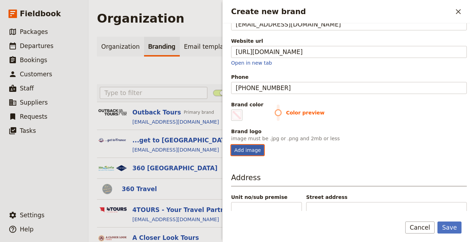
click at [231, 145] on input "Add image" at bounding box center [231, 145] width 0 height 0
type input "C:\fakepath\Screenshot 2025-10-08 at 15.31.32.png"
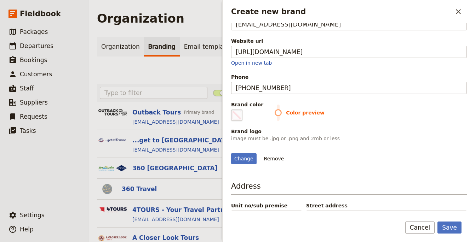
click at [241, 113] on fieldset "#000000" at bounding box center [236, 115] width 11 height 11
click at [233, 110] on input "#000000" at bounding box center [232, 109] width 0 height 0
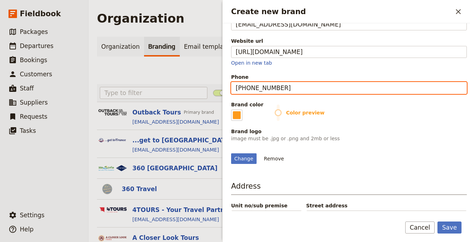
type input "#fd9b1c"
click at [378, 90] on input "[PHONE_NUMBER]" at bounding box center [349, 88] width 236 height 12
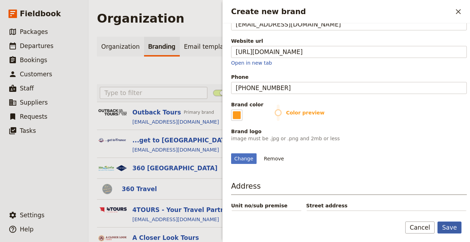
click at [453, 224] on button "Save" at bounding box center [449, 228] width 24 height 12
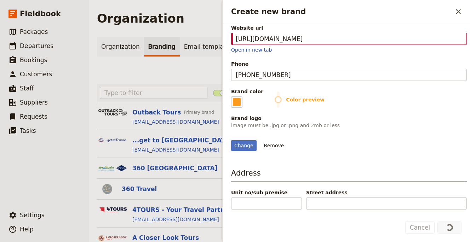
scroll to position [133, 0]
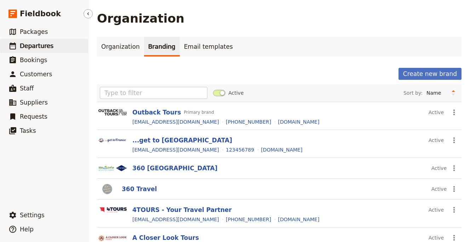
click at [61, 47] on link "​ Departures" at bounding box center [44, 46] width 88 height 14
select select "UPDATED_AT"
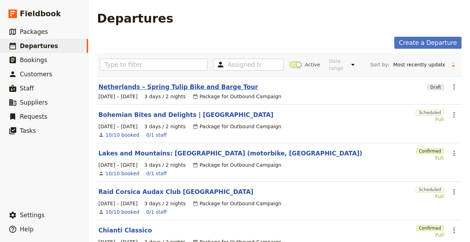
click at [143, 86] on link "Netherlands – Spring Tulip Bike and Barge Tour" at bounding box center [178, 87] width 160 height 8
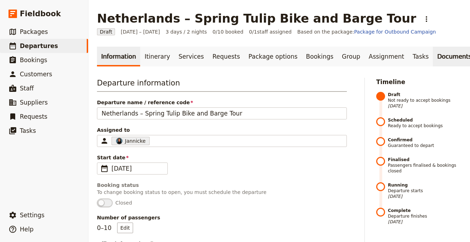
click at [437, 62] on link "Documents" at bounding box center [454, 57] width 43 height 20
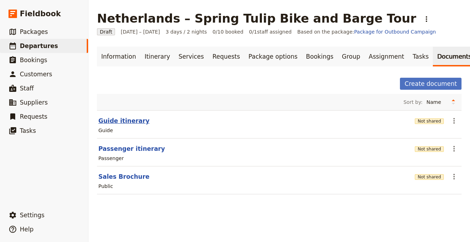
click at [116, 119] on button "Guide itinerary" at bounding box center [123, 121] width 51 height 8
select select "STAFF"
select select "RUN_SHEET"
select select "LARGE"
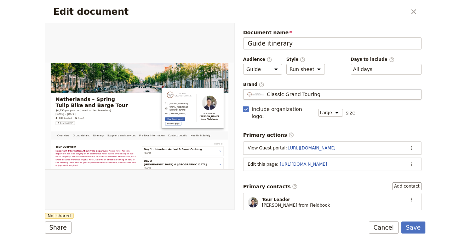
click at [330, 94] on div "Classic Grand Touring" at bounding box center [332, 94] width 172 height 7
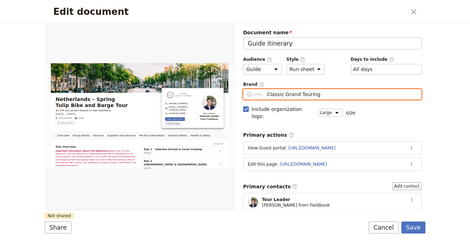
click at [246, 90] on input "Classic Grand Touring" at bounding box center [246, 89] width 0 height 0
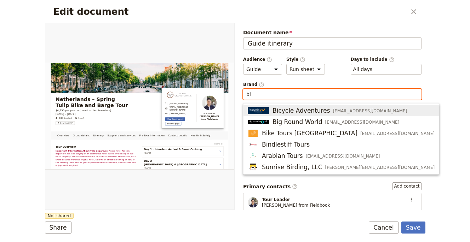
click at [333, 113] on span "[EMAIL_ADDRESS][DOMAIN_NAME]" at bounding box center [370, 111] width 74 height 6
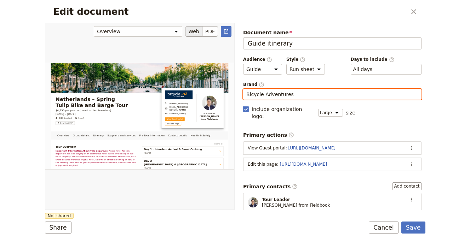
type input "Bicycle Adventures"
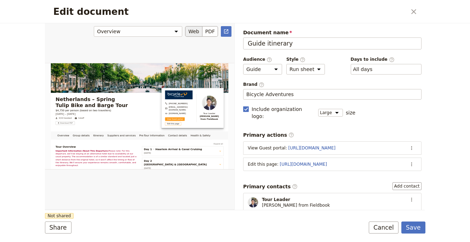
click at [191, 184] on div "Edit document" at bounding box center [139, 116] width 189 height 187
click at [63, 226] on button "Share" at bounding box center [58, 228] width 27 height 12
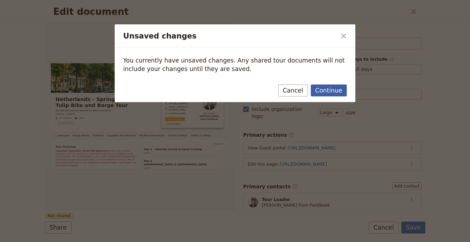
click at [326, 92] on button "Continue" at bounding box center [329, 91] width 36 height 12
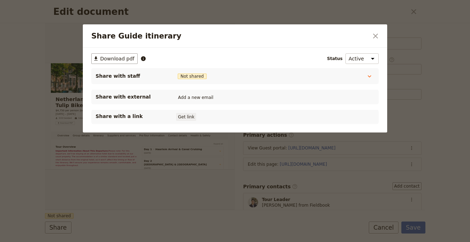
click at [193, 119] on button "Get link" at bounding box center [186, 117] width 20 height 8
click at [376, 34] on icon "Close dialog" at bounding box center [375, 36] width 8 height 8
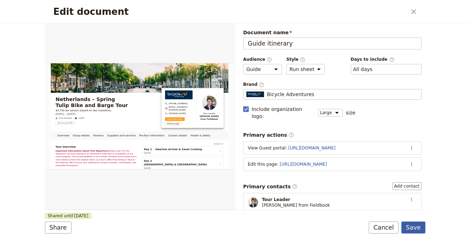
click at [405, 230] on button "Save" at bounding box center [413, 228] width 24 height 12
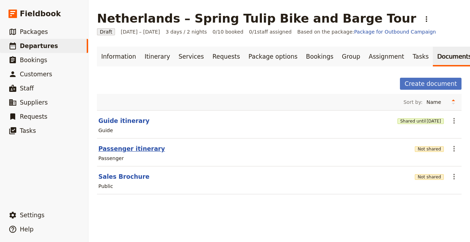
click at [139, 147] on button "Passenger itinerary" at bounding box center [131, 149] width 67 height 8
select select "PASSENGER"
select select "RUN_SHEET"
select select "LARGE"
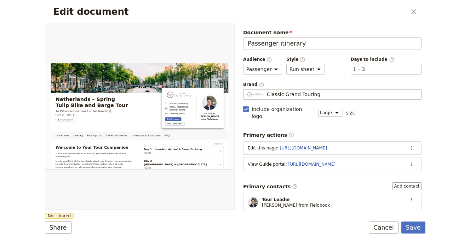
click at [334, 89] on fieldset "Classic Grand Touring Classic Grand Touring" at bounding box center [332, 94] width 178 height 11
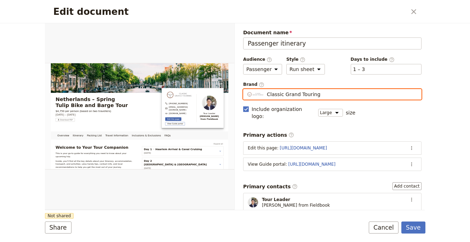
click at [246, 89] on input "Classic Grand Touring" at bounding box center [246, 89] width 0 height 0
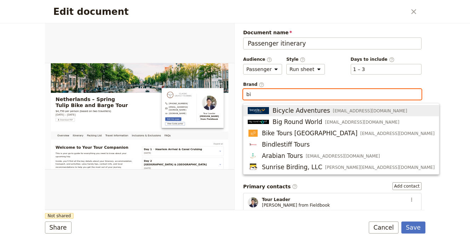
click at [333, 110] on span "[EMAIL_ADDRESS][DOMAIN_NAME]" at bounding box center [370, 111] width 74 height 6
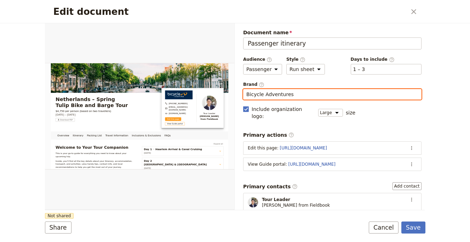
type input "Bicycle Adventures"
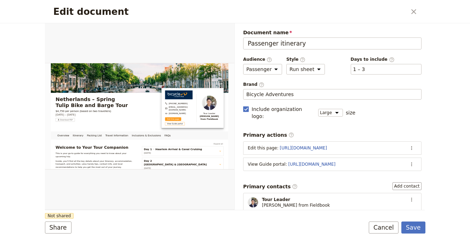
click at [162, 210] on div "Overview Itinerary Packing List Travel Information Inclusions & Exclusions FAQs…" at bounding box center [235, 116] width 380 height 187
click at [64, 228] on button "Share" at bounding box center [58, 228] width 27 height 12
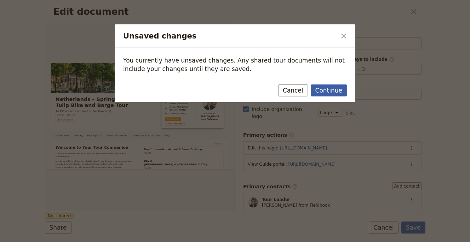
click at [324, 90] on button "Continue" at bounding box center [329, 91] width 36 height 12
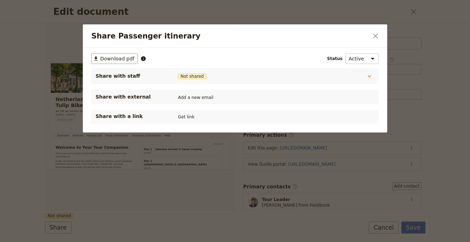
click at [202, 118] on div "Share with a link Get link" at bounding box center [235, 117] width 279 height 8
click at [191, 115] on button "Get link" at bounding box center [186, 117] width 20 height 8
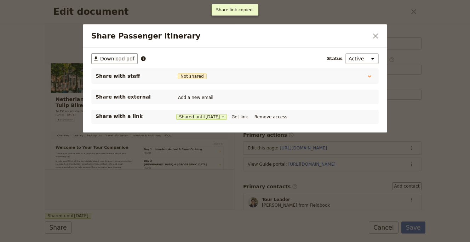
click at [424, 229] on div at bounding box center [235, 121] width 470 height 242
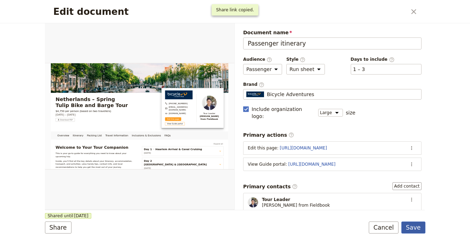
click at [421, 229] on button "Save" at bounding box center [413, 228] width 24 height 12
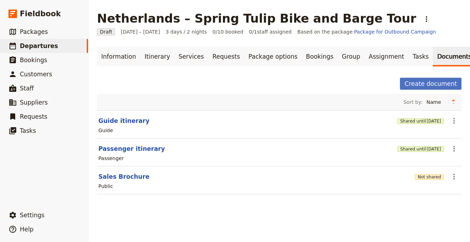
click at [130, 186] on div "Public" at bounding box center [279, 186] width 363 height 8
click at [130, 180] on button "Sales Brochure" at bounding box center [123, 177] width 51 height 8
select select "DEFAULT"
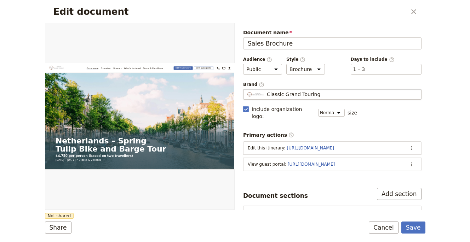
click at [274, 94] on span "Classic Grand Touring" at bounding box center [293, 94] width 53 height 7
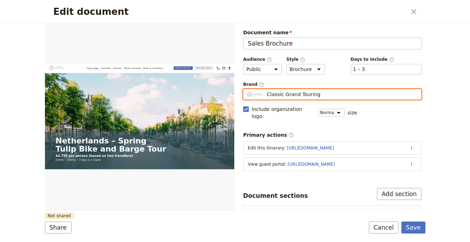
click at [246, 90] on input "Classic Grand Touring" at bounding box center [246, 89] width 0 height 0
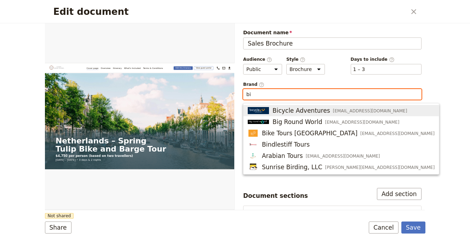
click at [277, 114] on span "Bicycle Adventures" at bounding box center [301, 111] width 58 height 8
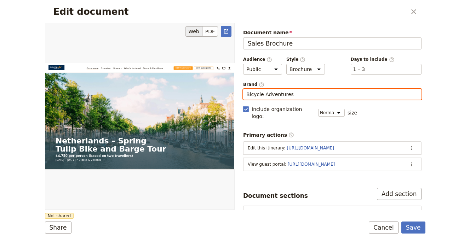
type input "Bicycle Adventures"
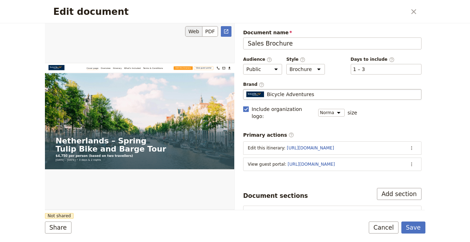
click at [204, 192] on div "Edit document" at bounding box center [139, 116] width 189 height 187
click at [61, 225] on button "Share" at bounding box center [58, 228] width 27 height 12
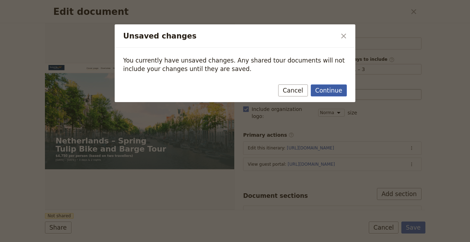
click at [333, 92] on button "Continue" at bounding box center [329, 91] width 36 height 12
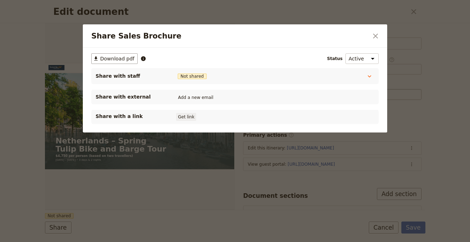
click at [191, 117] on button "Get link" at bounding box center [186, 117] width 20 height 8
click at [376, 38] on icon "Close dialog" at bounding box center [375, 36] width 8 height 8
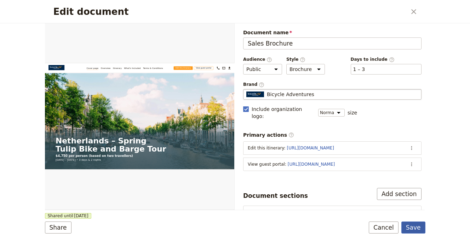
click at [415, 225] on button "Save" at bounding box center [413, 228] width 24 height 12
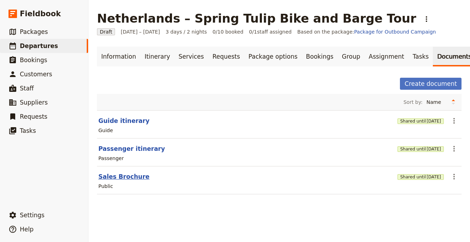
click at [129, 178] on button "Sales Brochure" at bounding box center [123, 177] width 51 height 8
select select "DEFAULT"
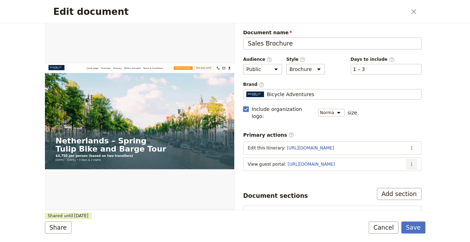
click at [409, 162] on icon "Actions" at bounding box center [412, 165] width 6 height 6
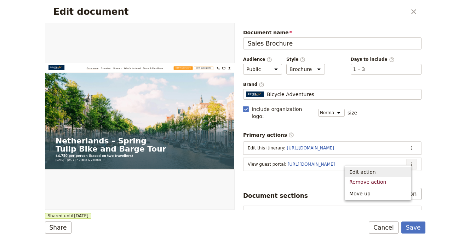
click at [391, 169] on span "Edit action" at bounding box center [377, 172] width 57 height 7
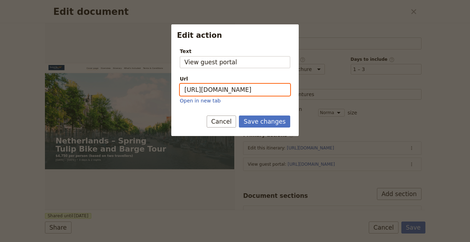
click at [248, 90] on input "[URL][DOMAIN_NAME]" at bounding box center [235, 90] width 110 height 12
paste input "eG_et5tGnA-dDyqJQ-dw2"
type input "[URL][DOMAIN_NAME]"
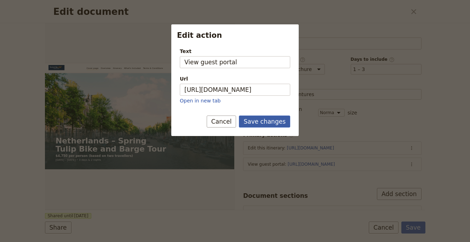
click at [256, 118] on button "Save changes" at bounding box center [264, 122] width 51 height 12
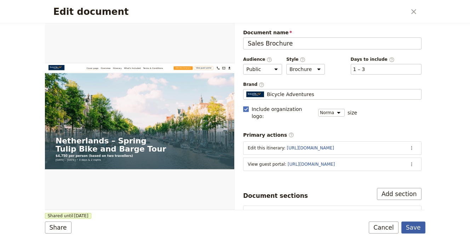
click at [410, 226] on button "Save" at bounding box center [413, 228] width 24 height 12
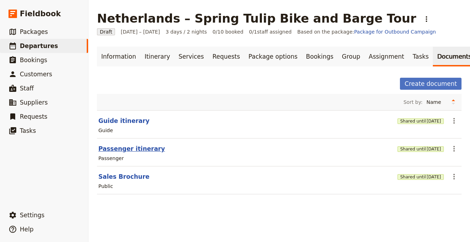
click at [139, 147] on button "Passenger itinerary" at bounding box center [131, 149] width 67 height 8
select select "PASSENGER"
select select "RUN_SHEET"
select select "LARGE"
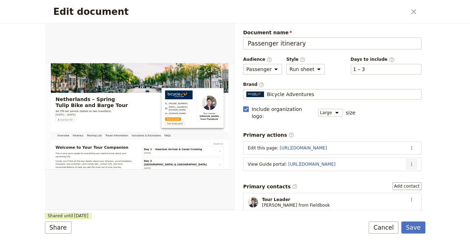
click at [409, 162] on icon "Actions" at bounding box center [412, 165] width 6 height 6
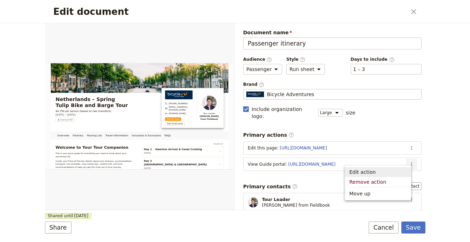
click at [389, 168] on button "Edit action" at bounding box center [378, 172] width 66 height 10
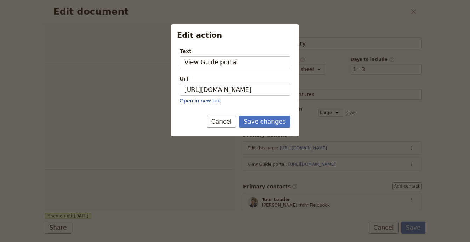
select select "PASSENGER"
select select "RUN_SHEET"
select select "LARGE"
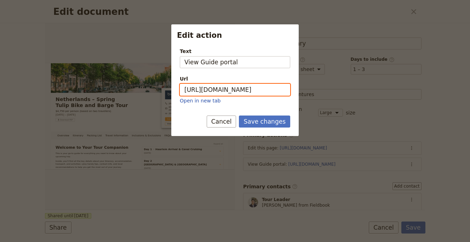
click at [249, 87] on input "[URL][DOMAIN_NAME]" at bounding box center [235, 90] width 110 height 12
paste input "f_u7fdPrjwKVWsezqmLd"
type input "[URL][DOMAIN_NAME]"
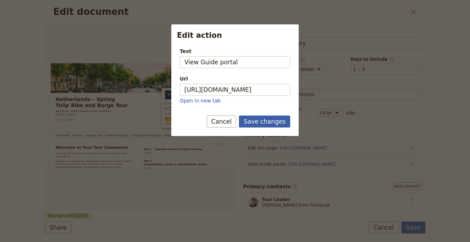
click at [257, 121] on button "Save changes" at bounding box center [264, 122] width 51 height 12
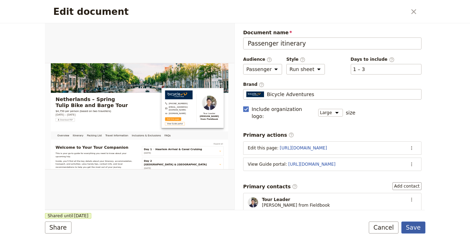
click at [415, 228] on button "Save" at bounding box center [413, 228] width 24 height 12
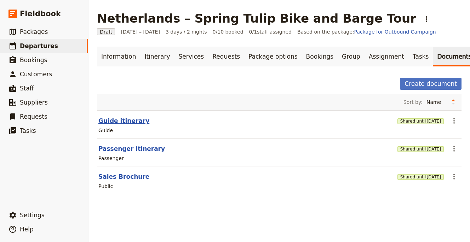
click at [118, 122] on button "Guide itinerary" at bounding box center [123, 121] width 51 height 8
select select "STAFF"
select select "RUN_SHEET"
select select "LARGE"
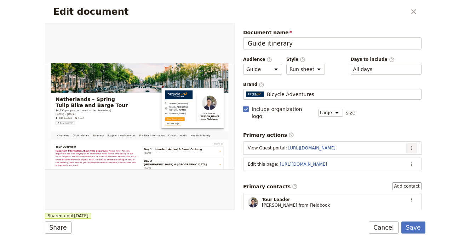
click at [406, 144] on button "​" at bounding box center [411, 148] width 11 height 11
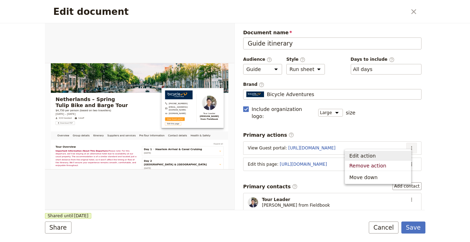
click at [390, 158] on span "Edit action" at bounding box center [377, 156] width 57 height 7
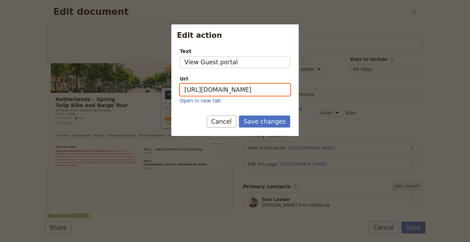
click at [243, 87] on input "[URL][DOMAIN_NAME]" at bounding box center [235, 90] width 110 height 12
paste input "eG_et5tGnA-dDyqJQ-dw2"
type input "[URL][DOMAIN_NAME]"
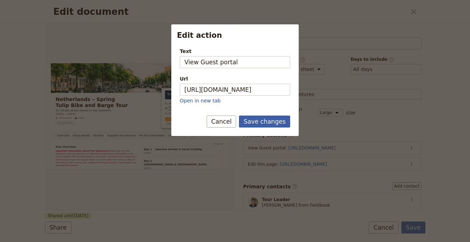
click at [262, 125] on button "Save changes" at bounding box center [264, 122] width 51 height 12
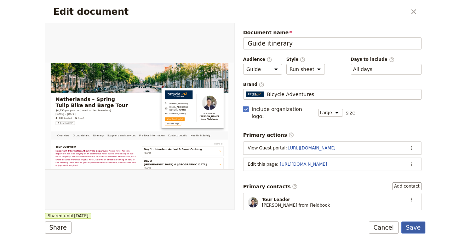
click at [412, 231] on button "Save" at bounding box center [413, 228] width 24 height 12
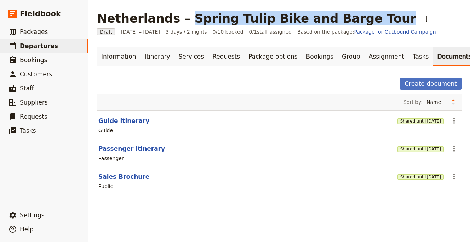
drag, startPoint x: 352, startPoint y: 21, endPoint x: 179, endPoint y: 18, distance: 173.1
click at [179, 18] on div "Netherlands – Spring Tulip Bike and Barge Tour ​" at bounding box center [264, 18] width 335 height 14
copy h1 "Spring Tulip Bike and Barge Tour"
